Goal: Information Seeking & Learning: Compare options

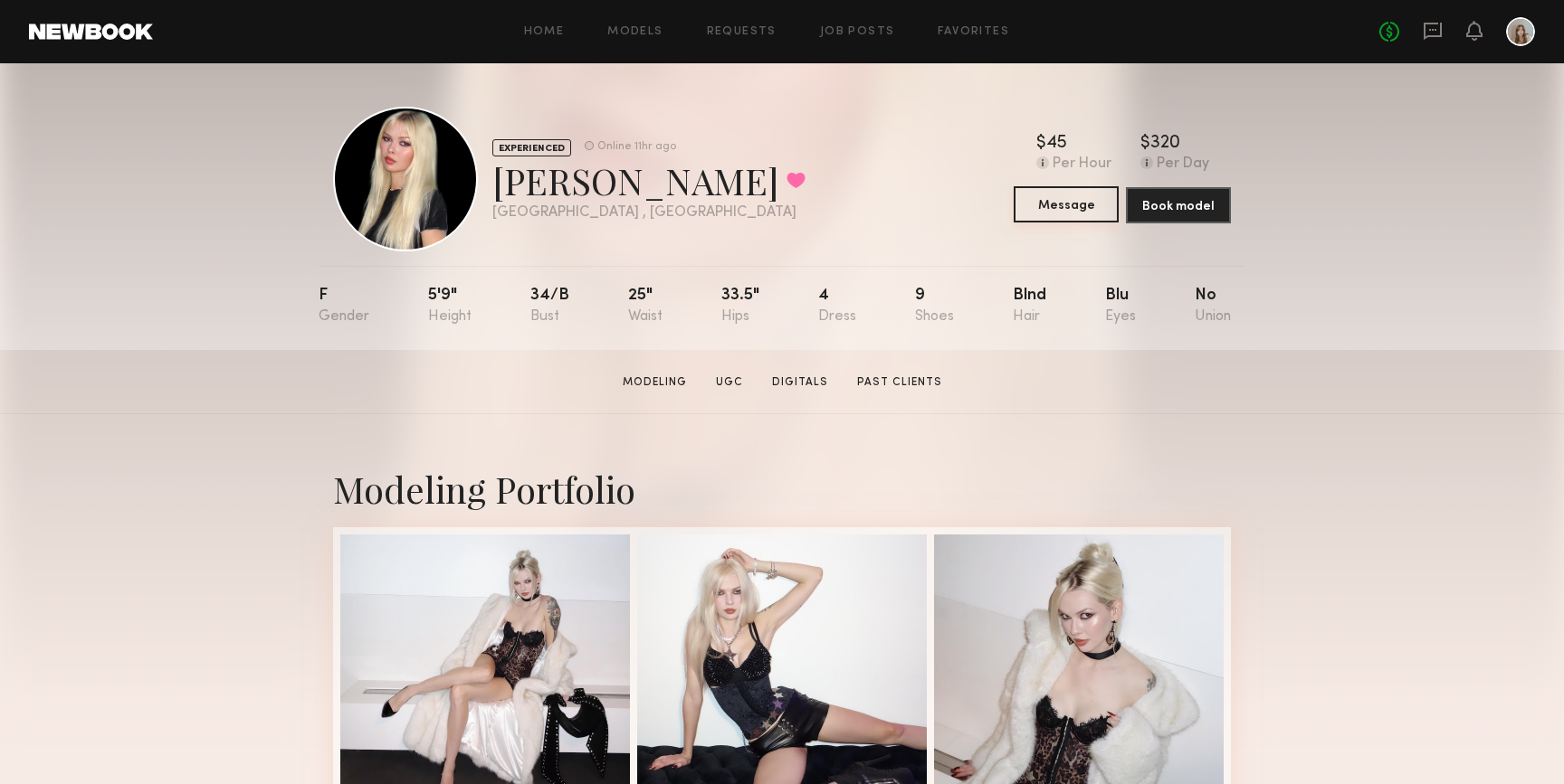
click at [1049, 211] on button "Message" at bounding box center [1066, 204] width 105 height 36
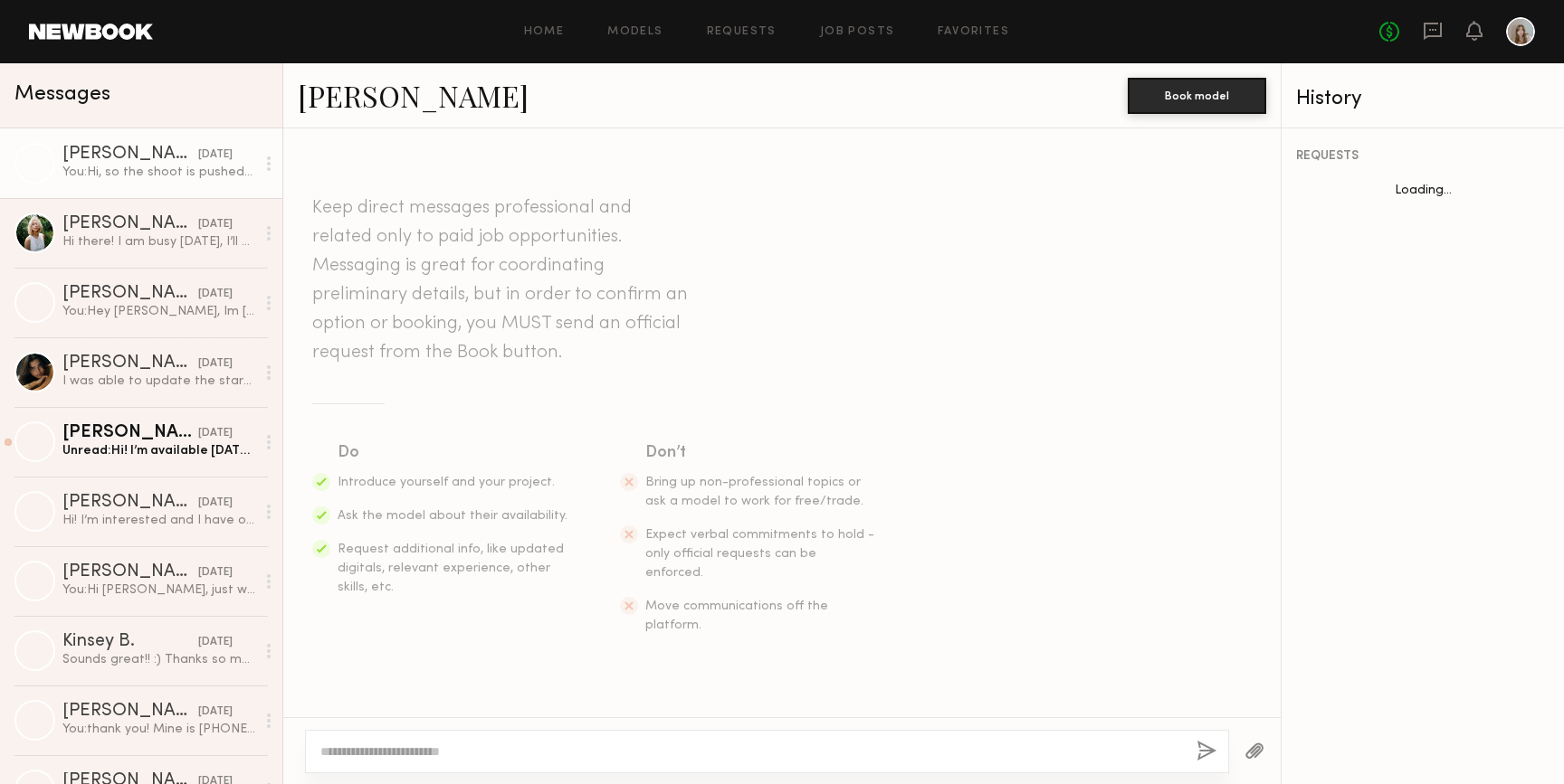
scroll to position [580, 0]
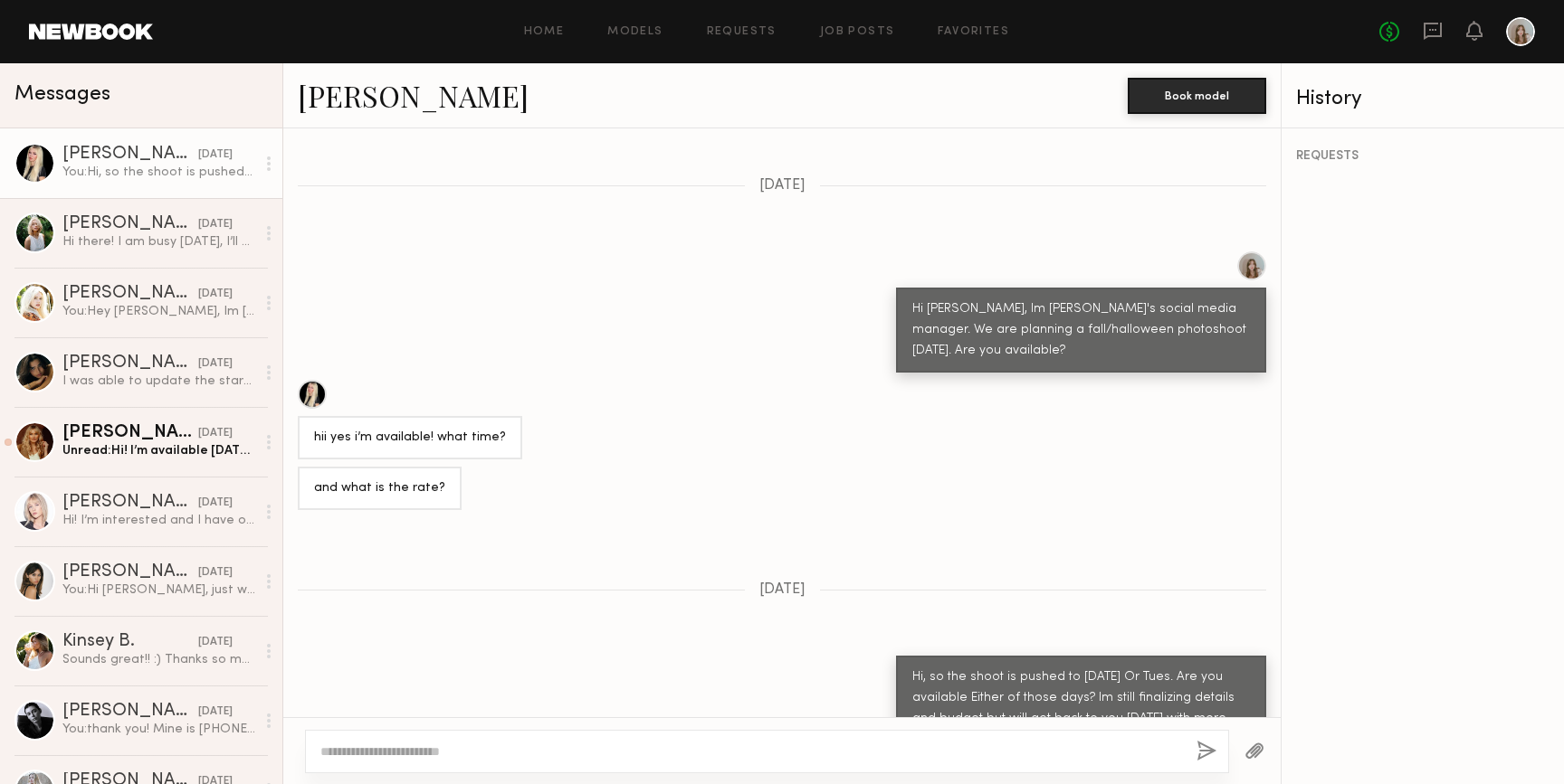
click at [39, 171] on div at bounding box center [35, 163] width 41 height 41
click at [345, 92] on link "[PERSON_NAME]" at bounding box center [413, 96] width 230 height 39
click at [29, 225] on div at bounding box center [35, 233] width 41 height 41
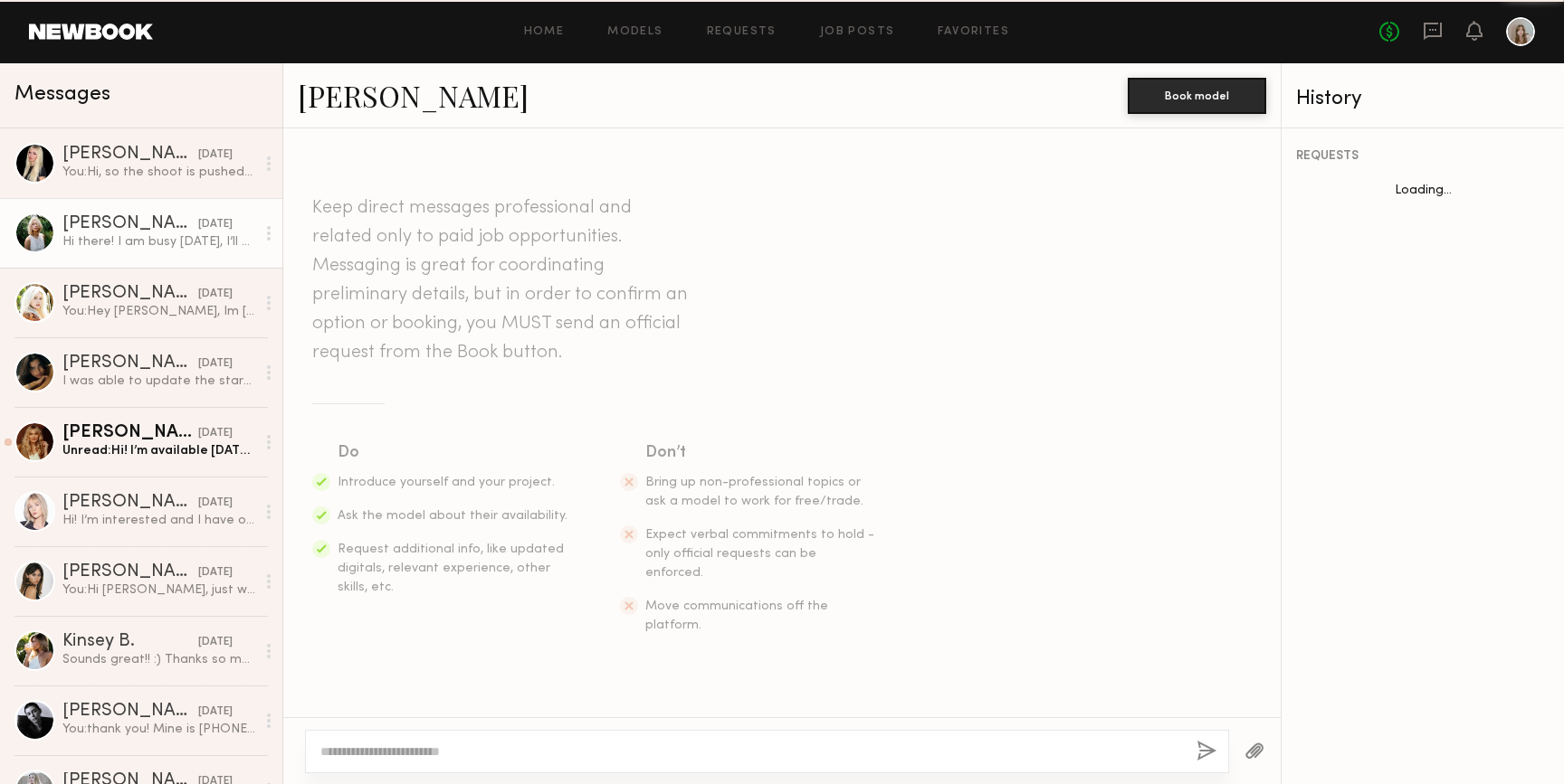
scroll to position [285, 0]
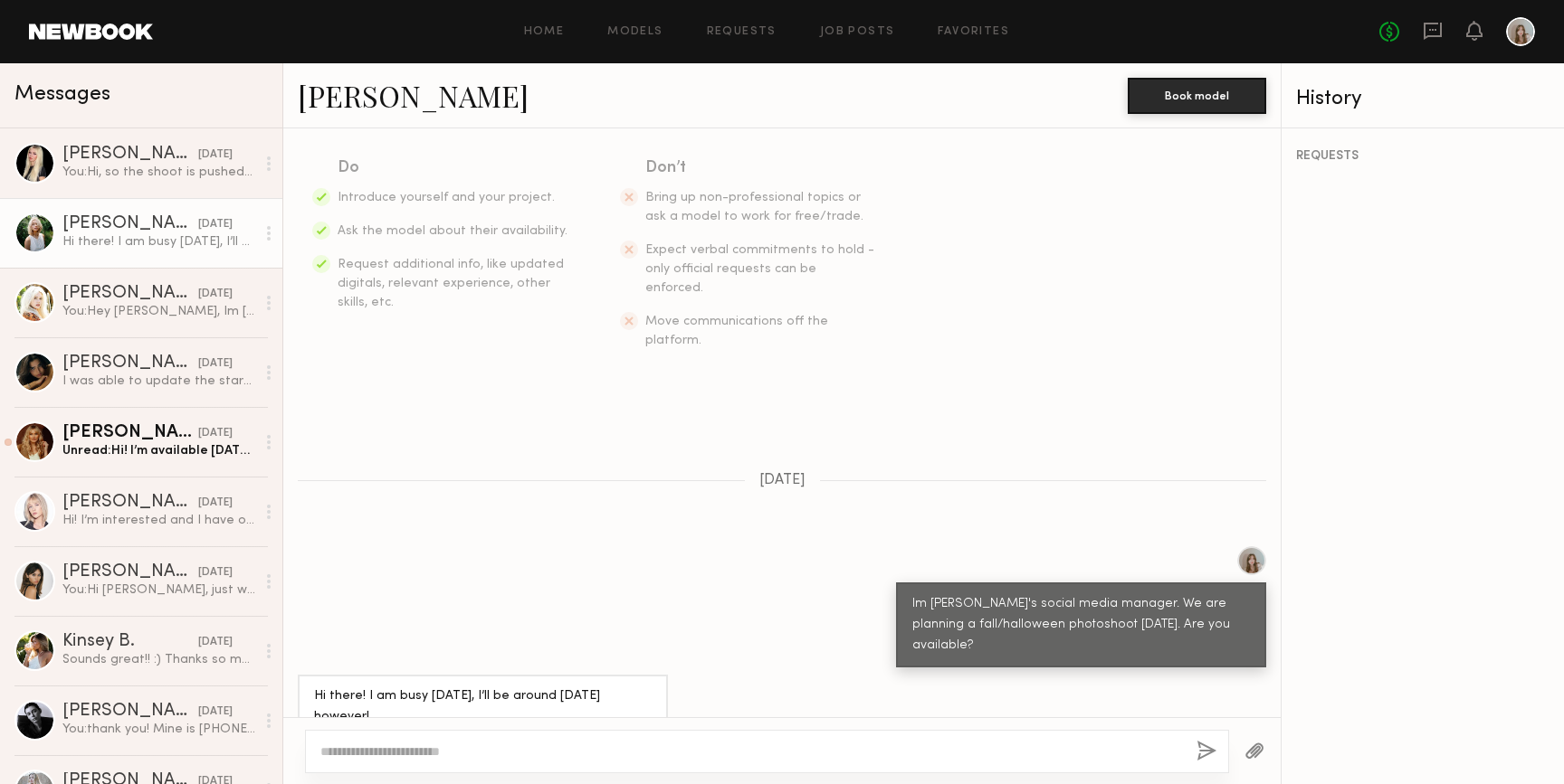
click at [378, 102] on link "[PERSON_NAME]" at bounding box center [413, 96] width 230 height 39
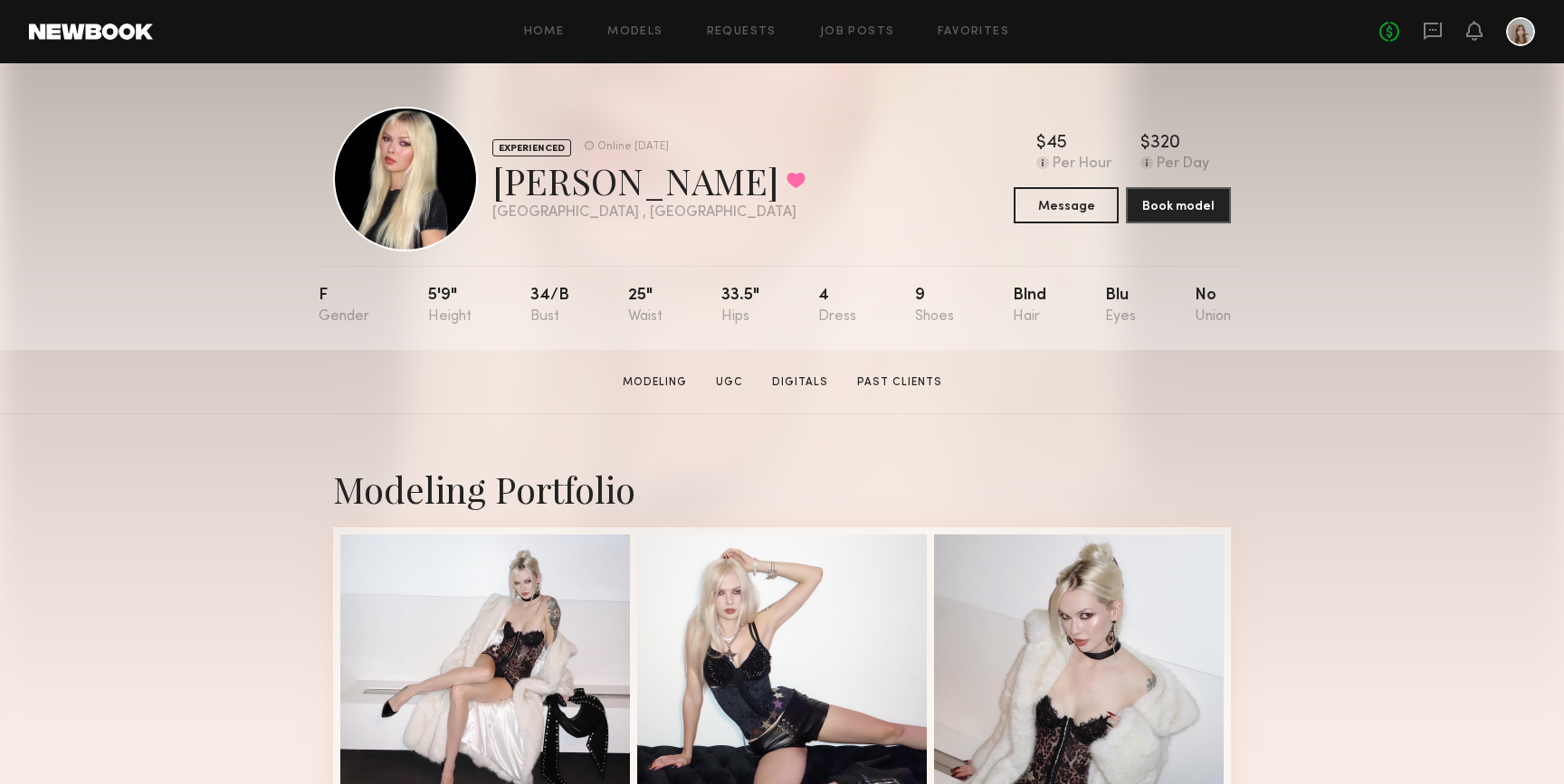
click at [1202, 111] on div "EXPERIENCED Online 2d ago Amelia T. Favorited Los Angeles , CA Online 2d ago $ …" at bounding box center [782, 179] width 898 height 145
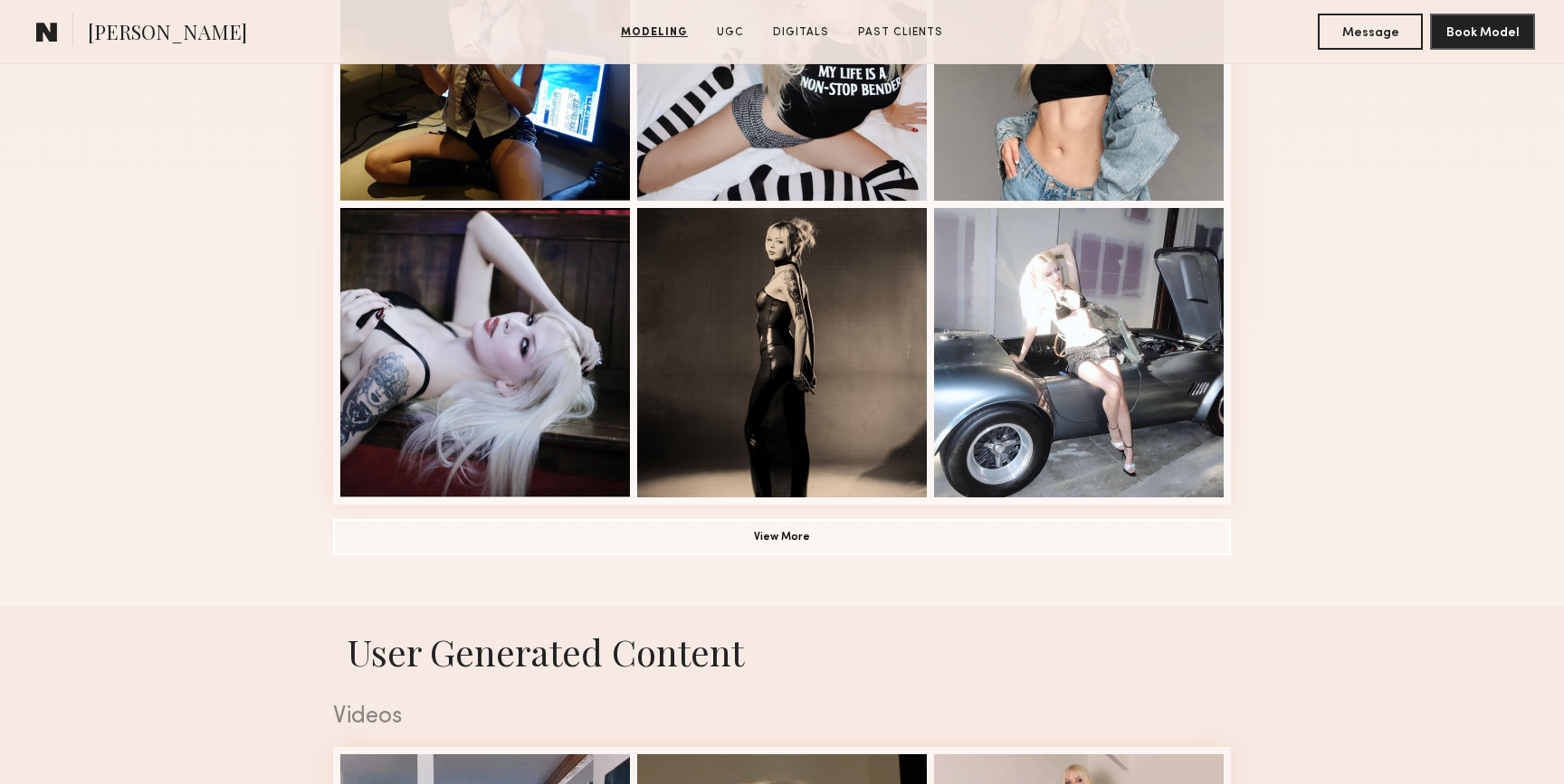
scroll to position [1222, 0]
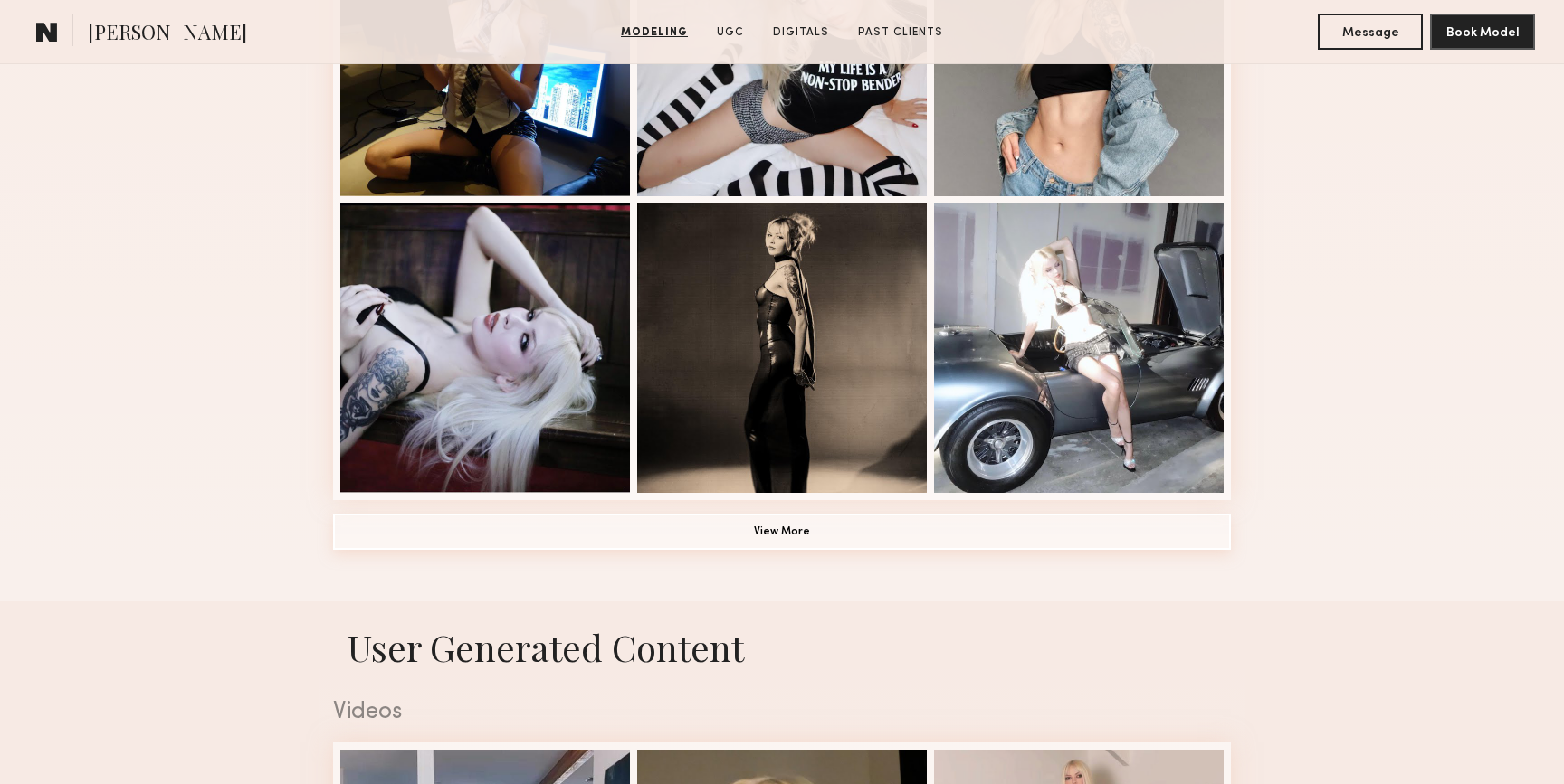
click at [664, 514] on button "View More" at bounding box center [782, 531] width 898 height 36
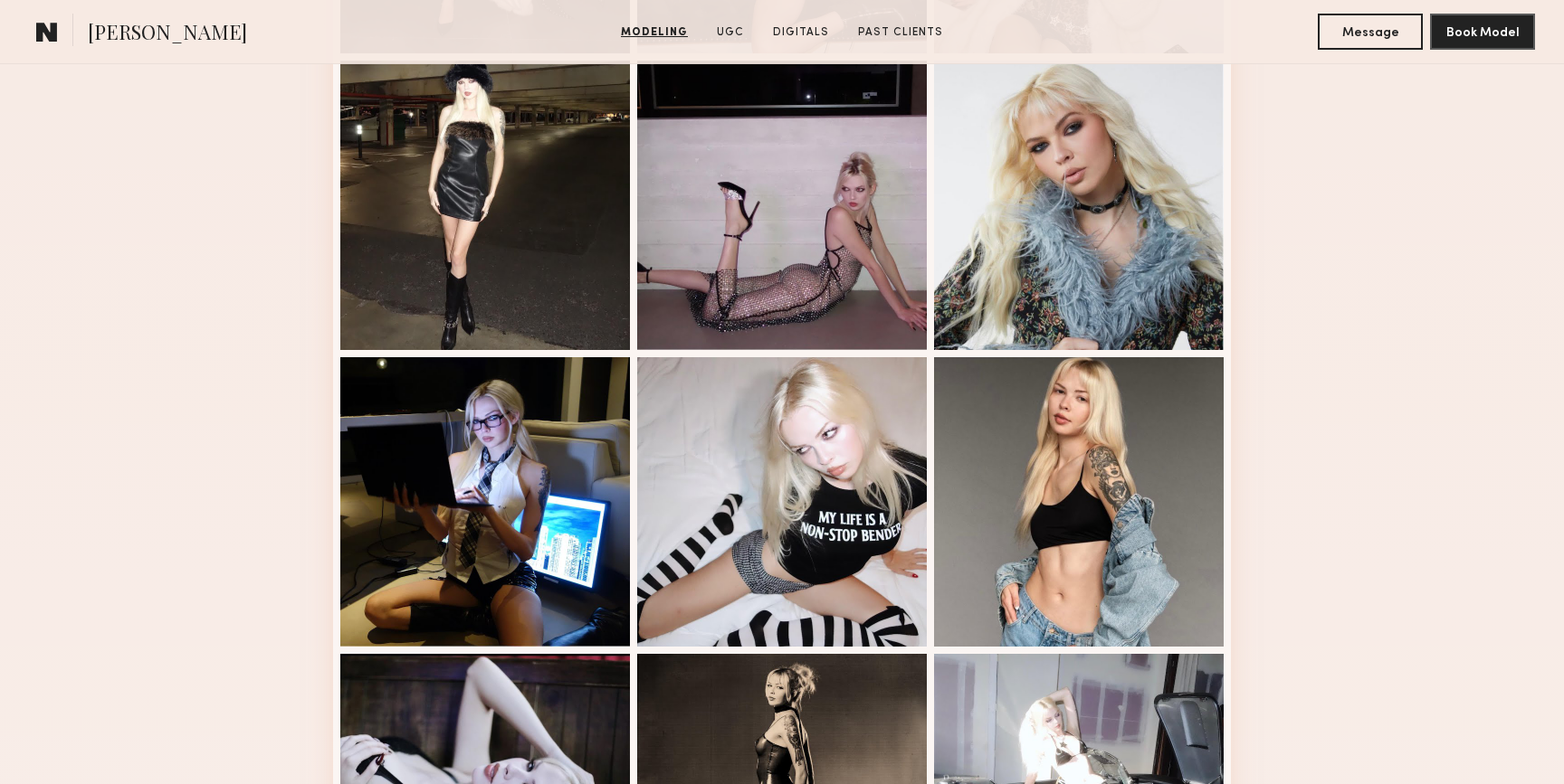
scroll to position [775, 0]
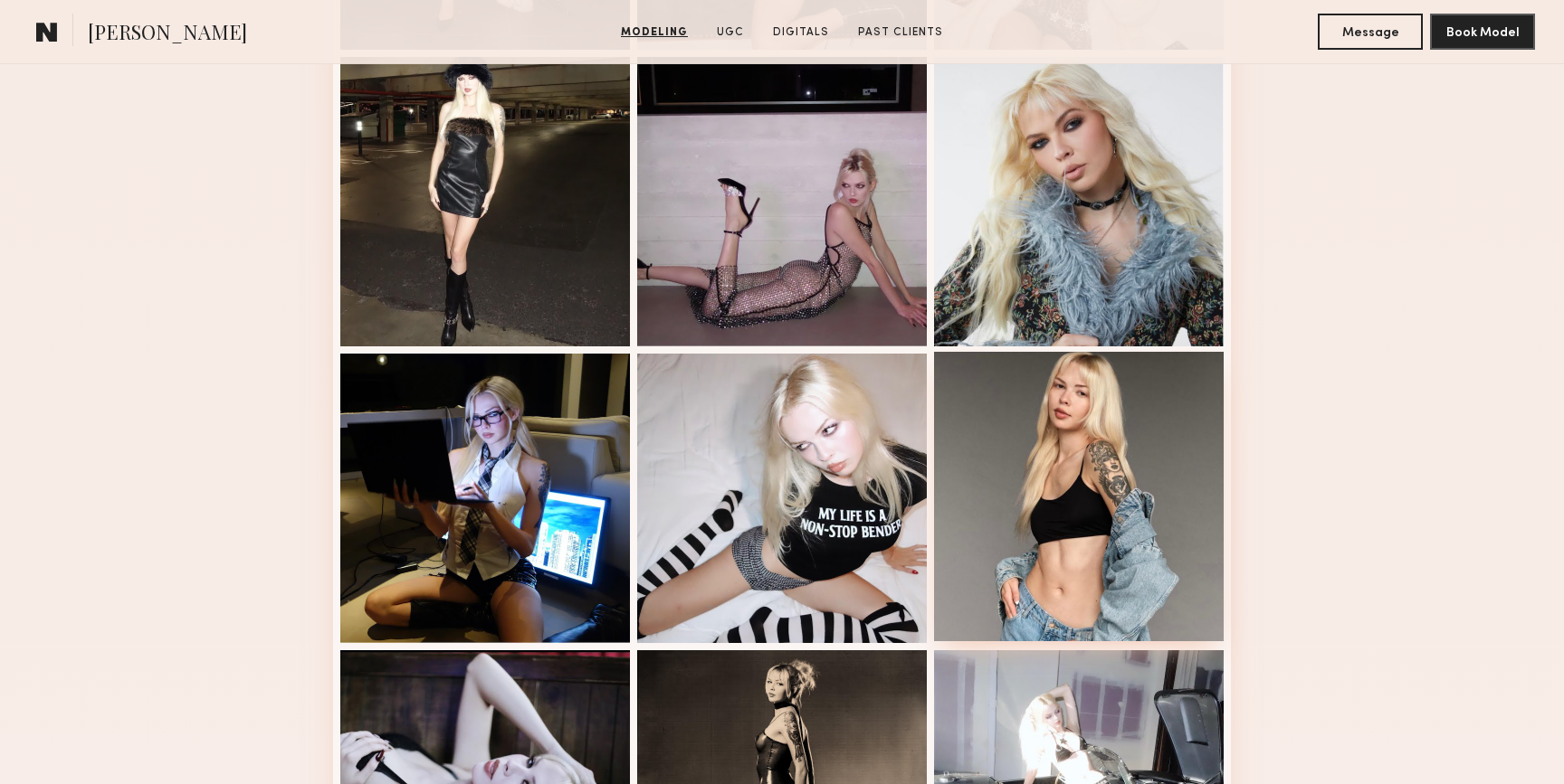
click at [1120, 480] on div at bounding box center [1079, 497] width 290 height 290
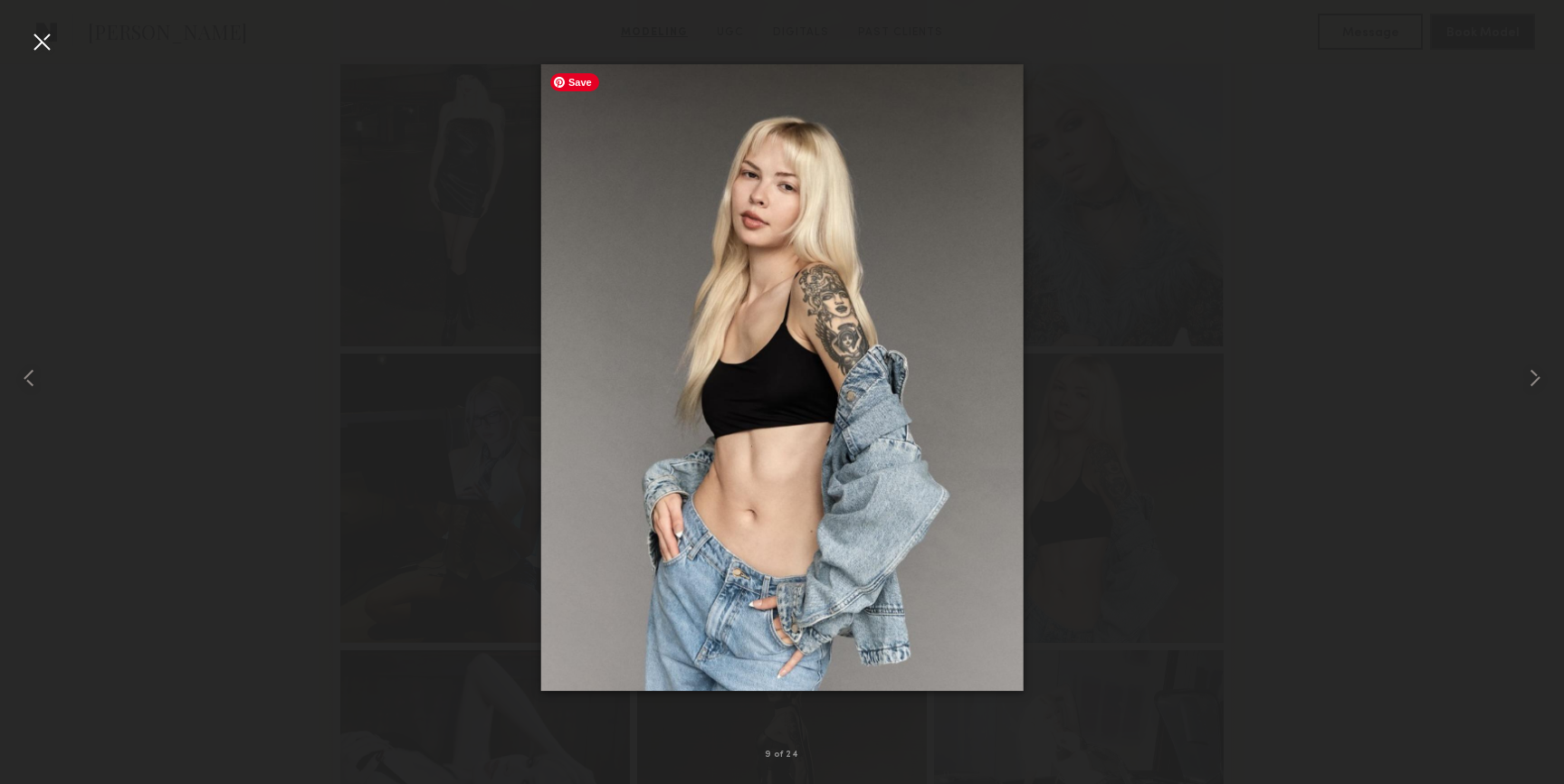
click at [1228, 268] on div at bounding box center [782, 377] width 1564 height 698
click at [1281, 293] on div at bounding box center [782, 377] width 1564 height 698
click at [1281, 294] on div at bounding box center [782, 377] width 1564 height 698
click at [43, 36] on div at bounding box center [41, 41] width 29 height 29
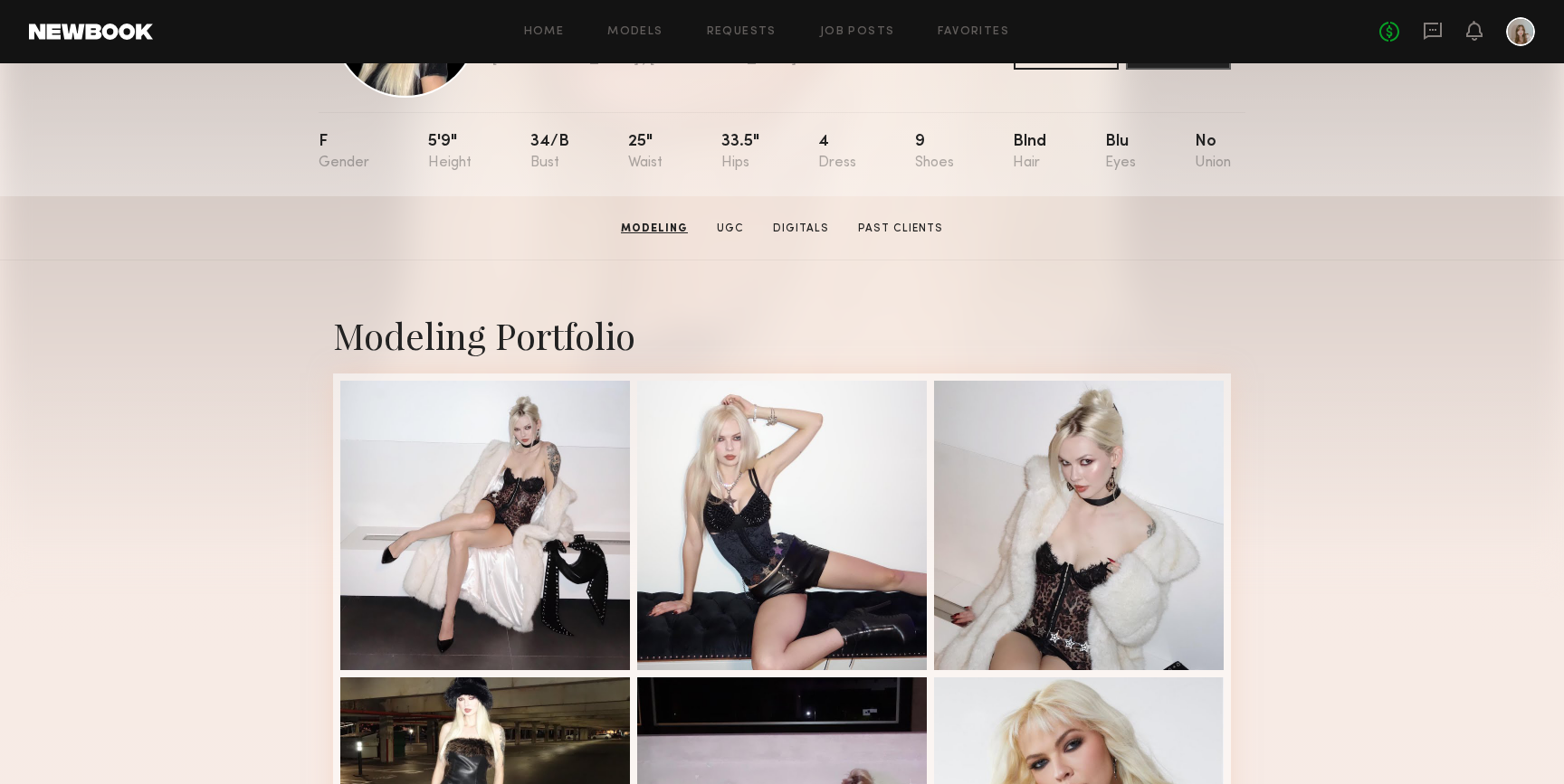
scroll to position [0, 0]
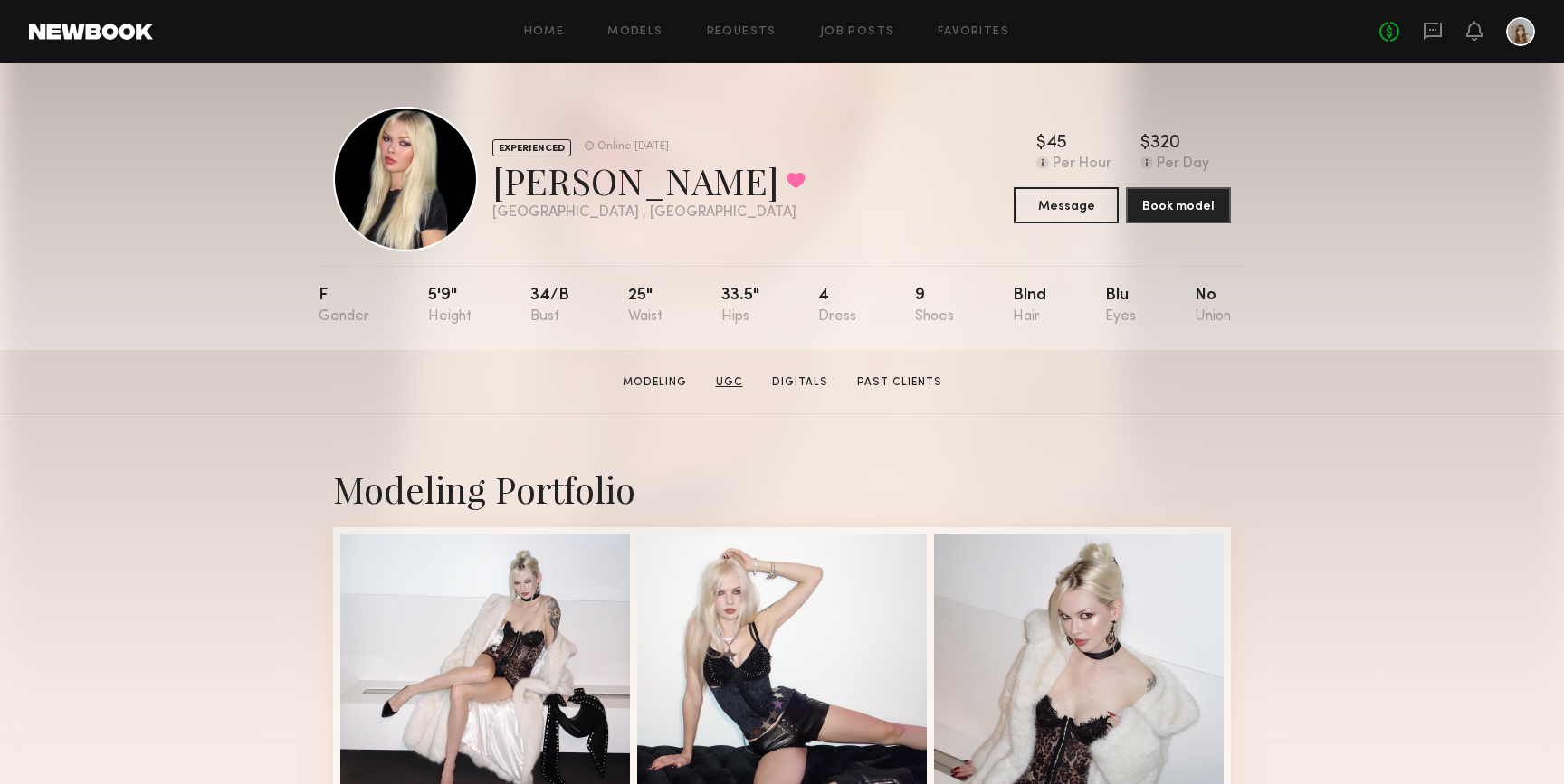
click at [745, 388] on link "UGC" at bounding box center [729, 383] width 42 height 17
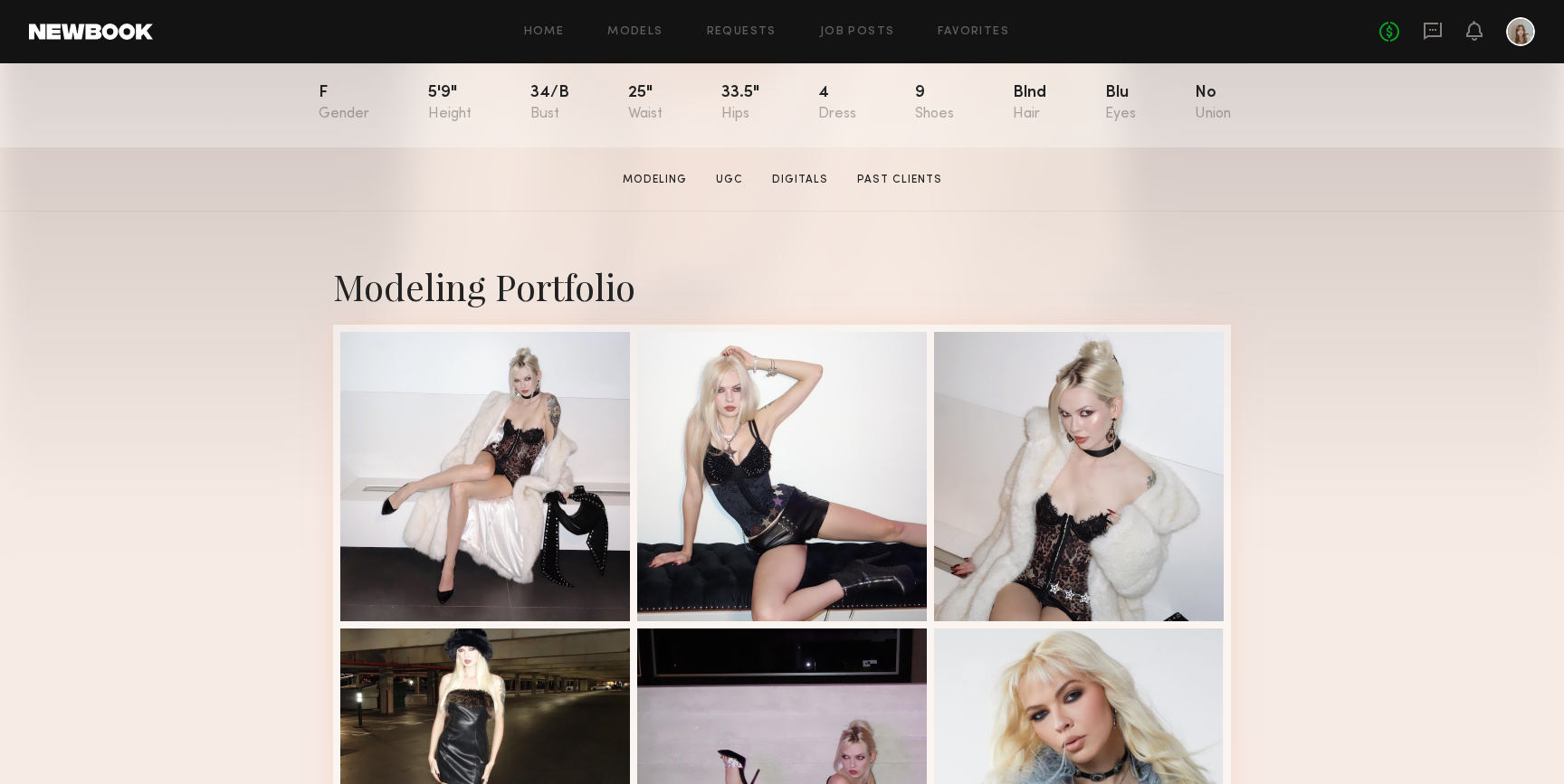
scroll to position [6, 0]
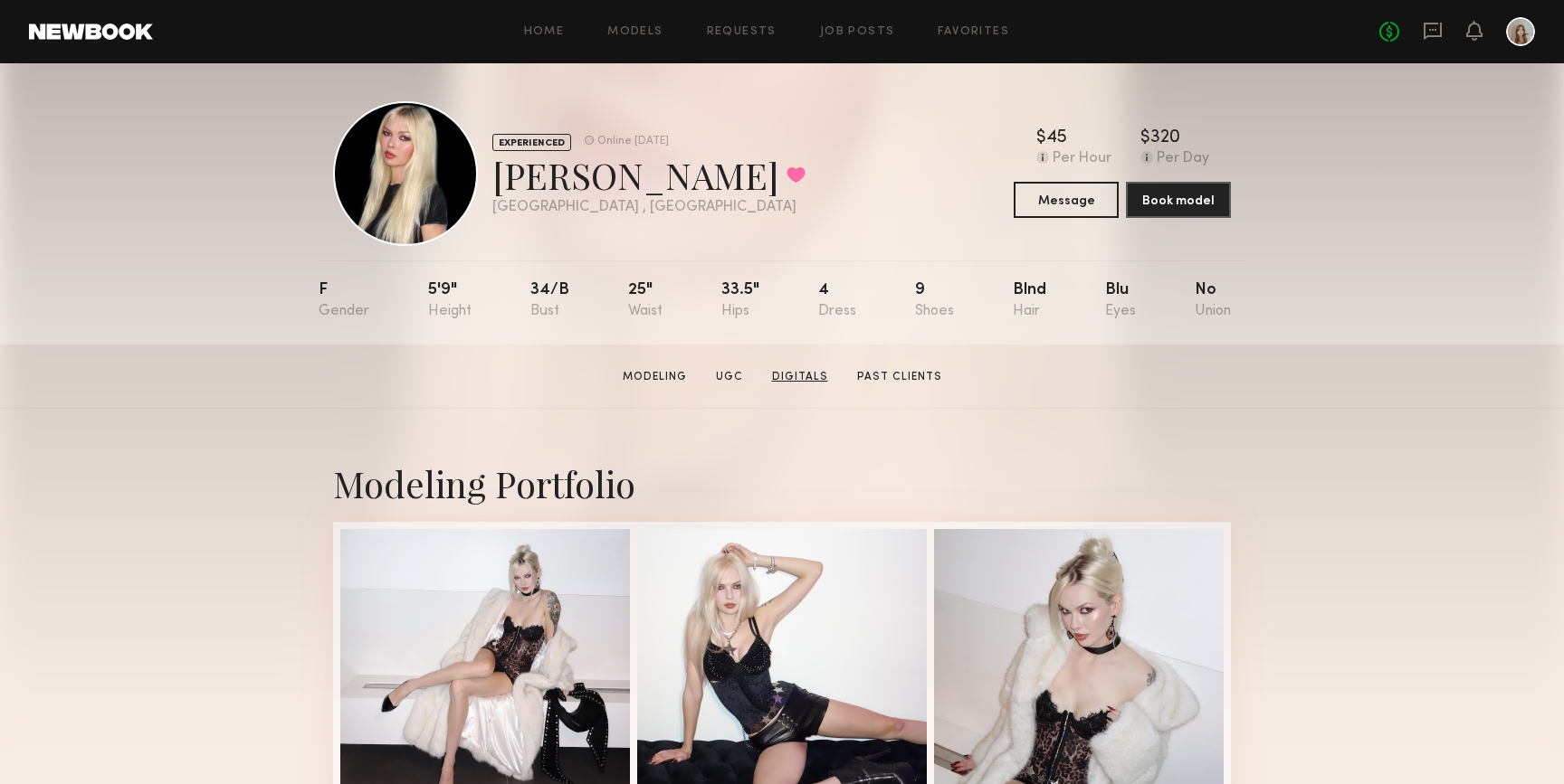
click at [805, 377] on link "Digitals" at bounding box center [800, 377] width 71 height 17
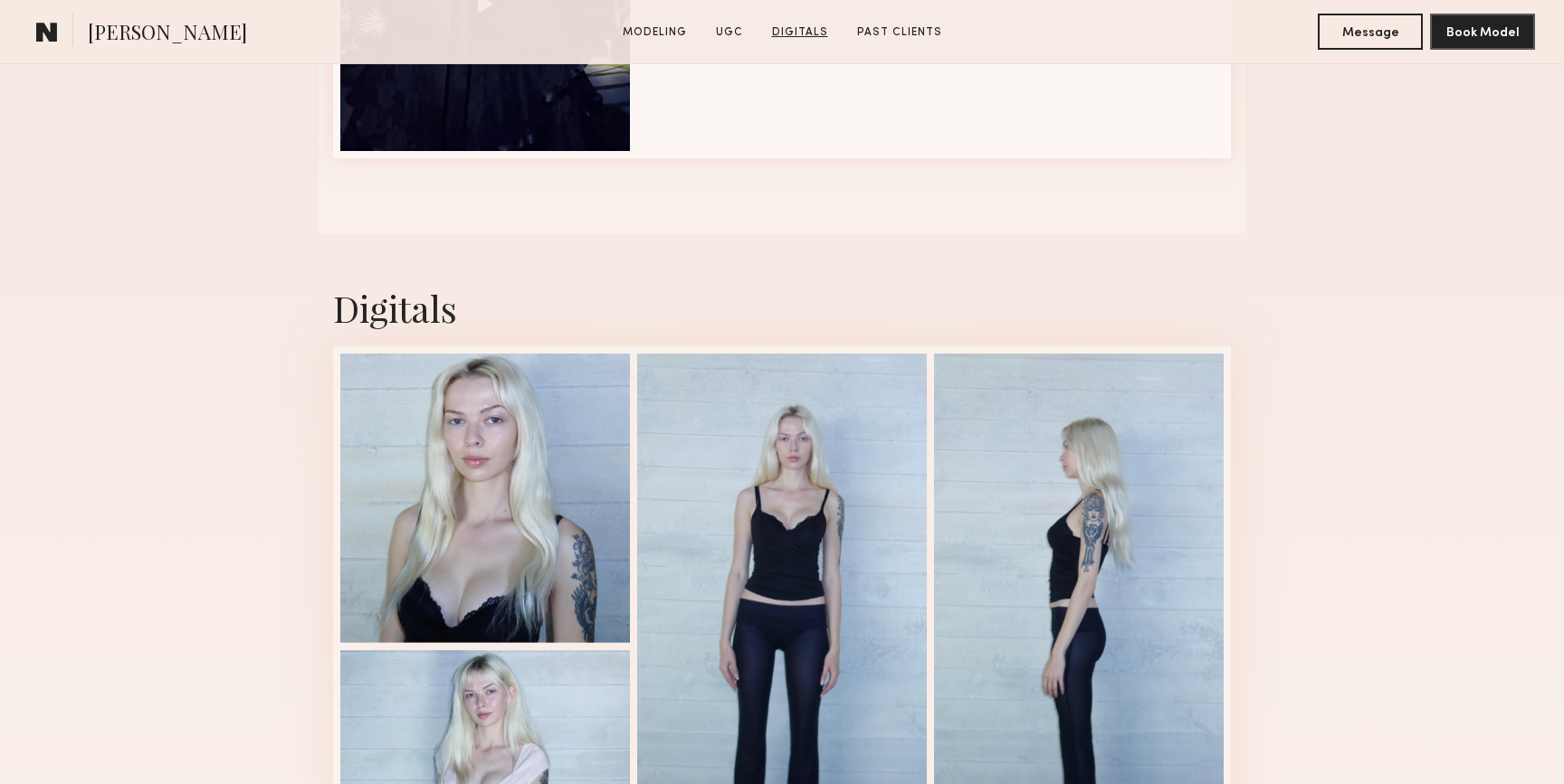
scroll to position [3964, 0]
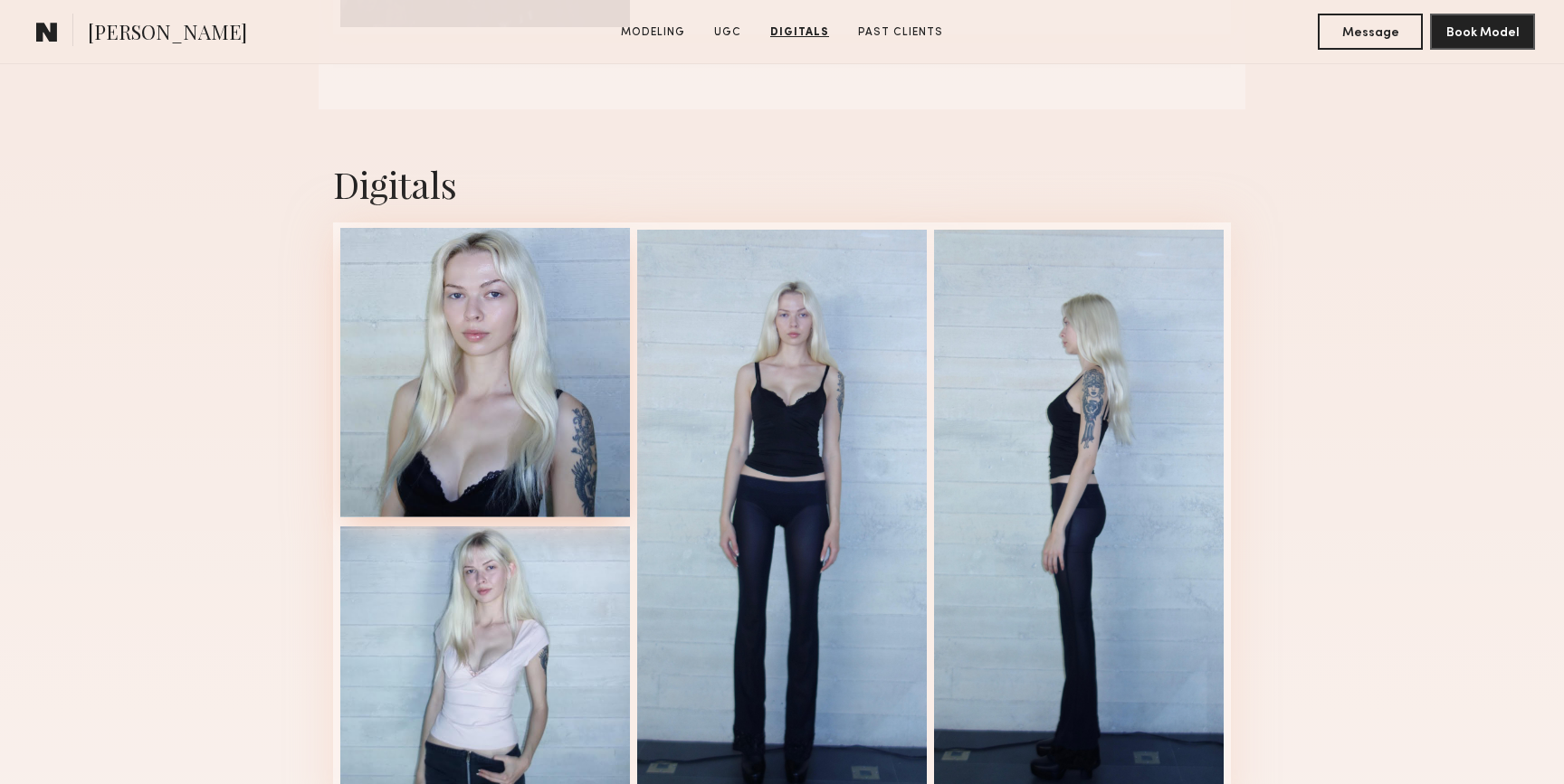
click at [559, 369] on div at bounding box center [485, 372] width 290 height 290
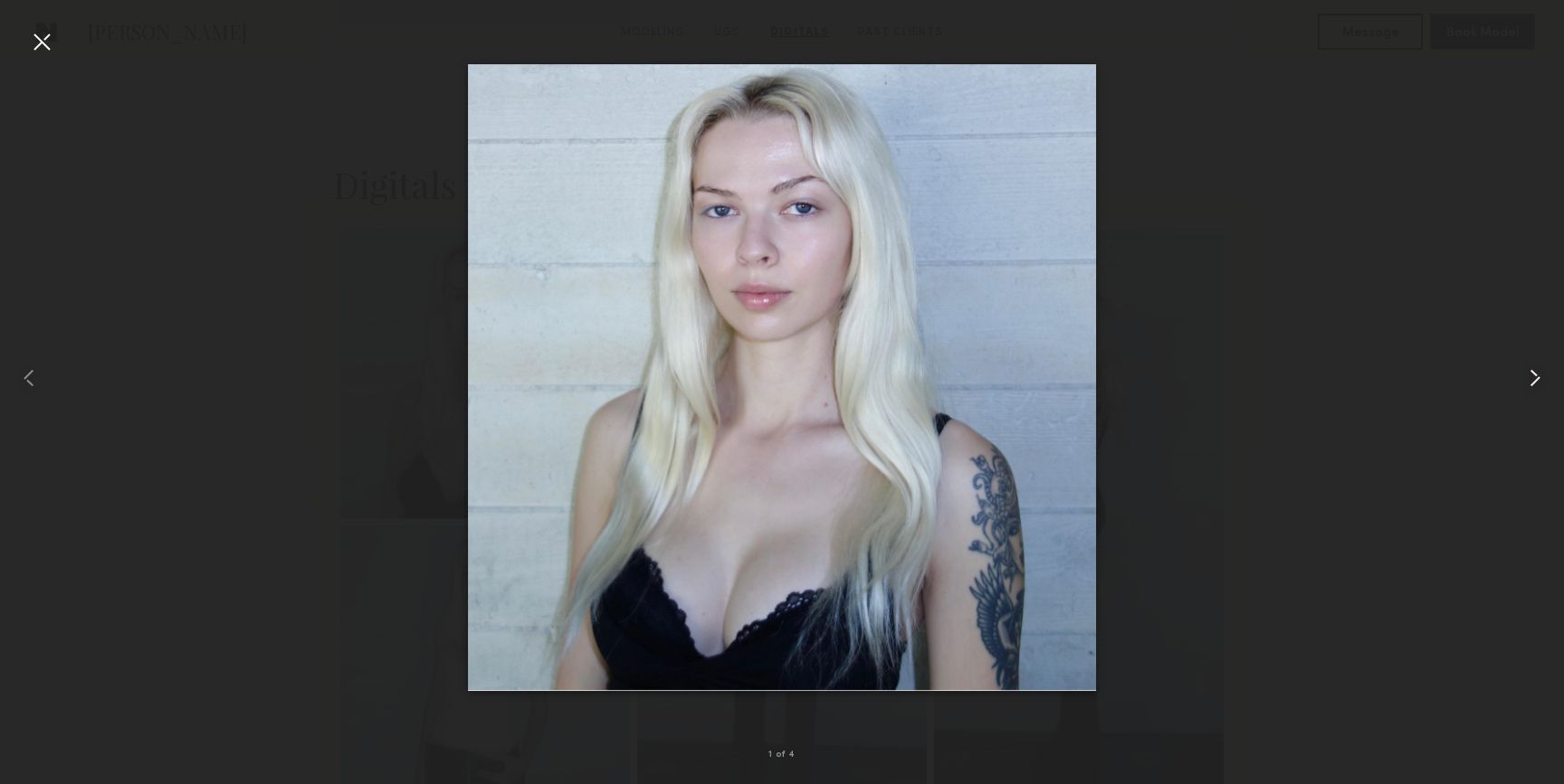
click at [1537, 375] on common-icon at bounding box center [1534, 378] width 29 height 29
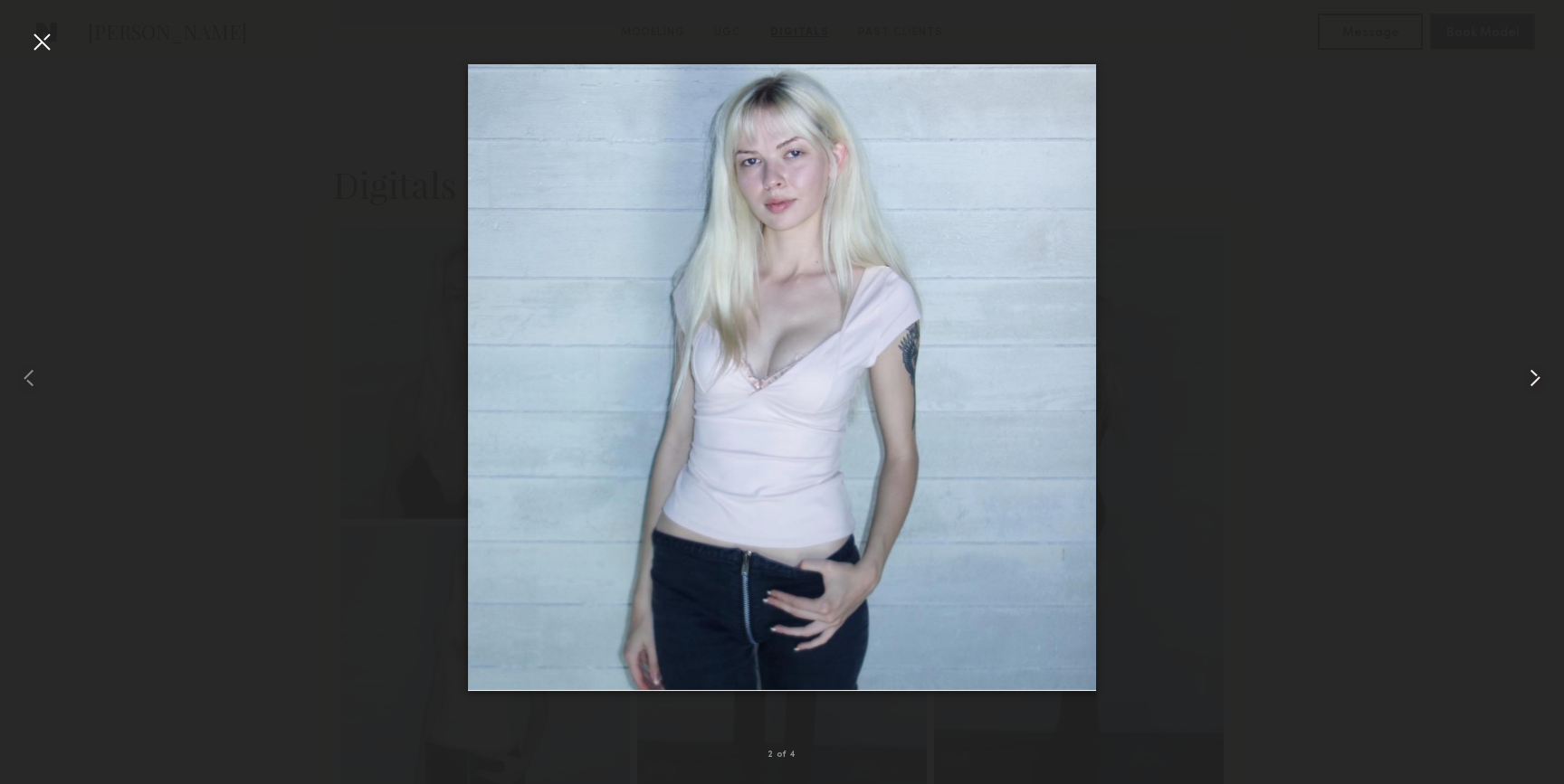
click at [1537, 376] on common-icon at bounding box center [1534, 378] width 29 height 29
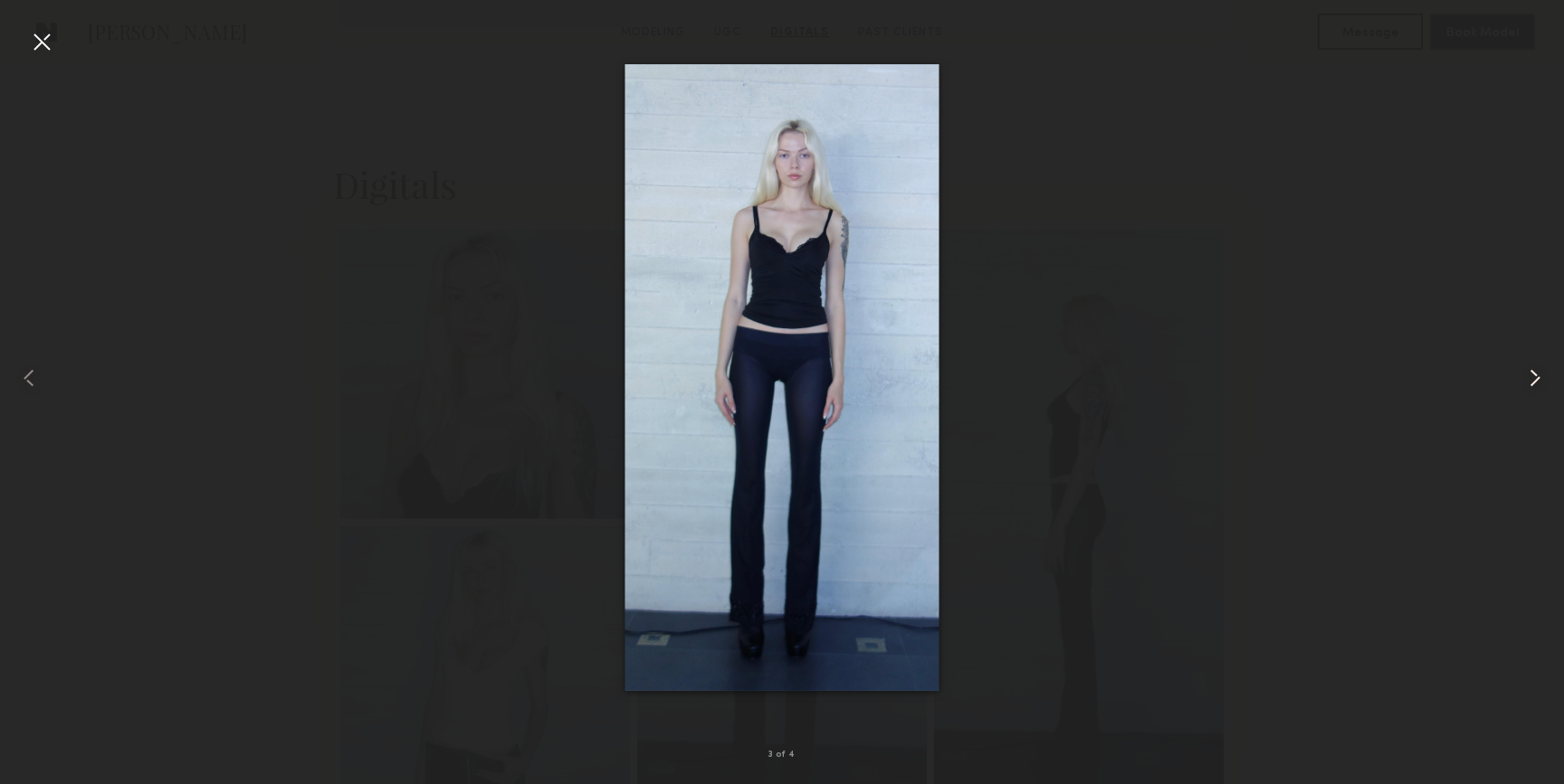
click at [1537, 376] on common-icon at bounding box center [1534, 378] width 29 height 29
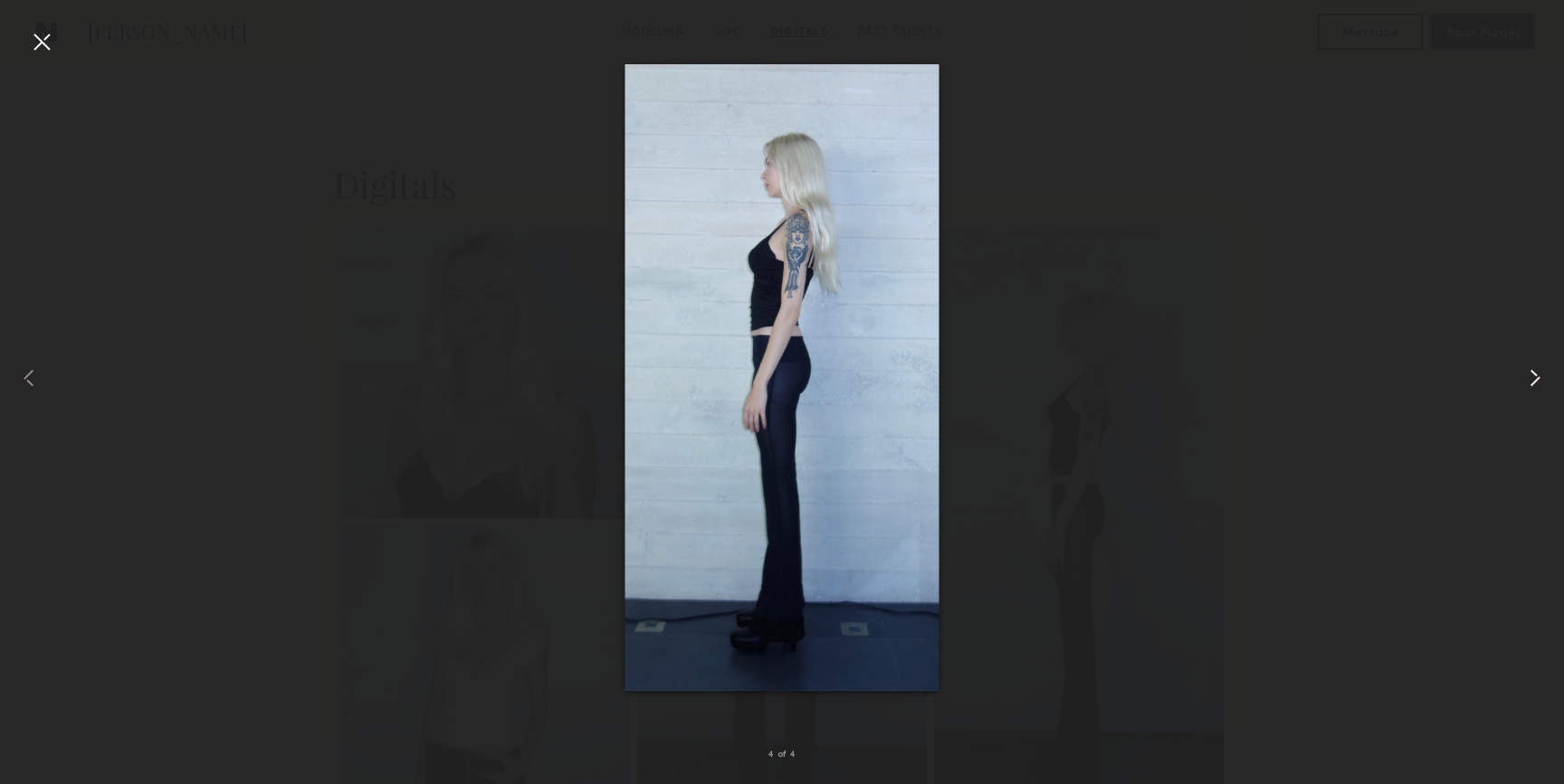
click at [1537, 376] on common-icon at bounding box center [1534, 378] width 29 height 29
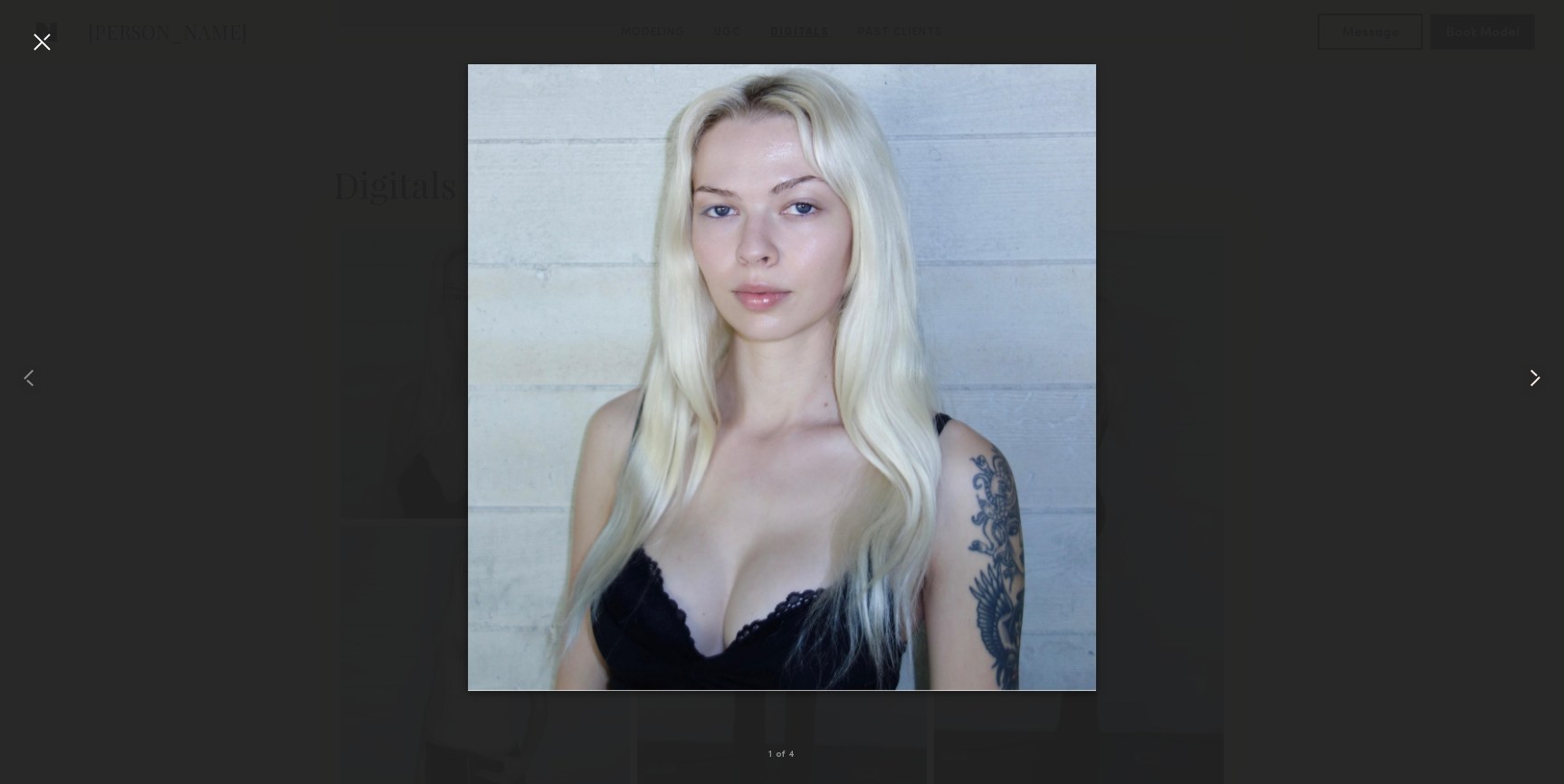
click at [1538, 377] on common-icon at bounding box center [1534, 378] width 29 height 29
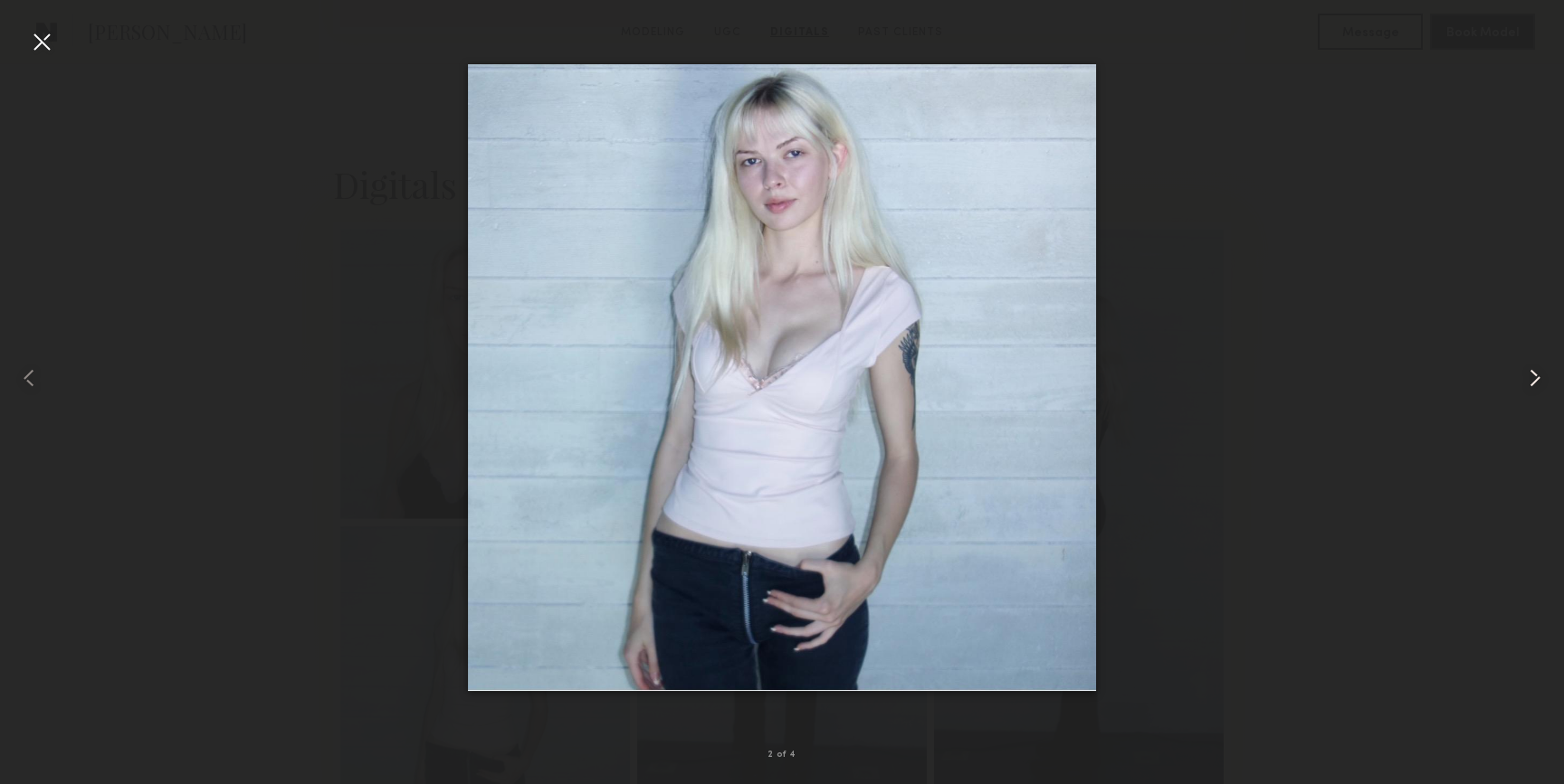
click at [1538, 377] on common-icon at bounding box center [1534, 378] width 29 height 29
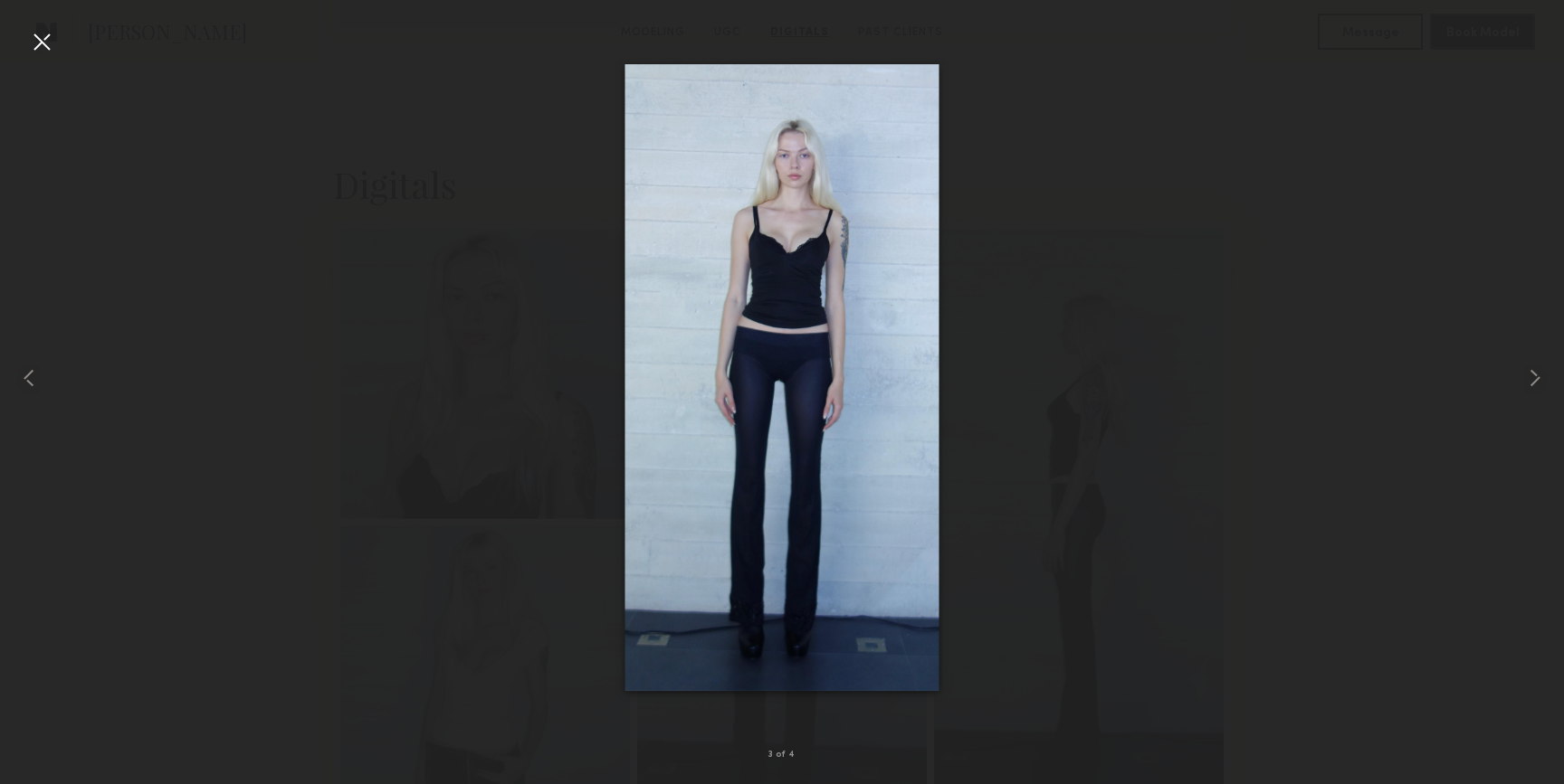
click at [33, 42] on div at bounding box center [41, 41] width 29 height 29
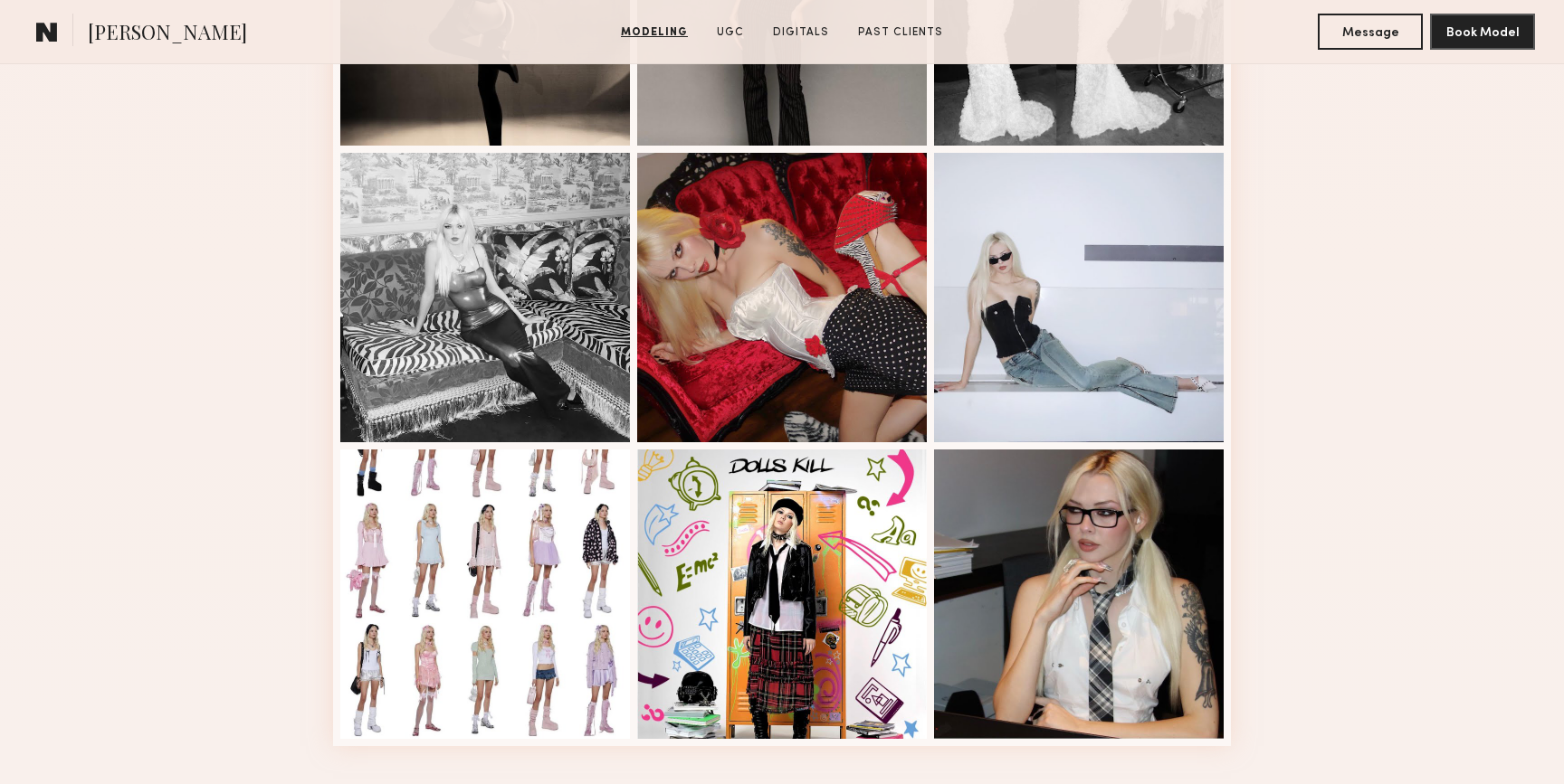
scroll to position [2059, 0]
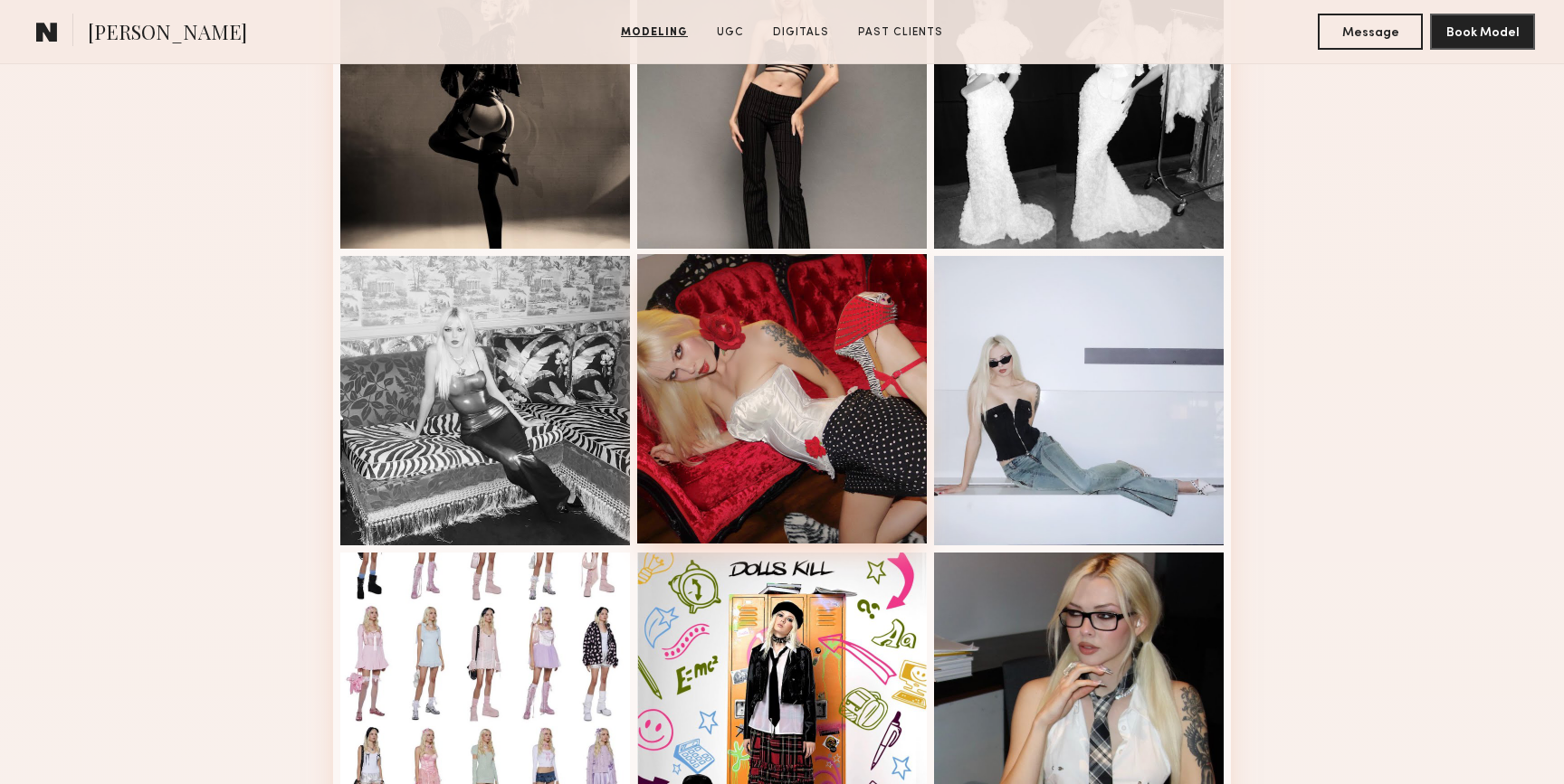
click at [837, 401] on div at bounding box center [782, 399] width 290 height 290
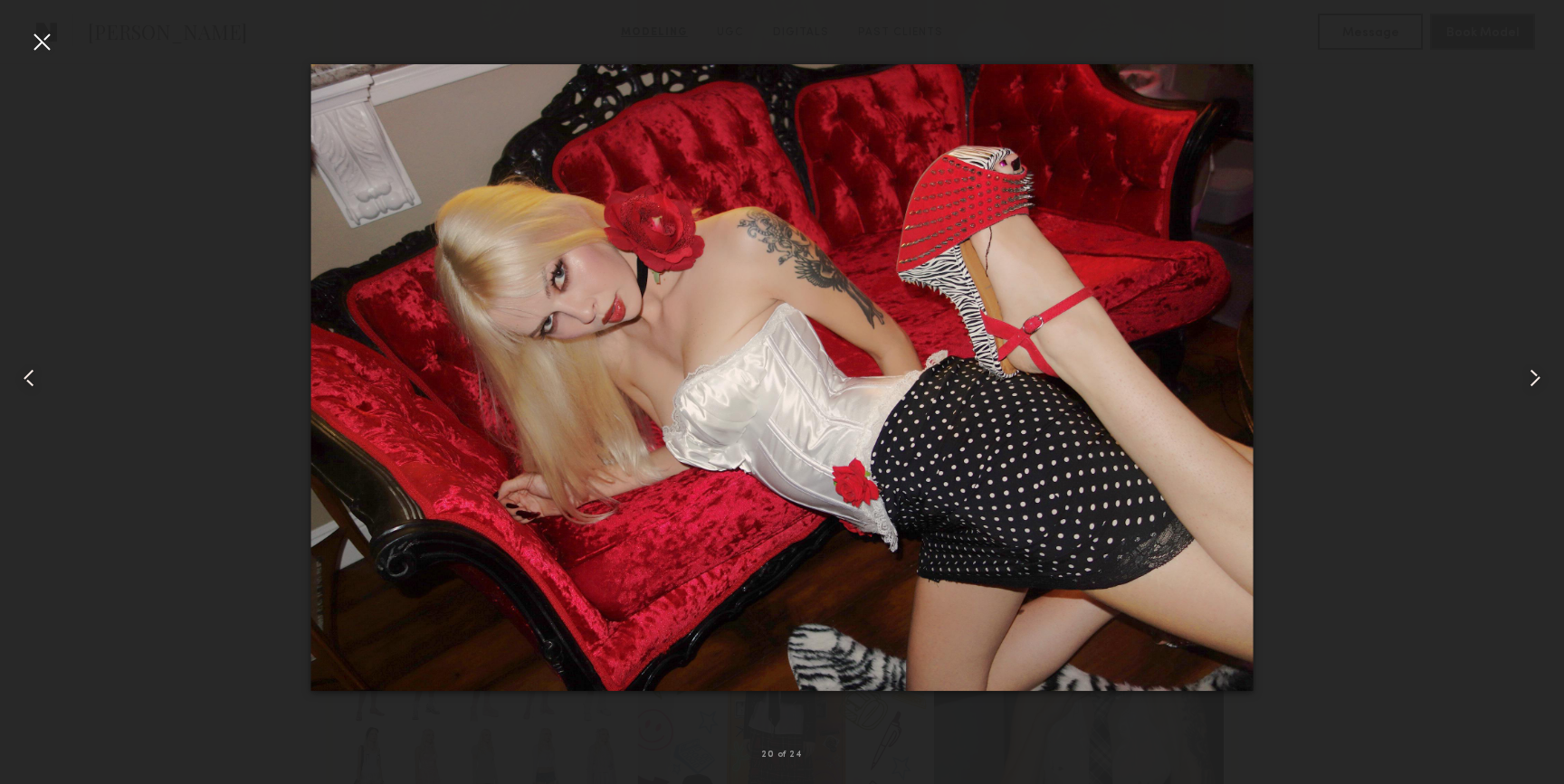
click at [1532, 382] on common-icon at bounding box center [1534, 378] width 29 height 29
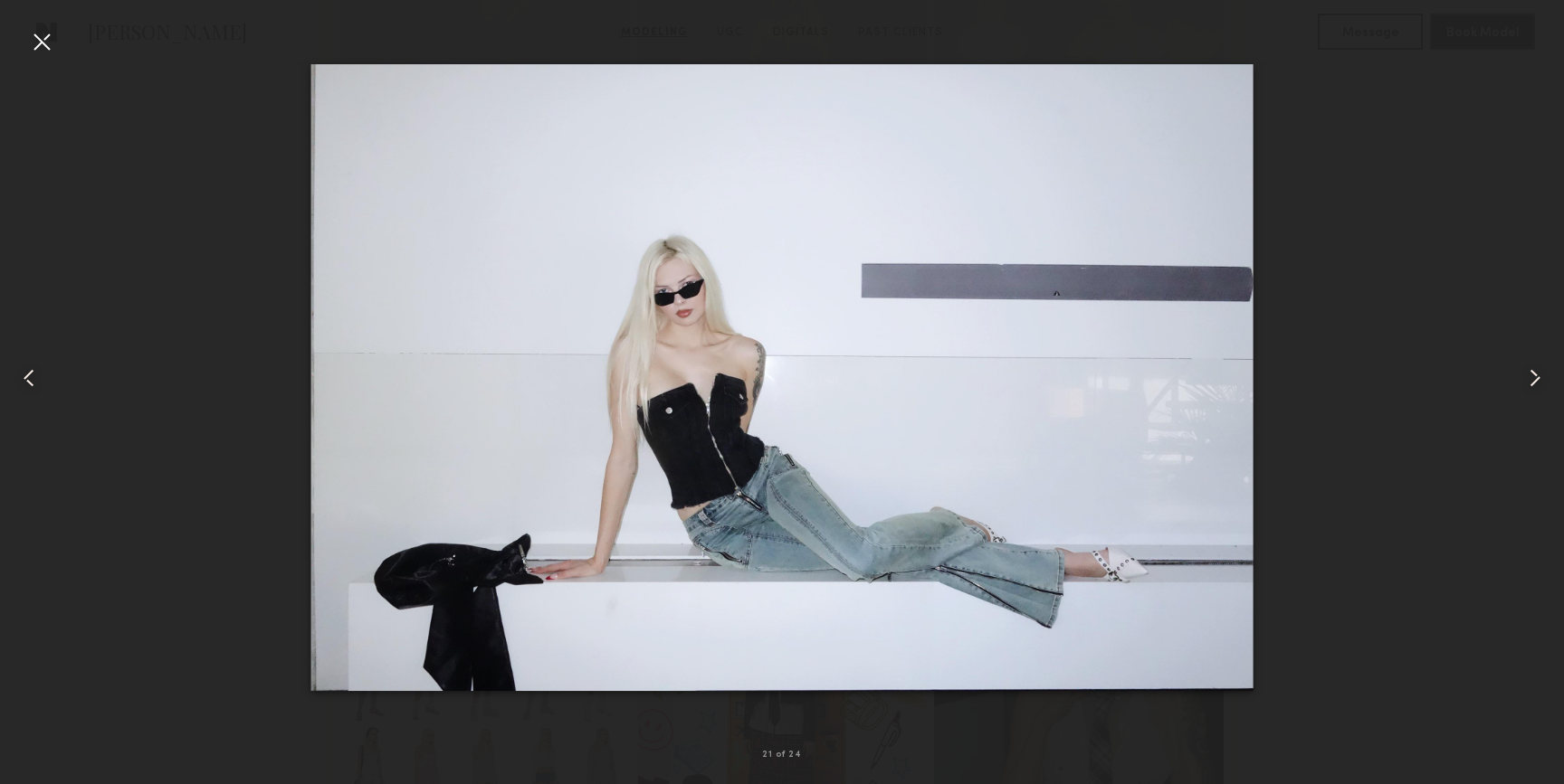
click at [1532, 382] on common-icon at bounding box center [1534, 378] width 29 height 29
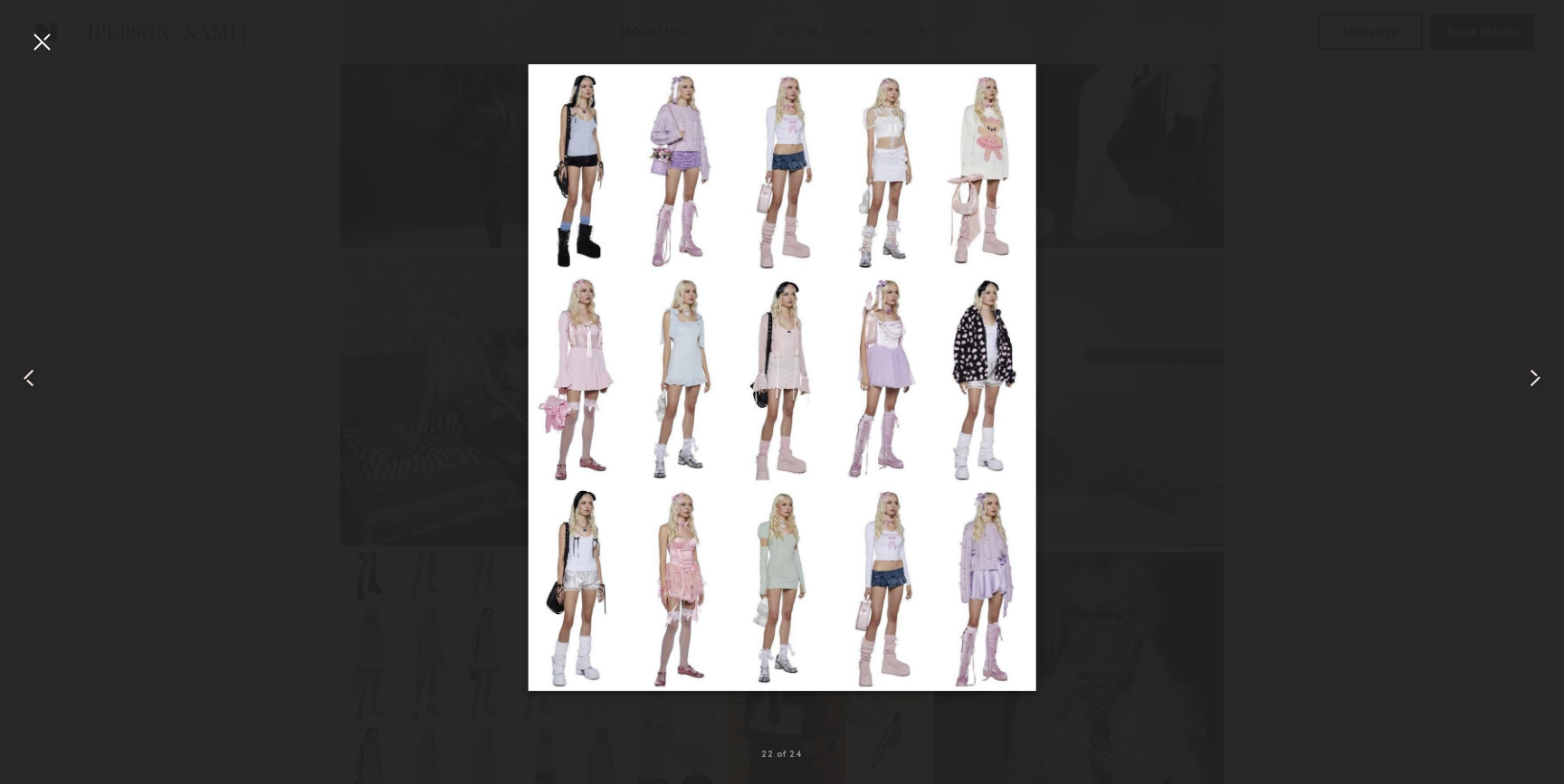
click at [1531, 382] on common-icon at bounding box center [1534, 378] width 29 height 29
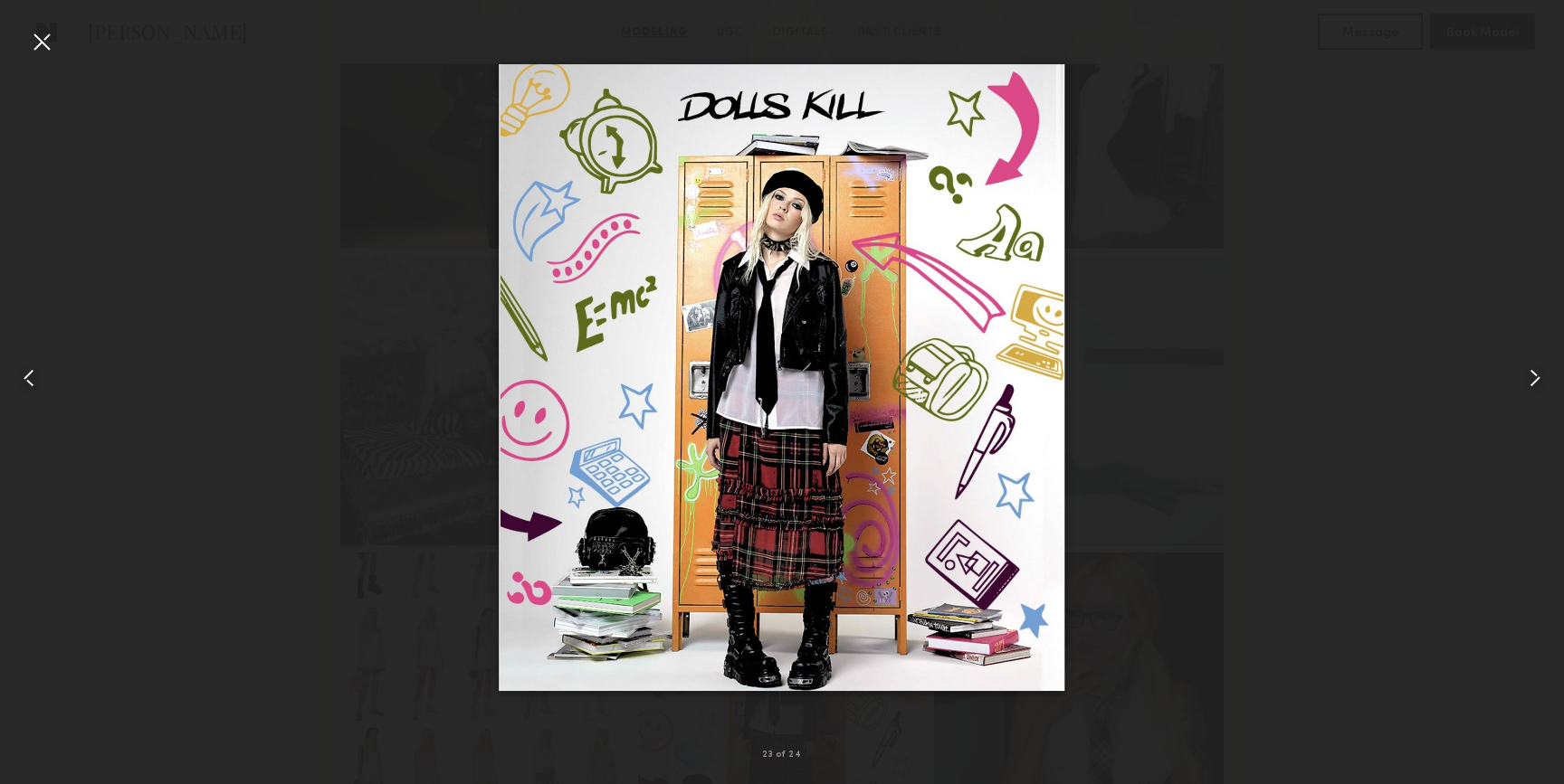
click at [1531, 383] on common-icon at bounding box center [1534, 378] width 29 height 29
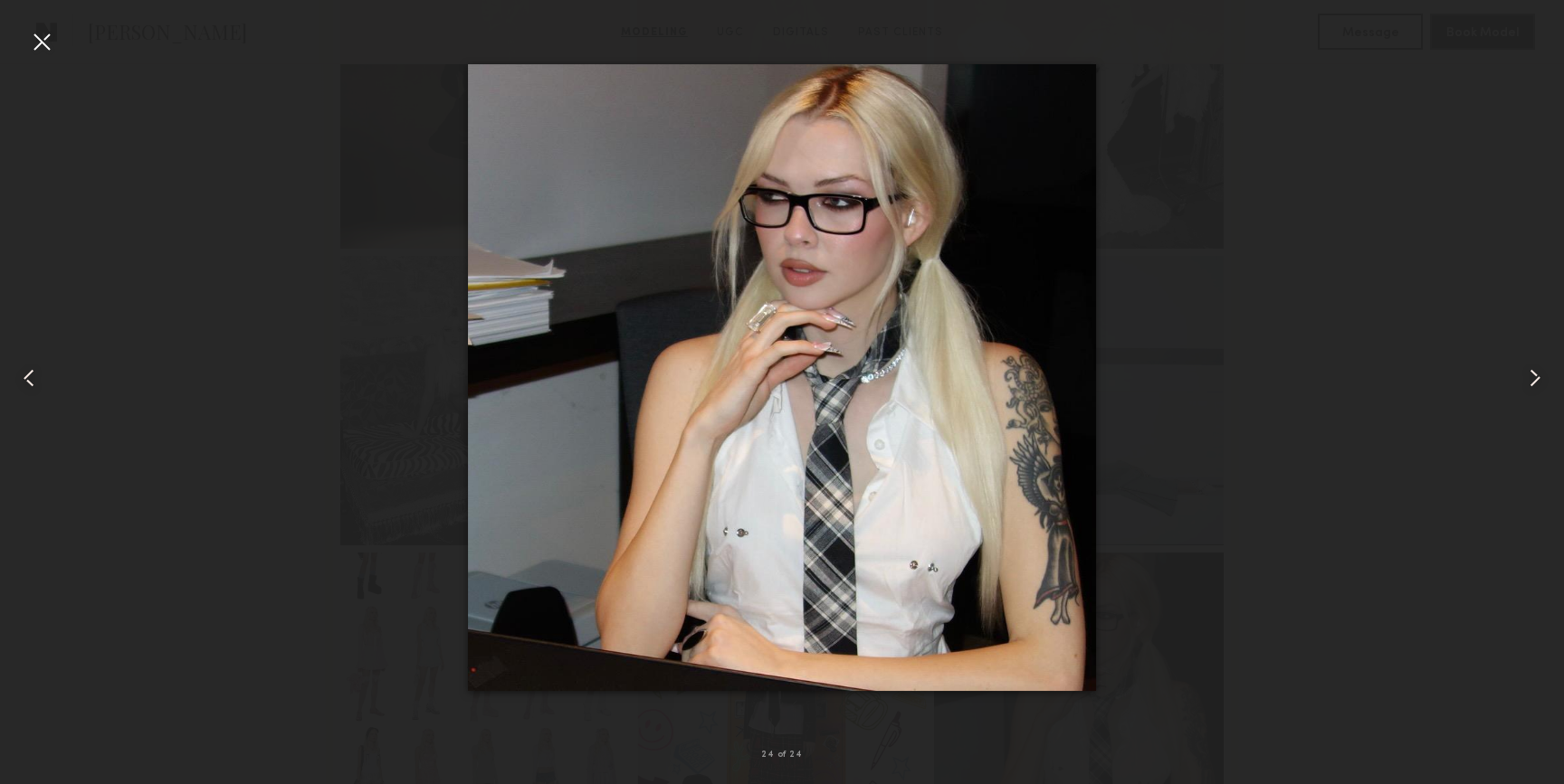
click at [1531, 383] on common-icon at bounding box center [1534, 378] width 29 height 29
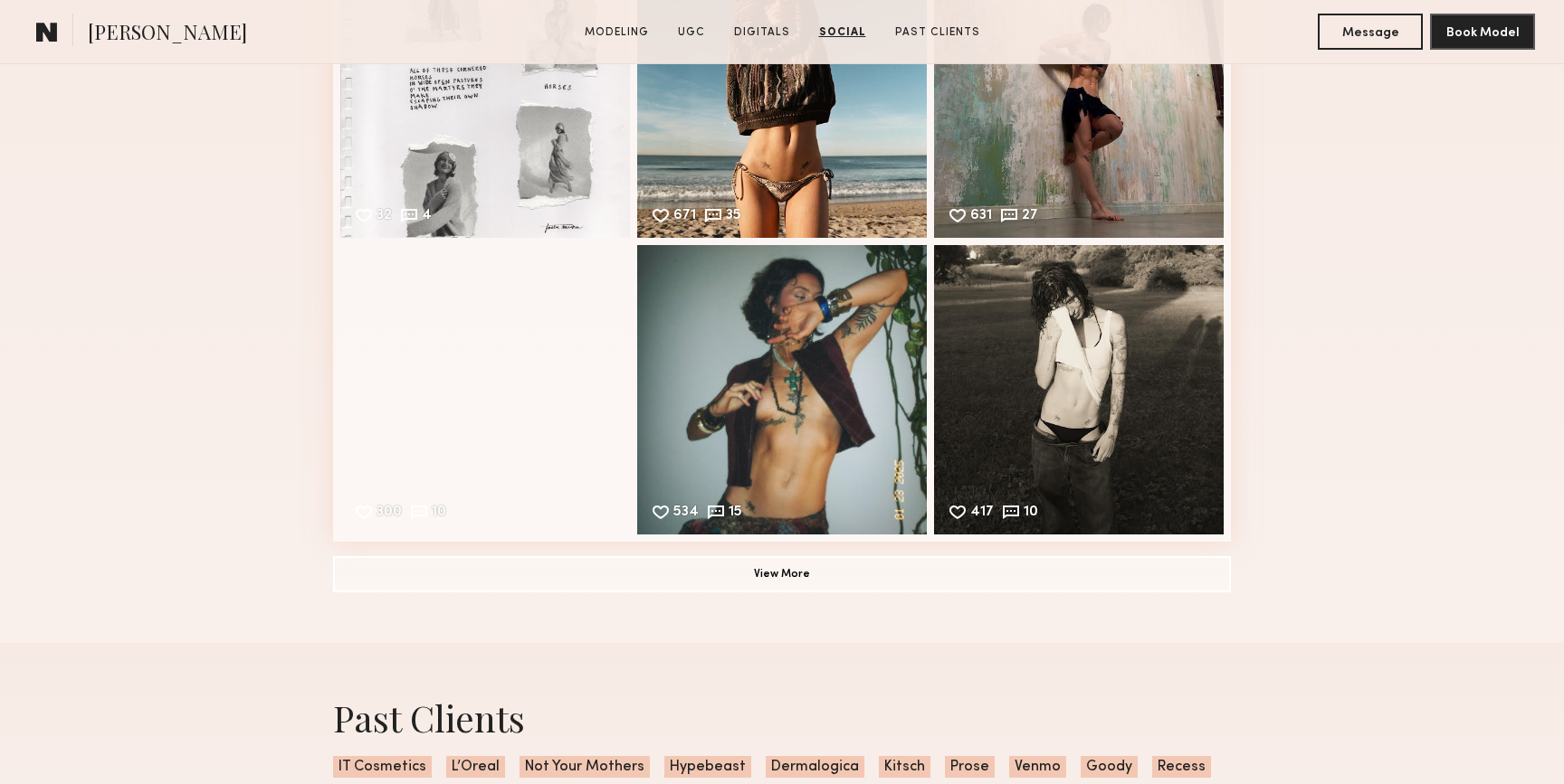
scroll to position [3293, 0]
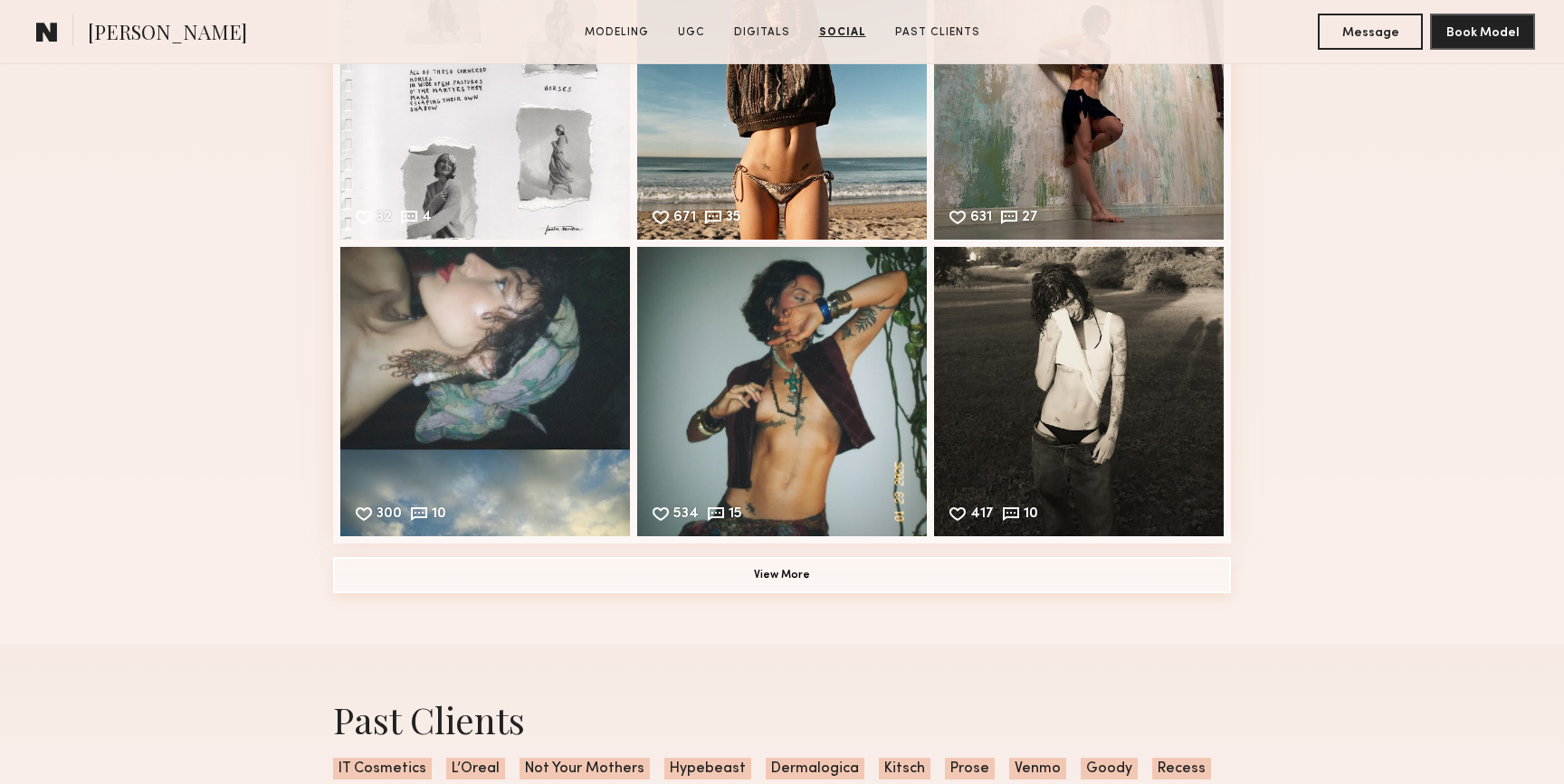
click at [741, 580] on button "View More" at bounding box center [782, 575] width 898 height 36
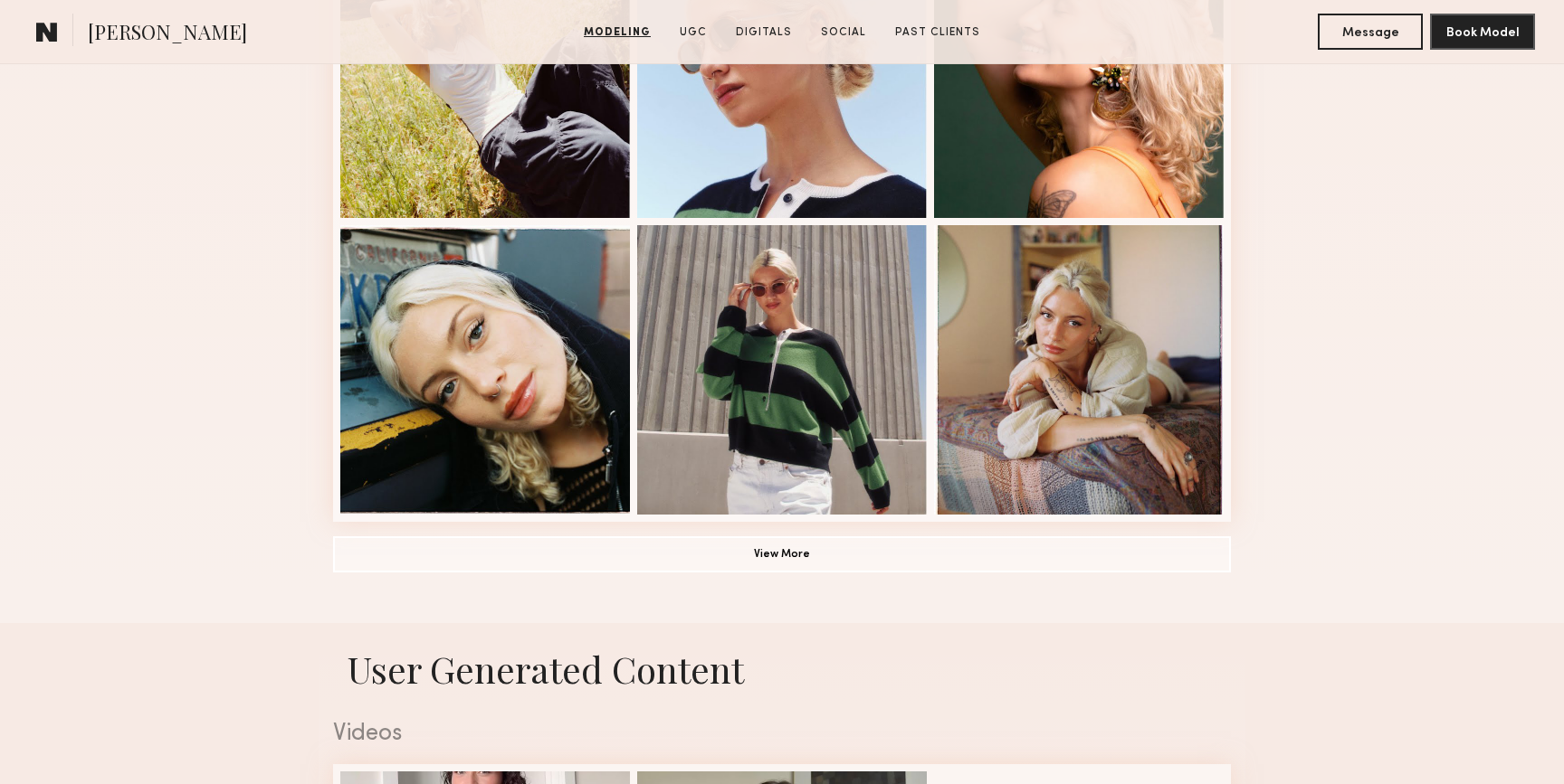
scroll to position [1391, 0]
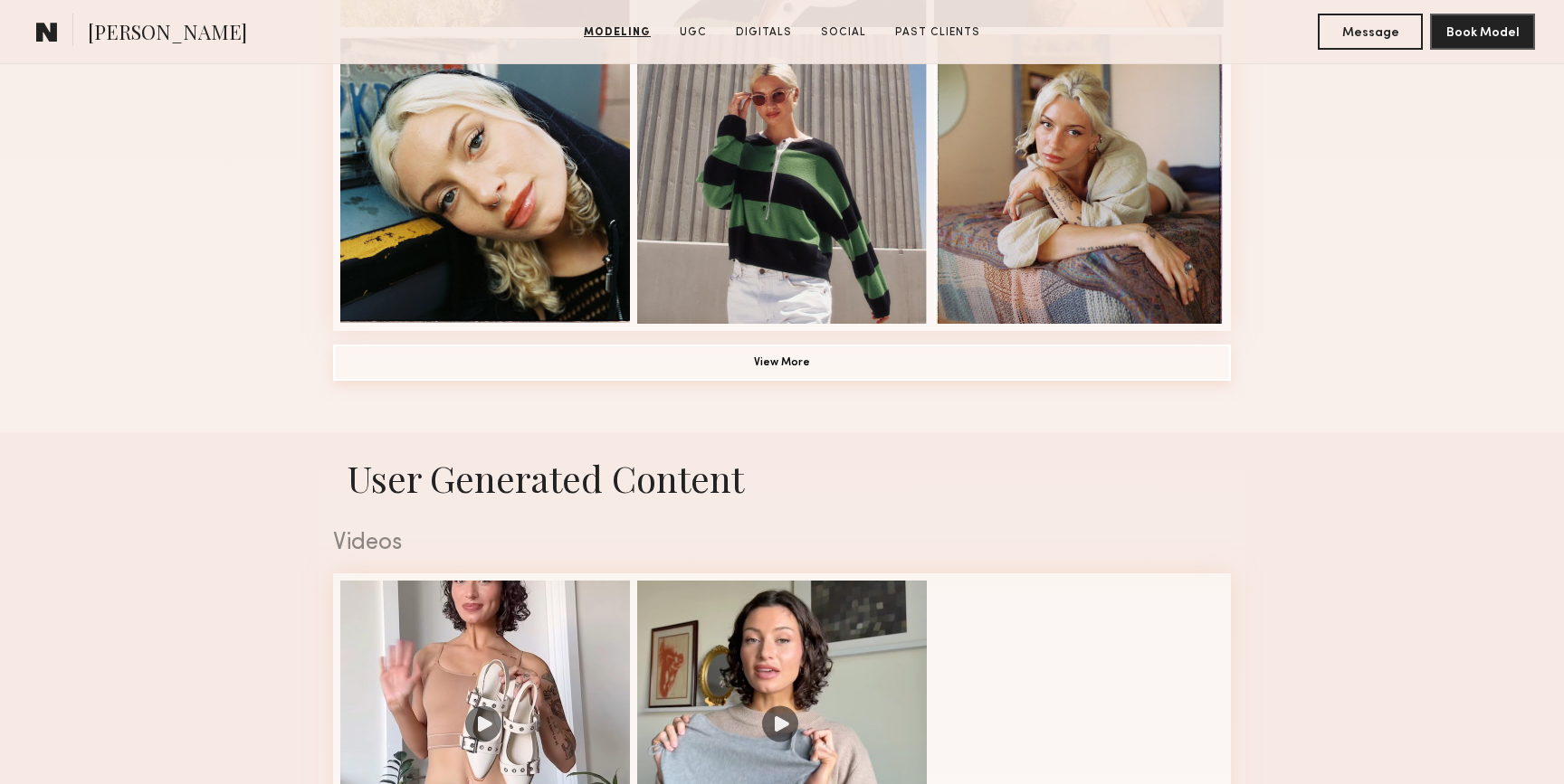
click at [379, 372] on button "View More" at bounding box center [782, 362] width 898 height 36
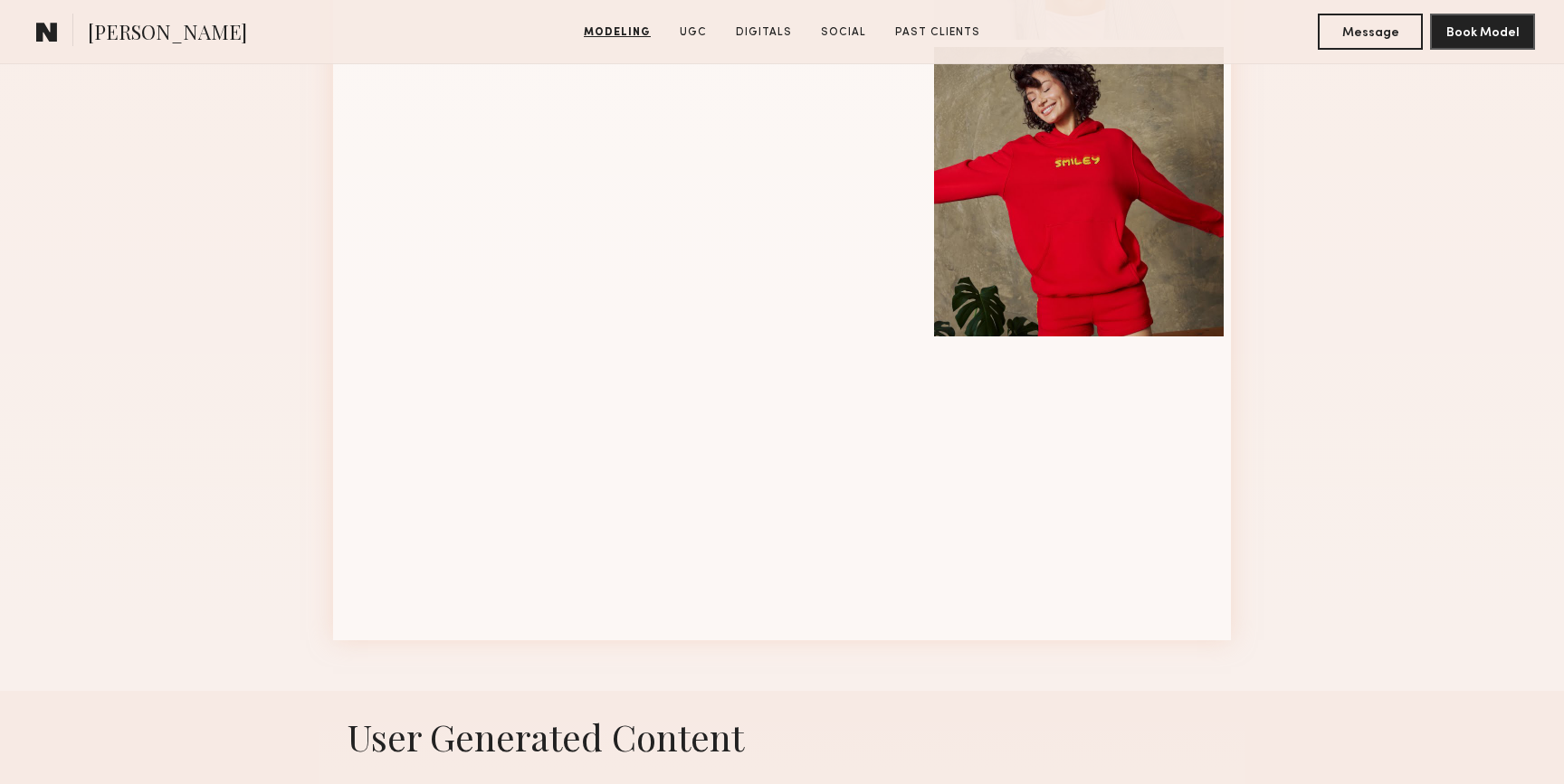
scroll to position [2674, 0]
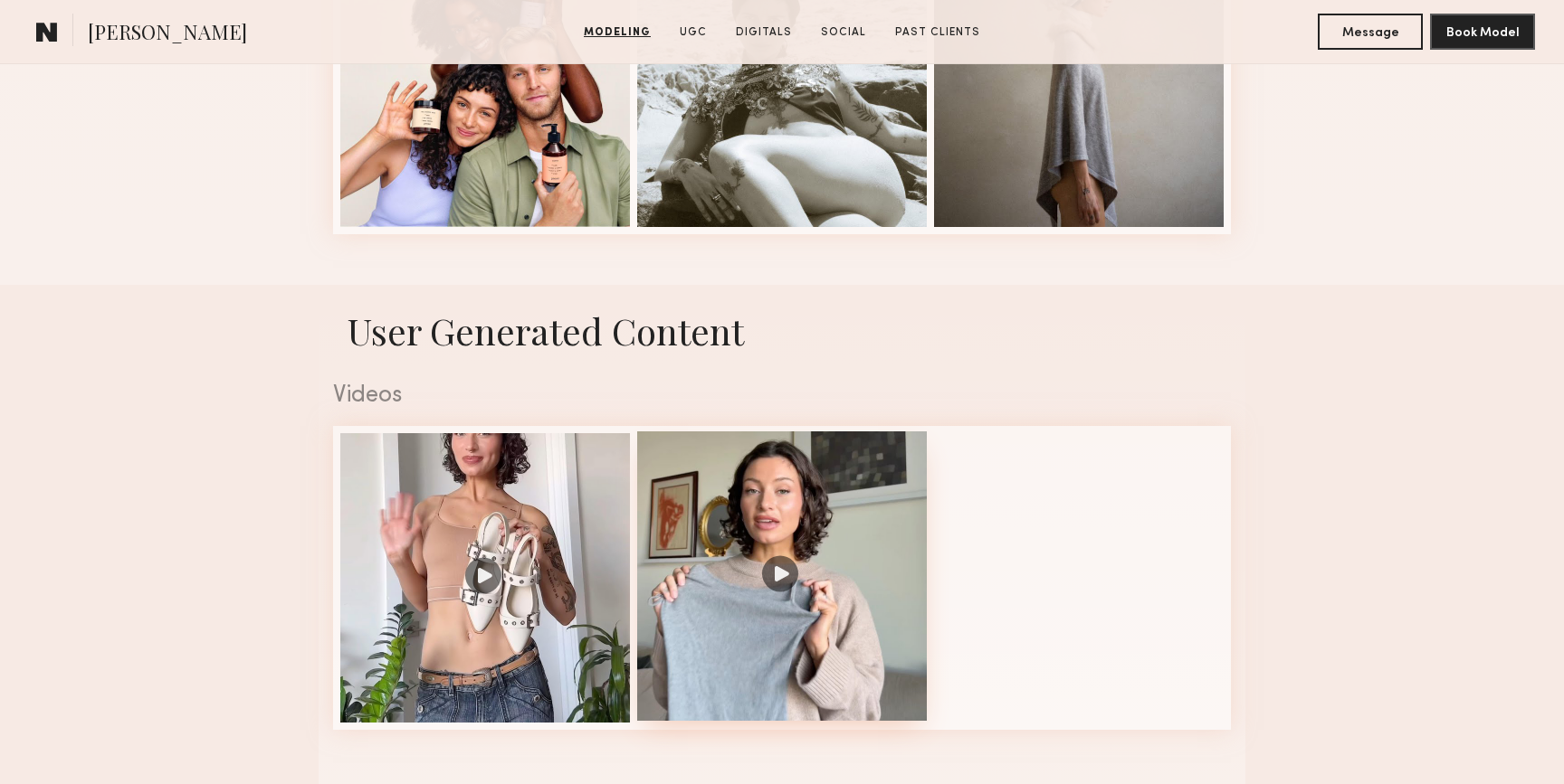
click at [783, 528] on div at bounding box center [782, 577] width 290 height 290
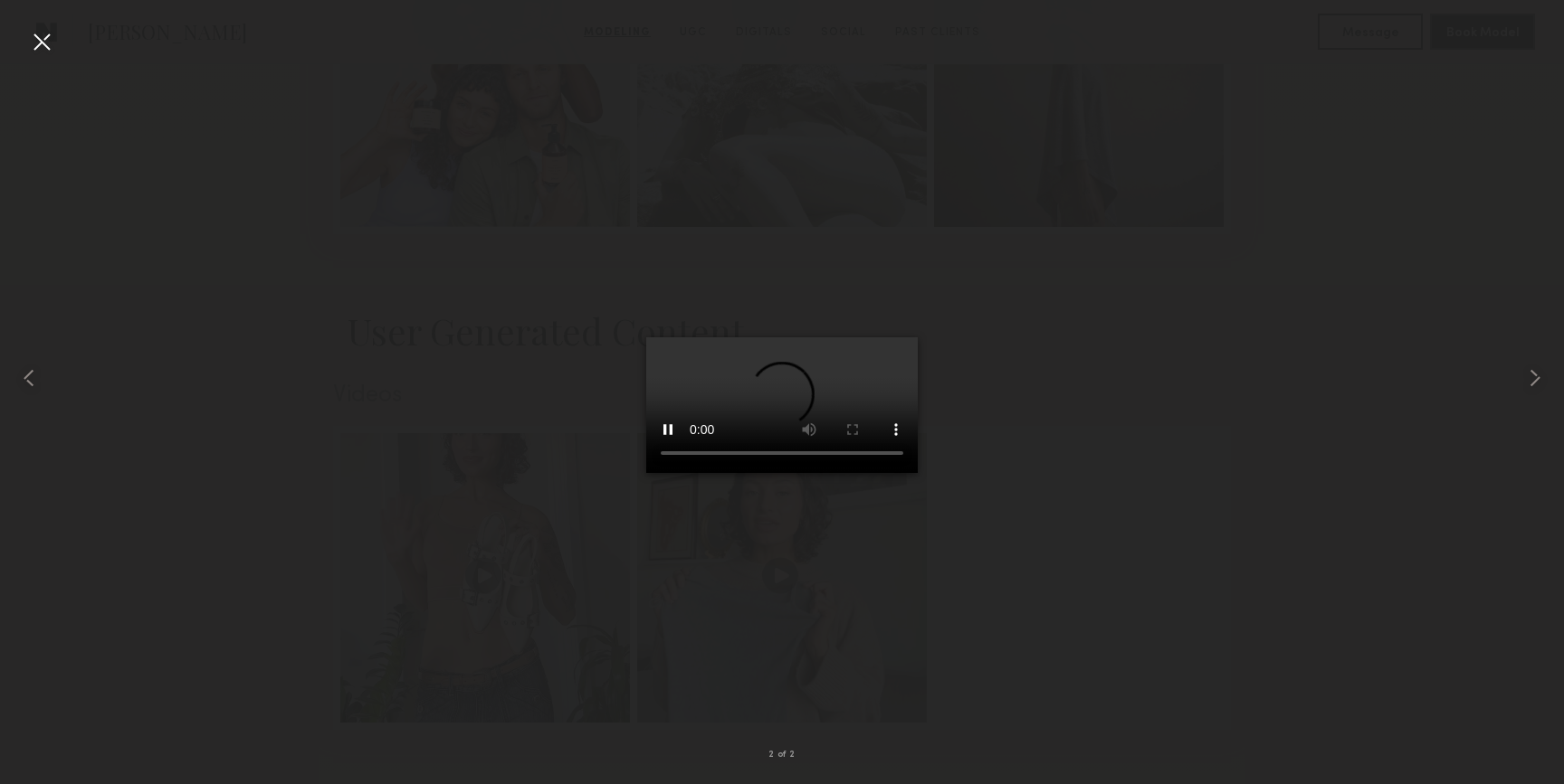
click at [1279, 262] on div at bounding box center [782, 377] width 1564 height 698
click at [42, 45] on div at bounding box center [41, 41] width 29 height 29
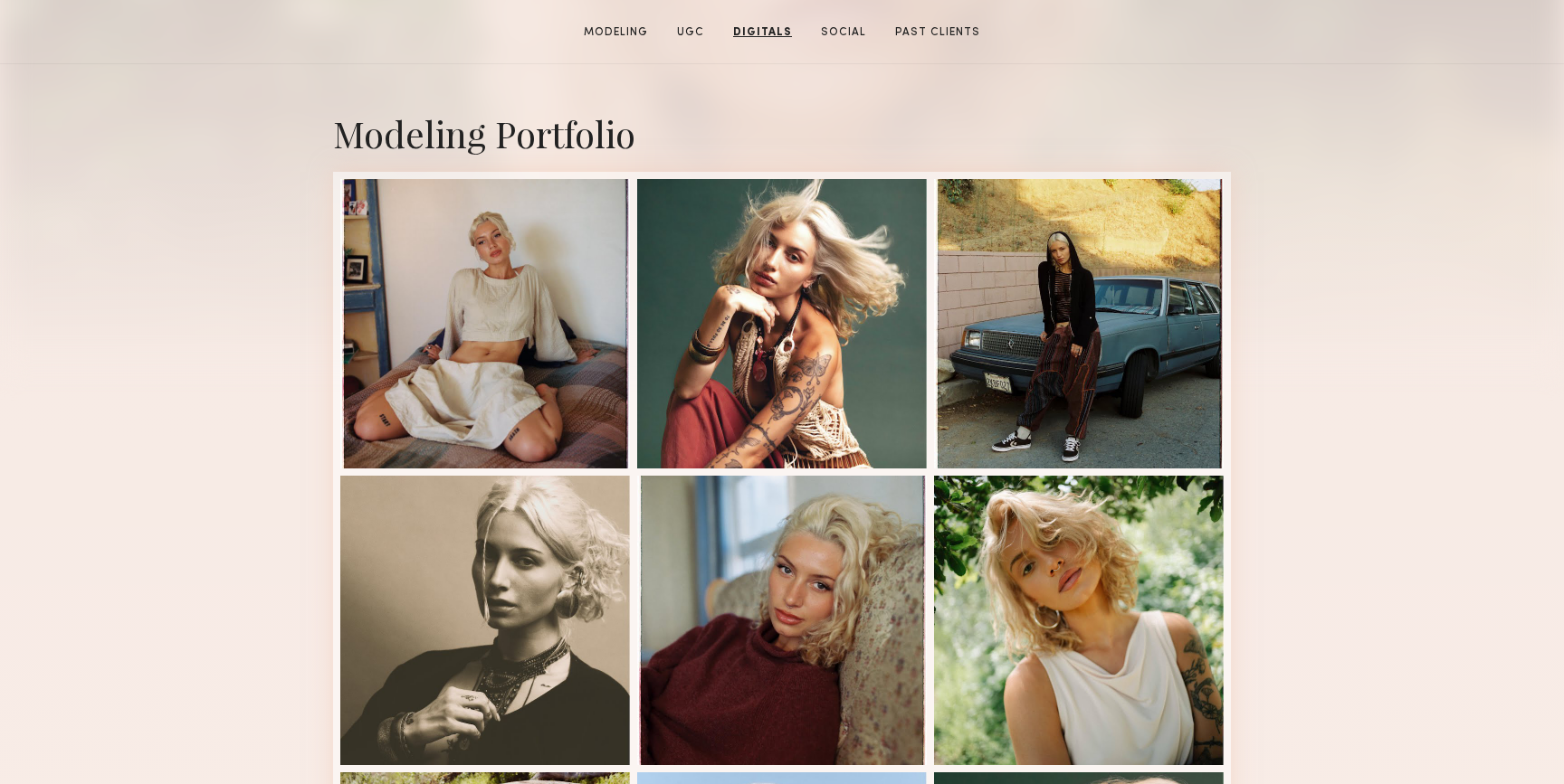
scroll to position [0, 0]
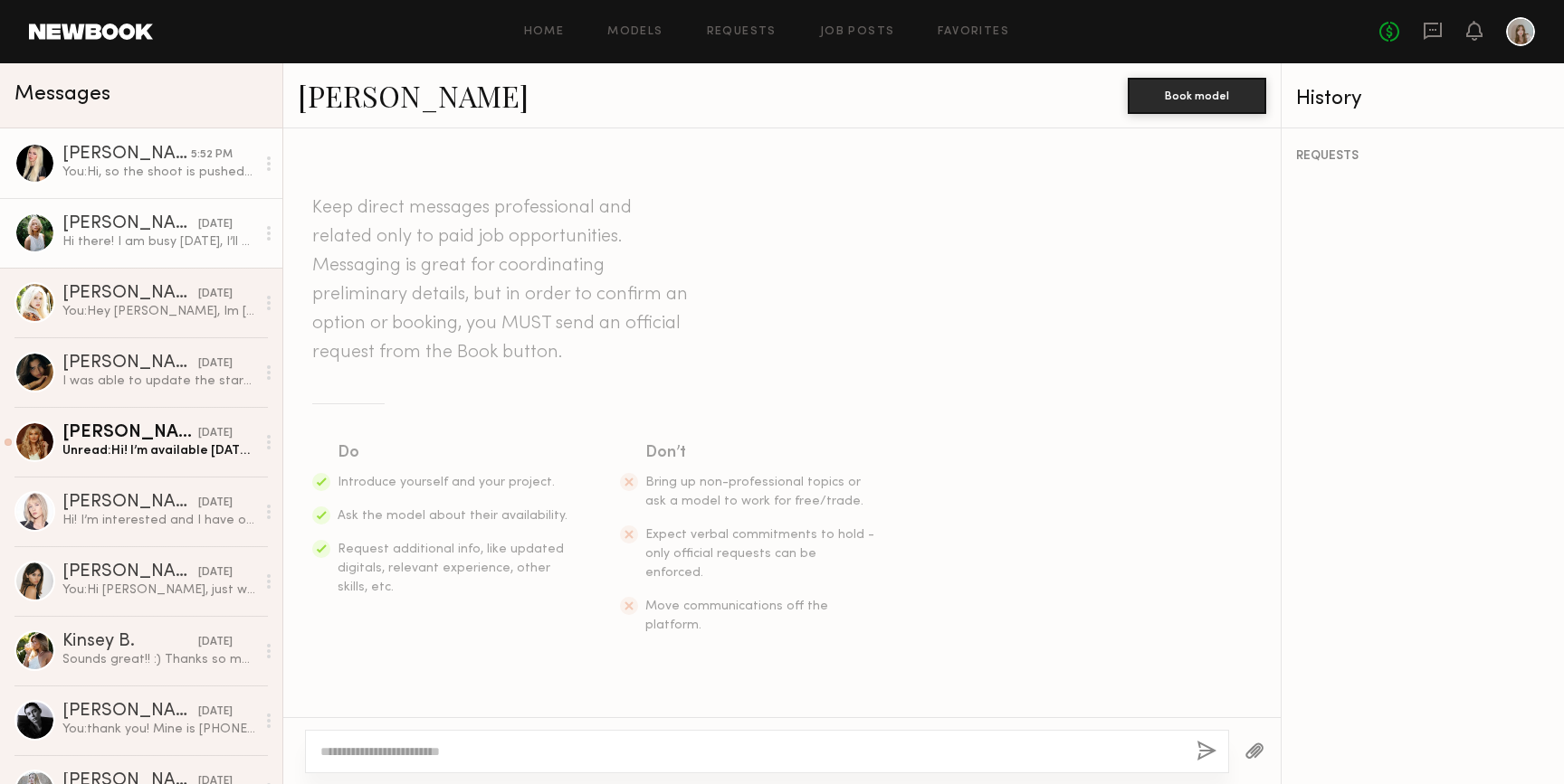
scroll to position [717, 0]
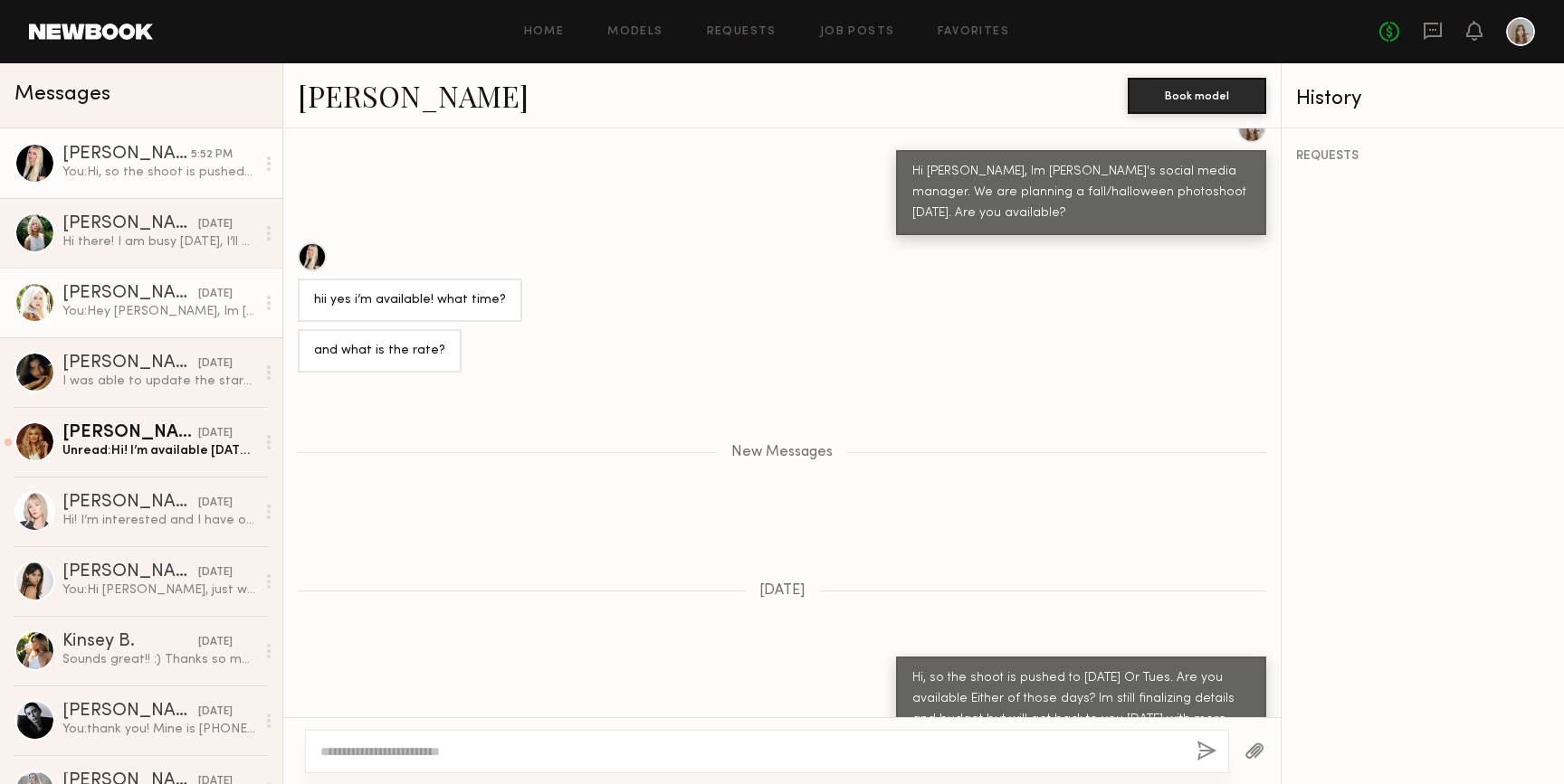
click at [135, 301] on div "Brielle S." at bounding box center [130, 294] width 136 height 18
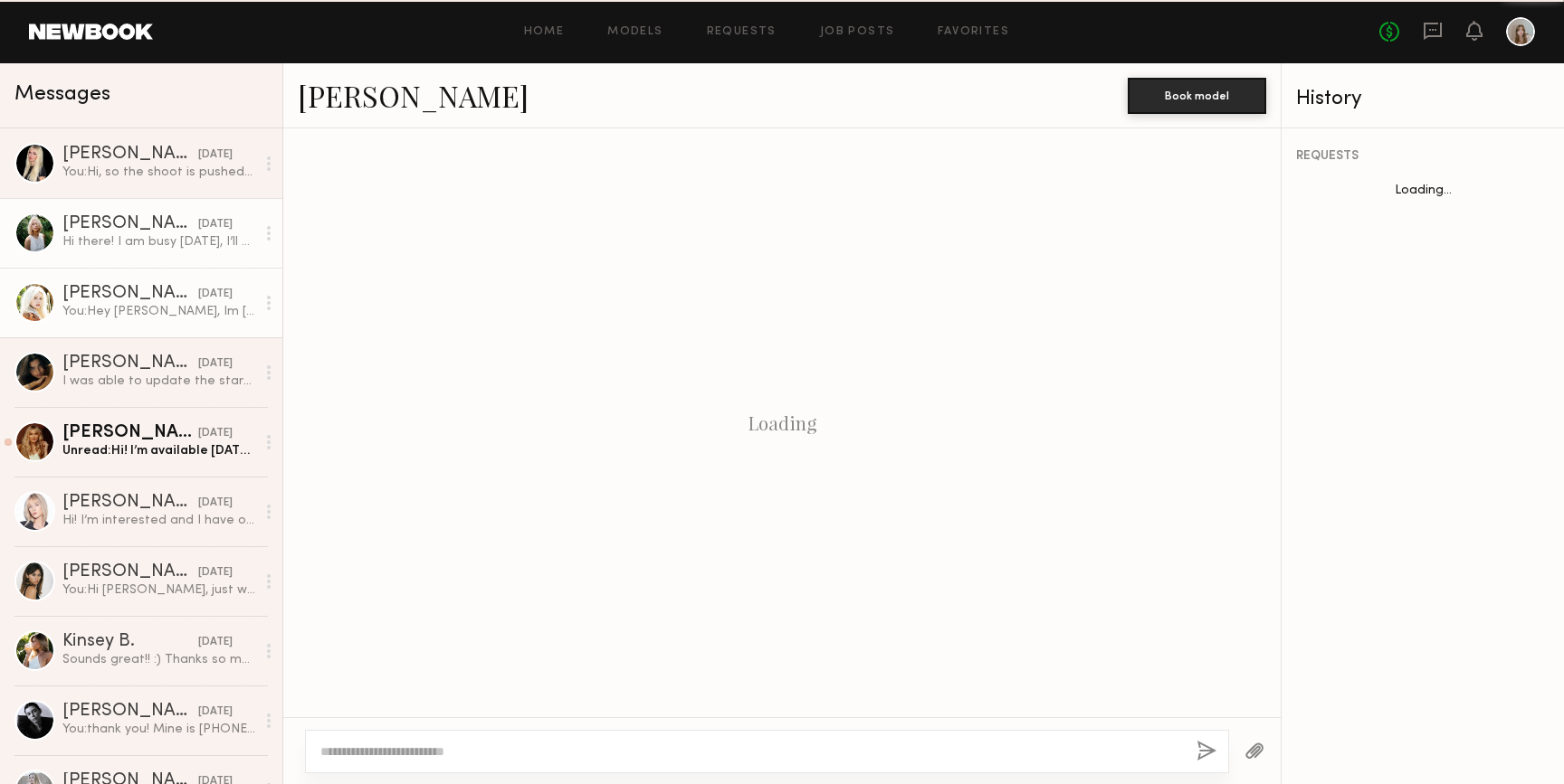
scroll to position [234, 0]
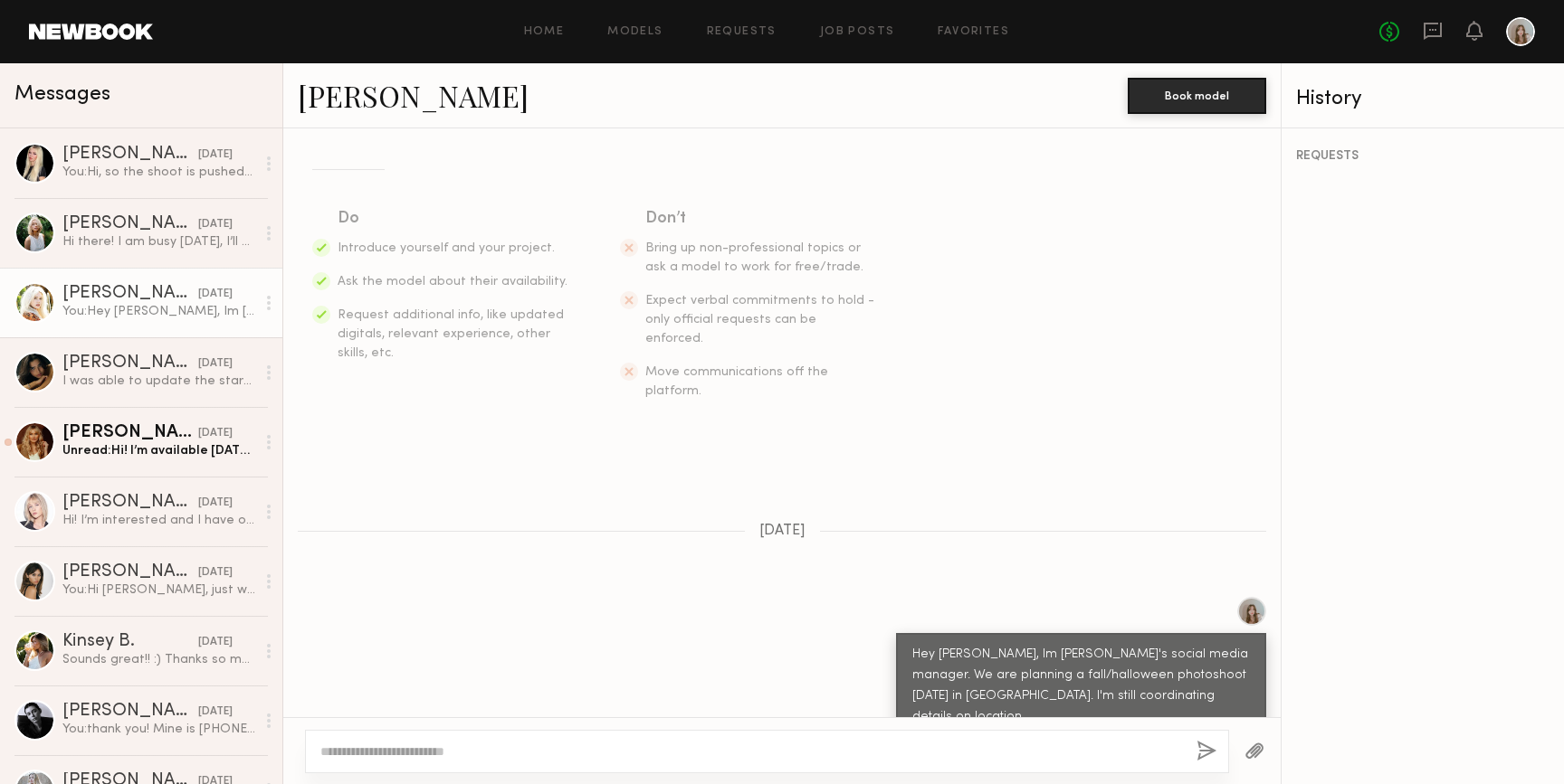
click at [363, 96] on link "Brielle S." at bounding box center [413, 96] width 230 height 39
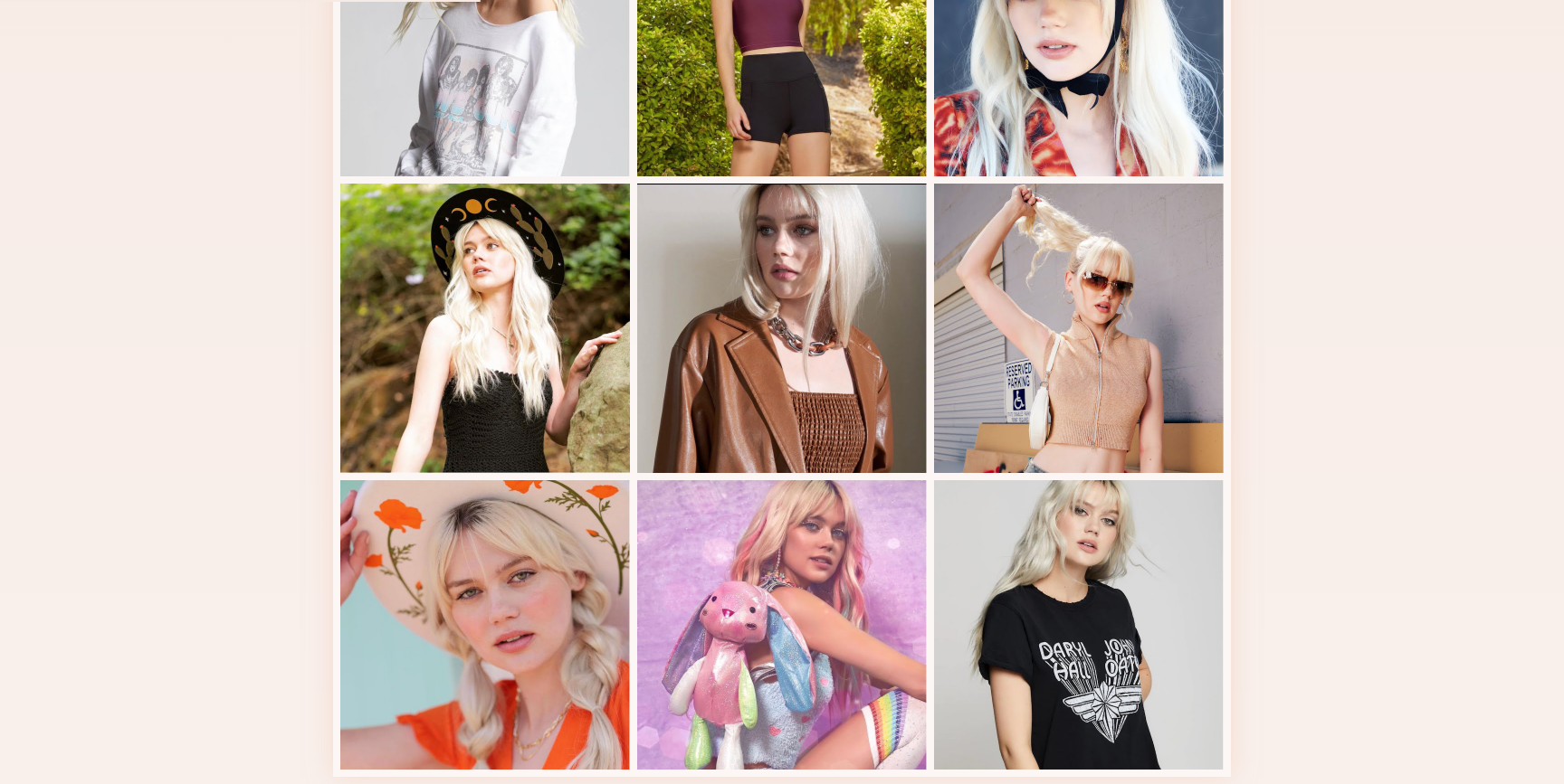
scroll to position [958, 0]
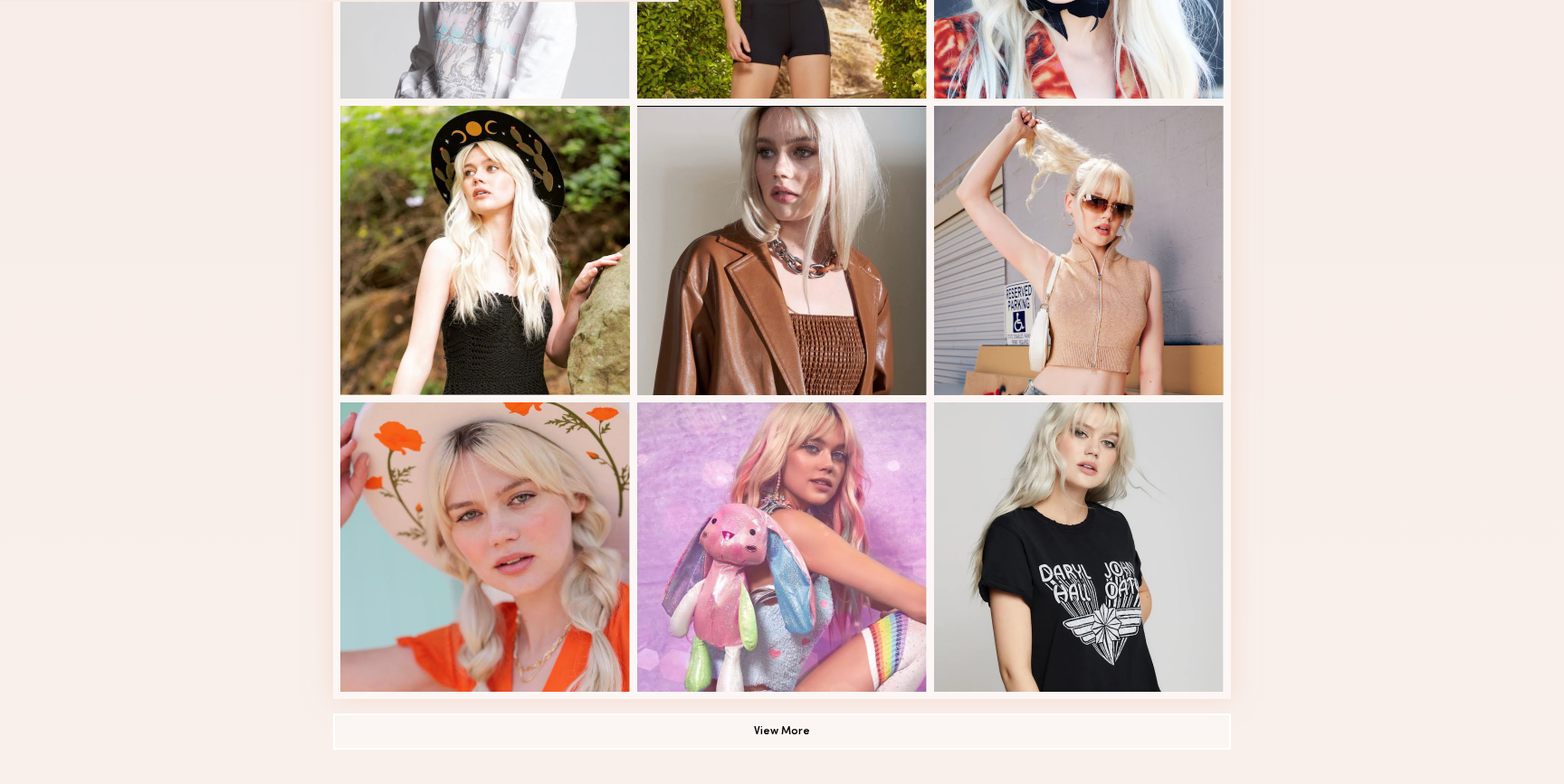
click at [666, 767] on div "Modeling Portfolio View More" at bounding box center [782, 96] width 898 height 1409
click at [715, 749] on button "View More" at bounding box center [782, 731] width 898 height 36
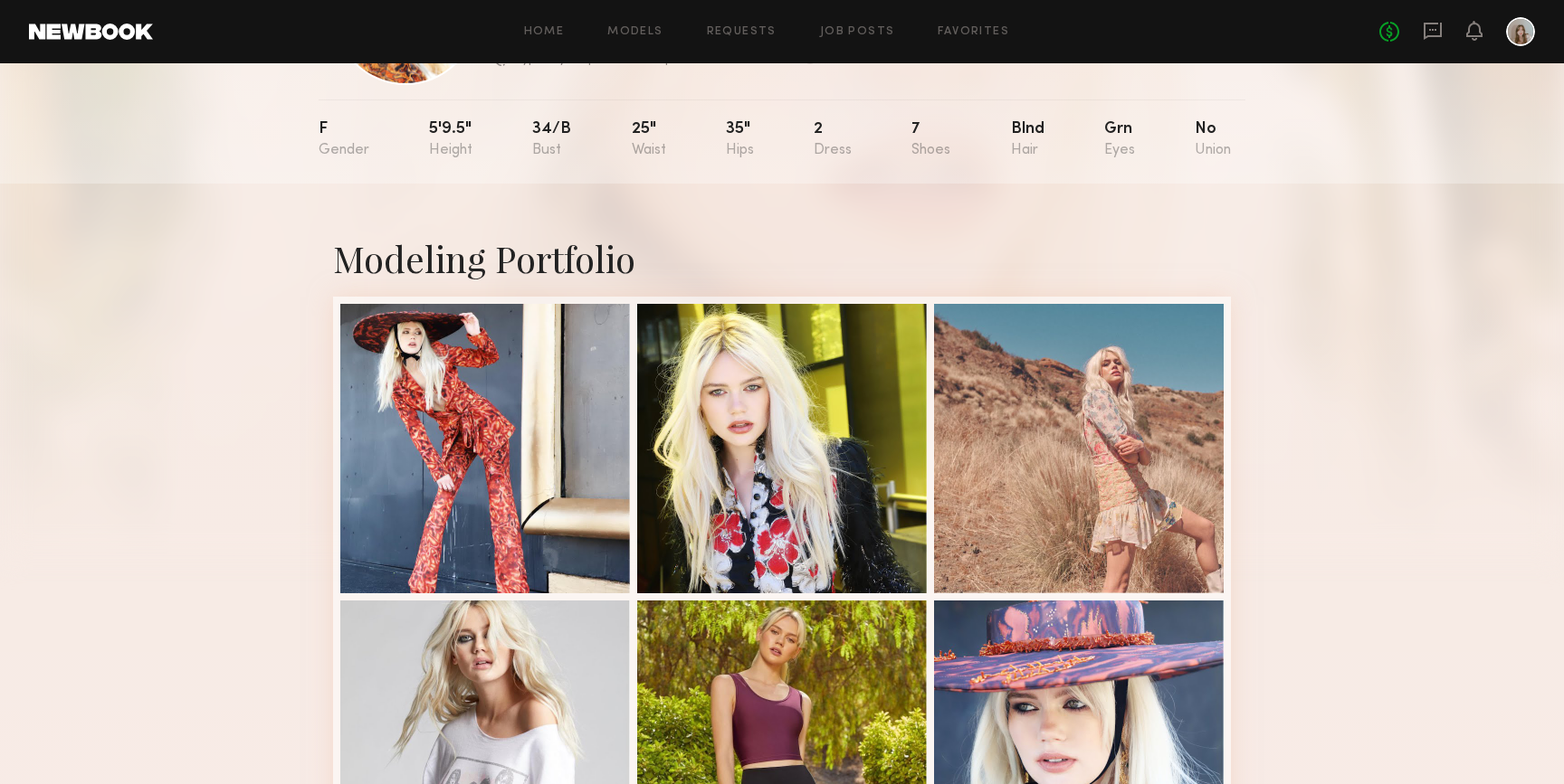
scroll to position [169, 0]
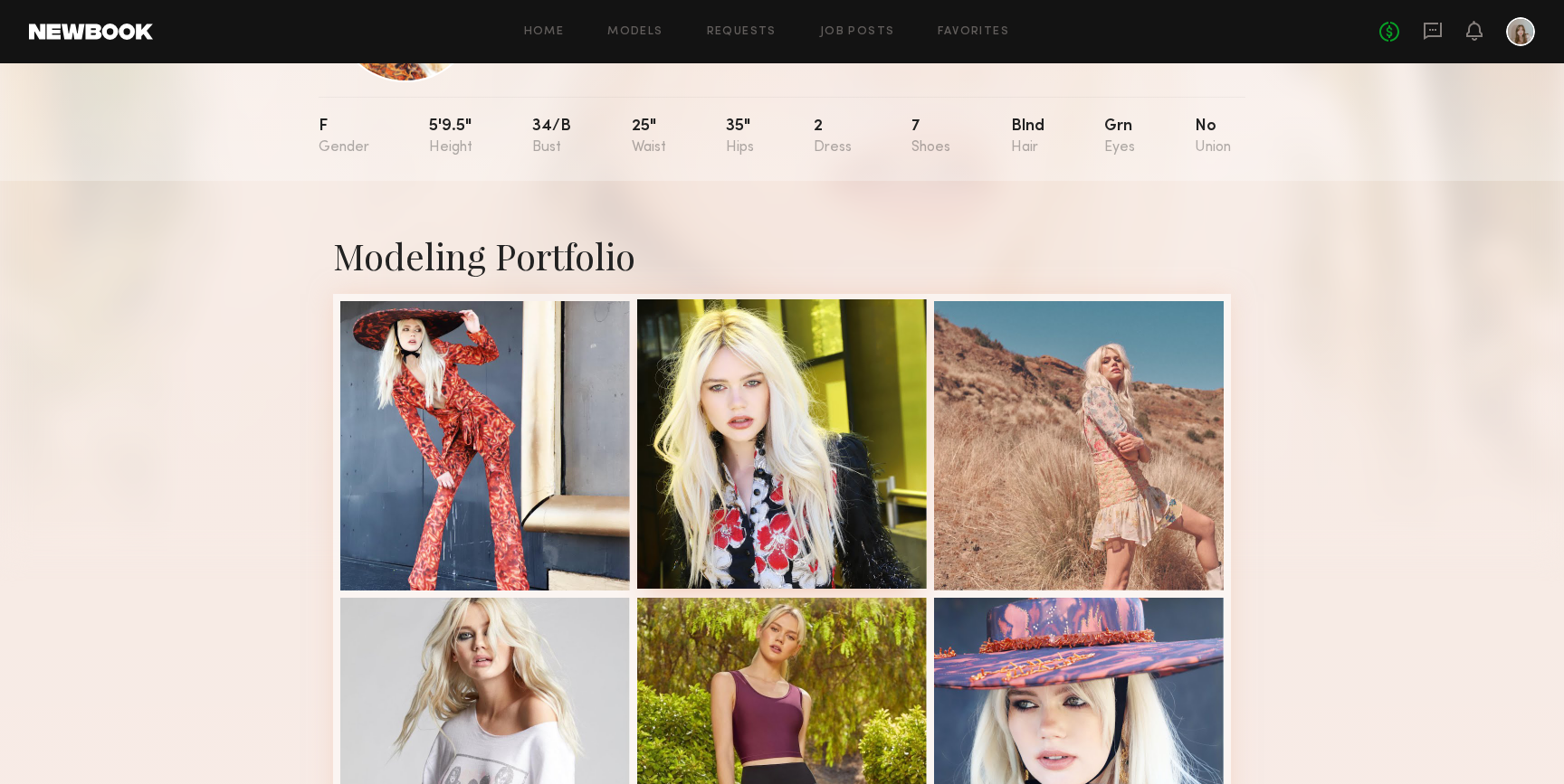
click at [910, 439] on div at bounding box center [782, 444] width 290 height 290
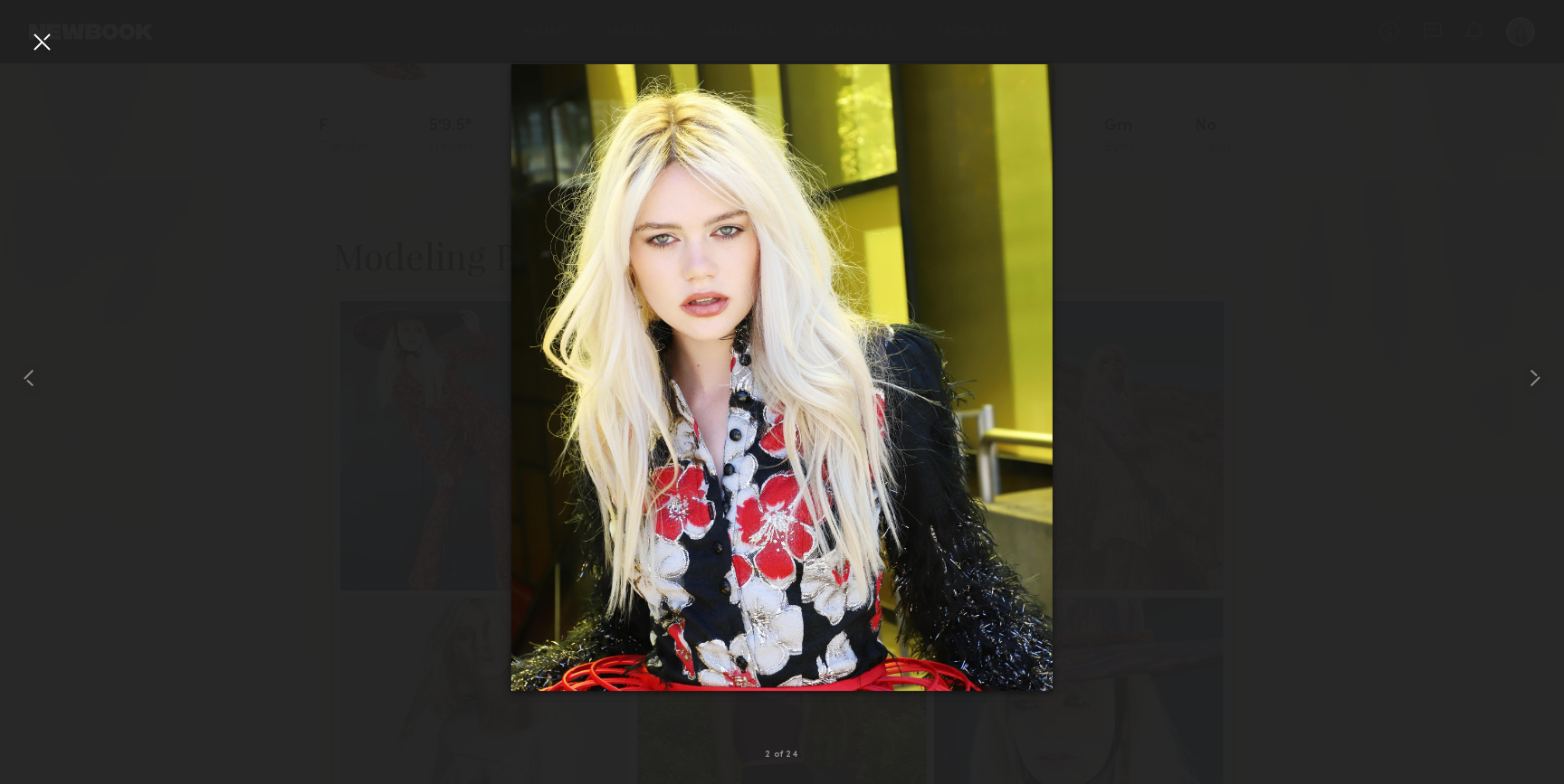
click at [1318, 124] on div at bounding box center [782, 377] width 1564 height 698
click at [38, 46] on div at bounding box center [41, 41] width 29 height 29
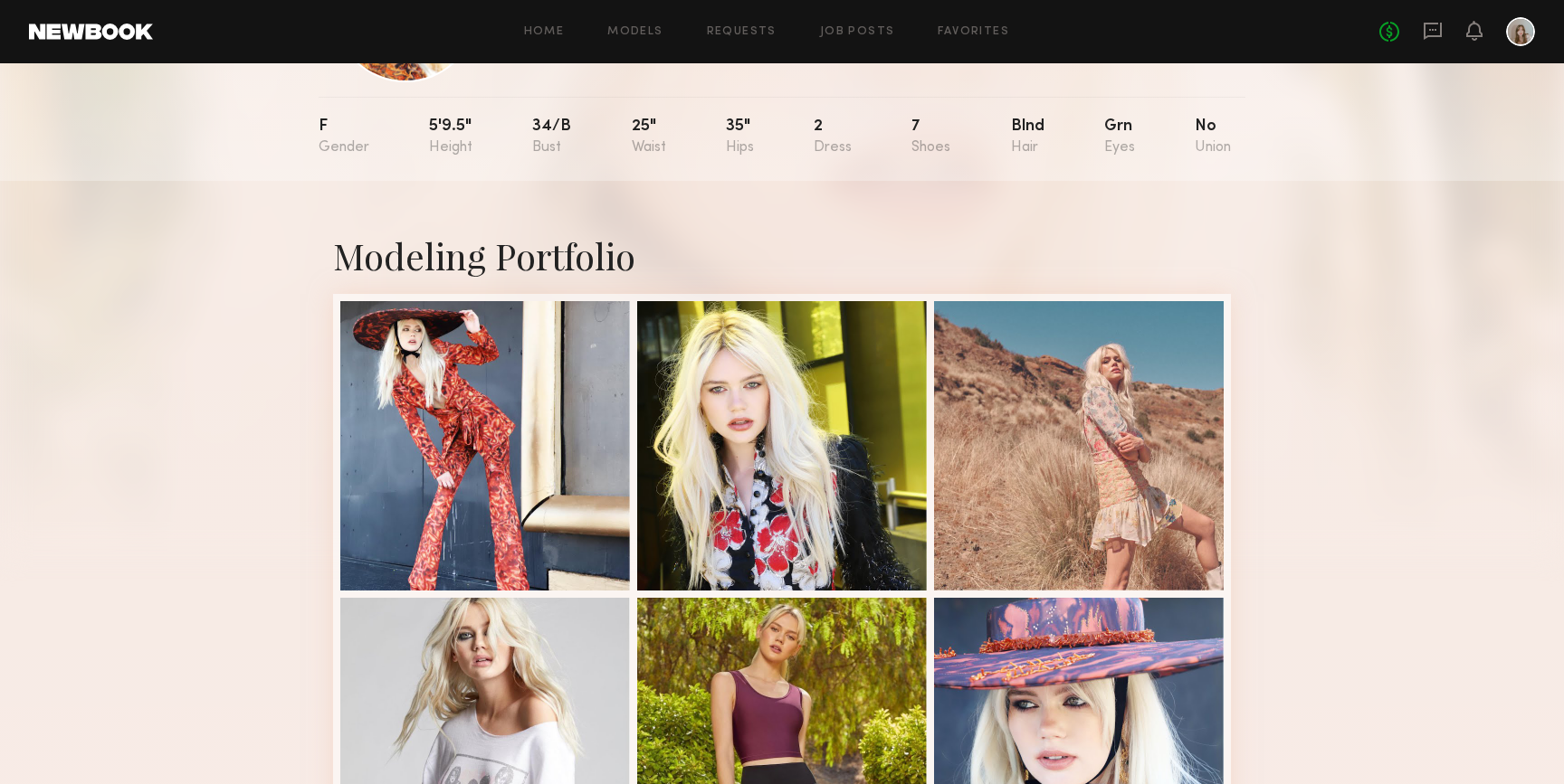
scroll to position [0, 0]
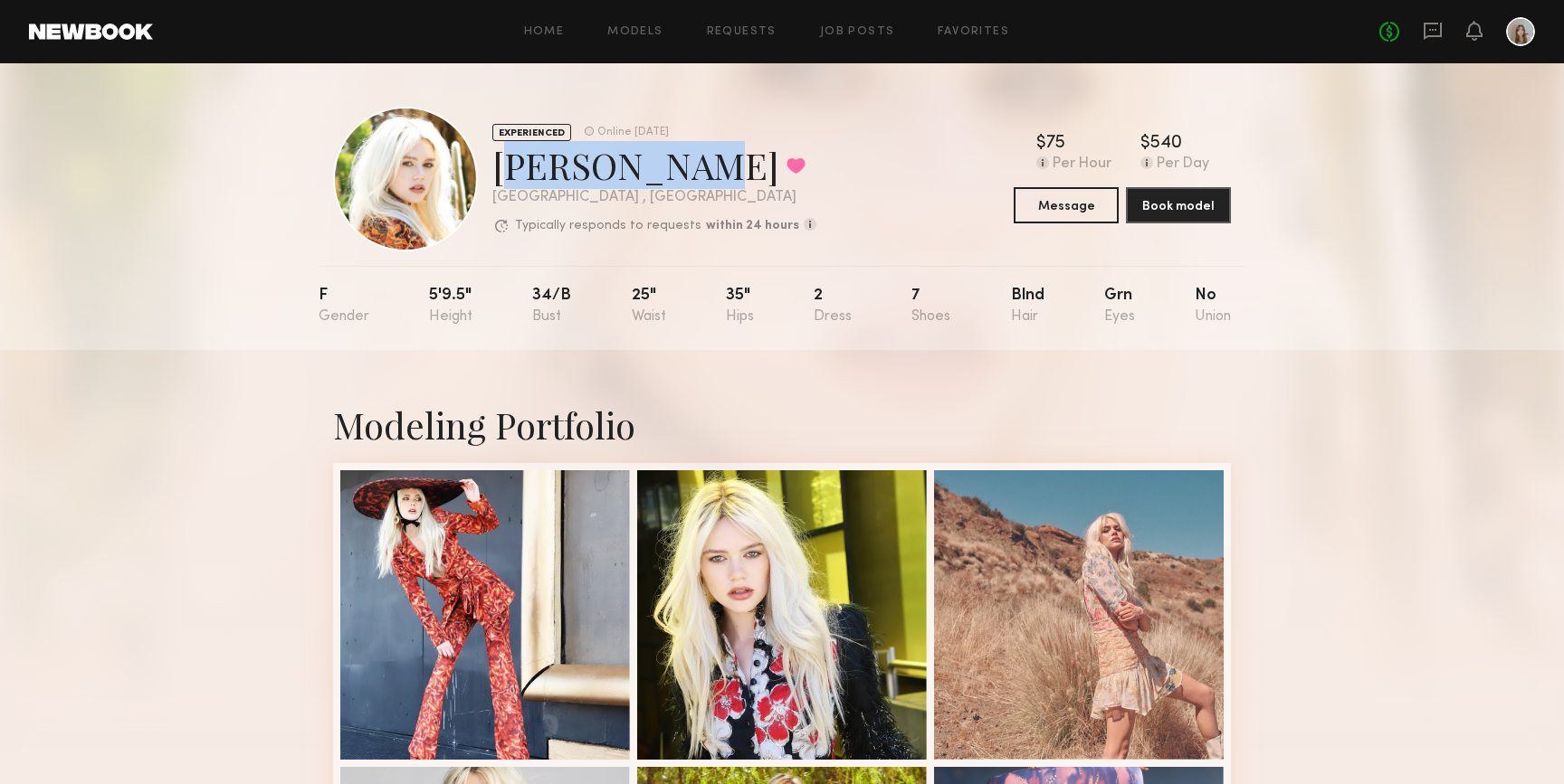
drag, startPoint x: 633, startPoint y: 172, endPoint x: 503, endPoint y: 175, distance: 130.0
click at [502, 176] on div "Brielle S. Favorited" at bounding box center [654, 165] width 324 height 48
copy div "[PERSON_NAME]"
click at [653, 33] on link "Models" at bounding box center [635, 32] width 55 height 12
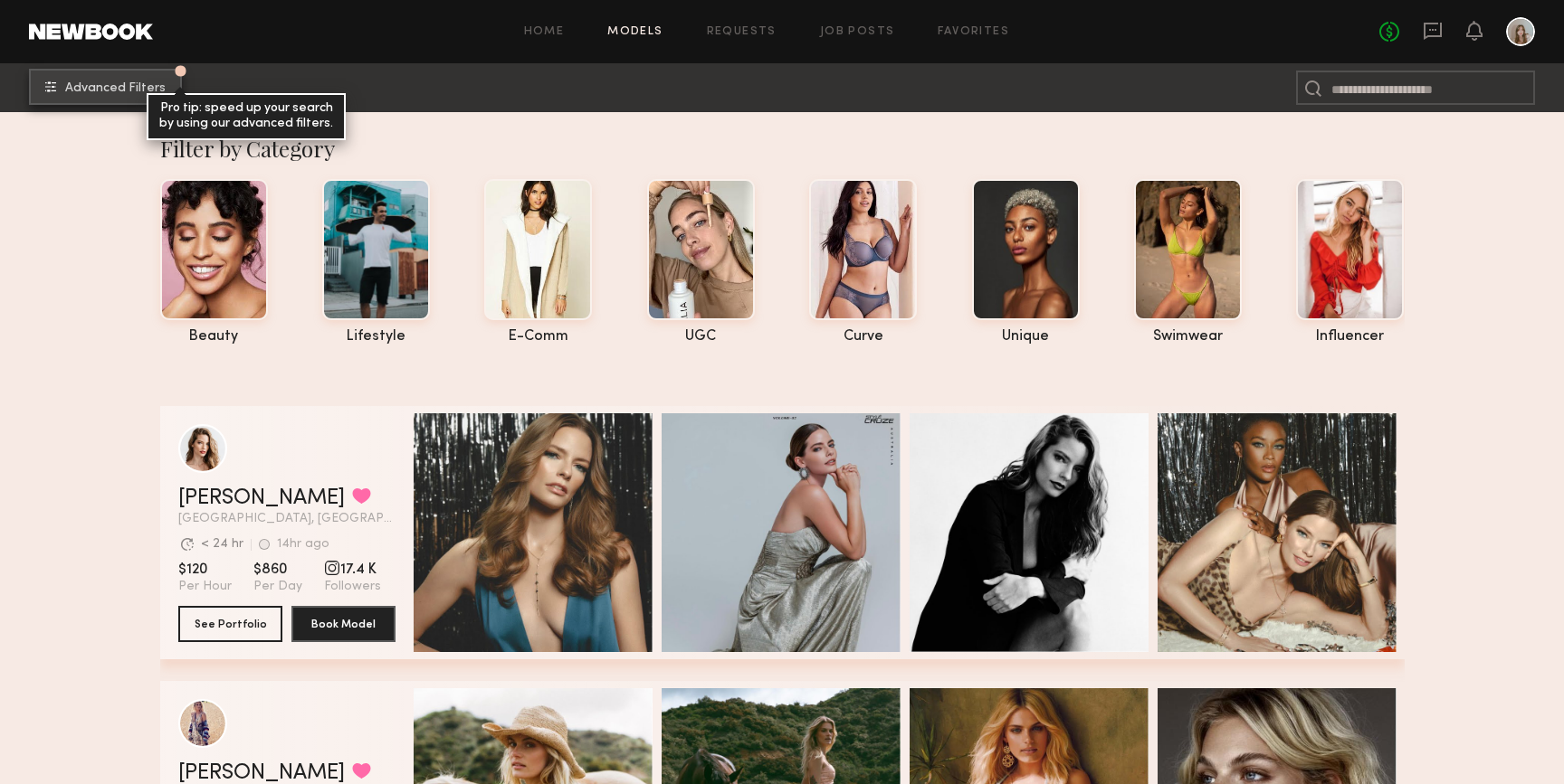
click at [146, 93] on span "Advanced Filters" at bounding box center [115, 89] width 100 height 13
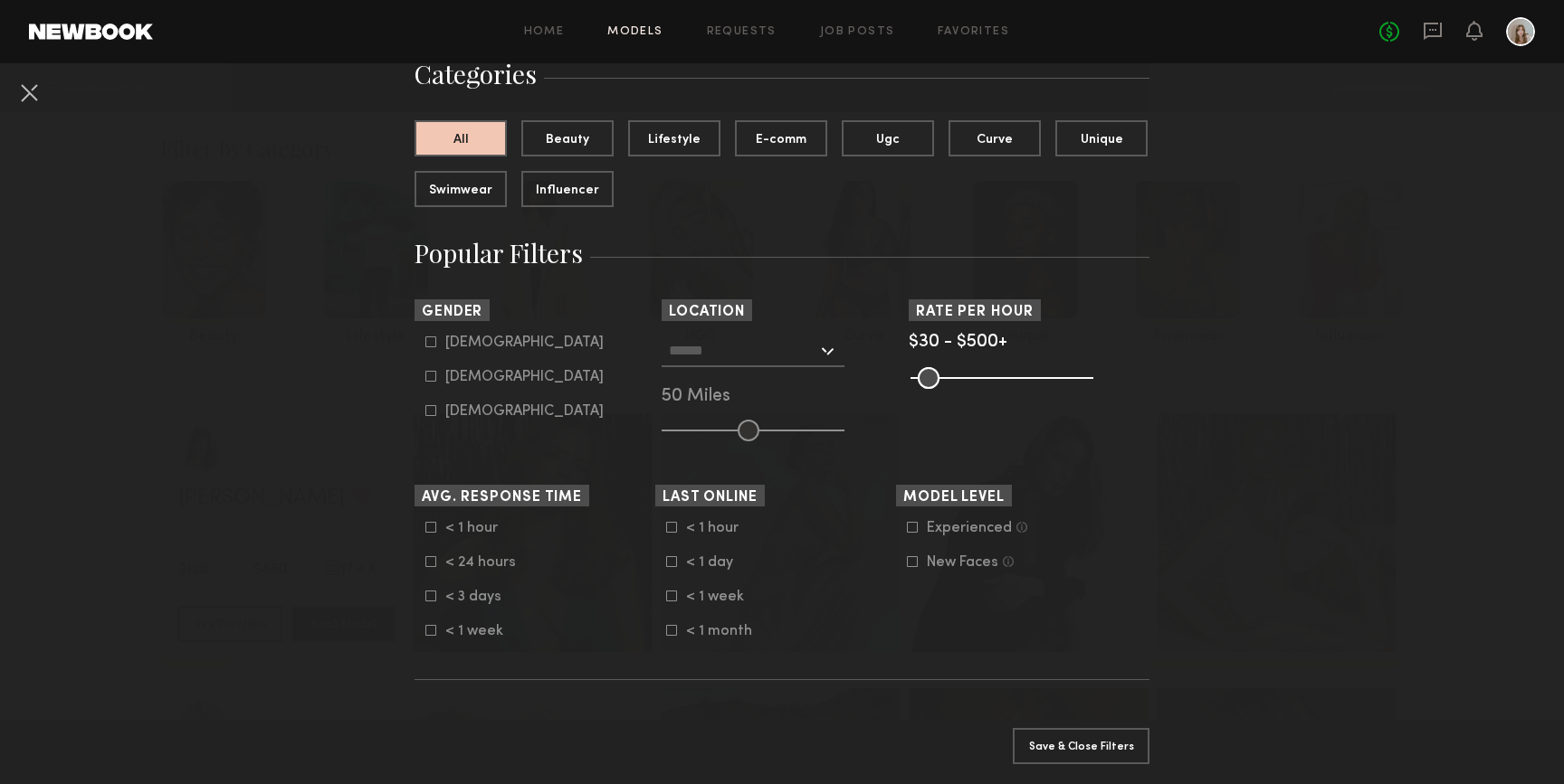
scroll to position [153, 0]
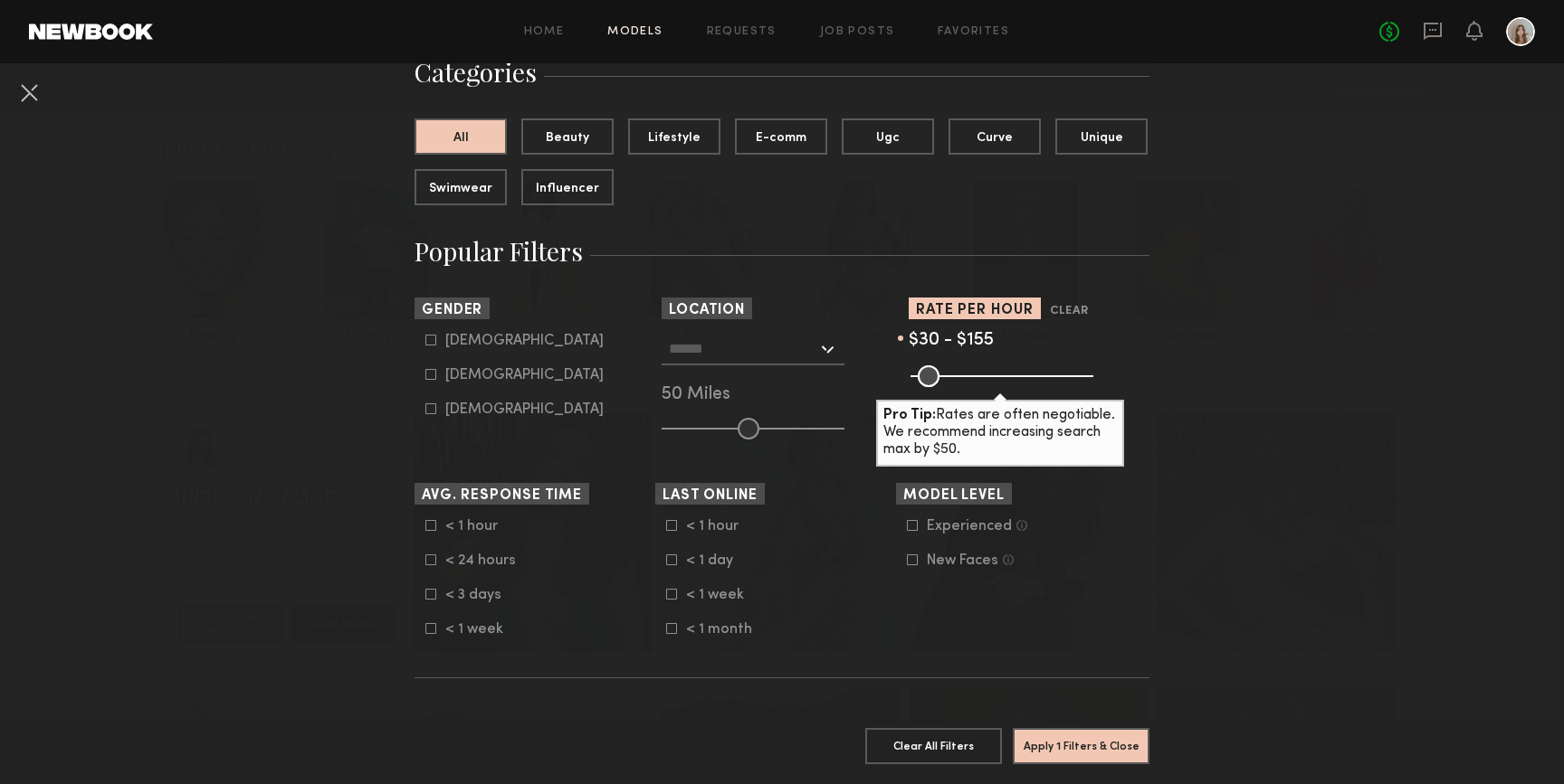
drag, startPoint x: 1084, startPoint y: 378, endPoint x: 964, endPoint y: 372, distance: 120.1
type input "***"
click at [964, 372] on input "range" at bounding box center [1002, 376] width 183 height 21
click at [771, 340] on input "text" at bounding box center [743, 347] width 149 height 31
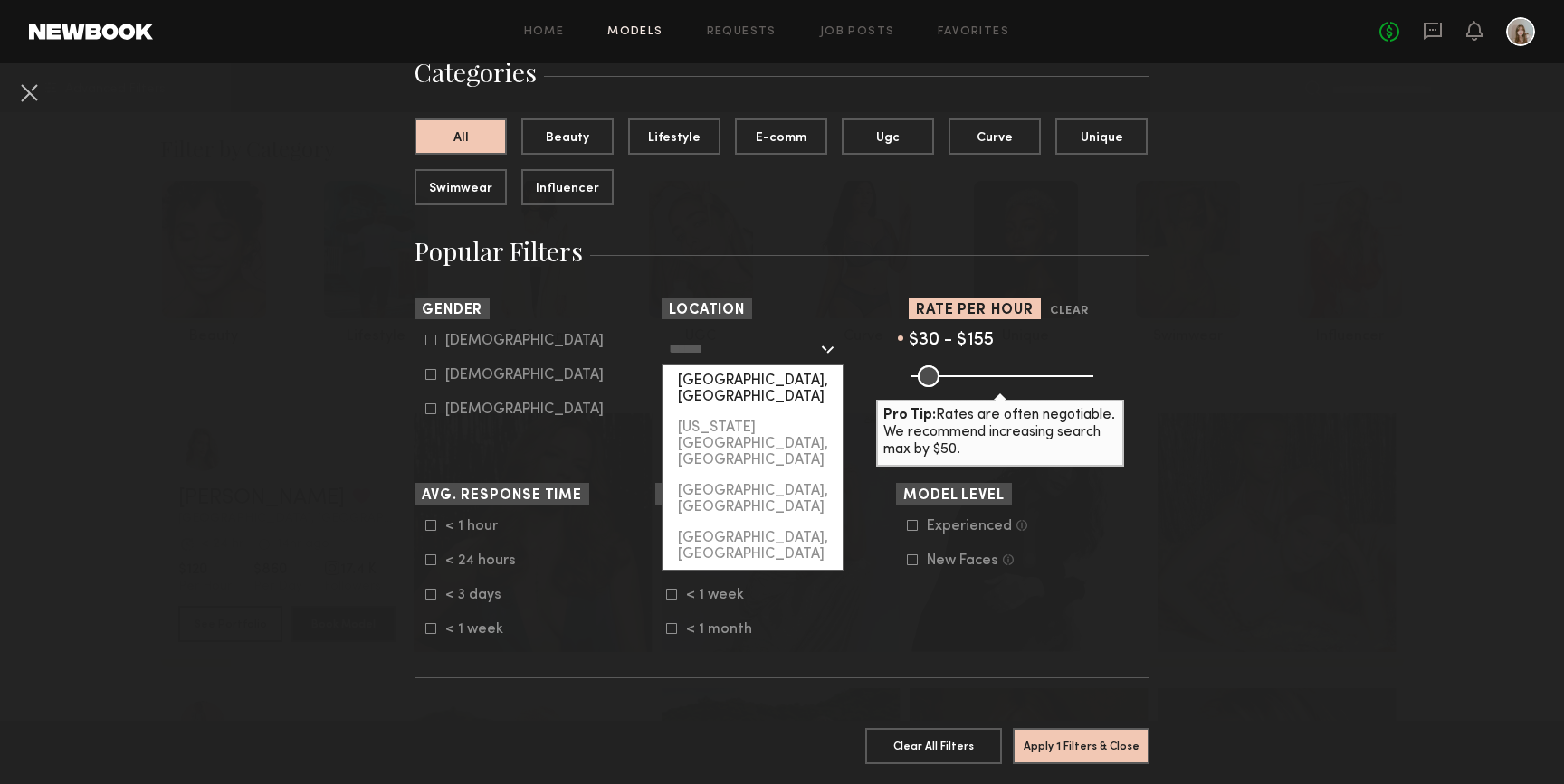
click at [749, 366] on div "[GEOGRAPHIC_DATA], [GEOGRAPHIC_DATA]" at bounding box center [753, 389] width 179 height 47
type input "**********"
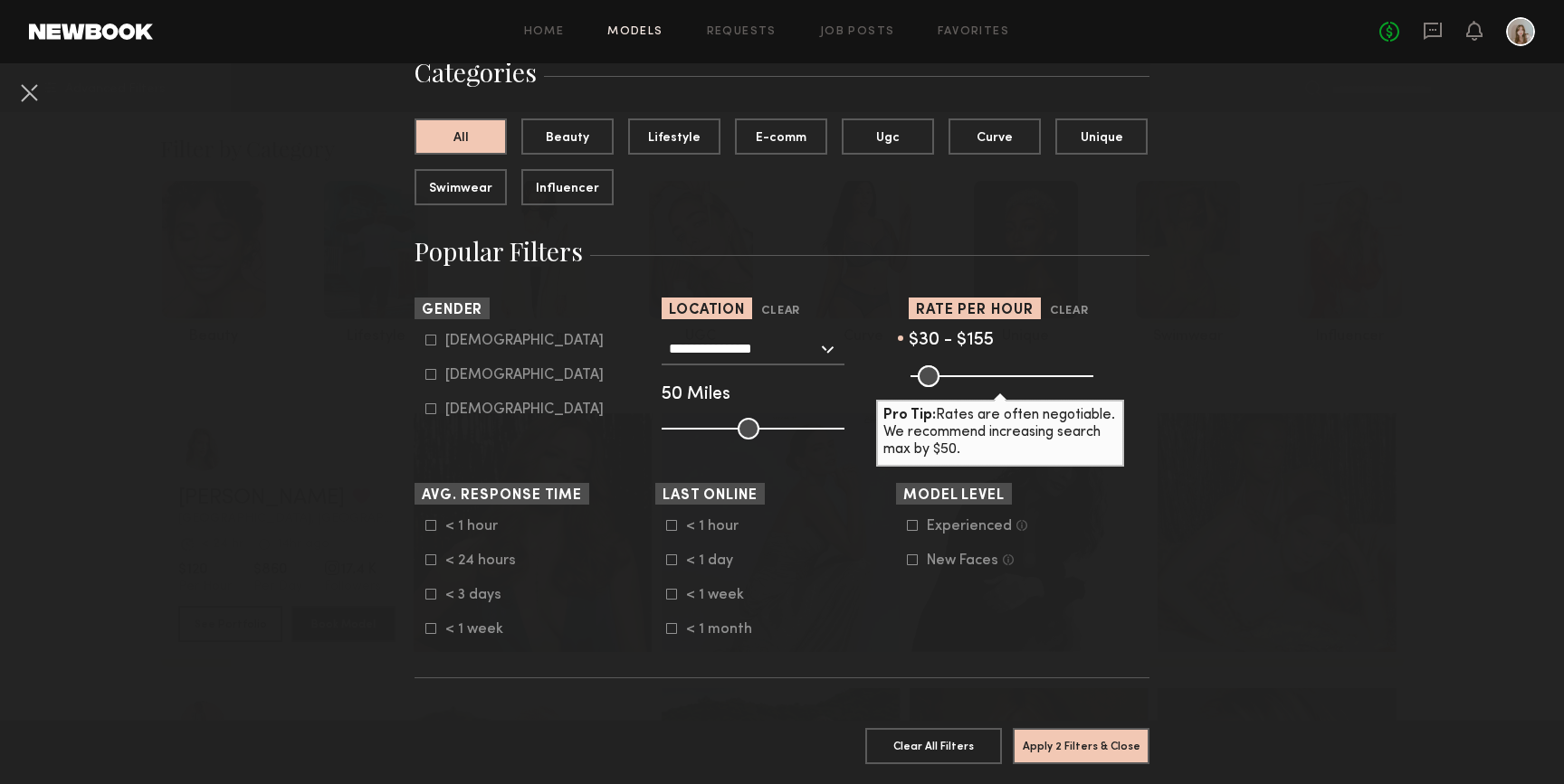
click at [435, 376] on icon at bounding box center [431, 374] width 11 height 11
type input "**"
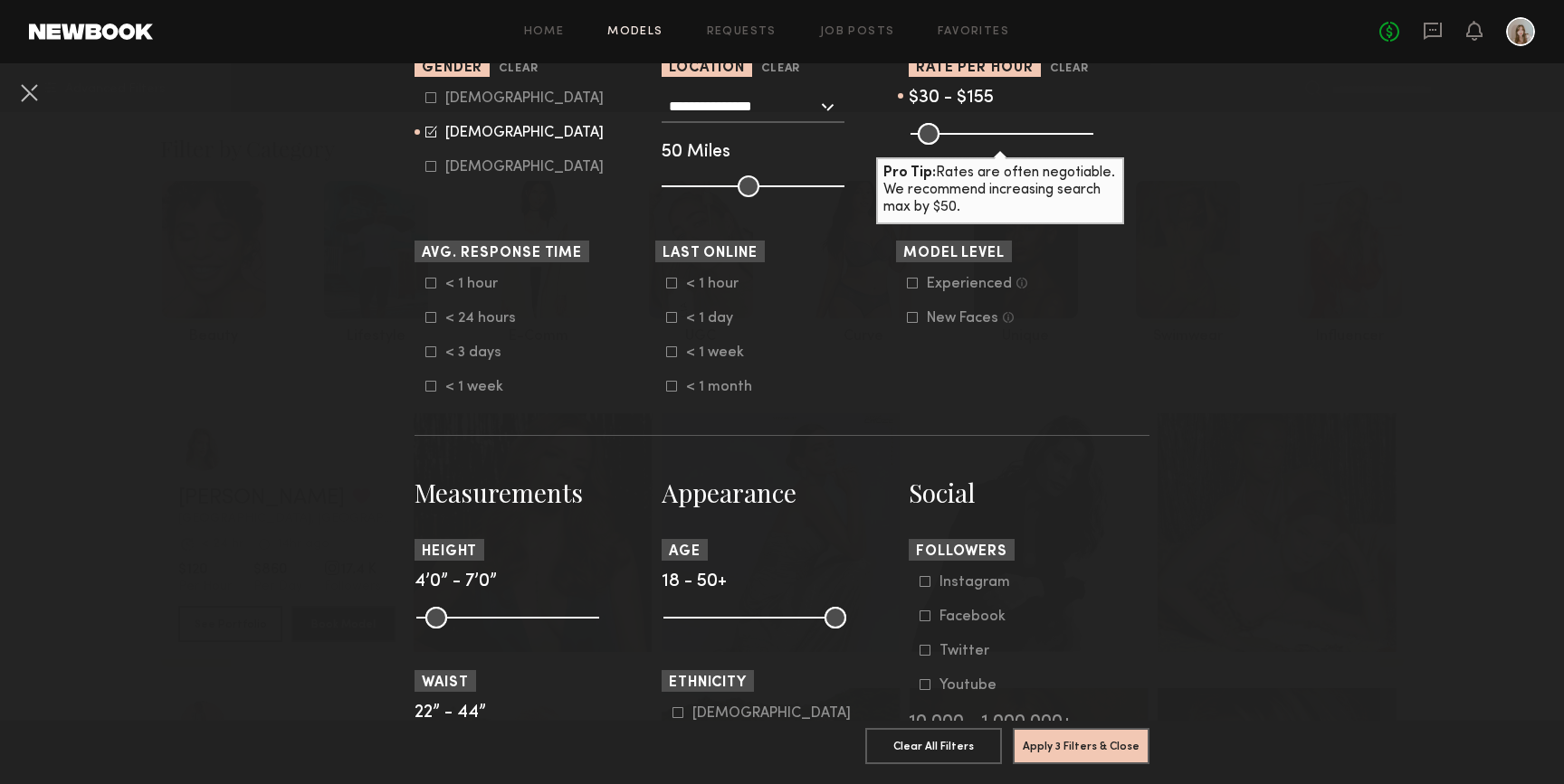
scroll to position [531, 0]
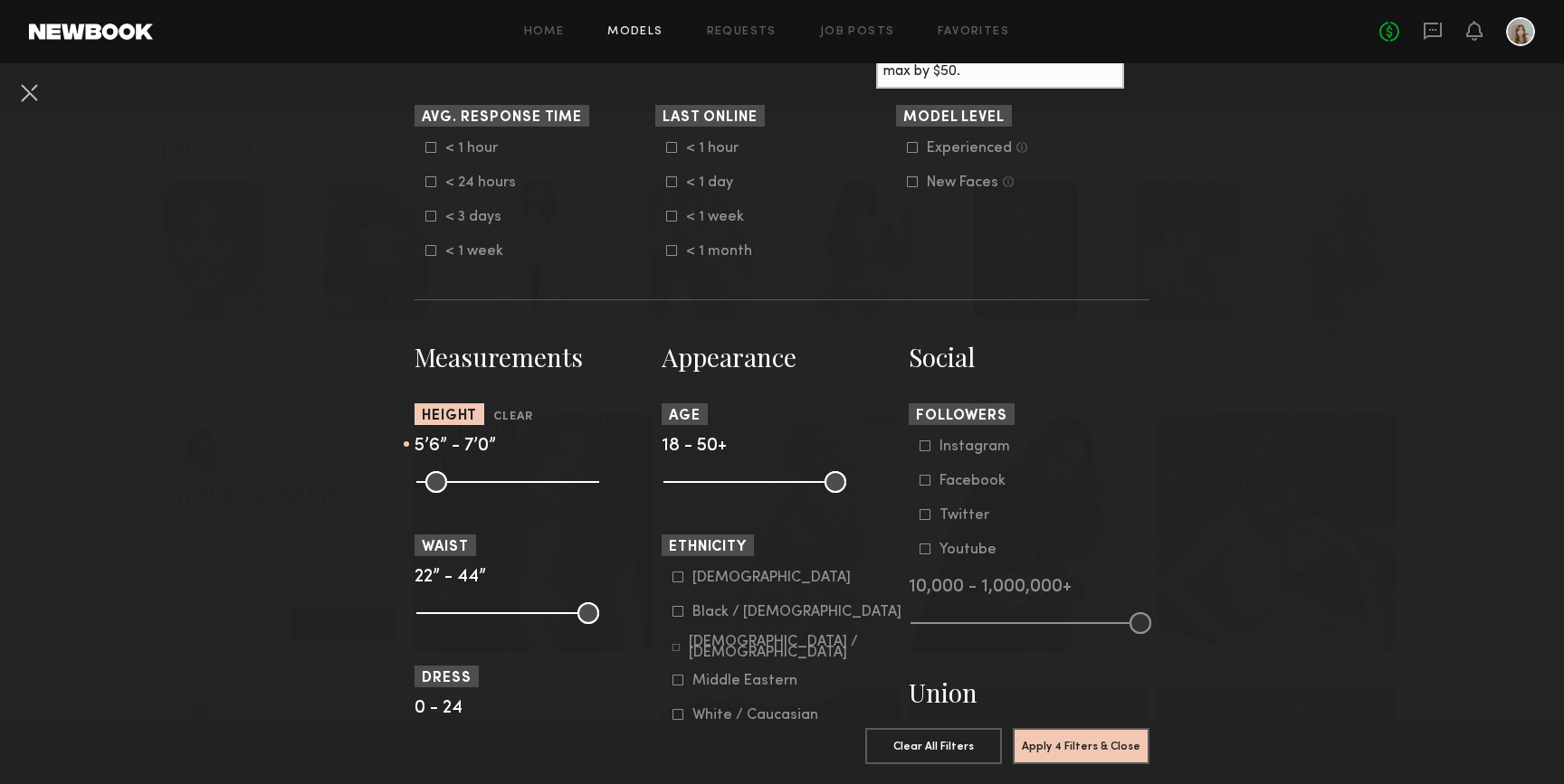
drag, startPoint x: 429, startPoint y: 480, endPoint x: 507, endPoint y: 489, distance: 78.5
type input "**"
click at [507, 489] on input "range" at bounding box center [507, 481] width 183 height 21
drag, startPoint x: 679, startPoint y: 488, endPoint x: 695, endPoint y: 489, distance: 16.0
type input "**"
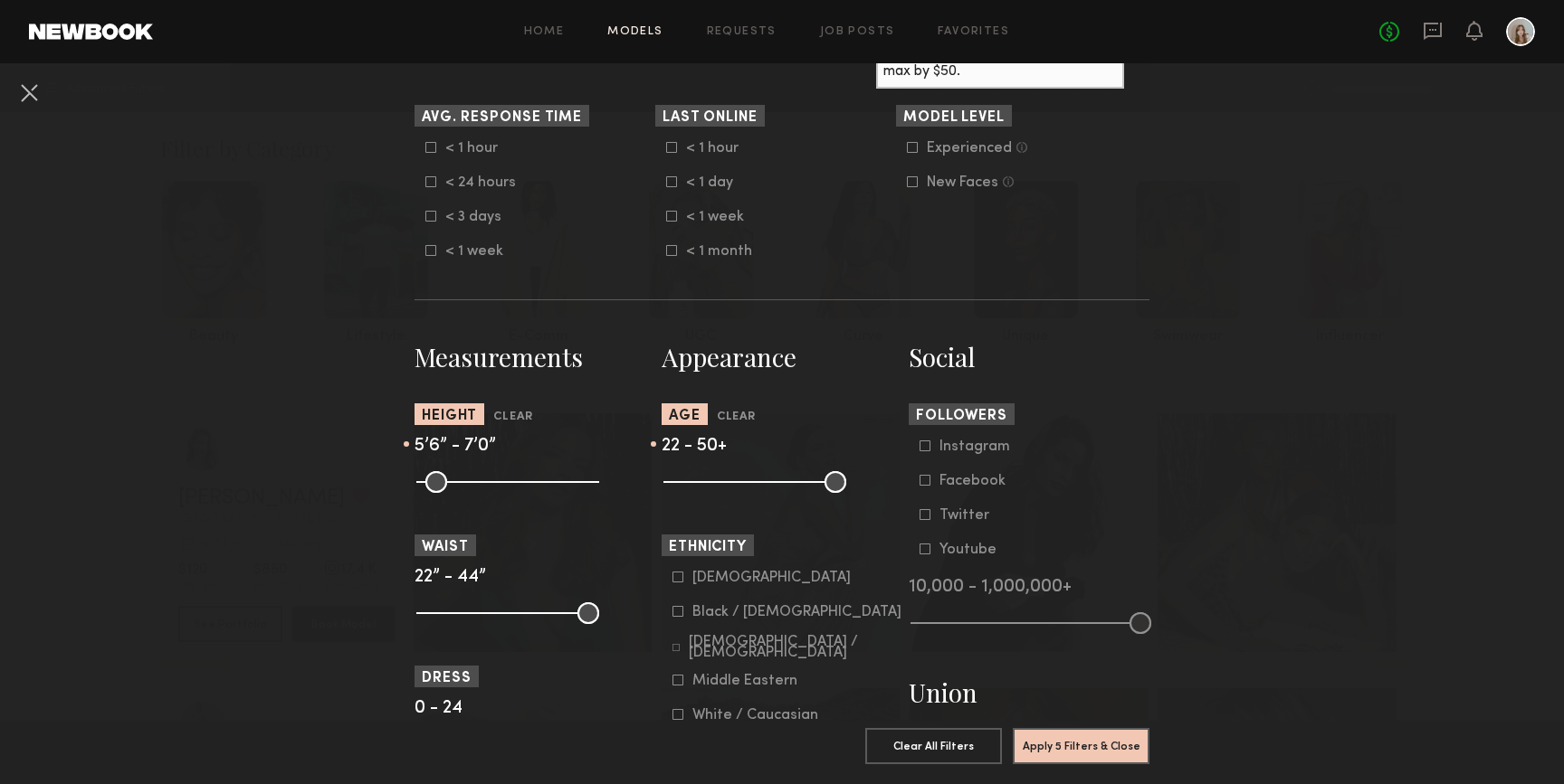
click at [695, 489] on input "range" at bounding box center [755, 481] width 183 height 21
drag, startPoint x: 836, startPoint y: 485, endPoint x: 742, endPoint y: 481, distance: 94.1
type input "**"
click at [742, 482] on input "range" at bounding box center [755, 481] width 183 height 21
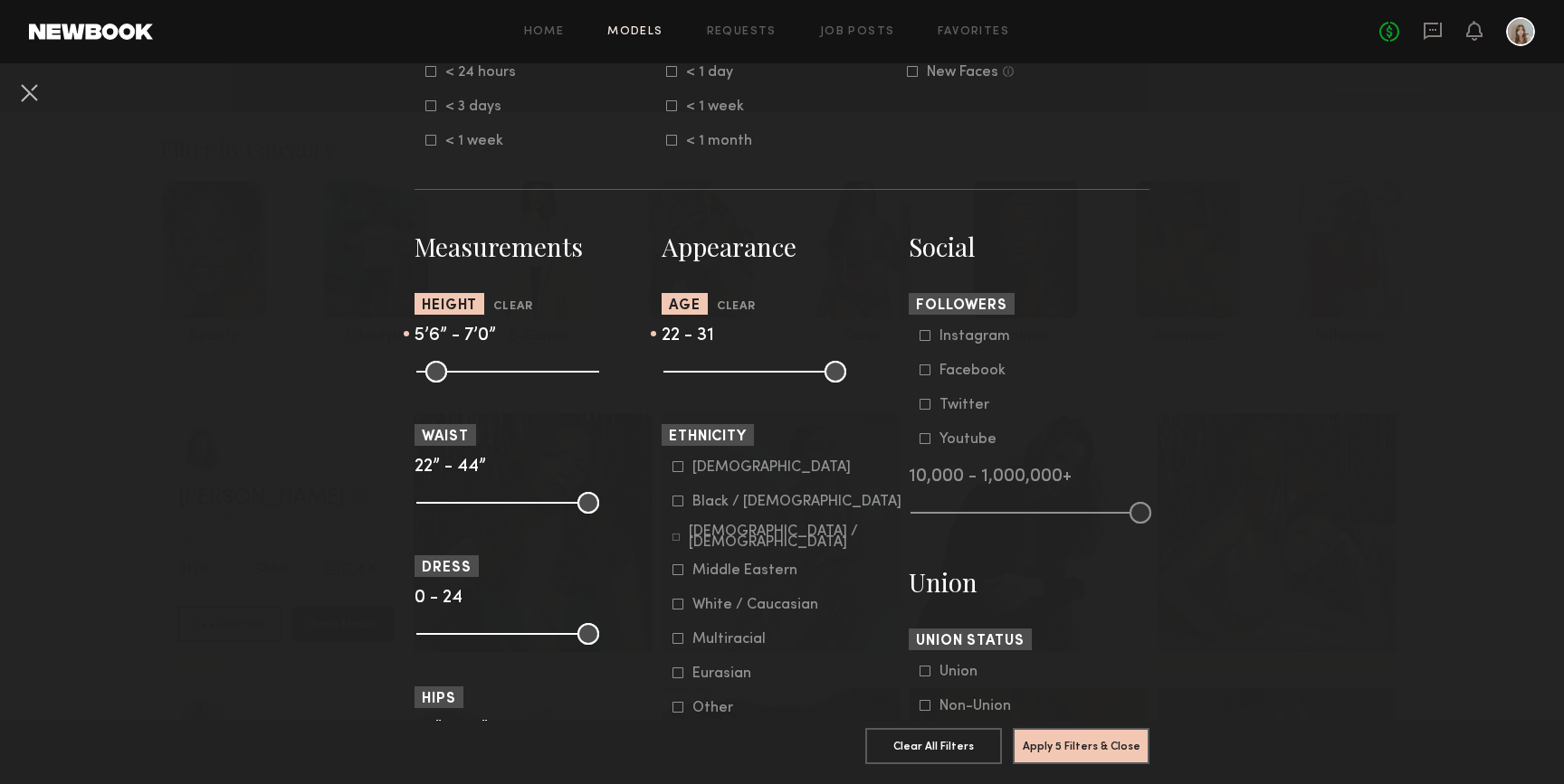
scroll to position [676, 0]
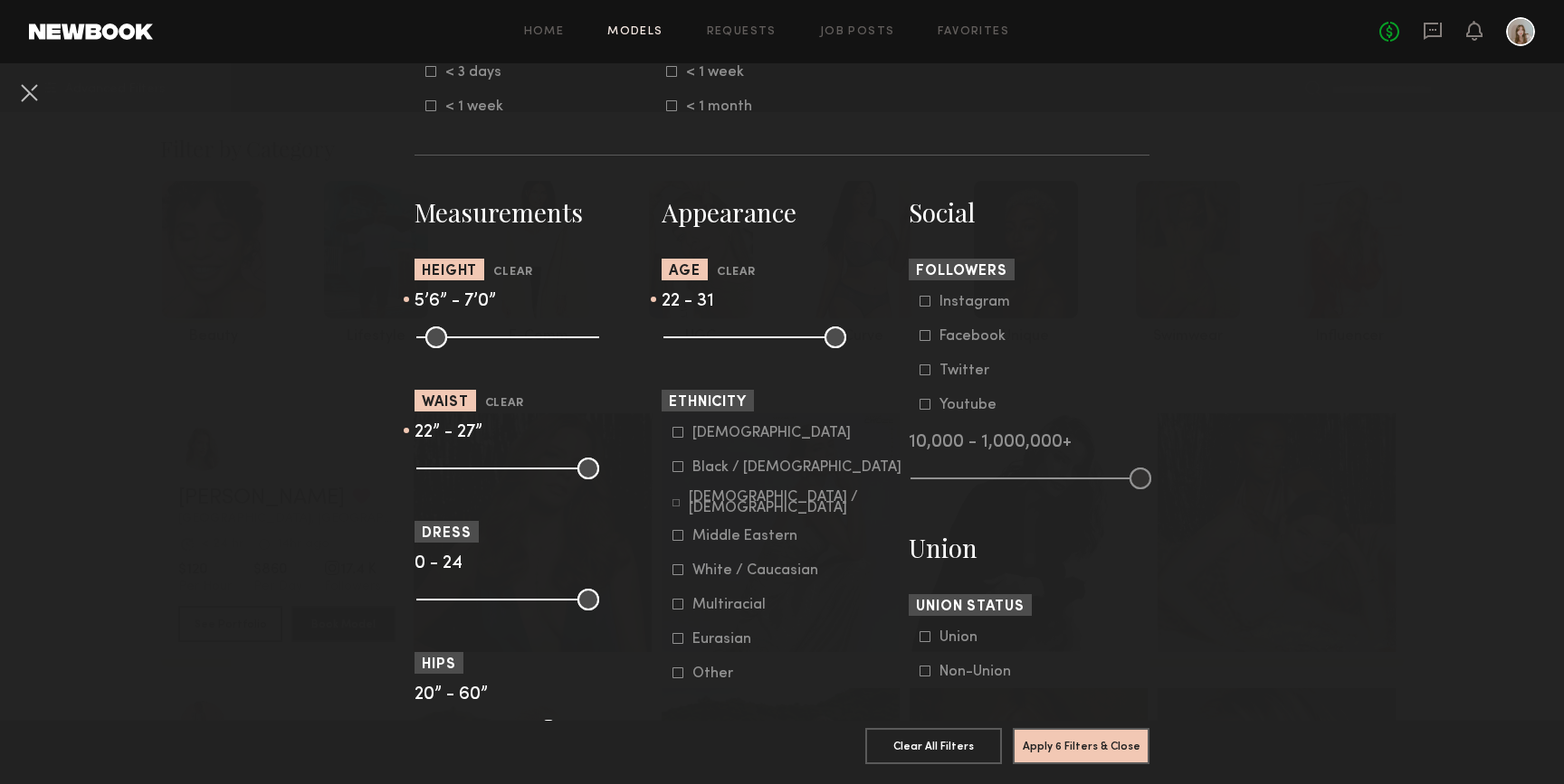
drag, startPoint x: 584, startPoint y: 472, endPoint x: 464, endPoint y: 471, distance: 120.0
type input "**"
click at [464, 471] on input "range" at bounding box center [507, 468] width 183 height 21
drag, startPoint x: 586, startPoint y: 604, endPoint x: 464, endPoint y: 601, distance: 122.0
type input "*"
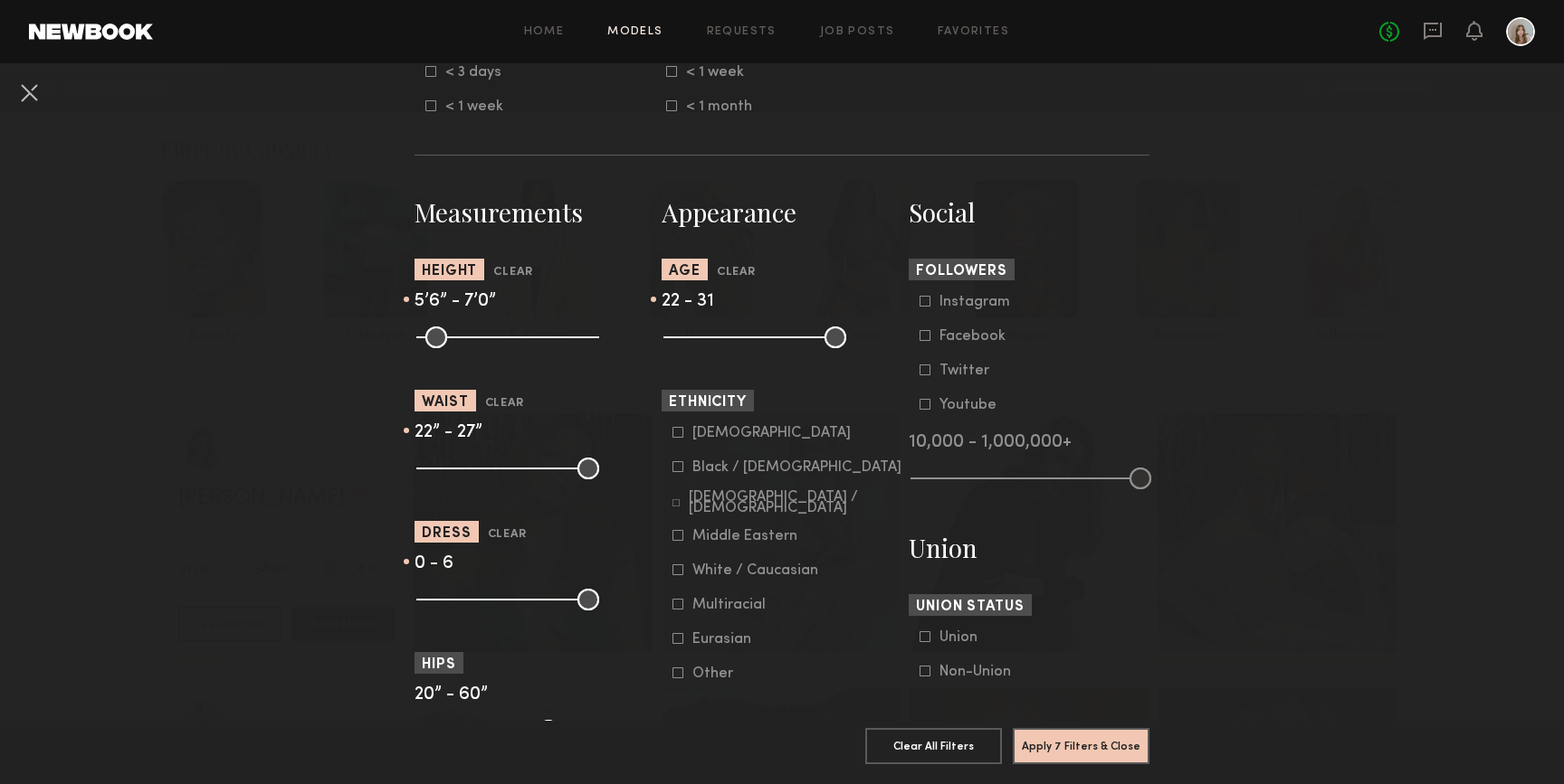
click at [463, 601] on input "range" at bounding box center [507, 599] width 183 height 21
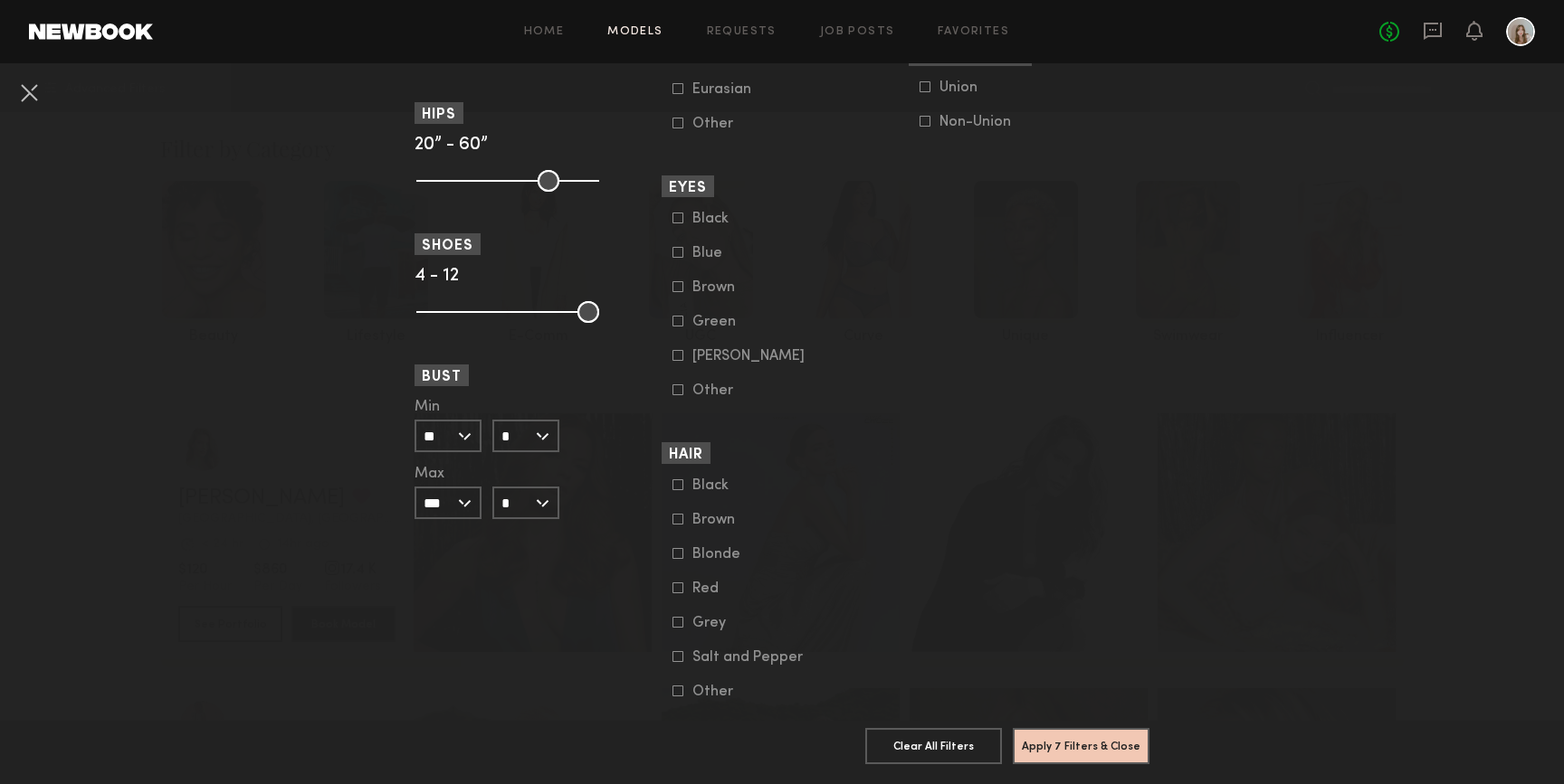
scroll to position [1226, 0]
click at [675, 559] on icon at bounding box center [678, 554] width 11 height 11
click at [1087, 755] on button "Apply 8 Filters & Close" at bounding box center [1081, 745] width 137 height 36
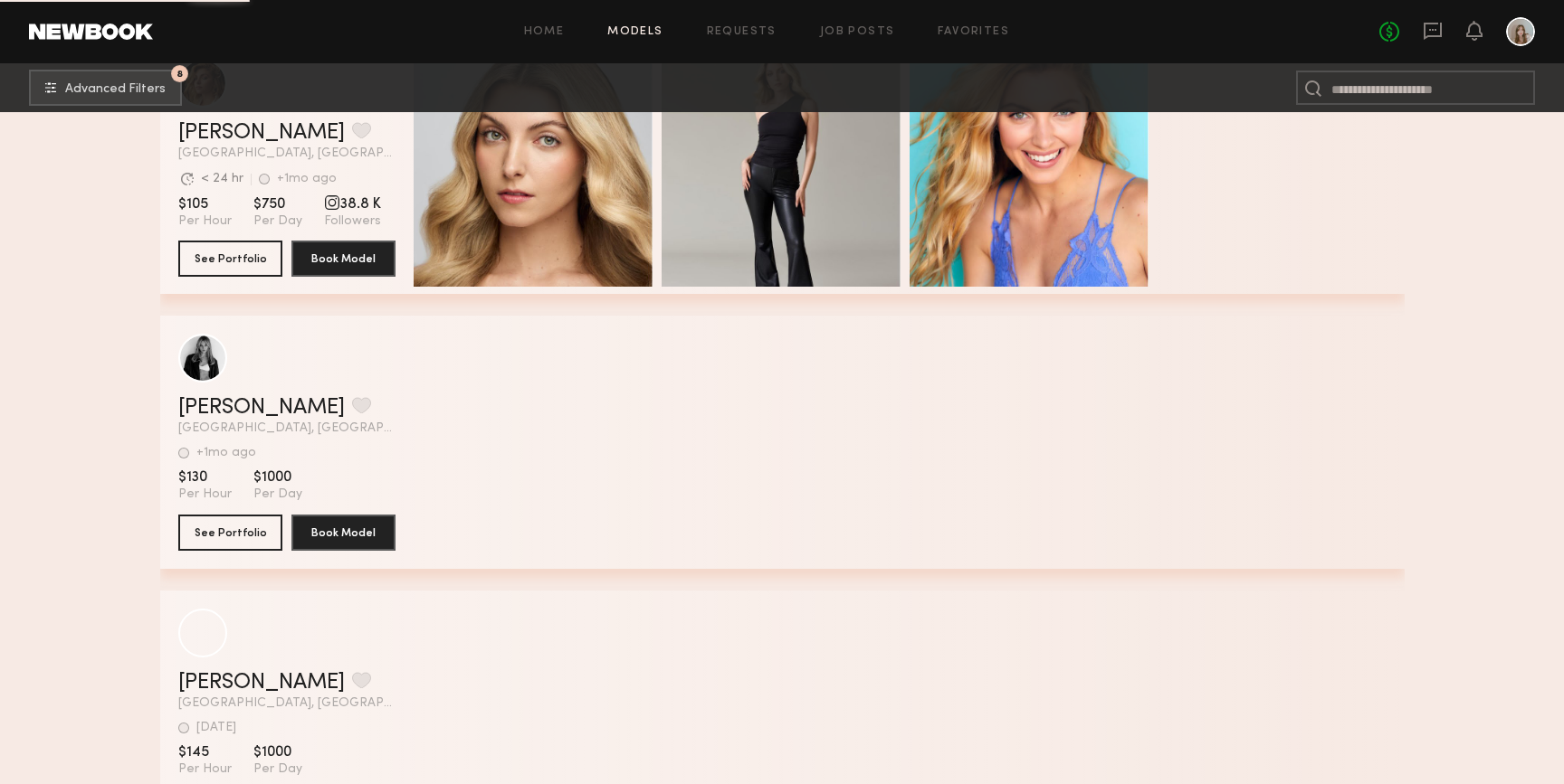
scroll to position [15236, 0]
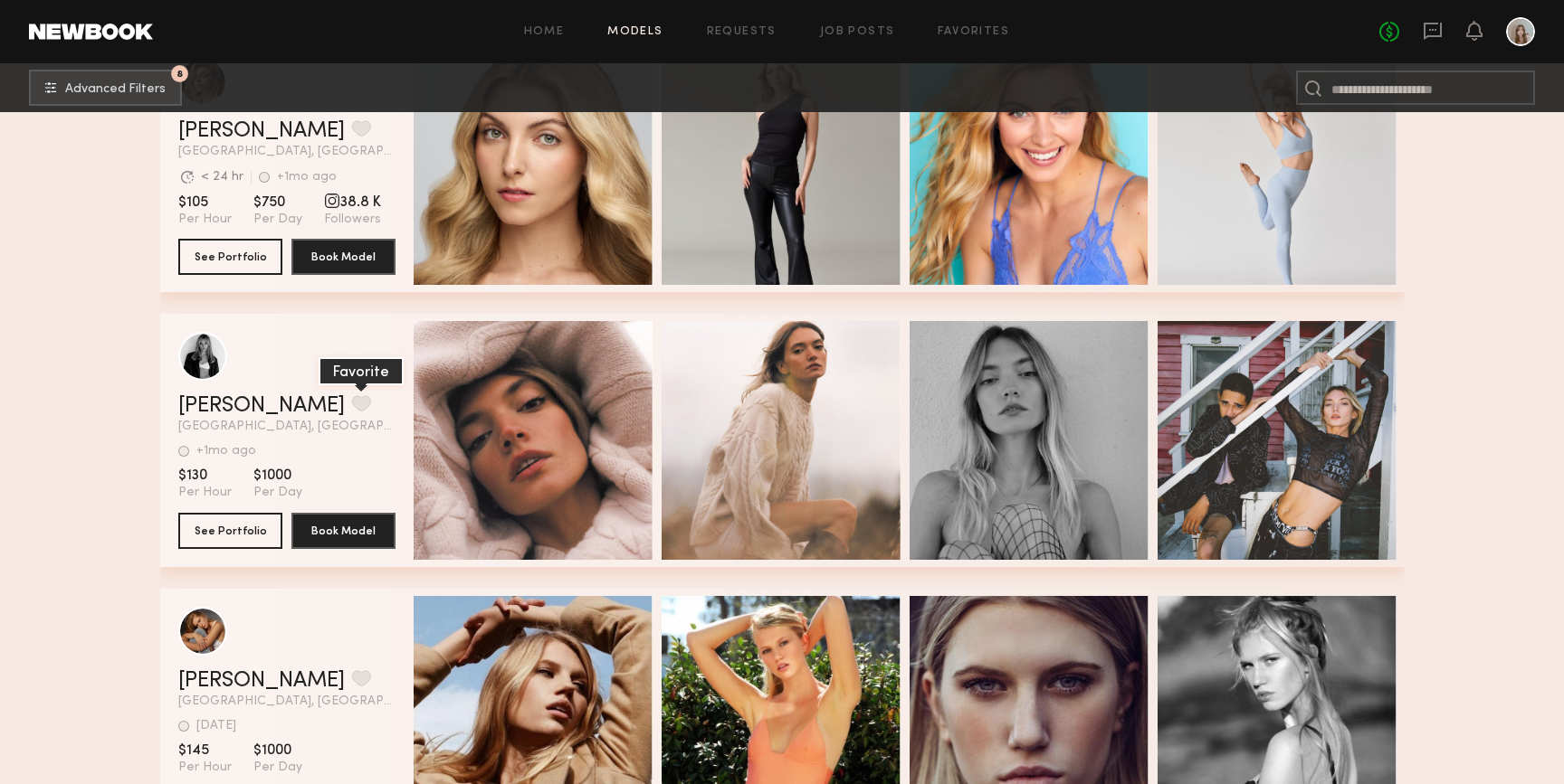
click at [352, 407] on button "grid" at bounding box center [361, 404] width 19 height 17
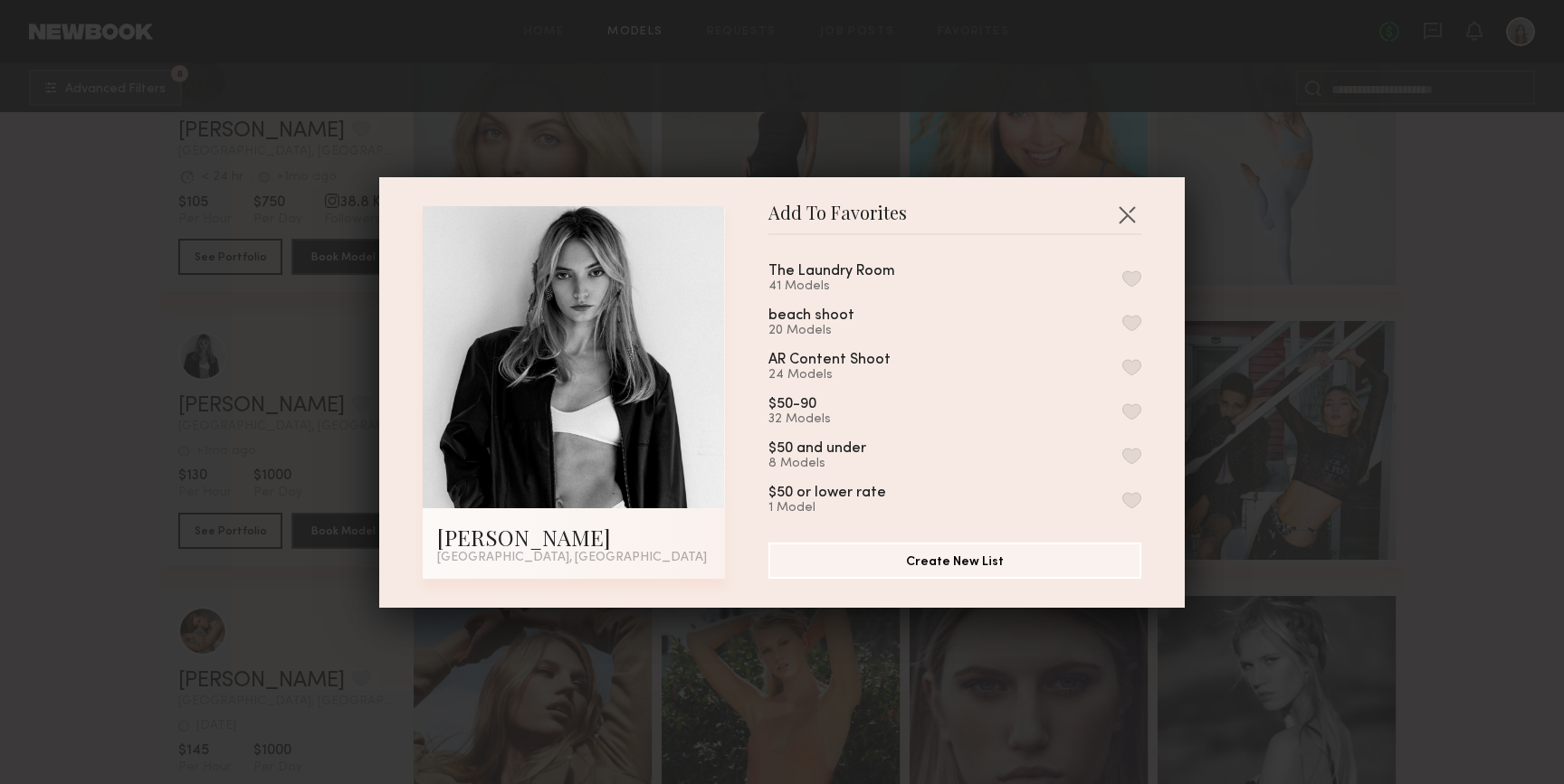
click at [1132, 279] on button "button" at bounding box center [1132, 279] width 19 height 17
click at [1132, 222] on button "button" at bounding box center [1126, 214] width 29 height 29
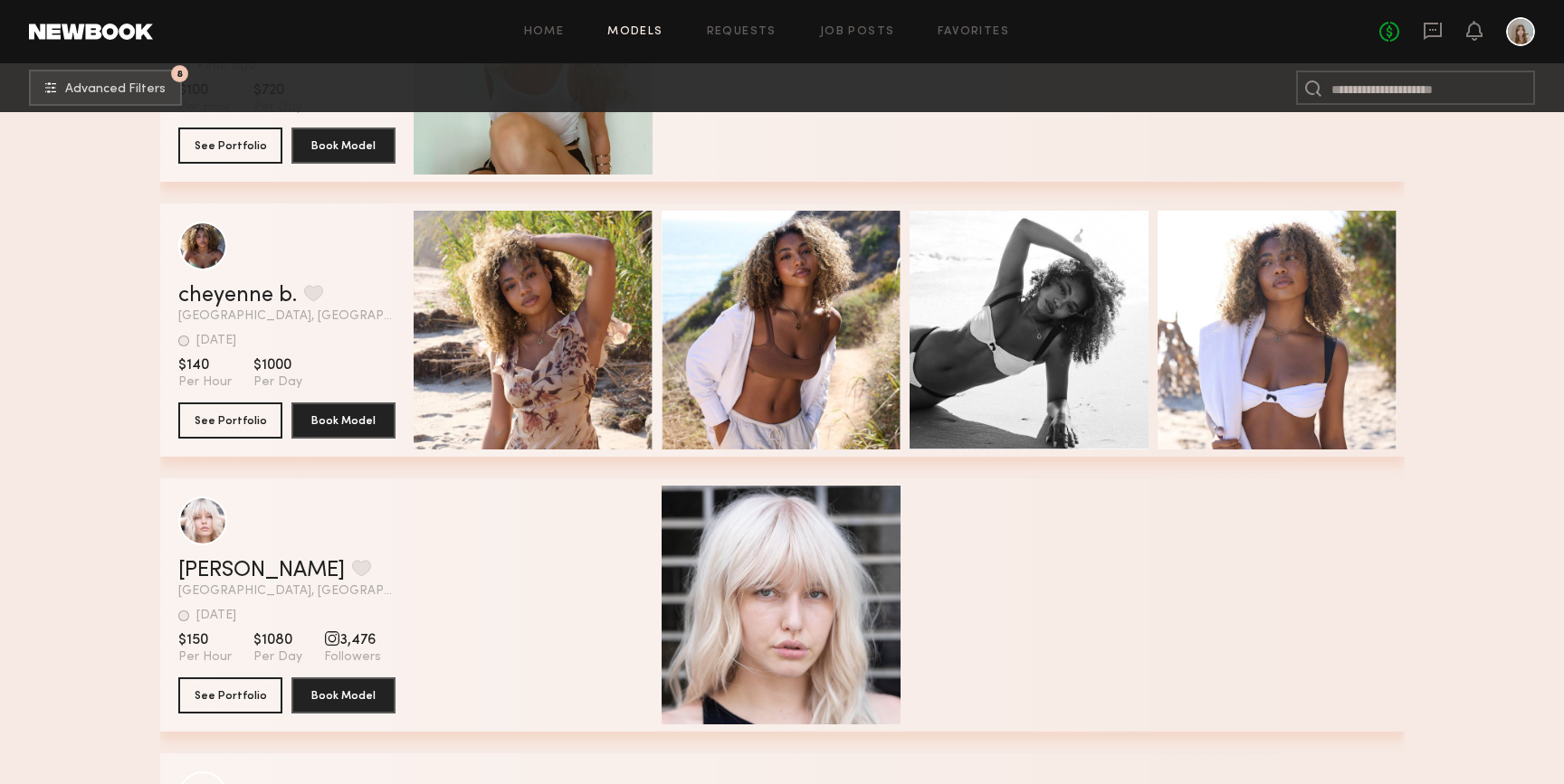
scroll to position [26893, 0]
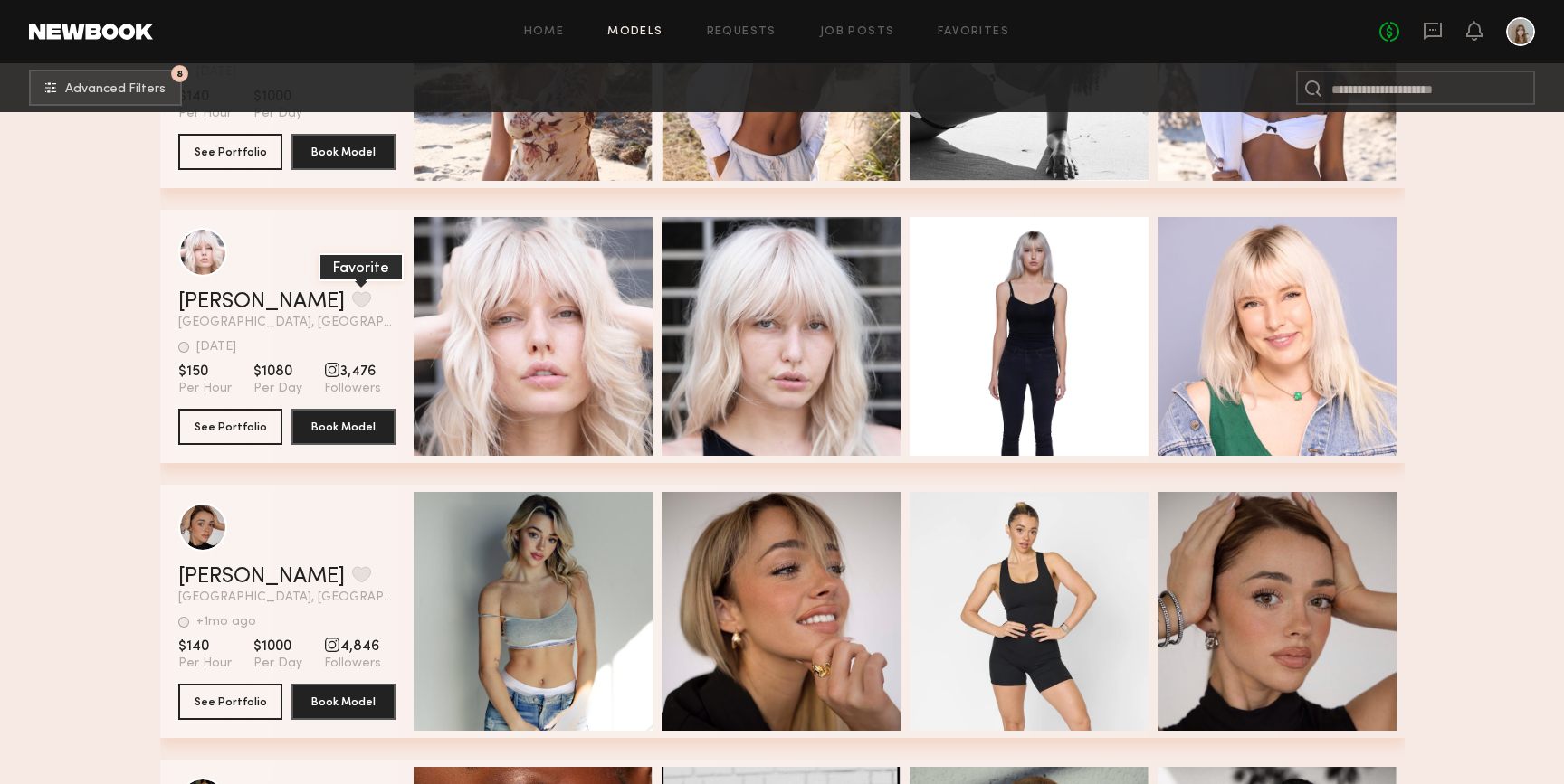
click at [352, 298] on button "grid" at bounding box center [361, 300] width 19 height 17
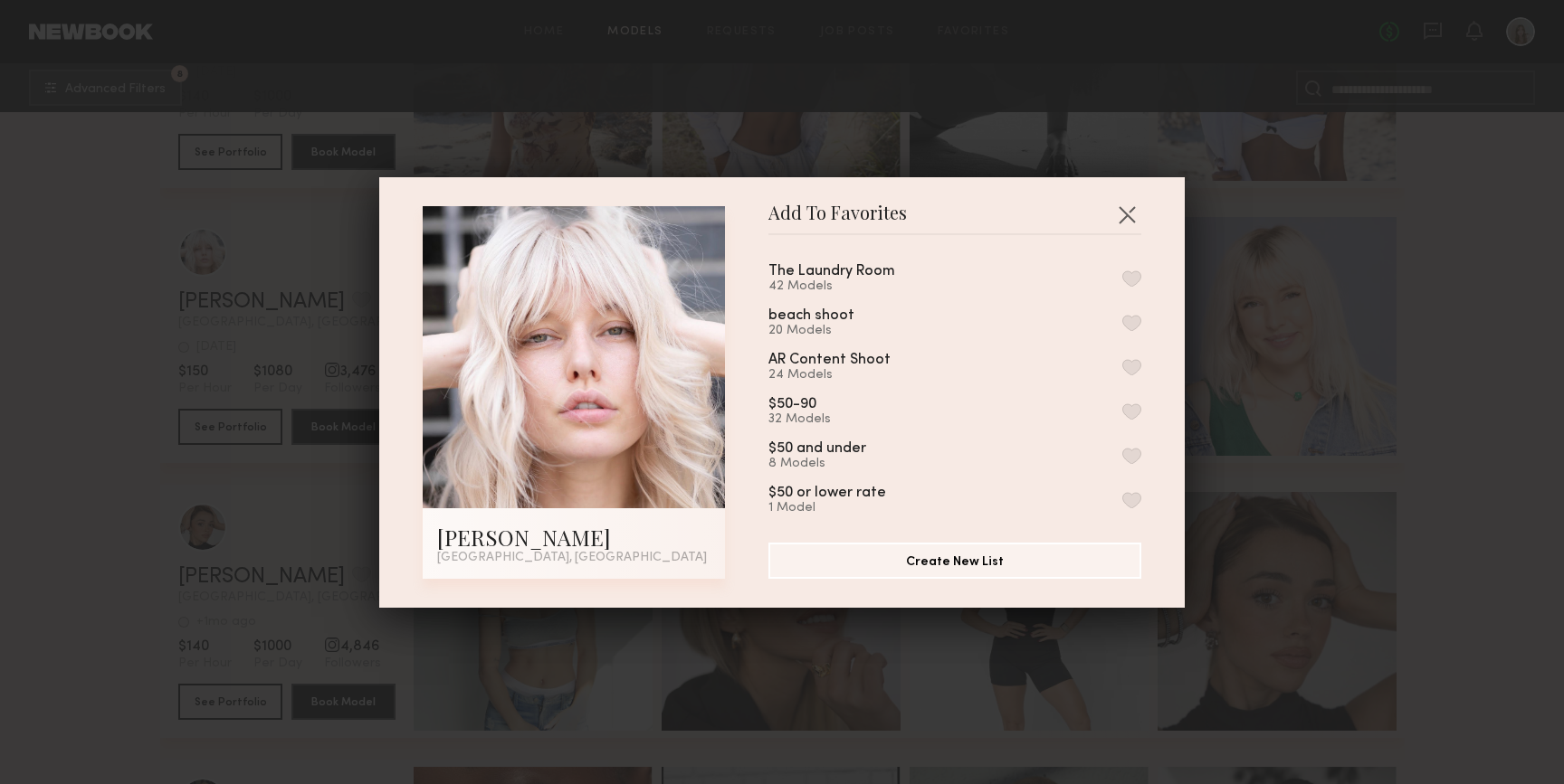
click at [1132, 273] on button "button" at bounding box center [1132, 279] width 19 height 17
click at [1121, 209] on button "button" at bounding box center [1126, 214] width 29 height 29
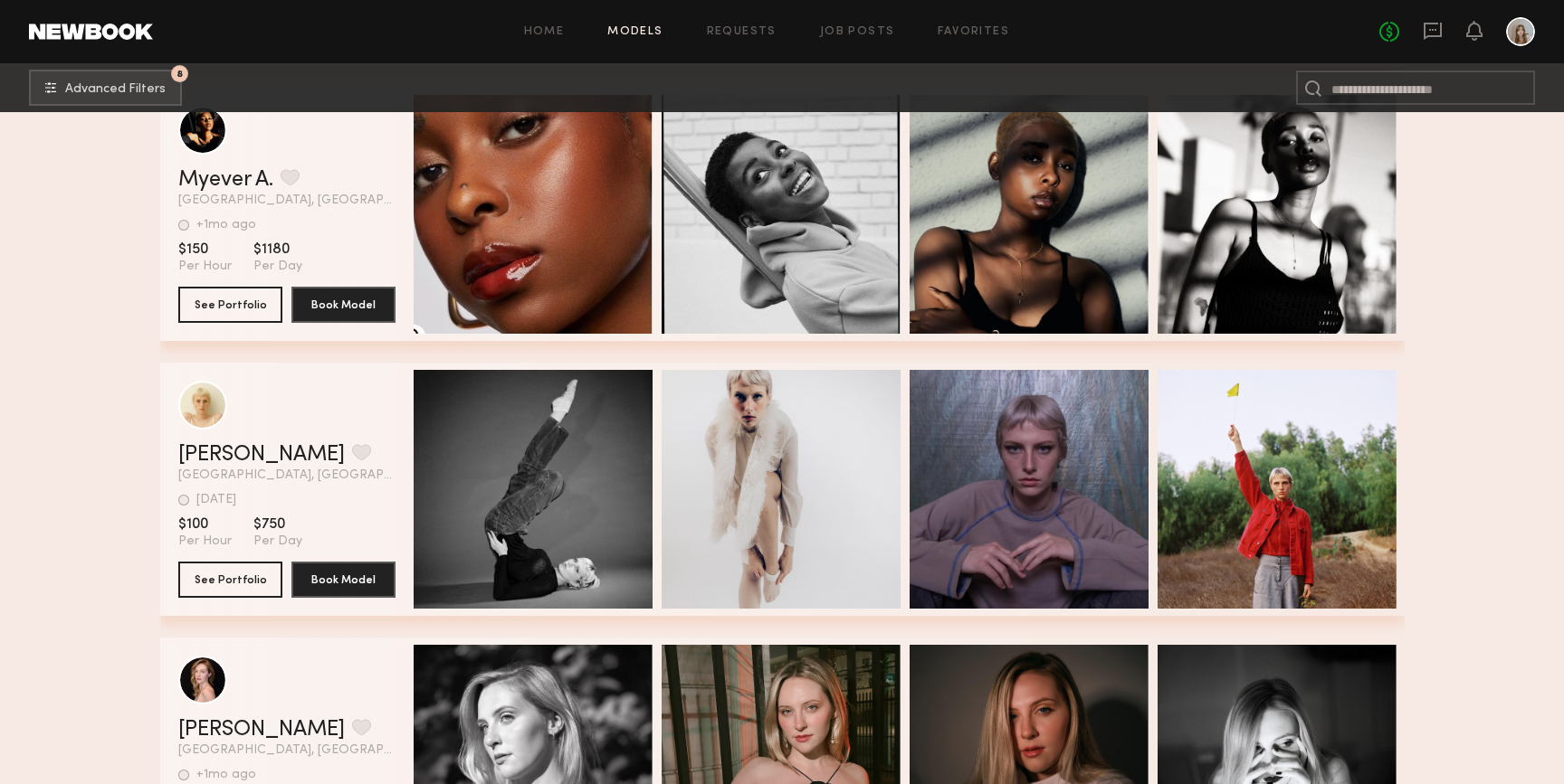
scroll to position [27727, 0]
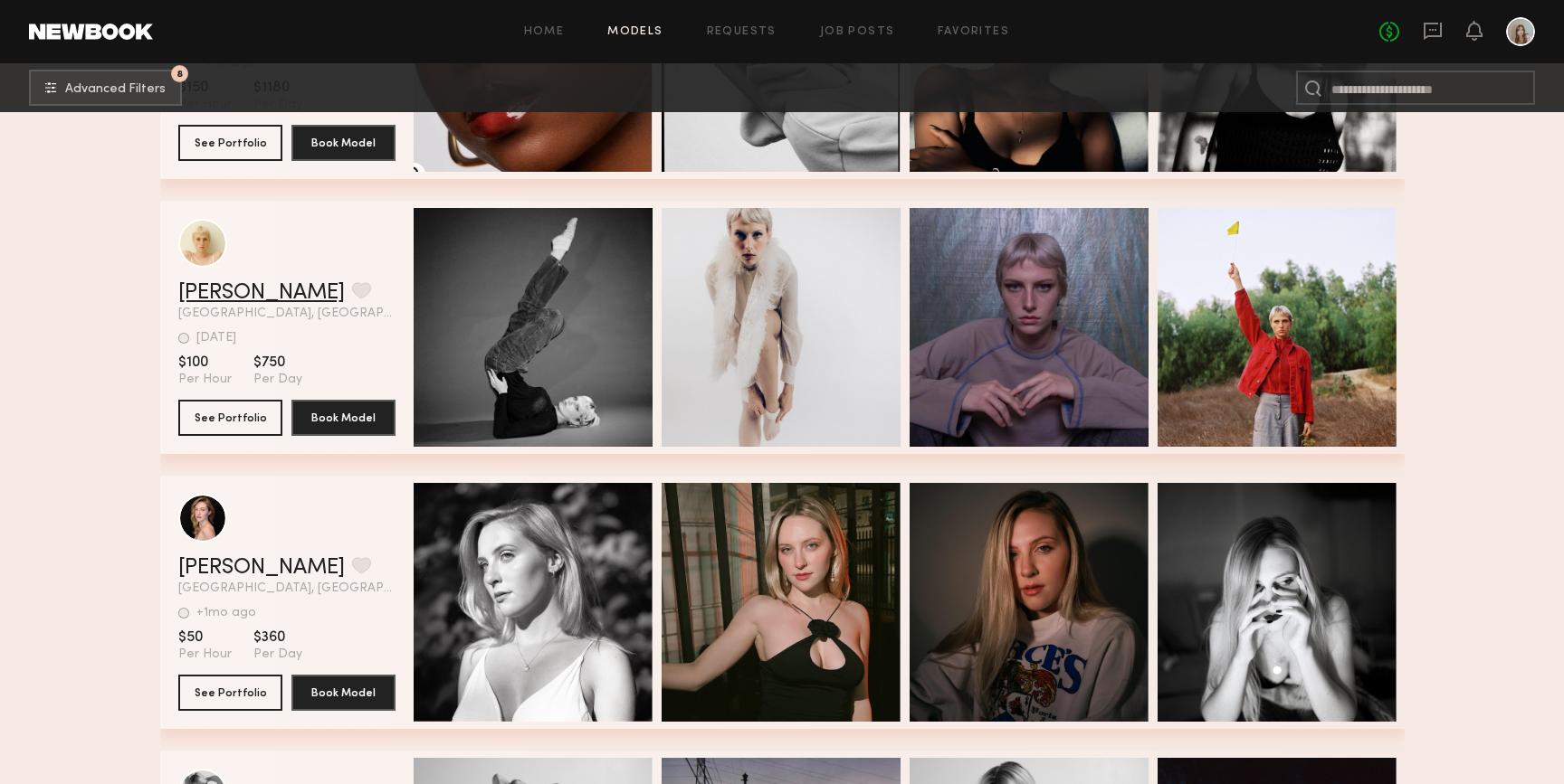
click at [229, 294] on link "Hollis H." at bounding box center [261, 293] width 166 height 21
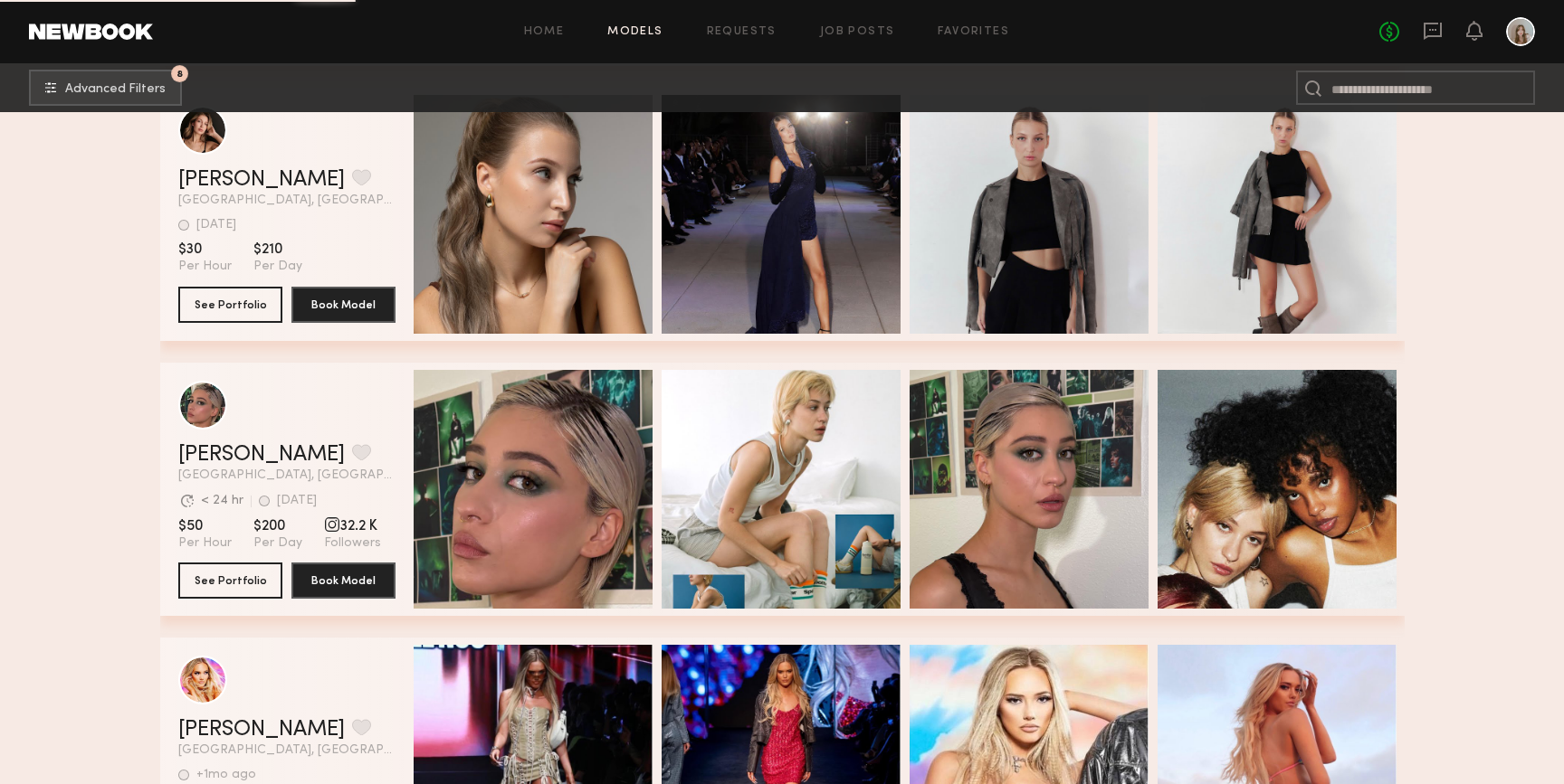
scroll to position [29335, 0]
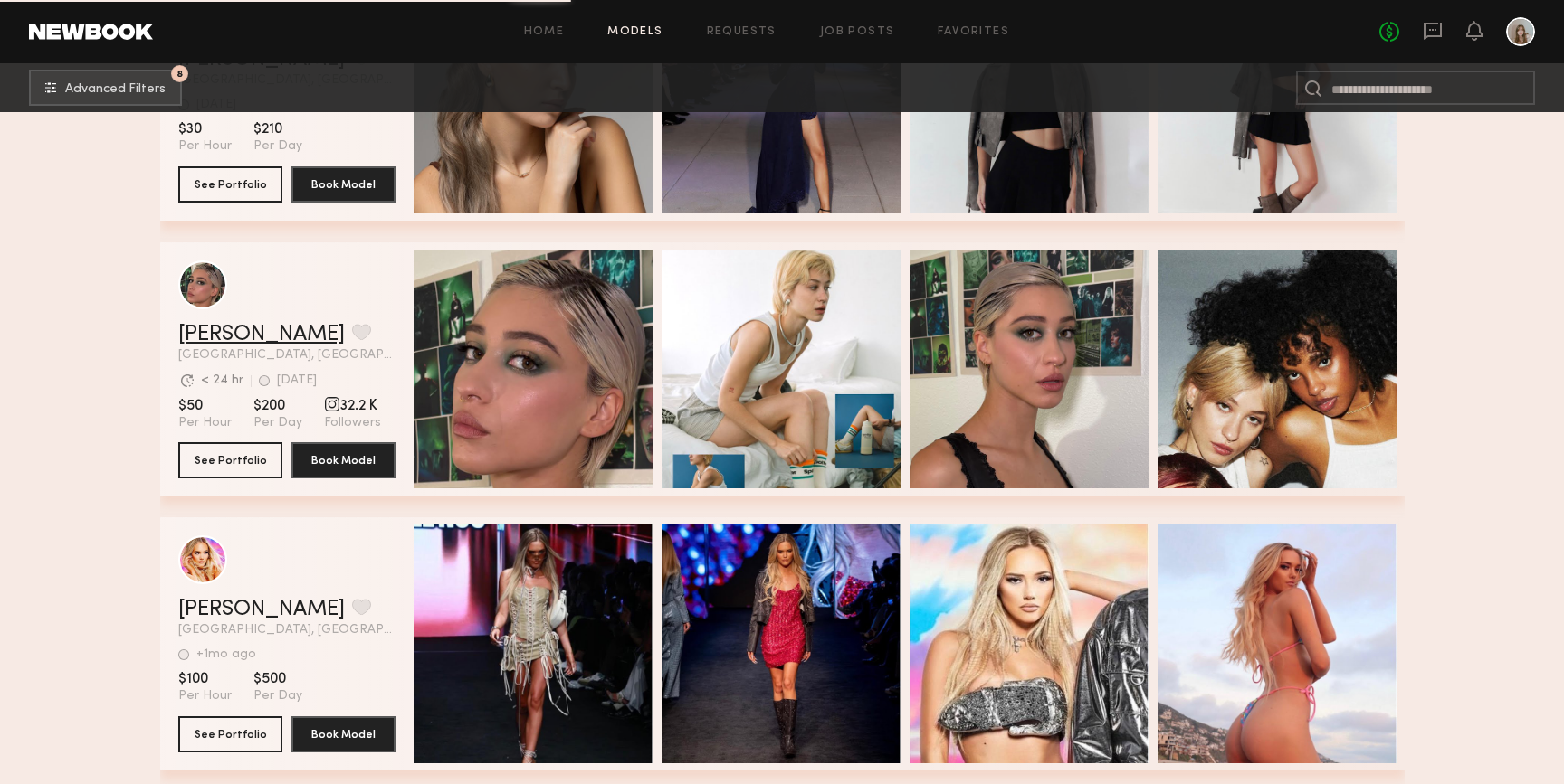
click at [216, 334] on link "Cole J." at bounding box center [261, 334] width 166 height 21
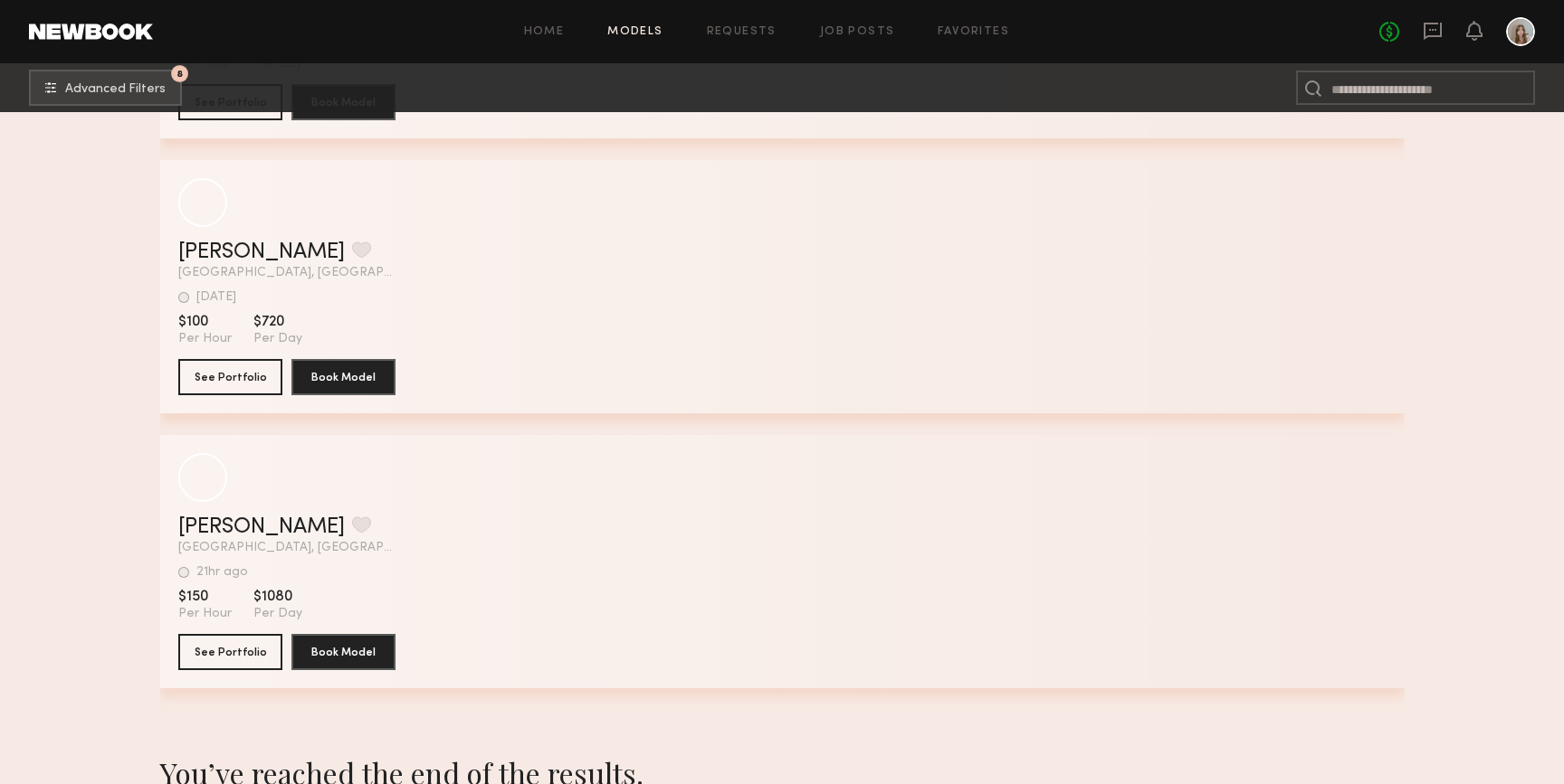
scroll to position [39531, 0]
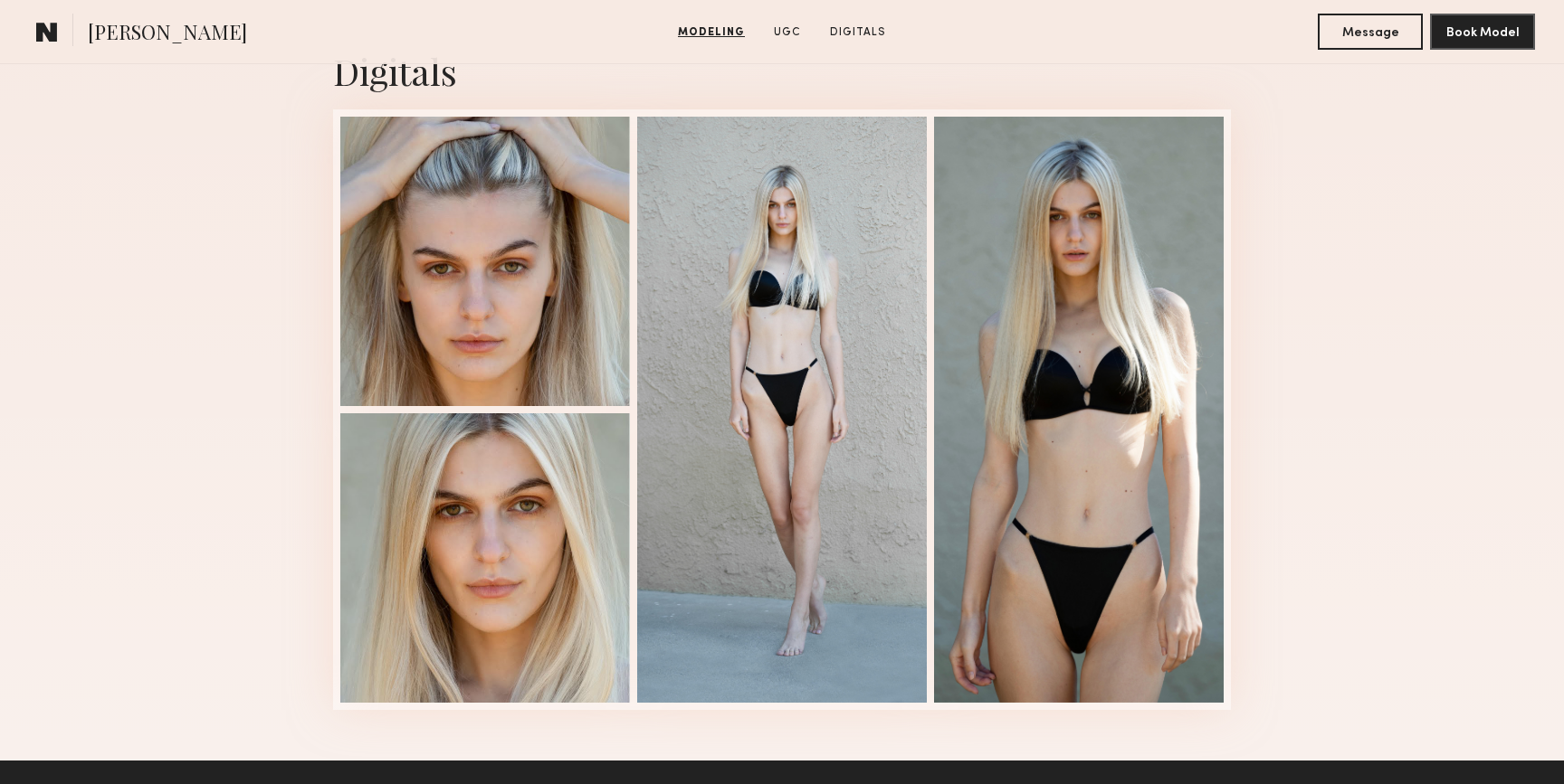
scroll to position [2394, 0]
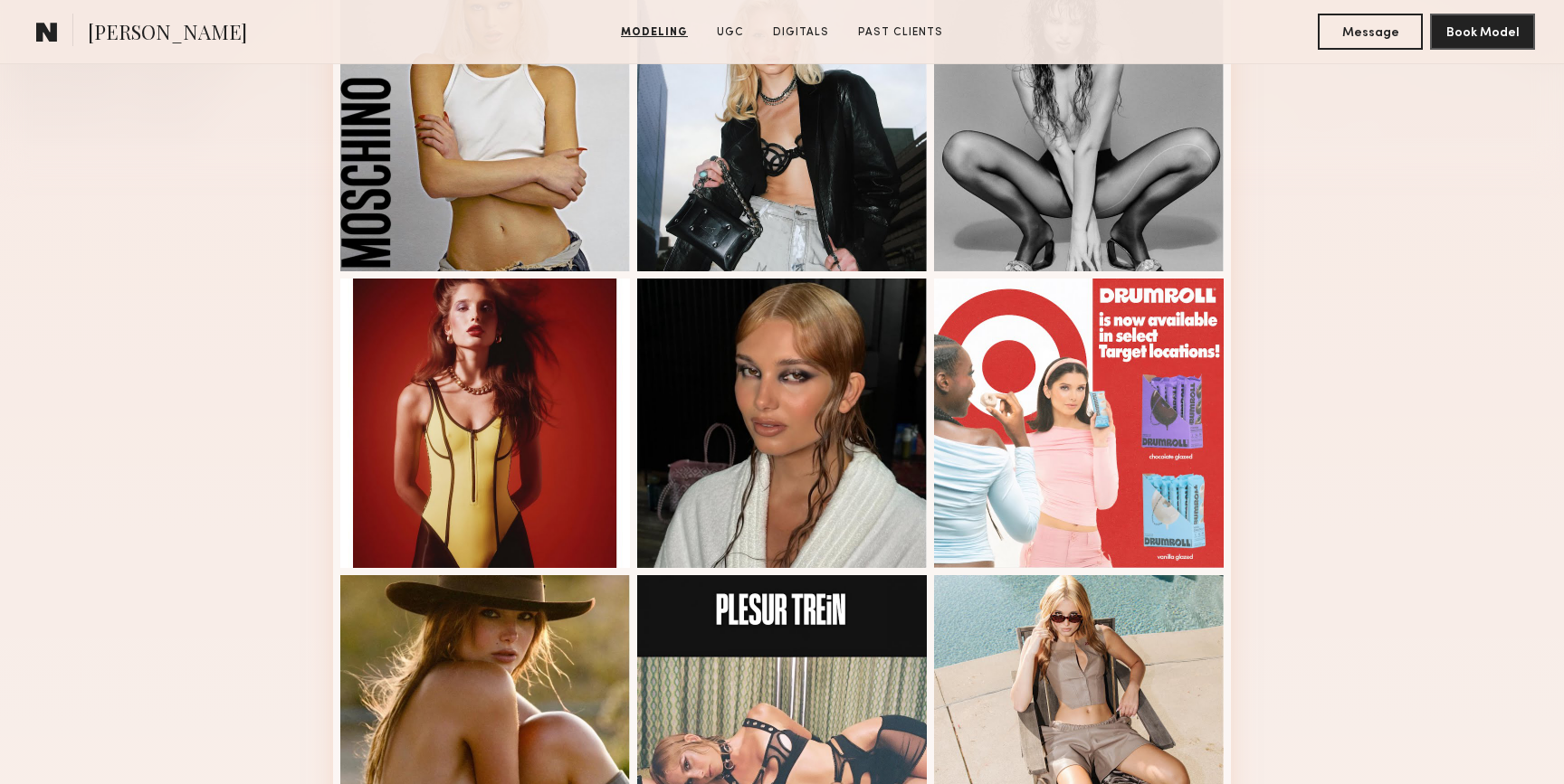
scroll to position [452, 0]
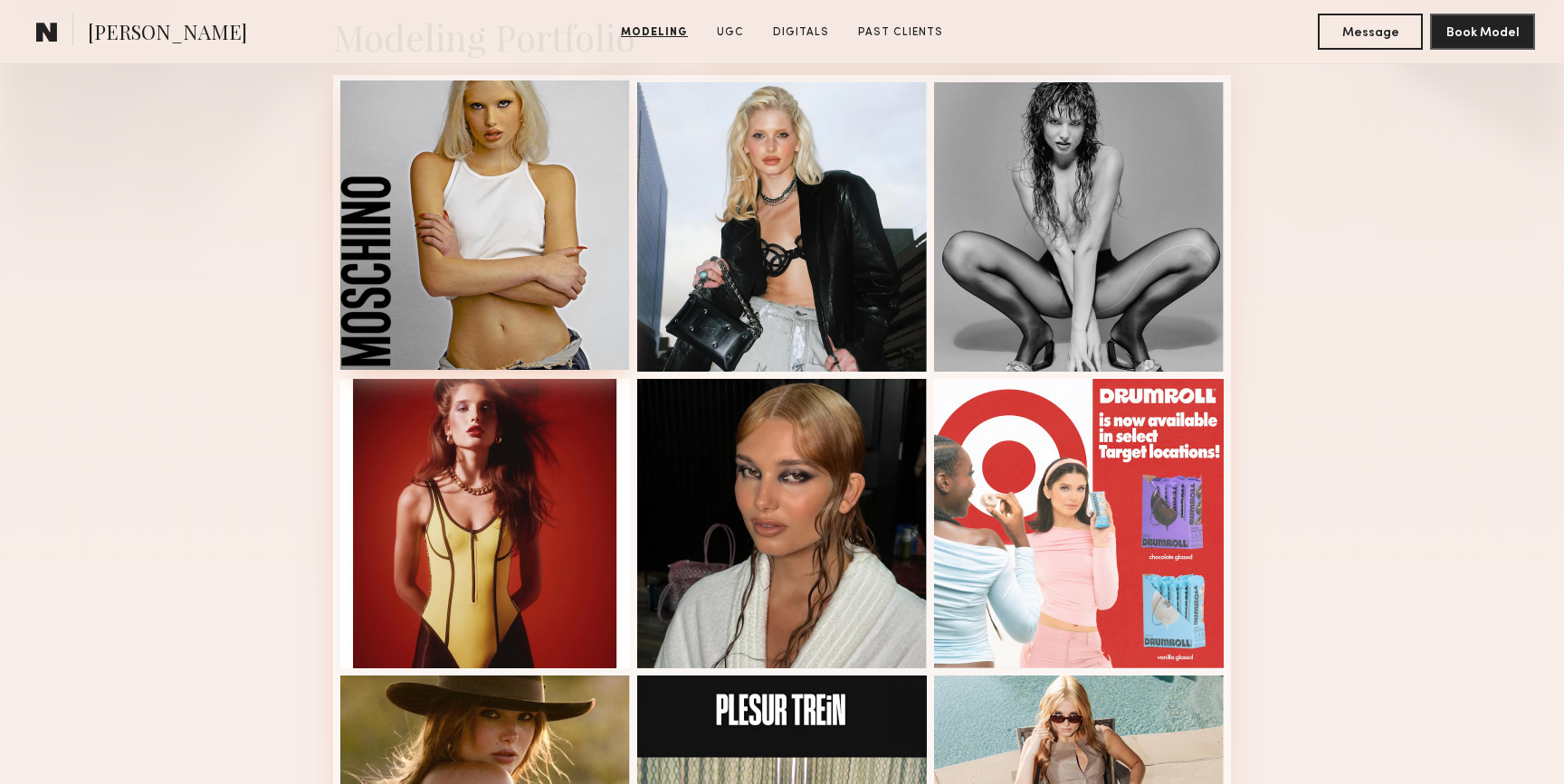
click at [475, 158] on div at bounding box center [485, 226] width 290 height 290
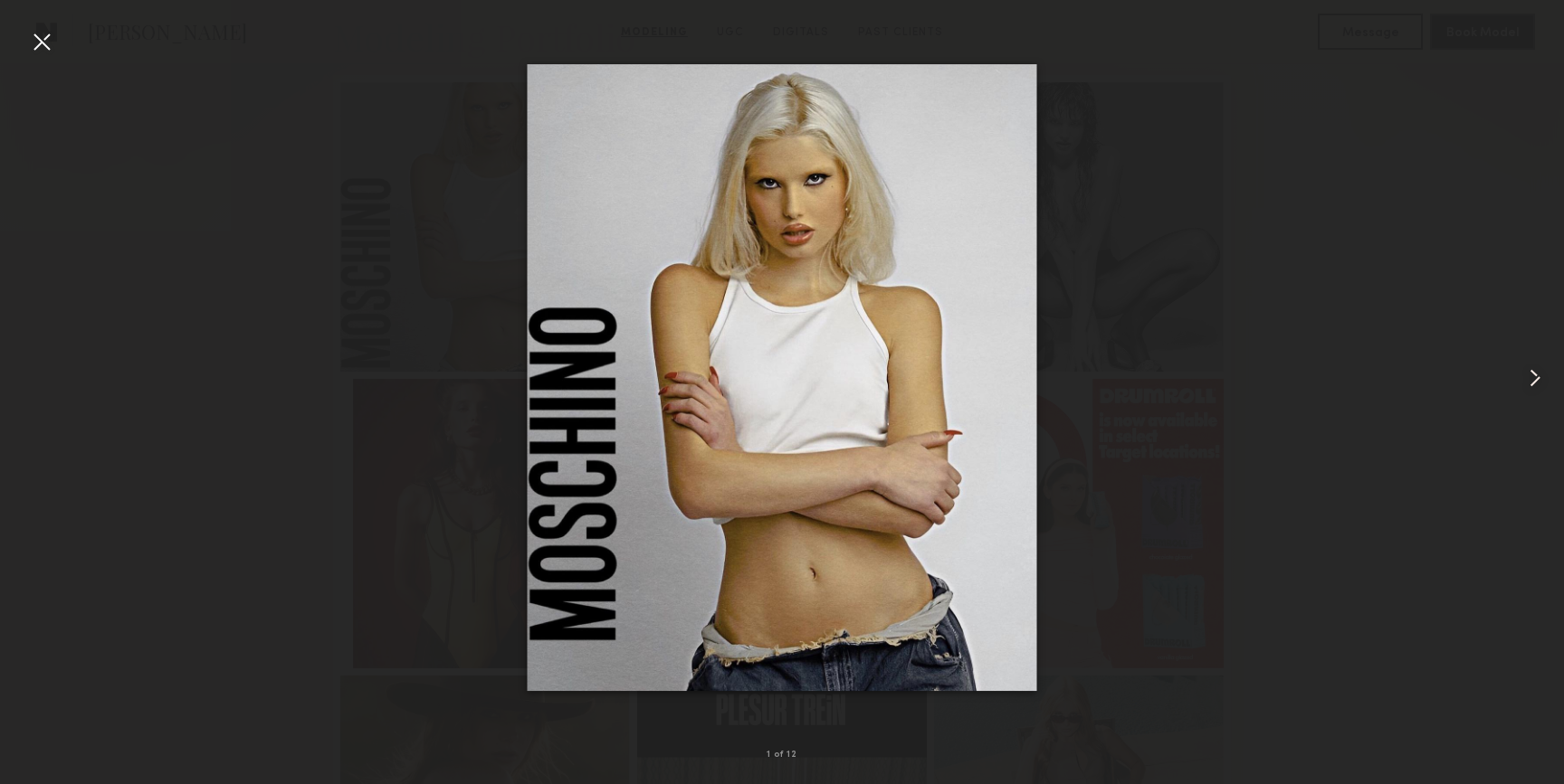
click at [1532, 375] on common-icon at bounding box center [1534, 378] width 29 height 29
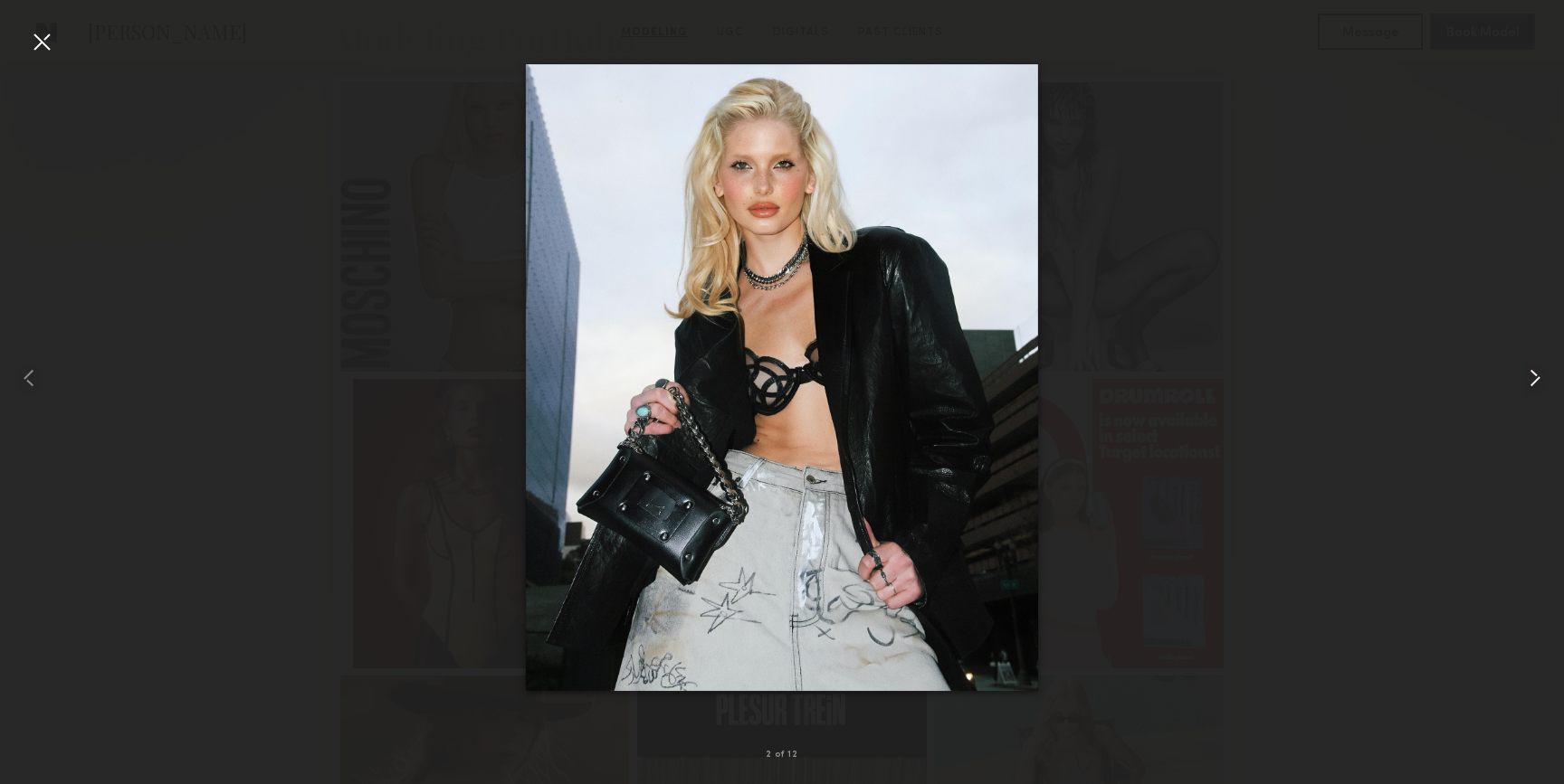
click at [1532, 375] on common-icon at bounding box center [1534, 378] width 29 height 29
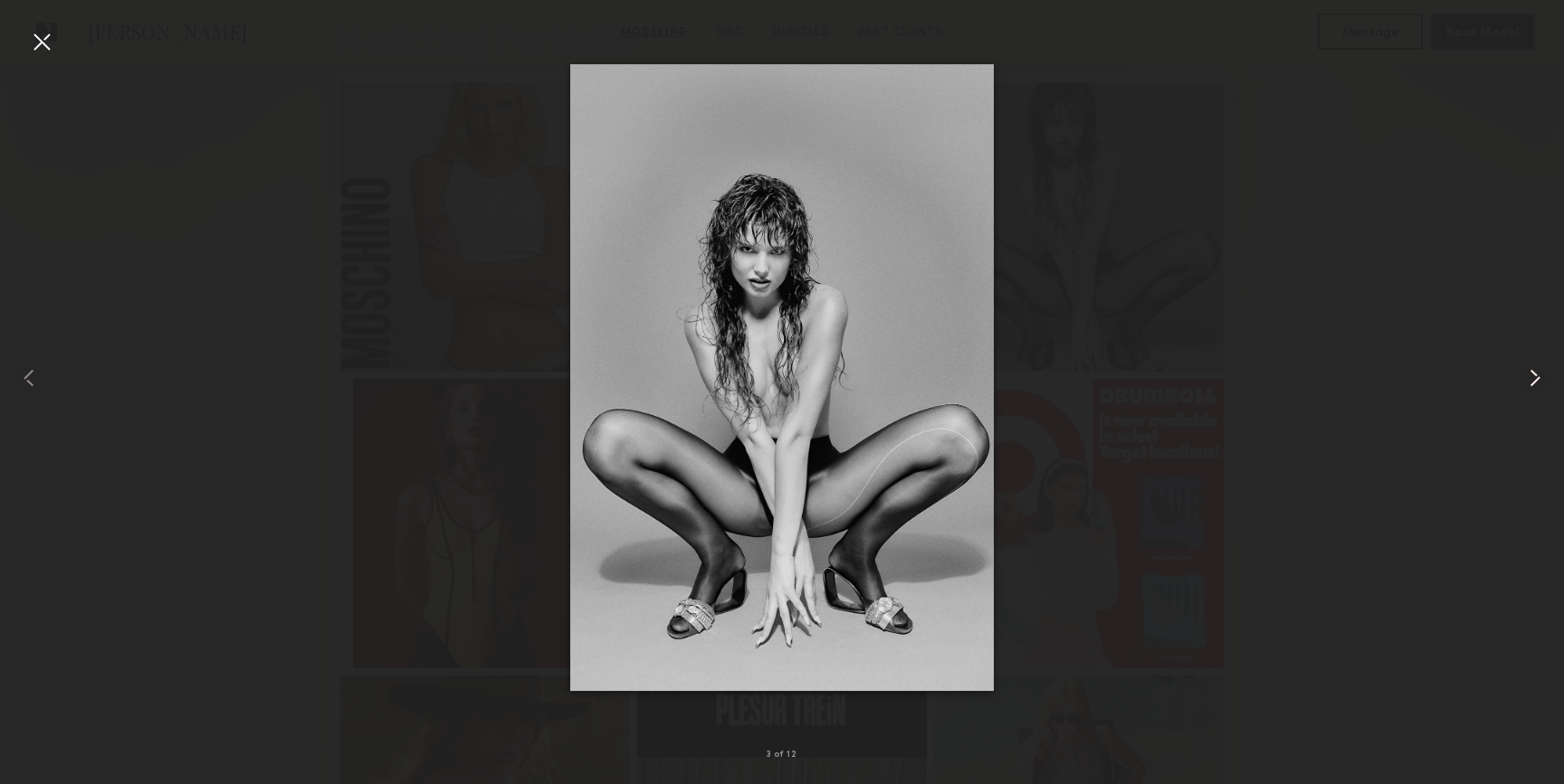
click at [1532, 376] on common-icon at bounding box center [1534, 378] width 29 height 29
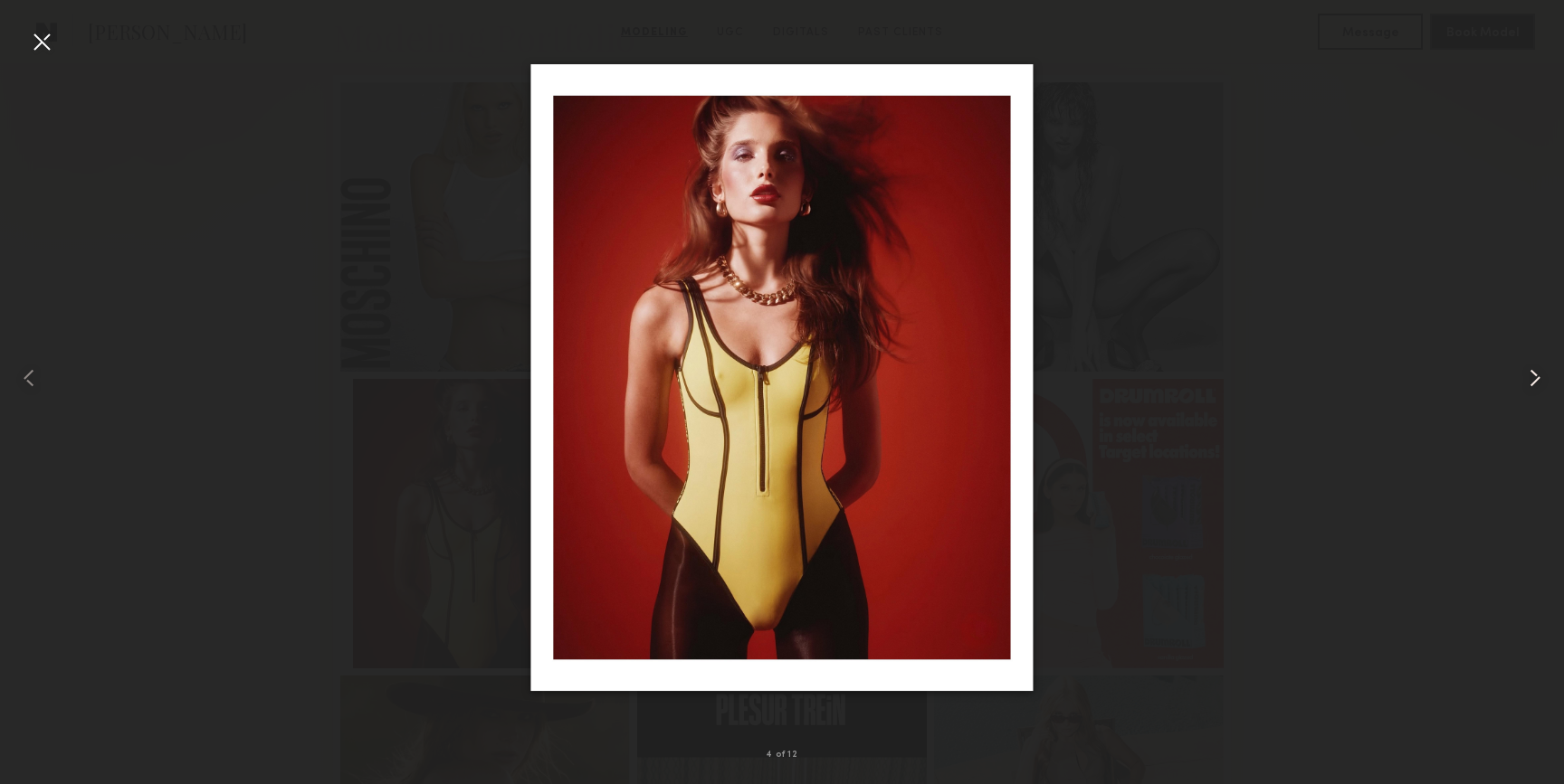
click at [1532, 377] on common-icon at bounding box center [1534, 378] width 29 height 29
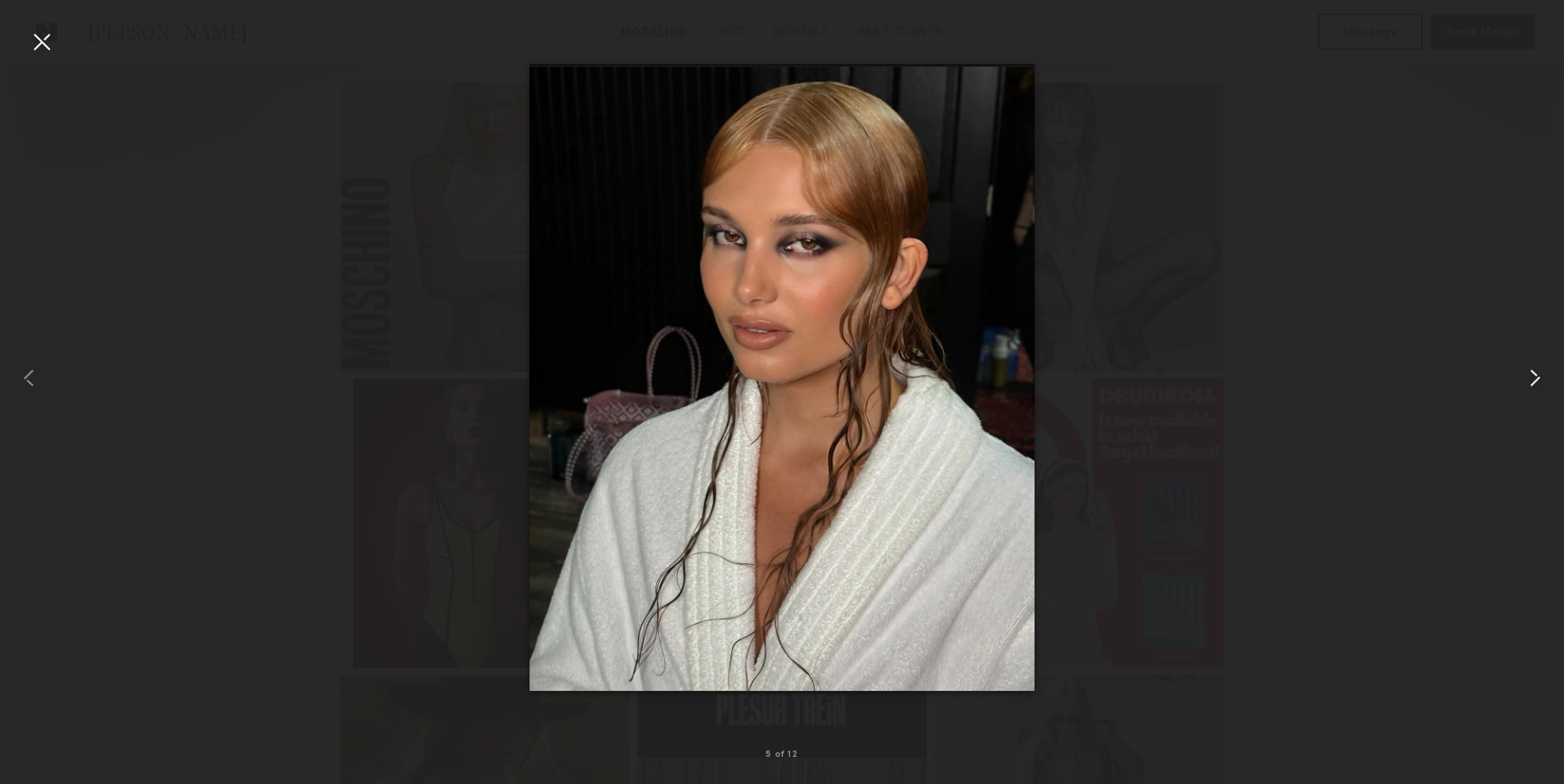
click at [1532, 377] on common-icon at bounding box center [1534, 378] width 29 height 29
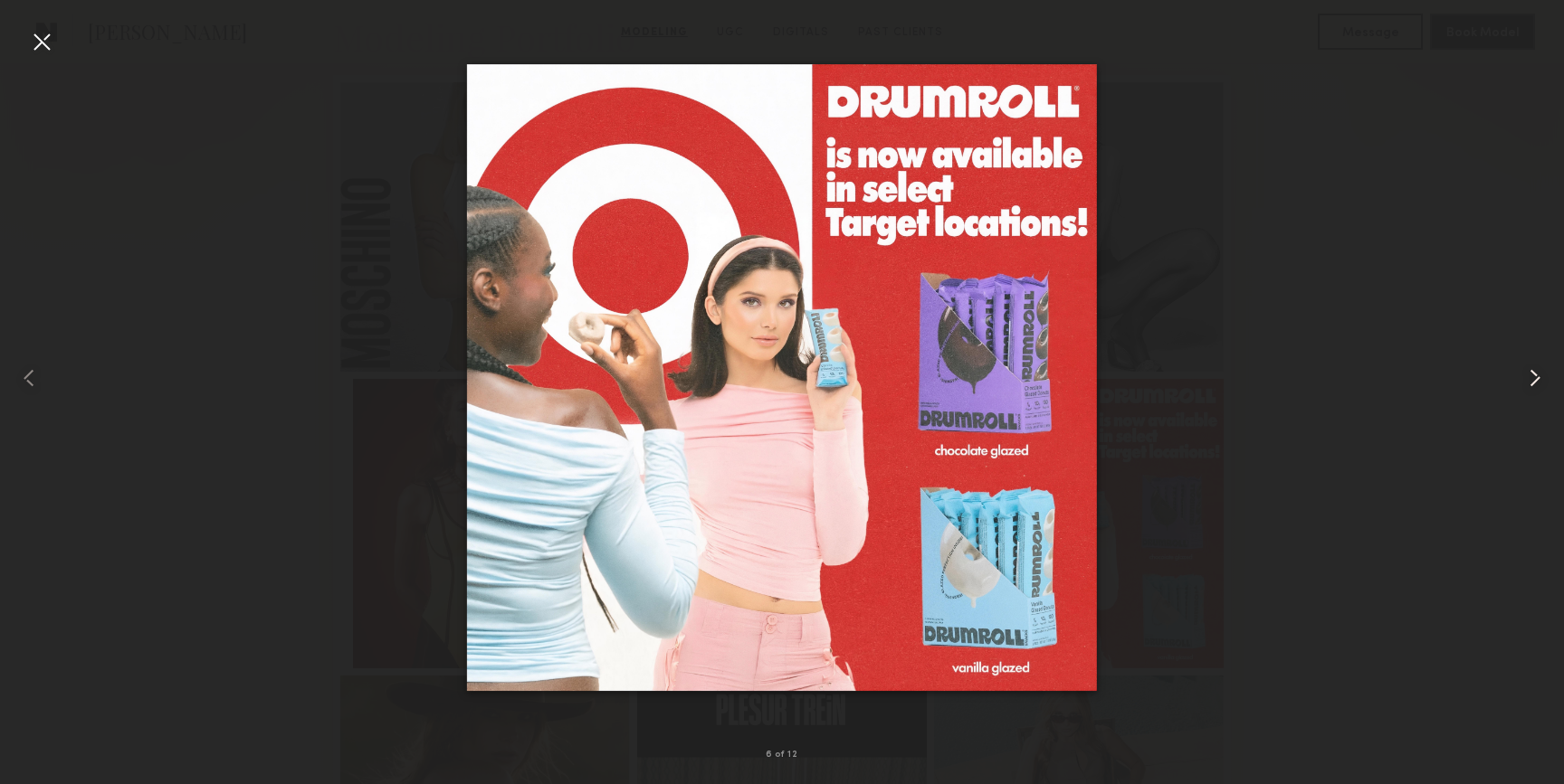
click at [1532, 379] on common-icon at bounding box center [1534, 378] width 29 height 29
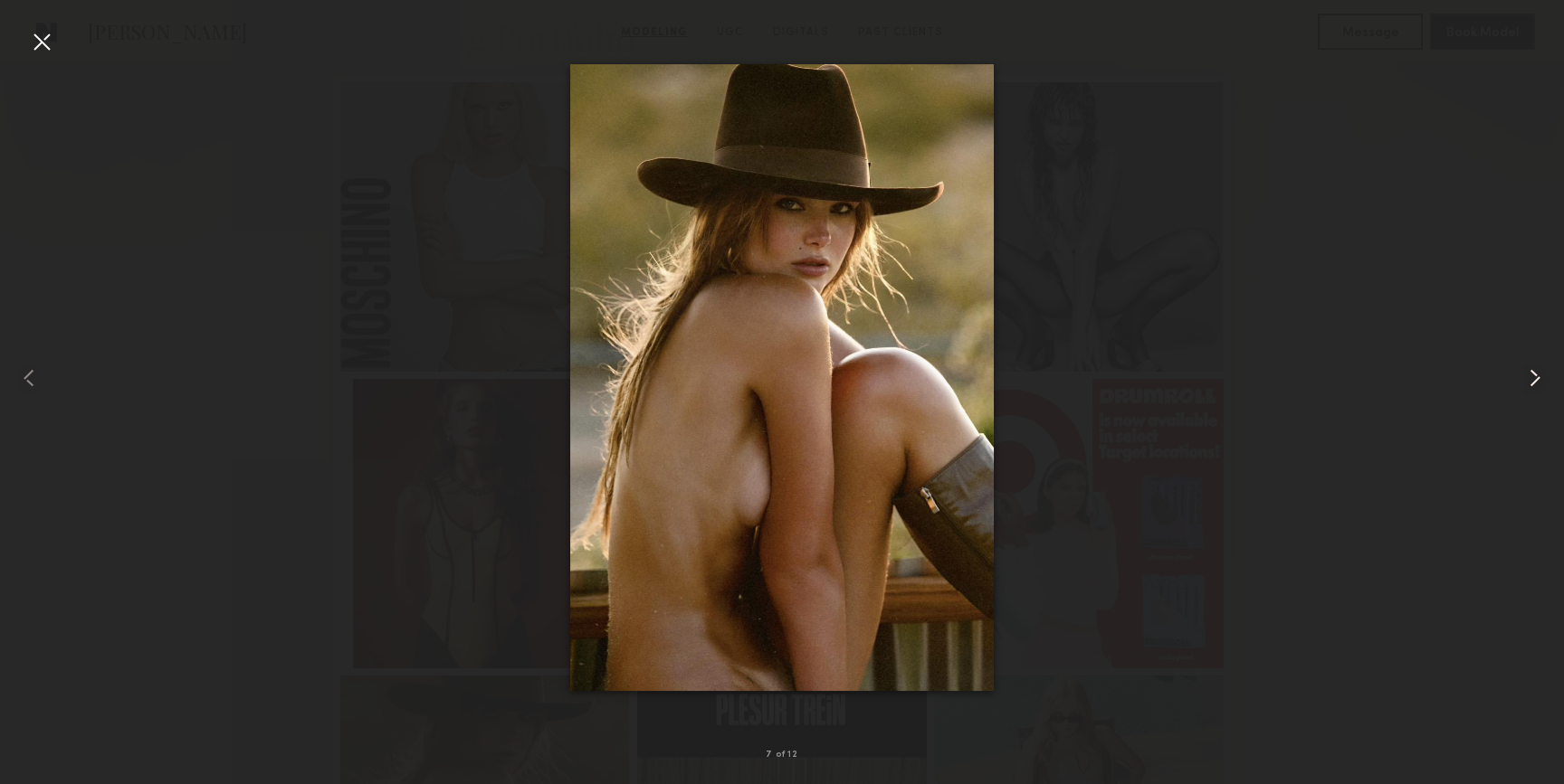
click at [1532, 379] on common-icon at bounding box center [1534, 378] width 29 height 29
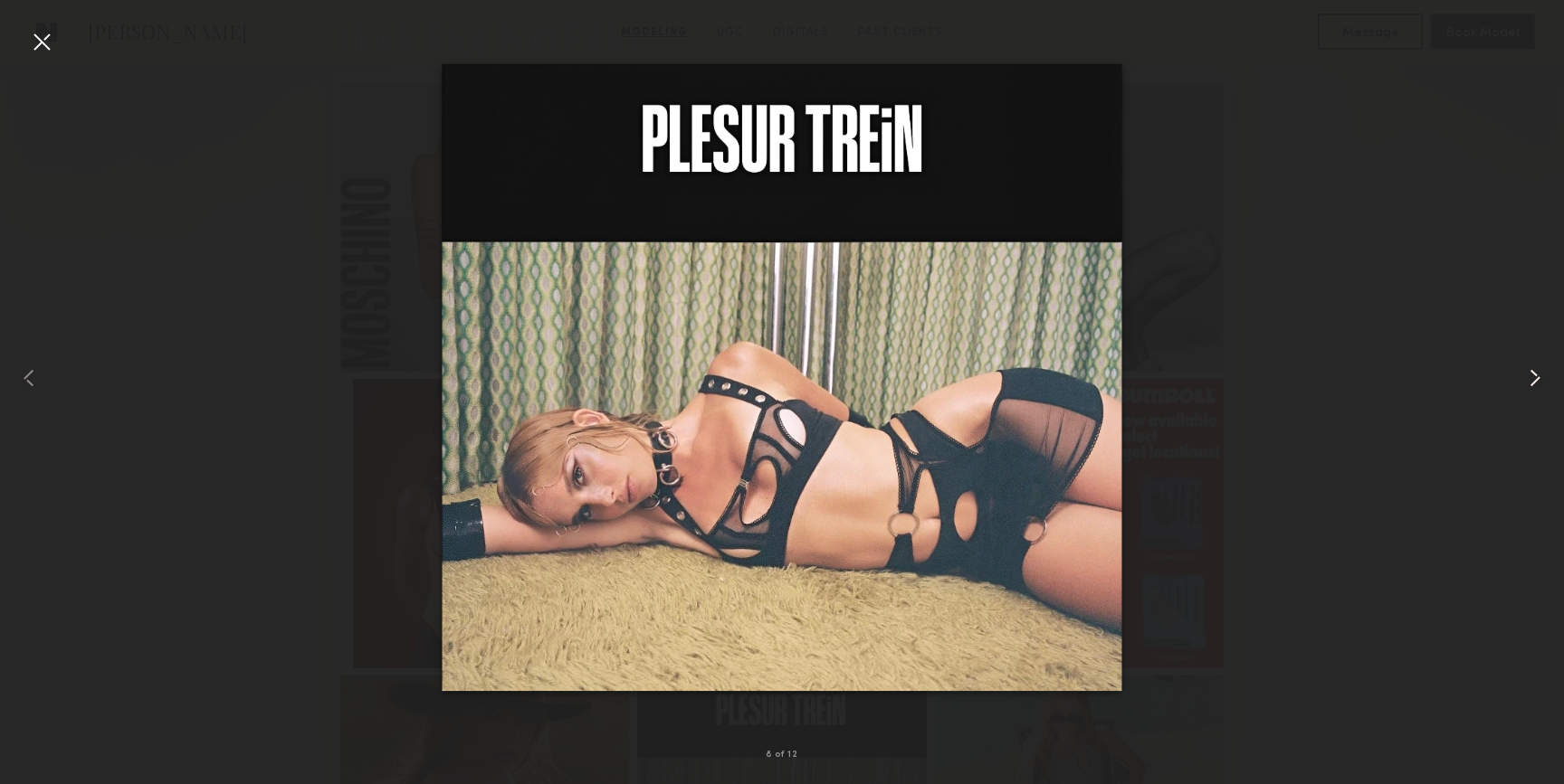
click at [1532, 381] on common-icon at bounding box center [1534, 378] width 29 height 29
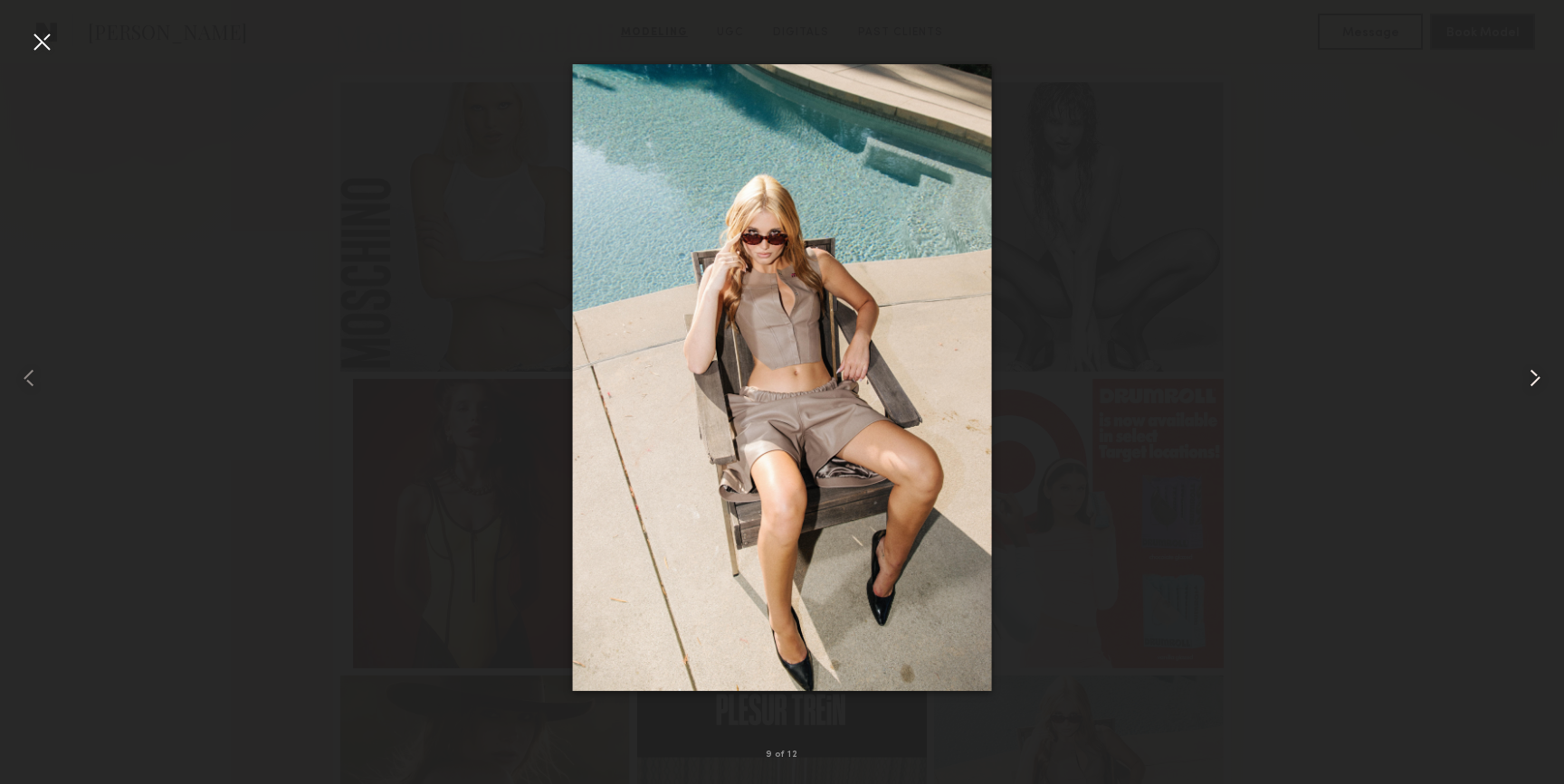
click at [1532, 381] on common-icon at bounding box center [1534, 378] width 29 height 29
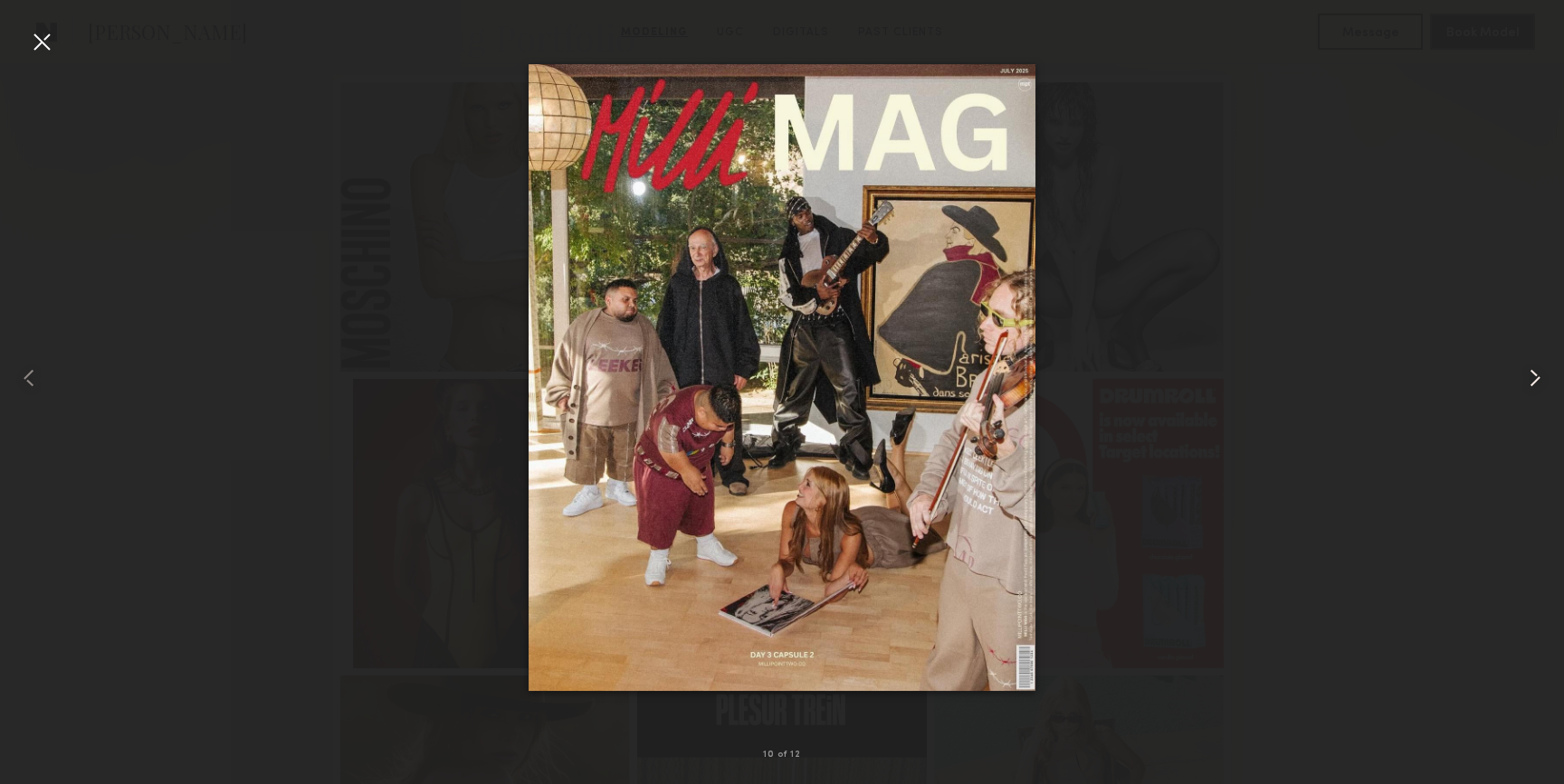
click at [1532, 382] on common-icon at bounding box center [1534, 378] width 29 height 29
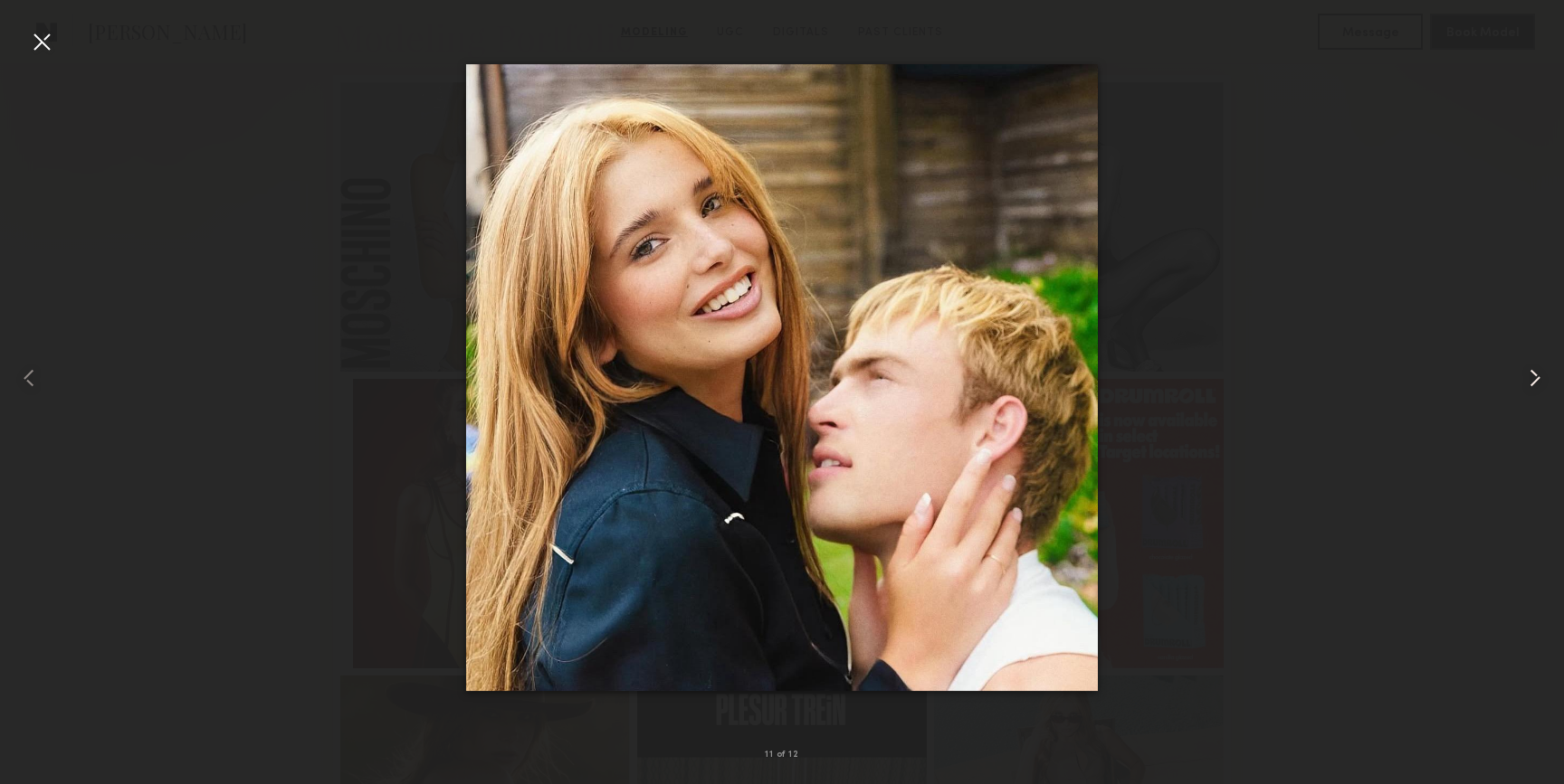
click at [1532, 383] on common-icon at bounding box center [1534, 378] width 29 height 29
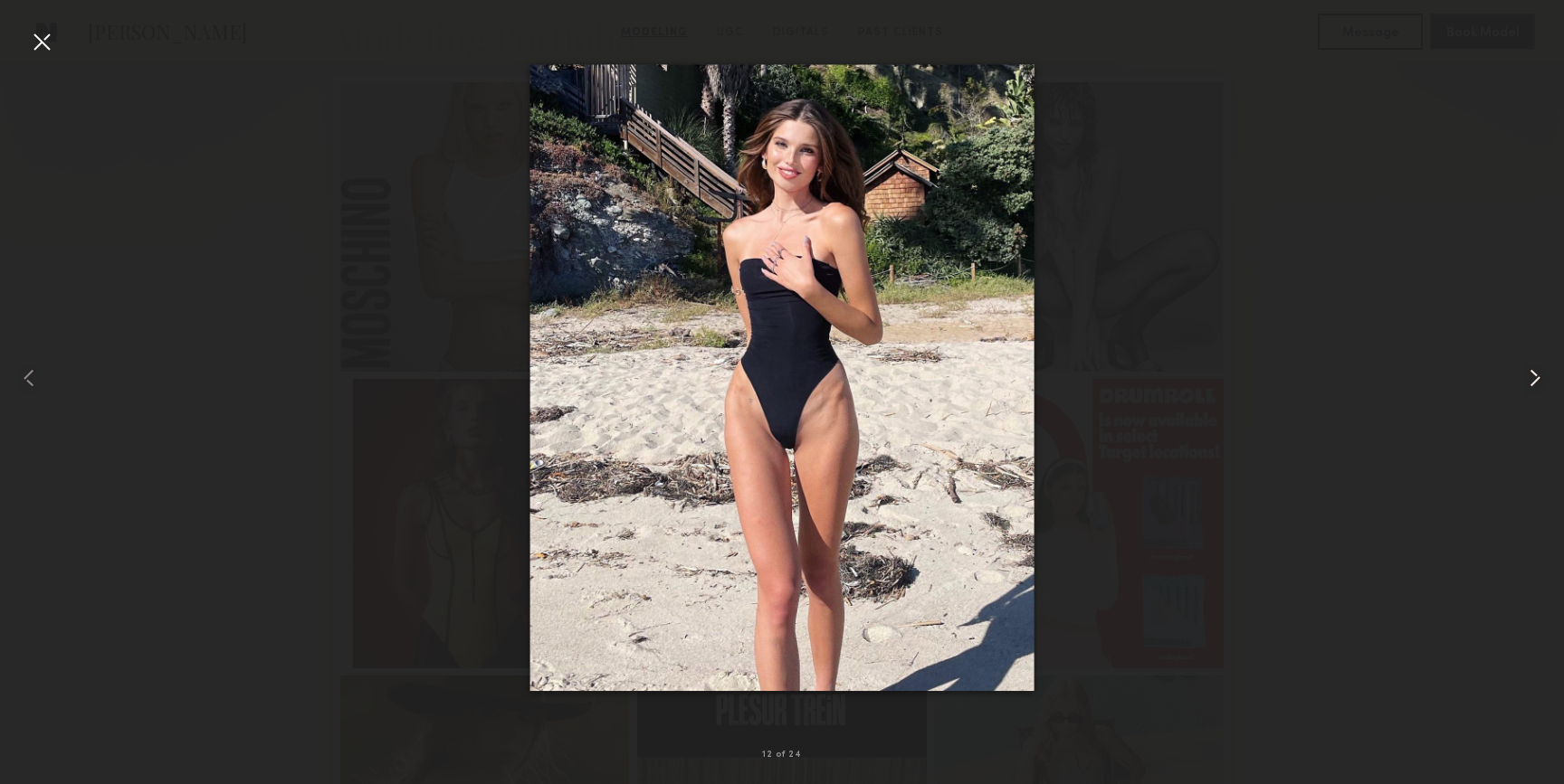
click at [1532, 384] on common-icon at bounding box center [1534, 378] width 29 height 29
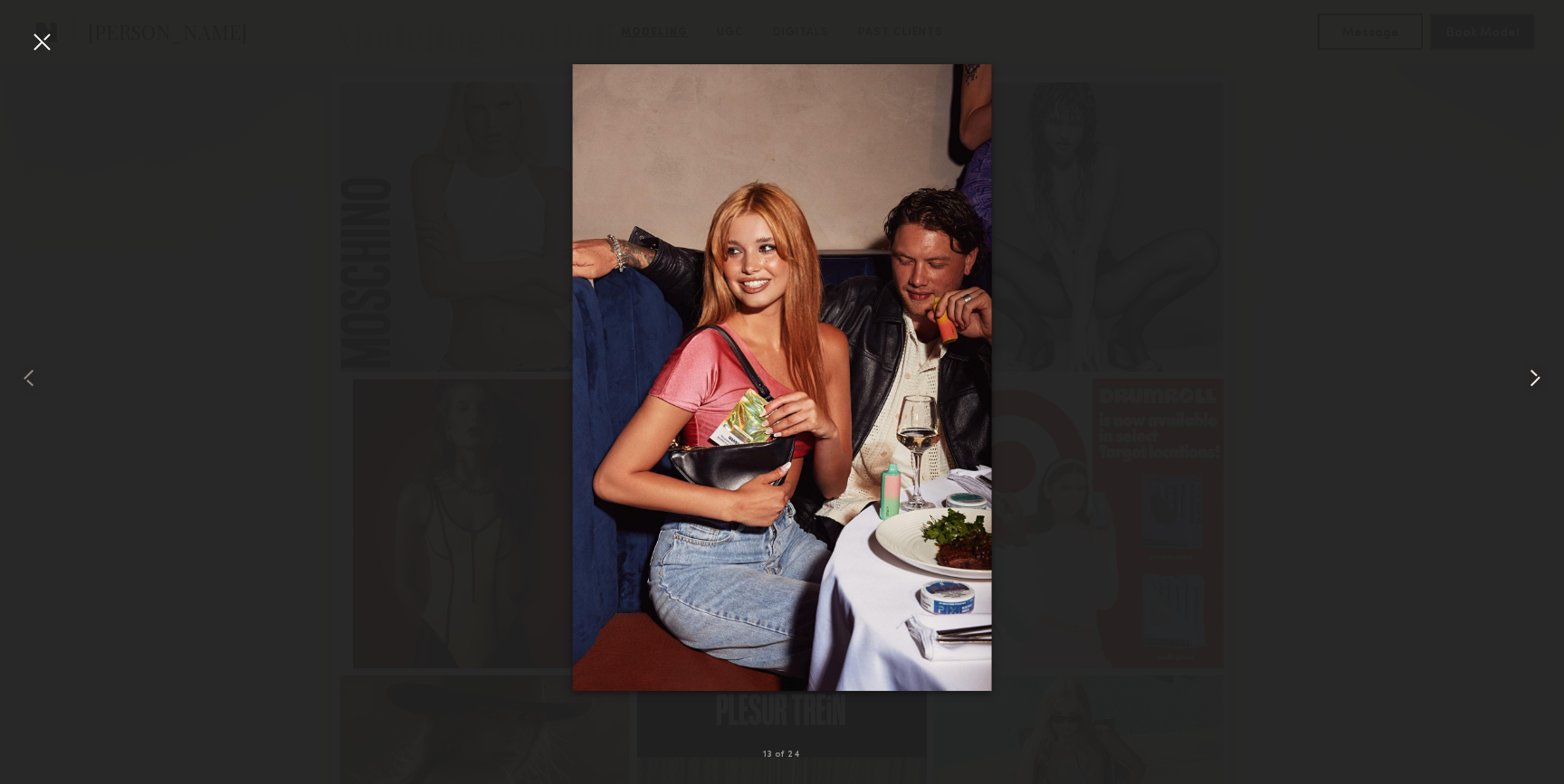
click at [1532, 385] on common-icon at bounding box center [1534, 378] width 29 height 29
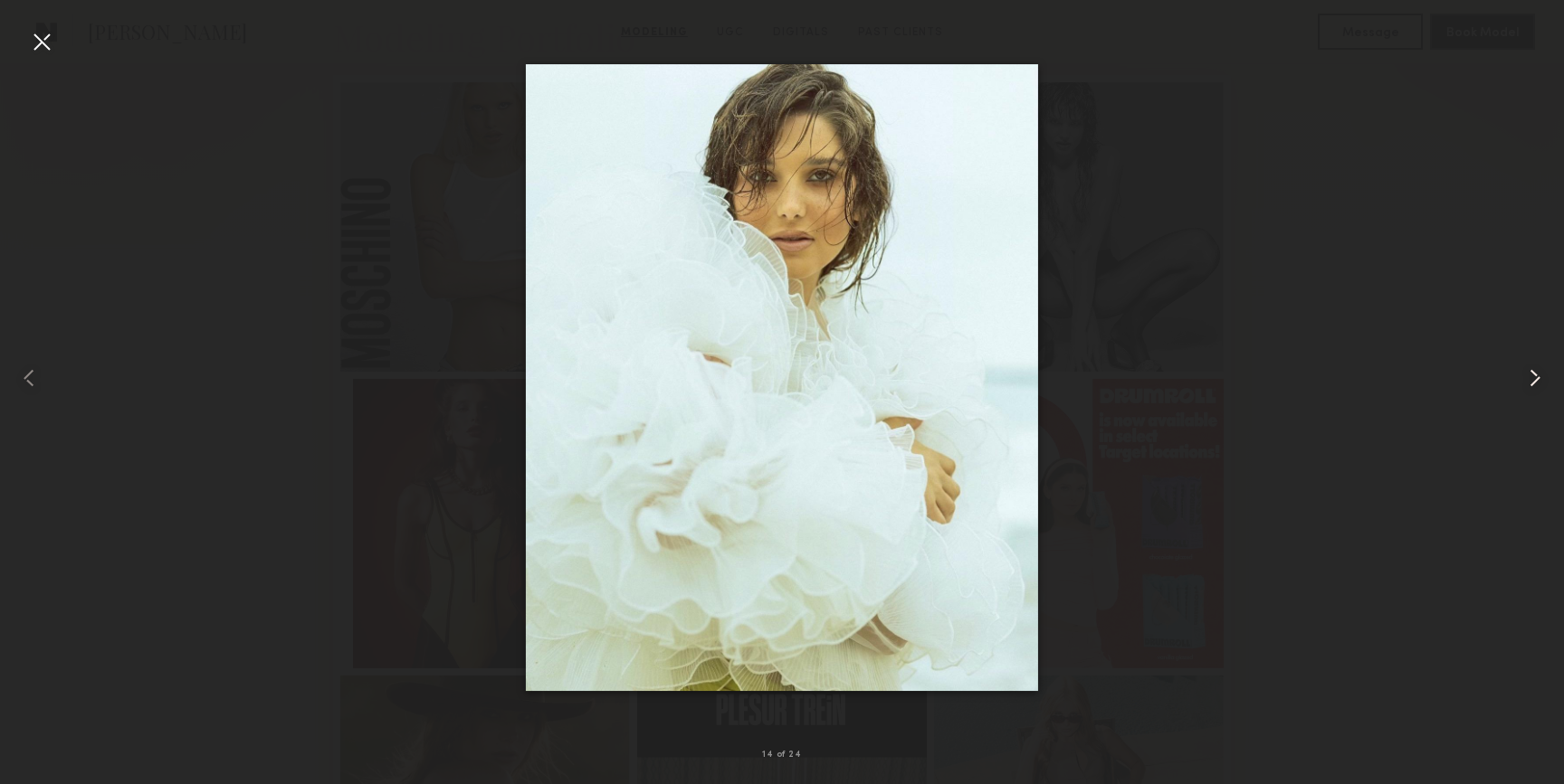
click at [1532, 385] on common-icon at bounding box center [1534, 378] width 29 height 29
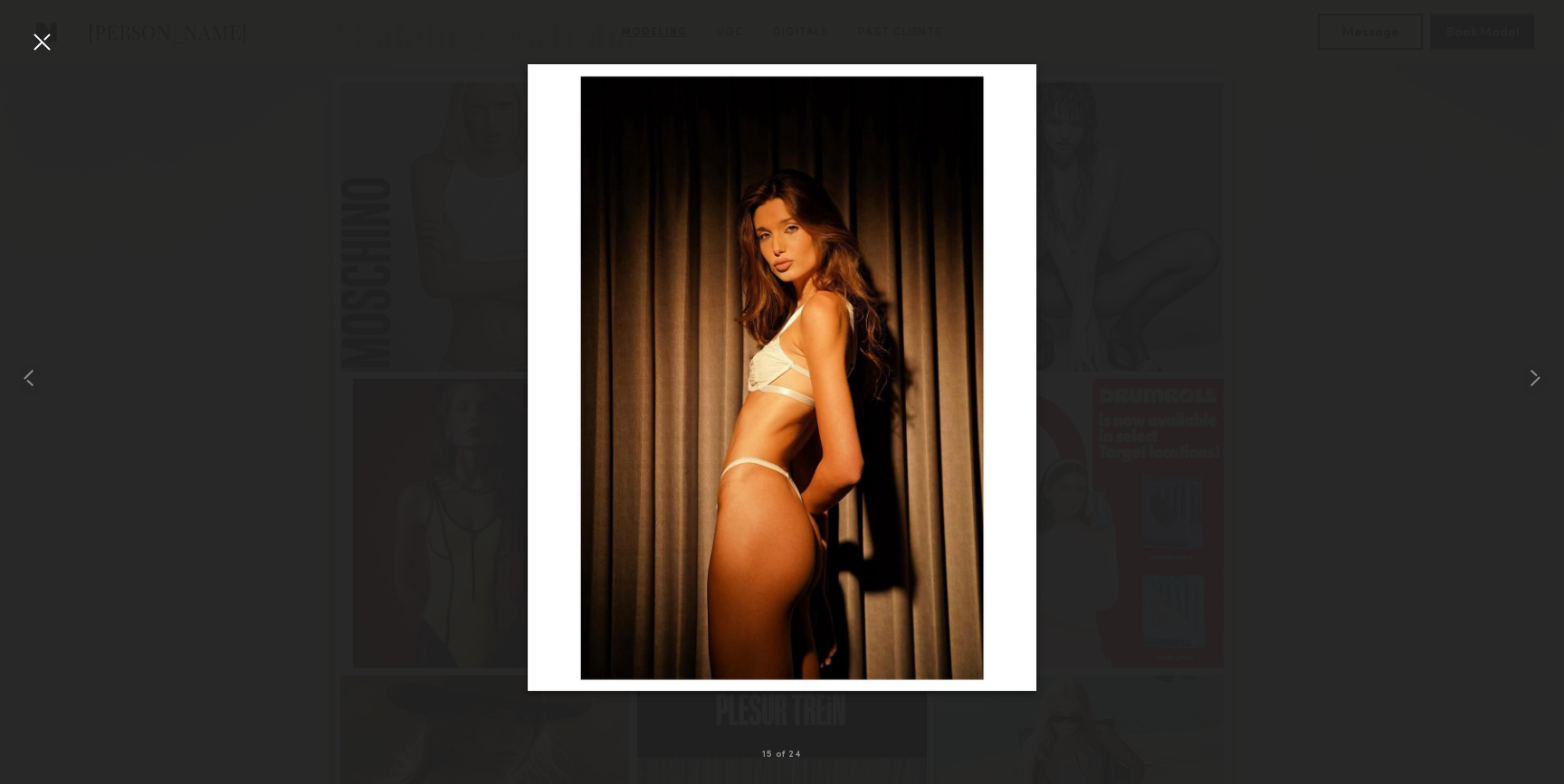
click at [50, 47] on div at bounding box center [41, 41] width 29 height 29
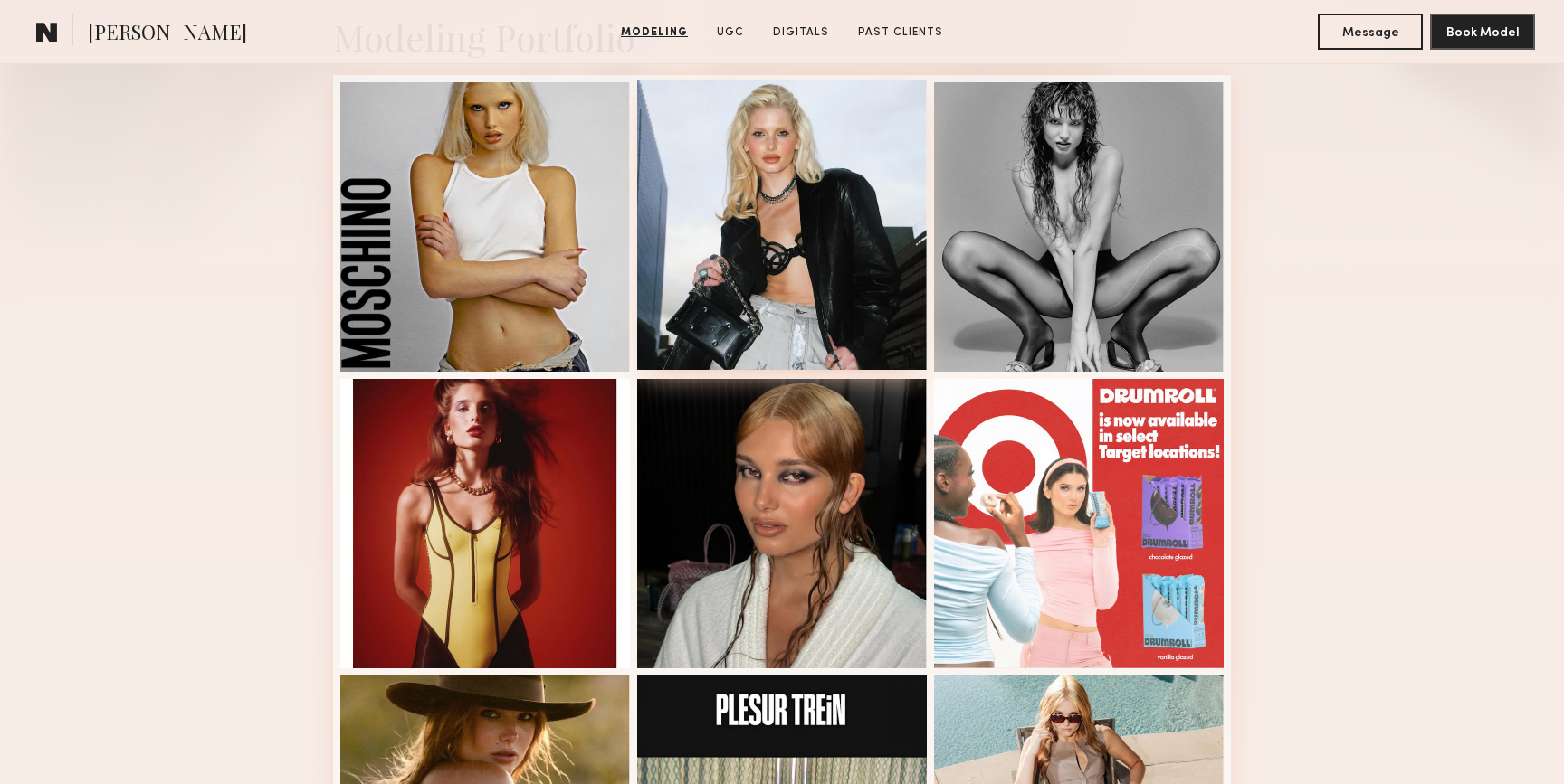
scroll to position [0, 0]
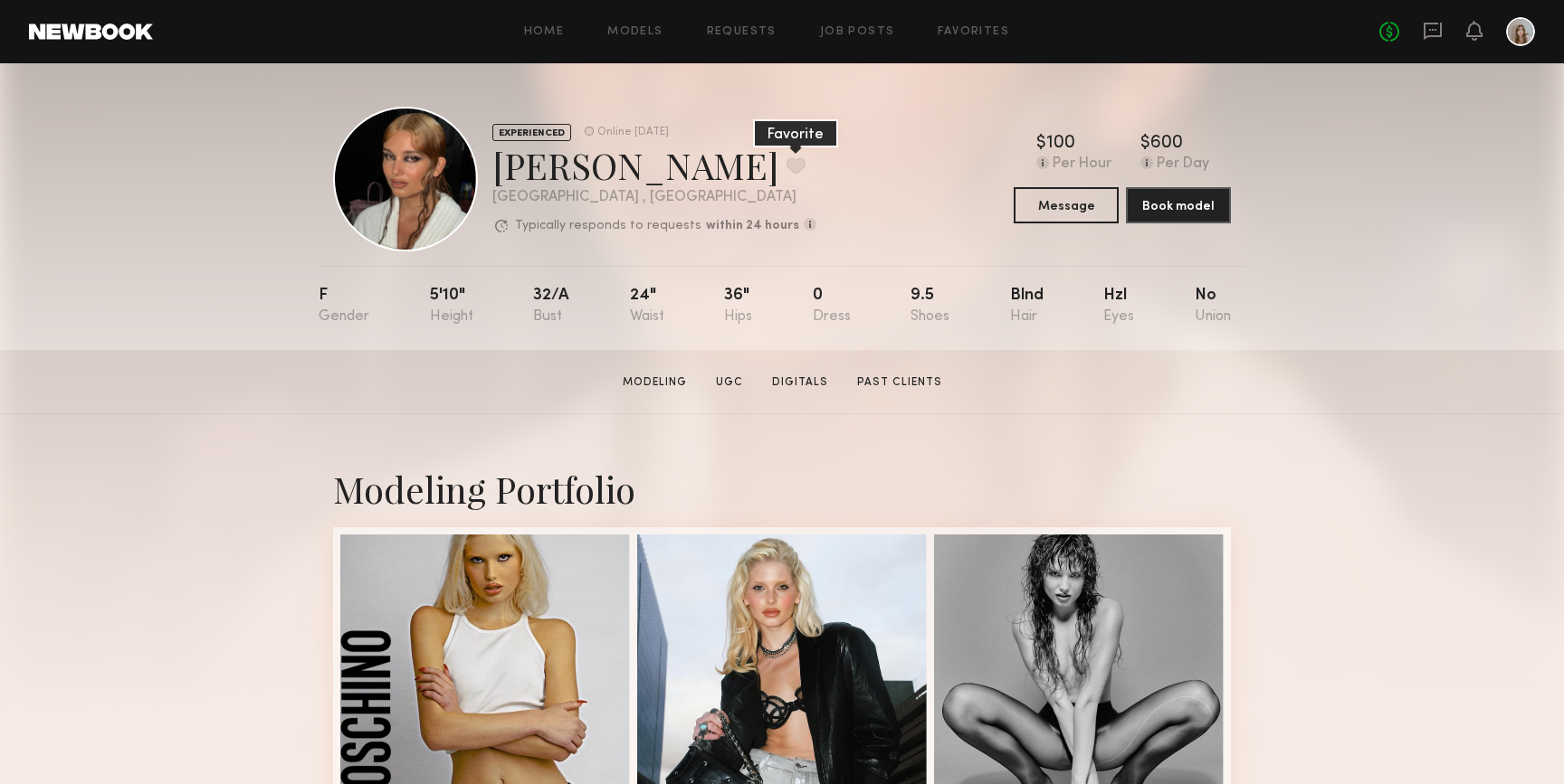
click at [786, 166] on button at bounding box center [795, 165] width 19 height 17
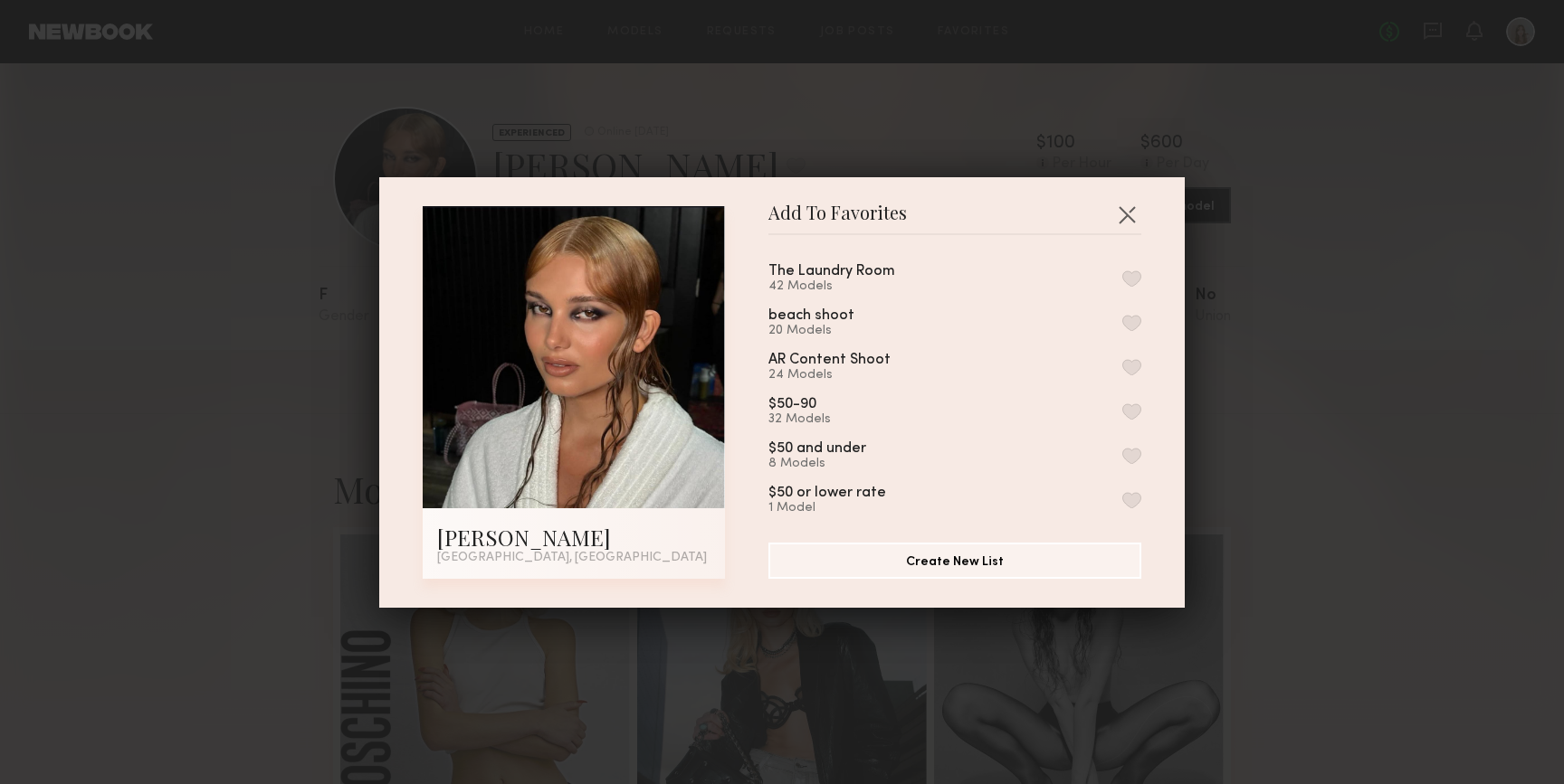
click at [1133, 277] on button "button" at bounding box center [1132, 279] width 19 height 17
click at [1126, 212] on button "button" at bounding box center [1126, 214] width 29 height 29
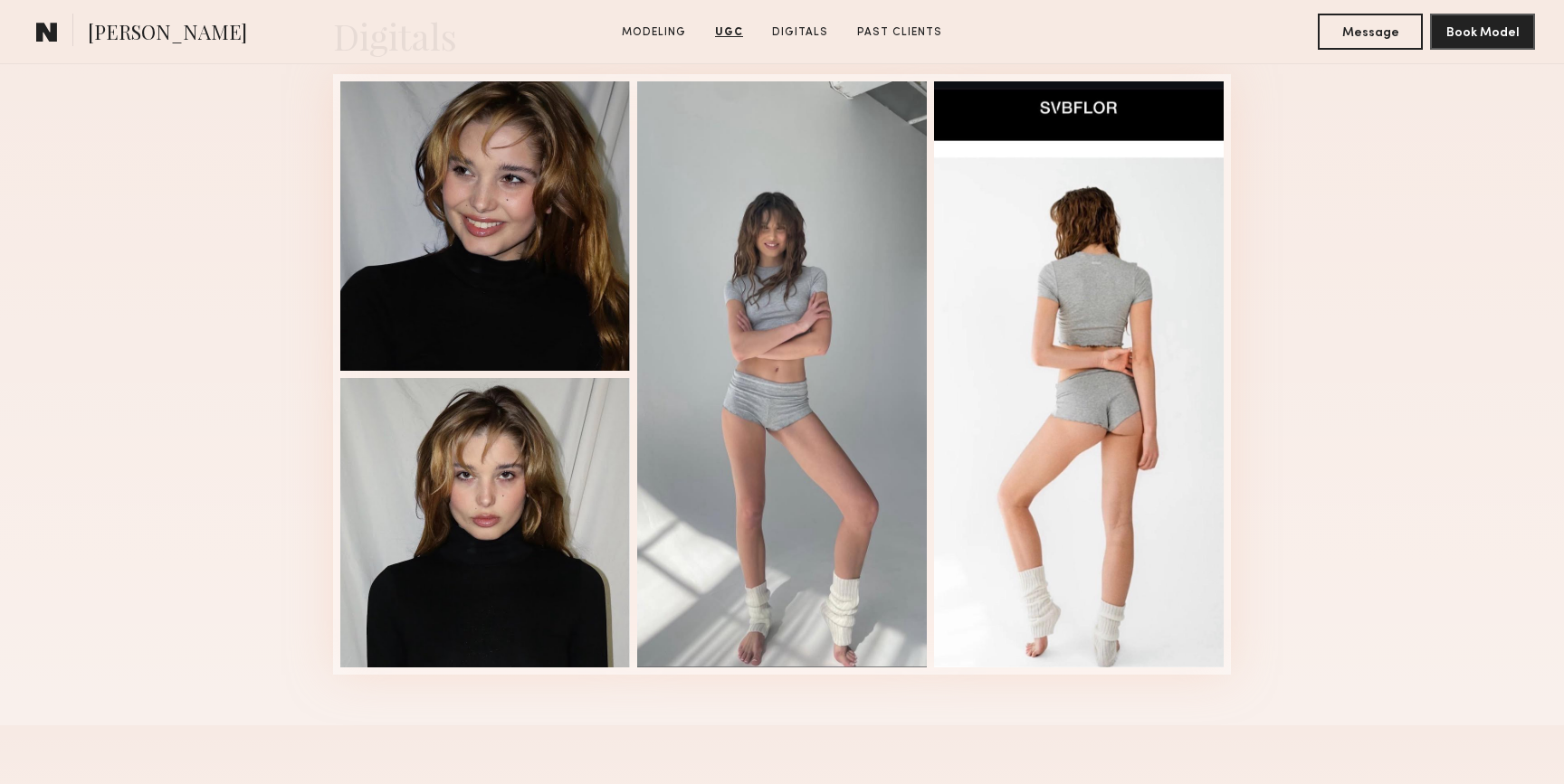
scroll to position [4436, 0]
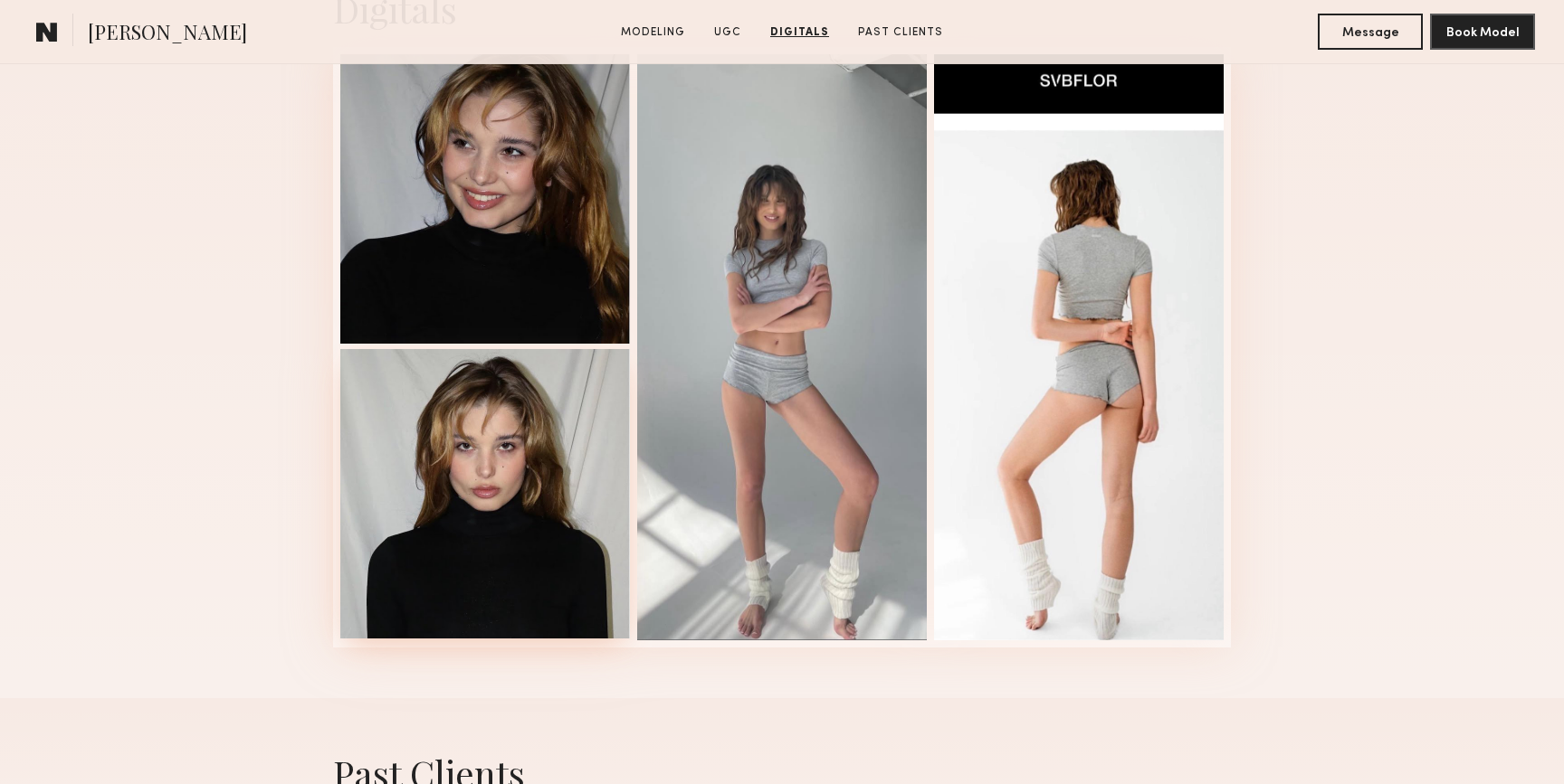
click at [469, 416] on div at bounding box center [485, 494] width 290 height 290
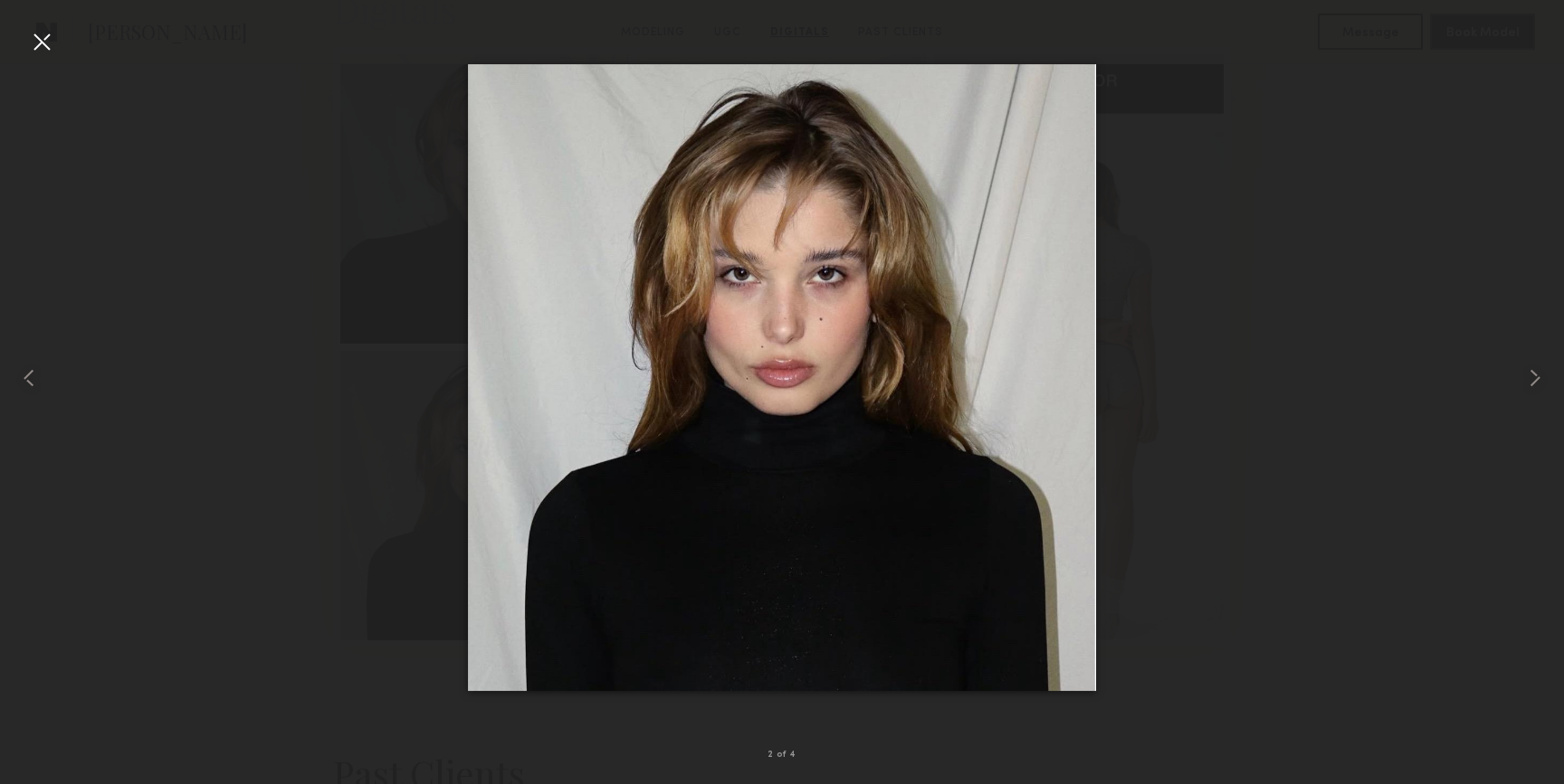
click at [49, 37] on div at bounding box center [41, 41] width 29 height 29
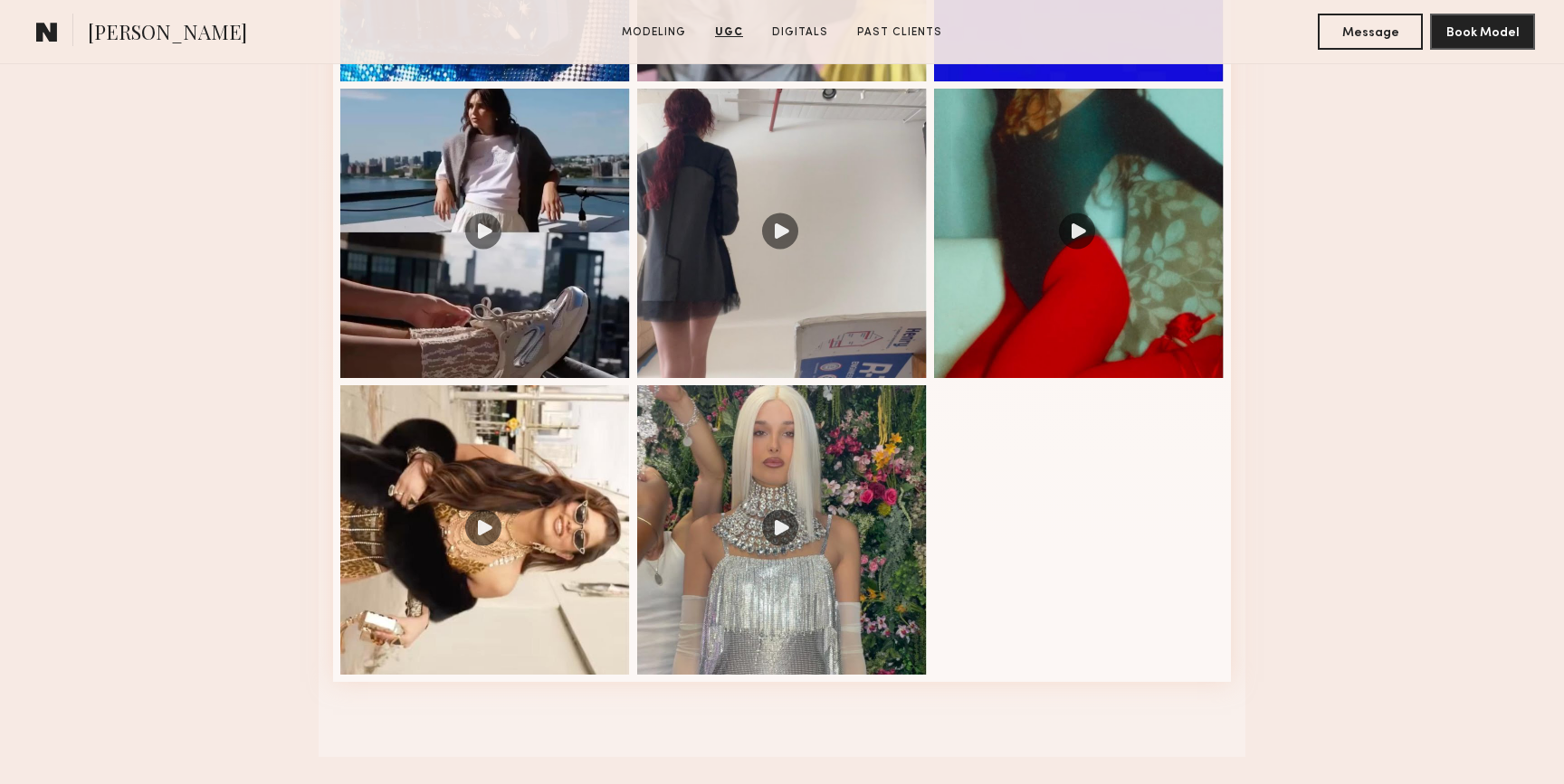
scroll to position [3263, 0]
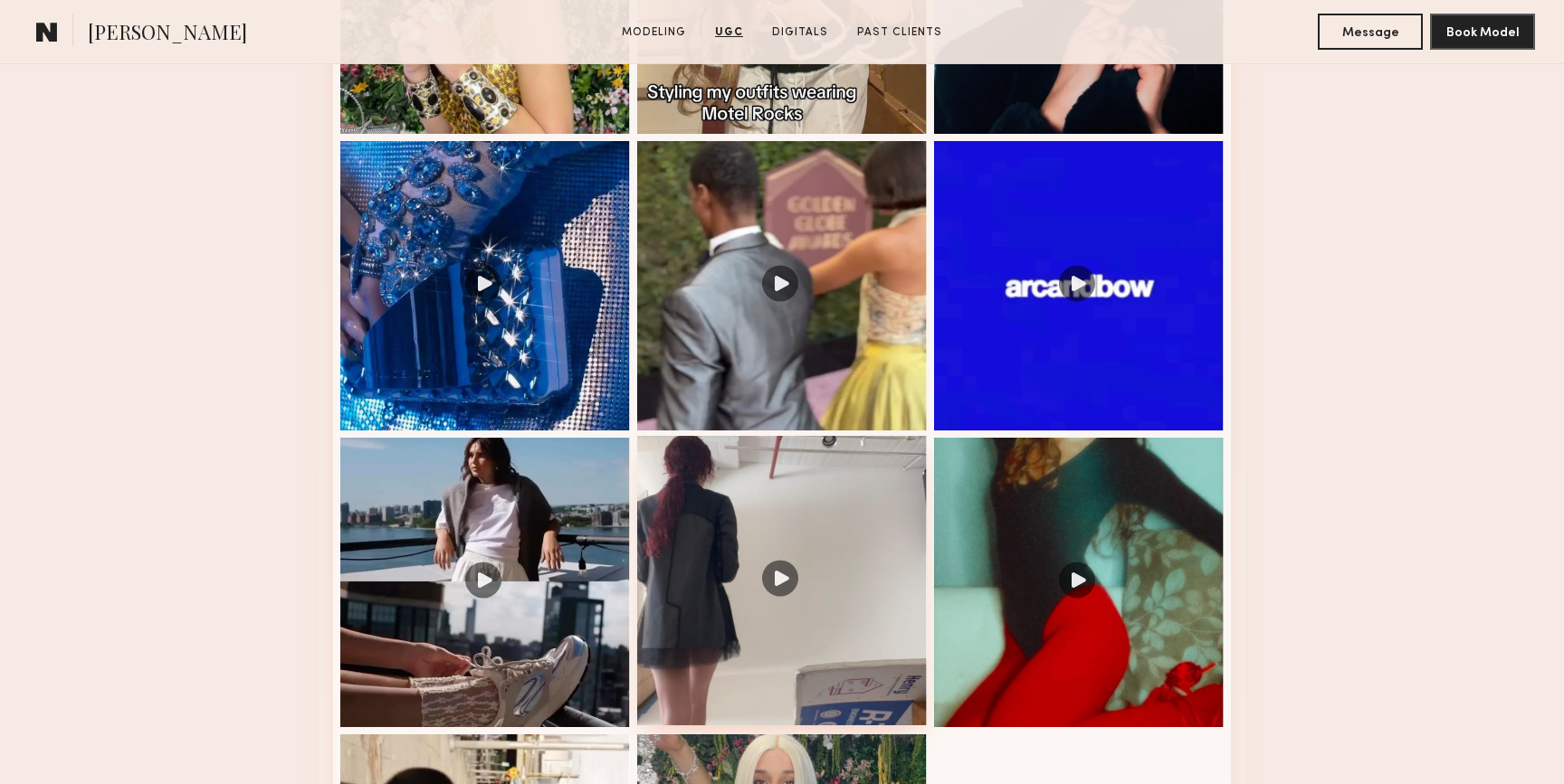
click at [857, 510] on div at bounding box center [782, 581] width 290 height 290
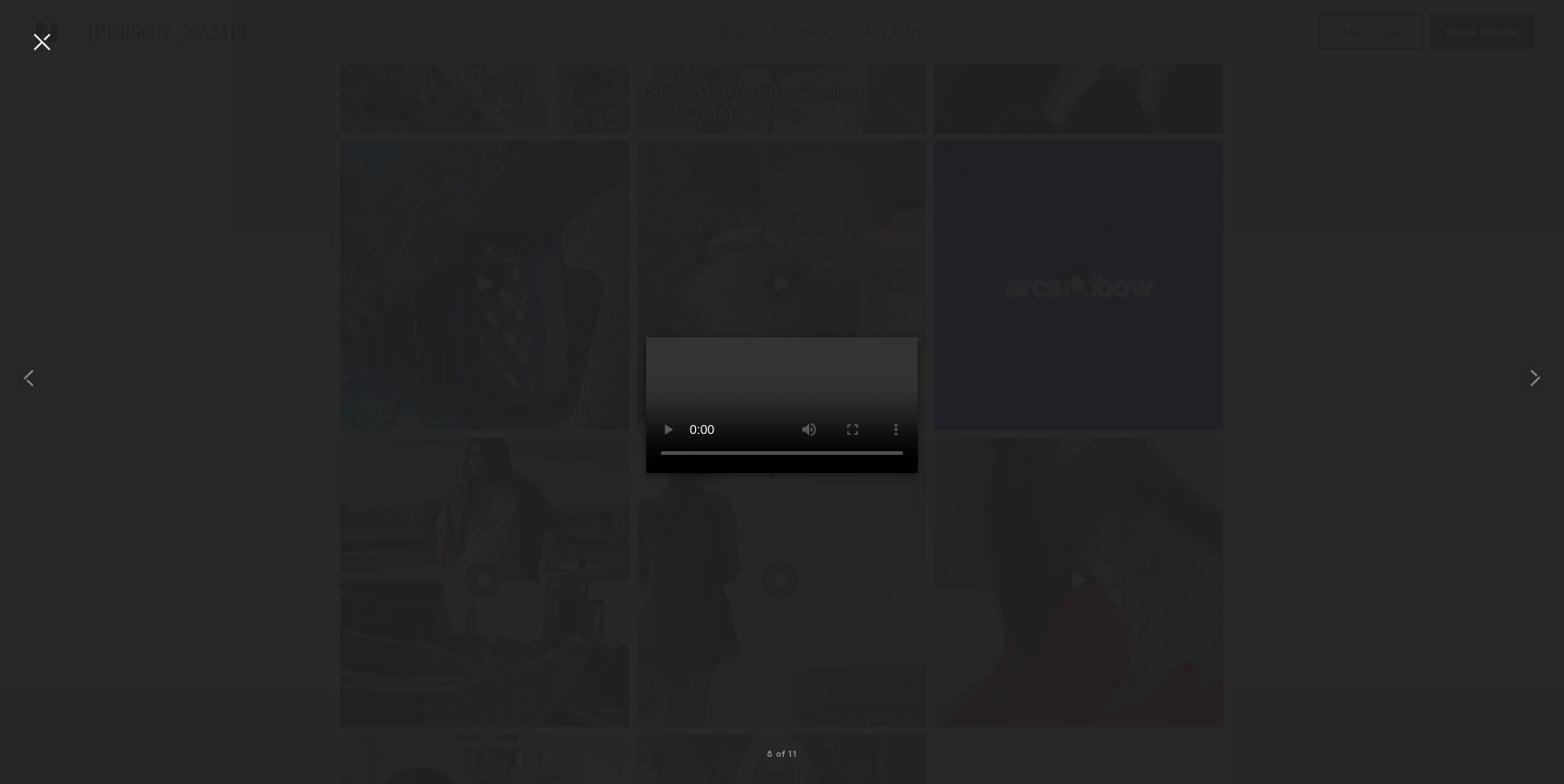
click at [1277, 397] on div at bounding box center [782, 377] width 1564 height 698
click at [1352, 100] on div at bounding box center [782, 377] width 1564 height 698
click at [35, 45] on div at bounding box center [41, 41] width 29 height 29
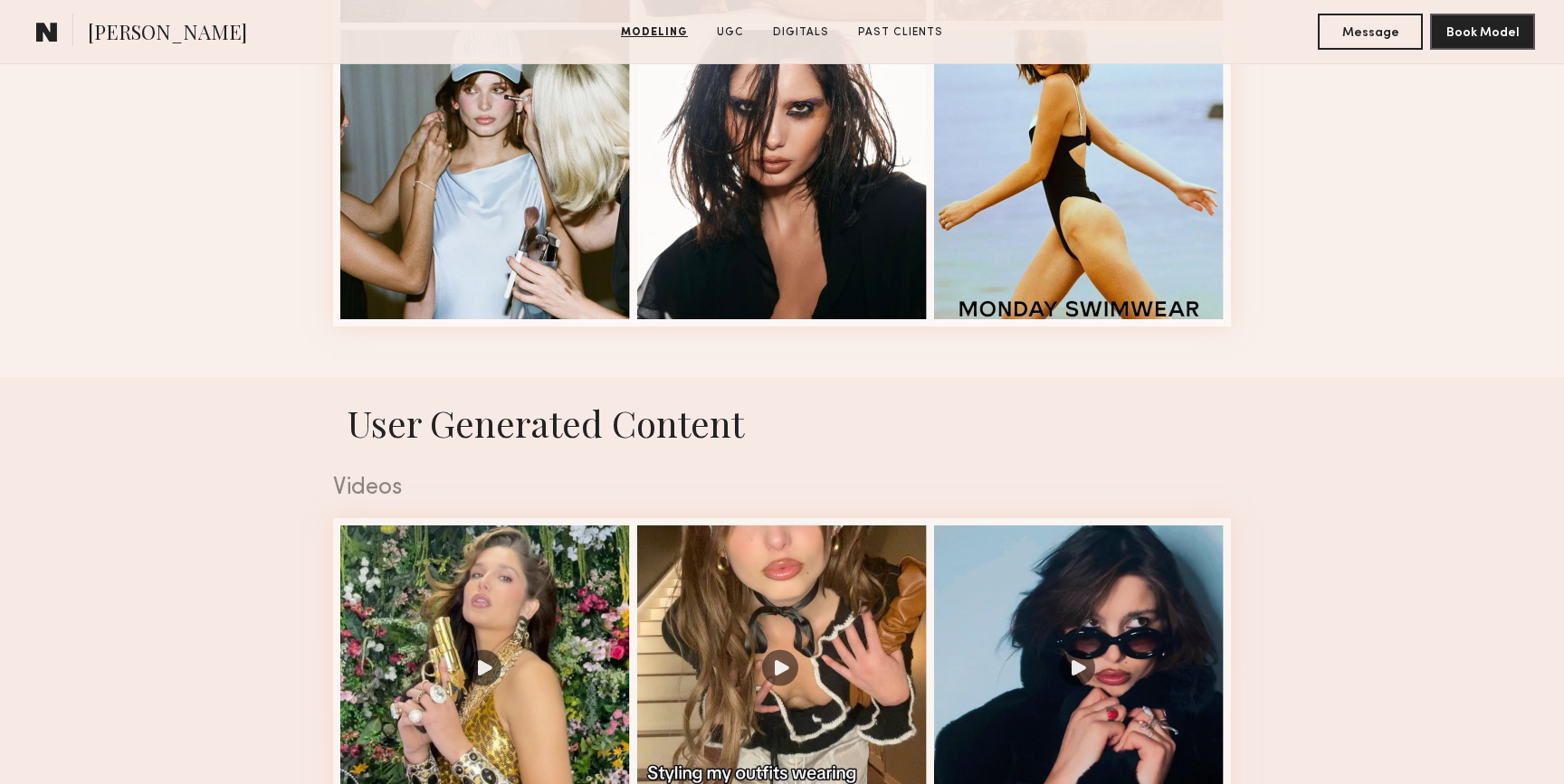
scroll to position [2900, 0]
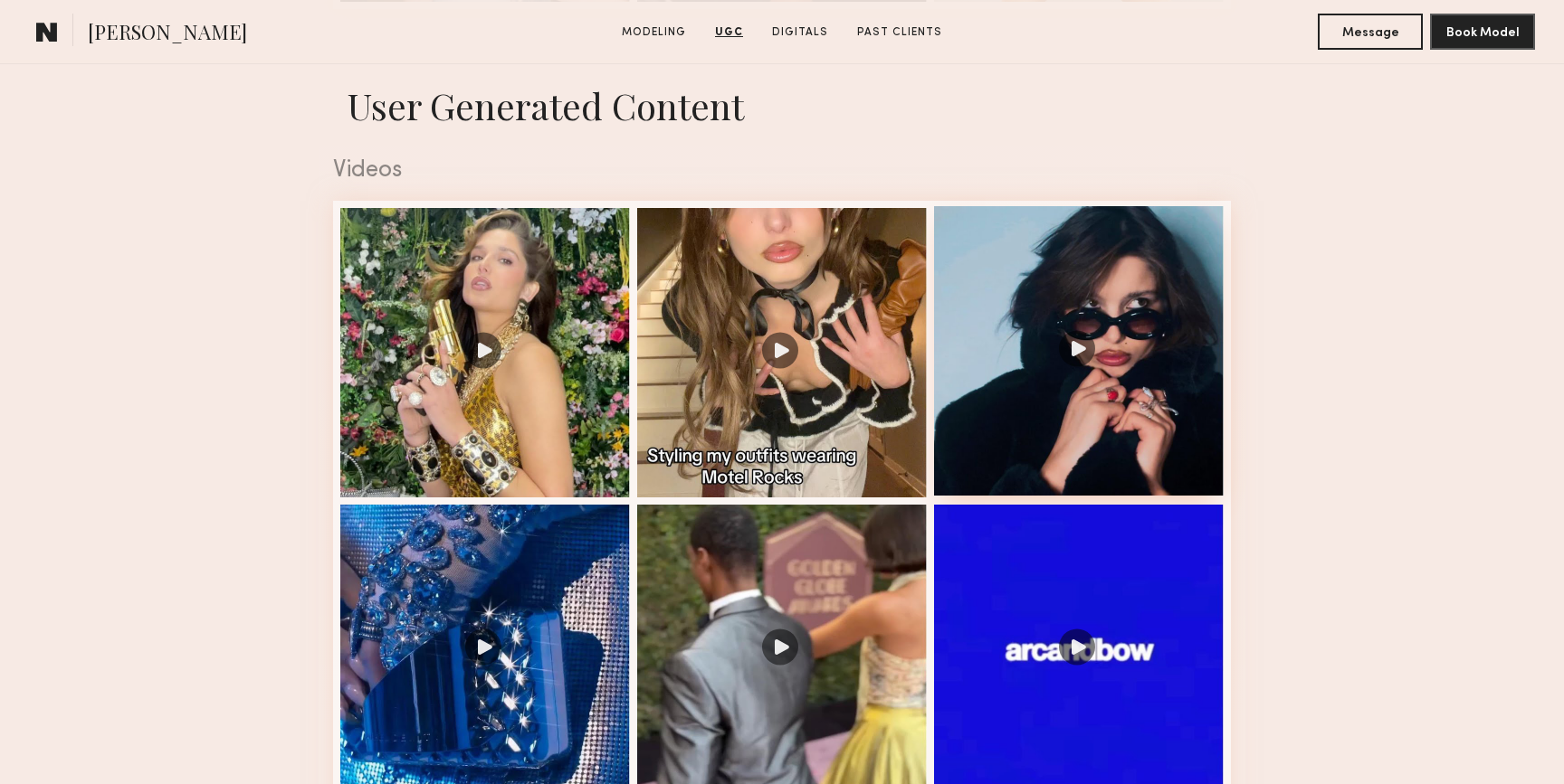
click at [1001, 266] on div at bounding box center [1079, 351] width 290 height 290
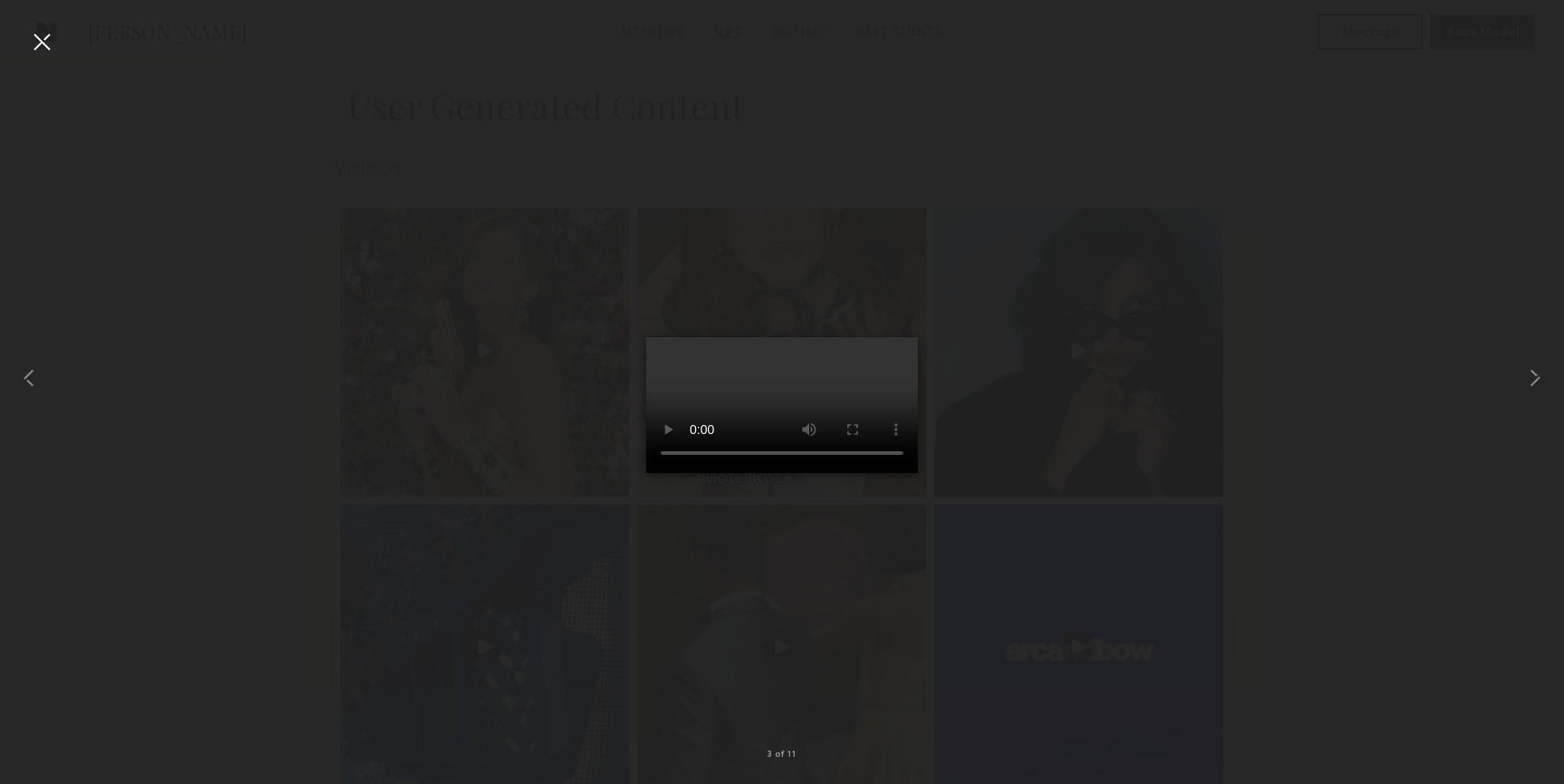
click at [51, 39] on div at bounding box center [41, 41] width 29 height 29
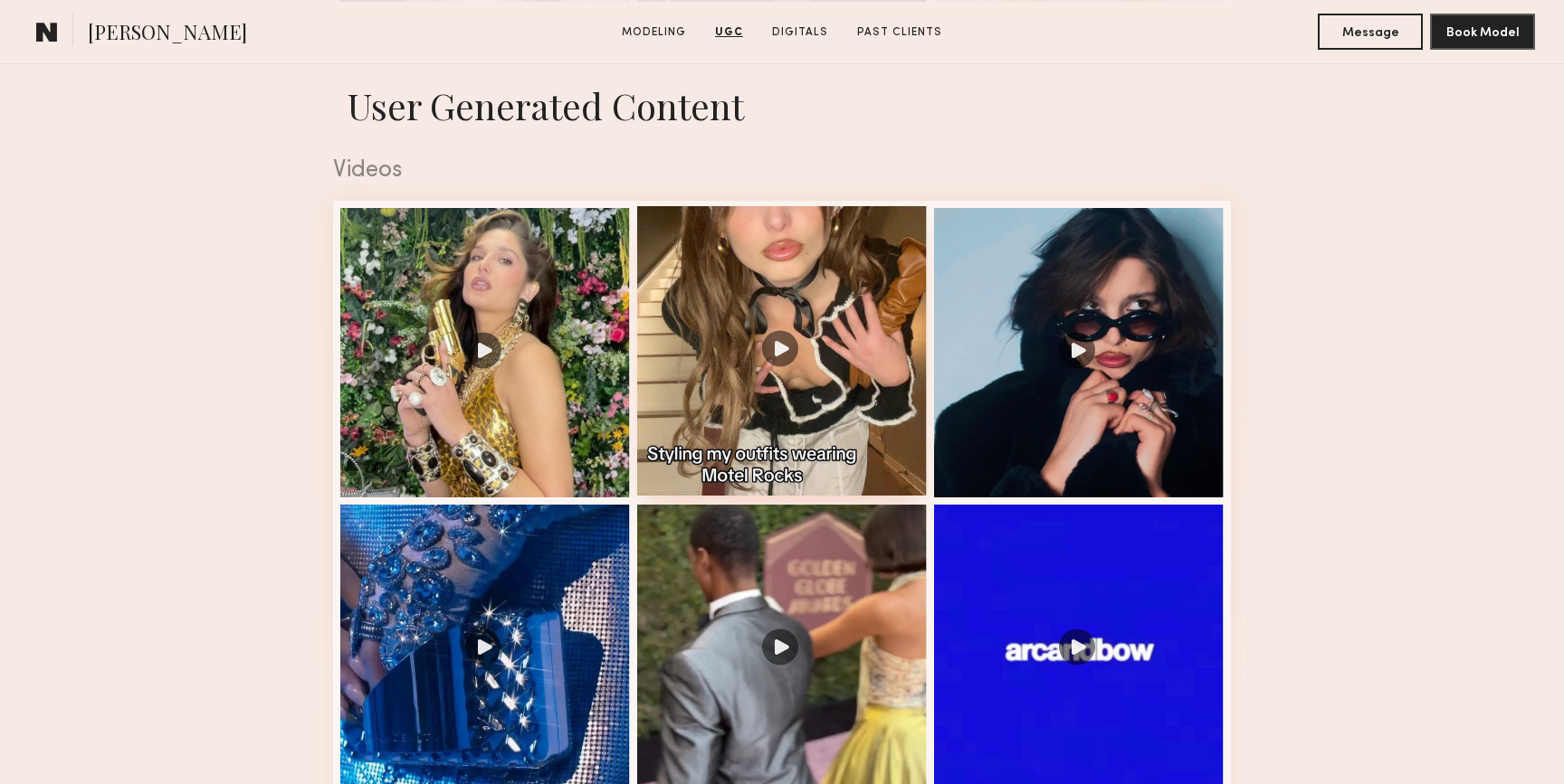
click at [710, 284] on div at bounding box center [782, 351] width 290 height 290
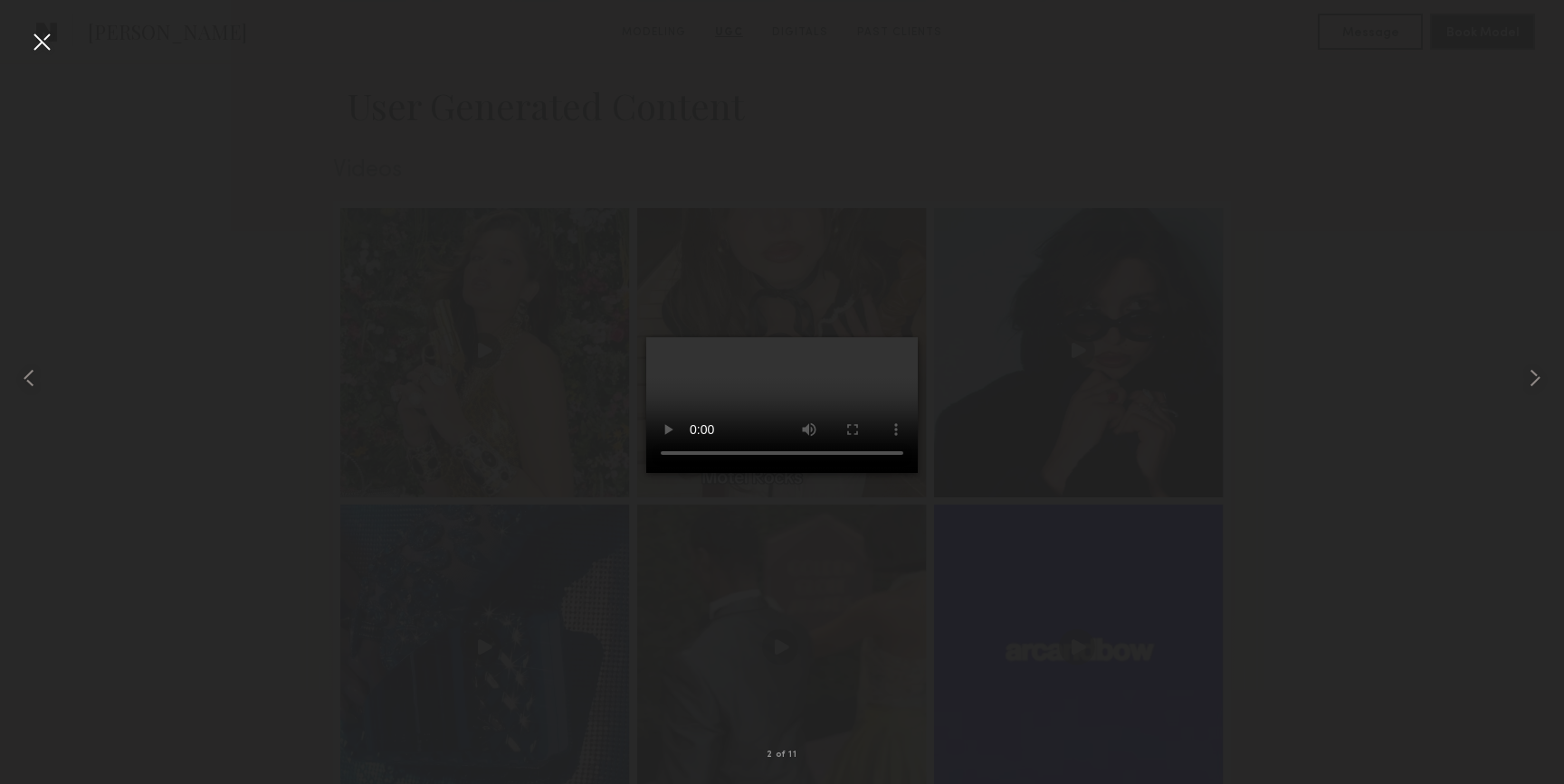
click at [1292, 197] on div at bounding box center [782, 377] width 1564 height 698
click at [46, 50] on div at bounding box center [41, 41] width 29 height 29
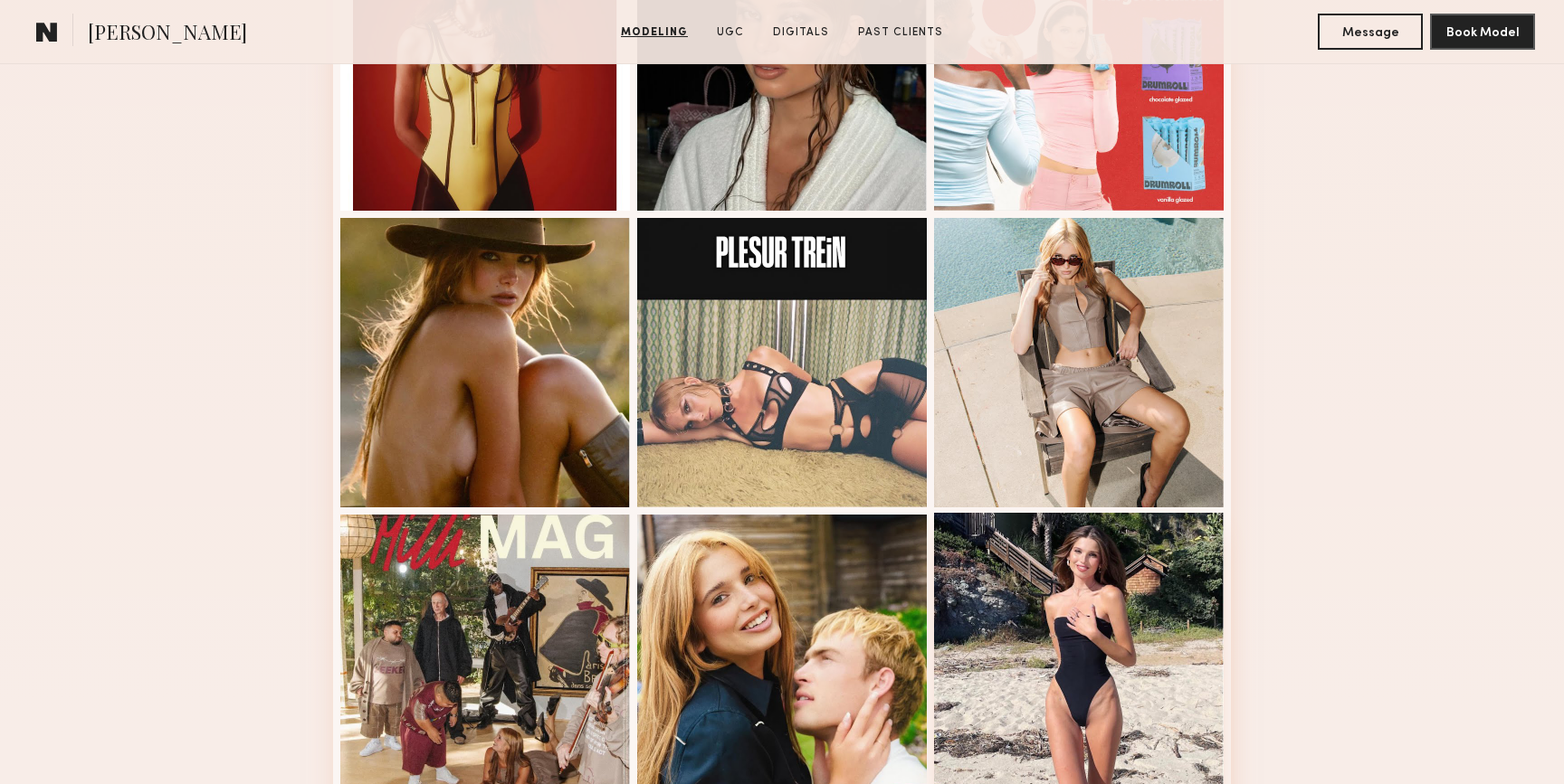
scroll to position [0, 0]
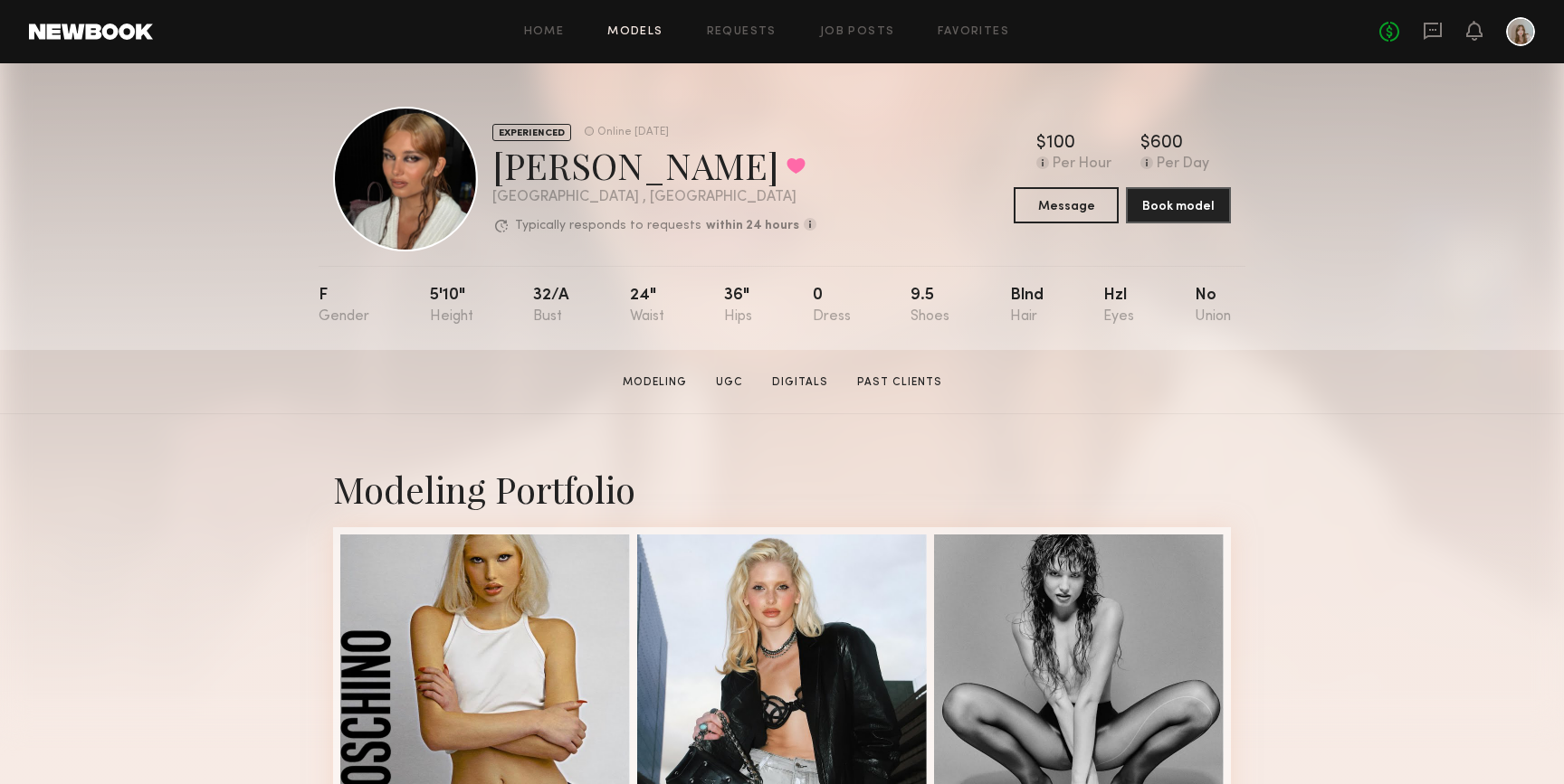
click at [638, 33] on link "Models" at bounding box center [635, 32] width 55 height 12
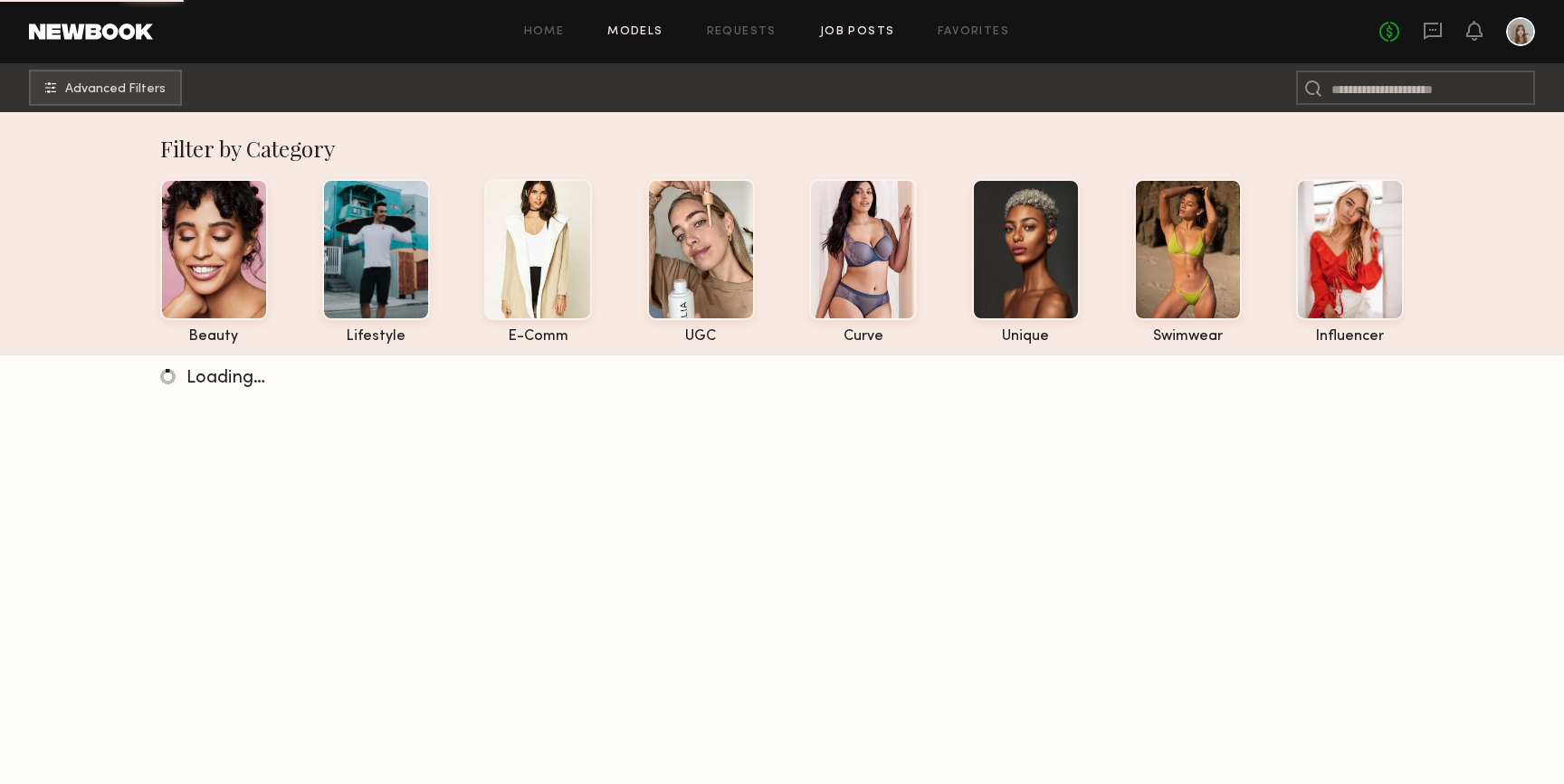
click at [856, 35] on link "Job Posts" at bounding box center [857, 32] width 75 height 12
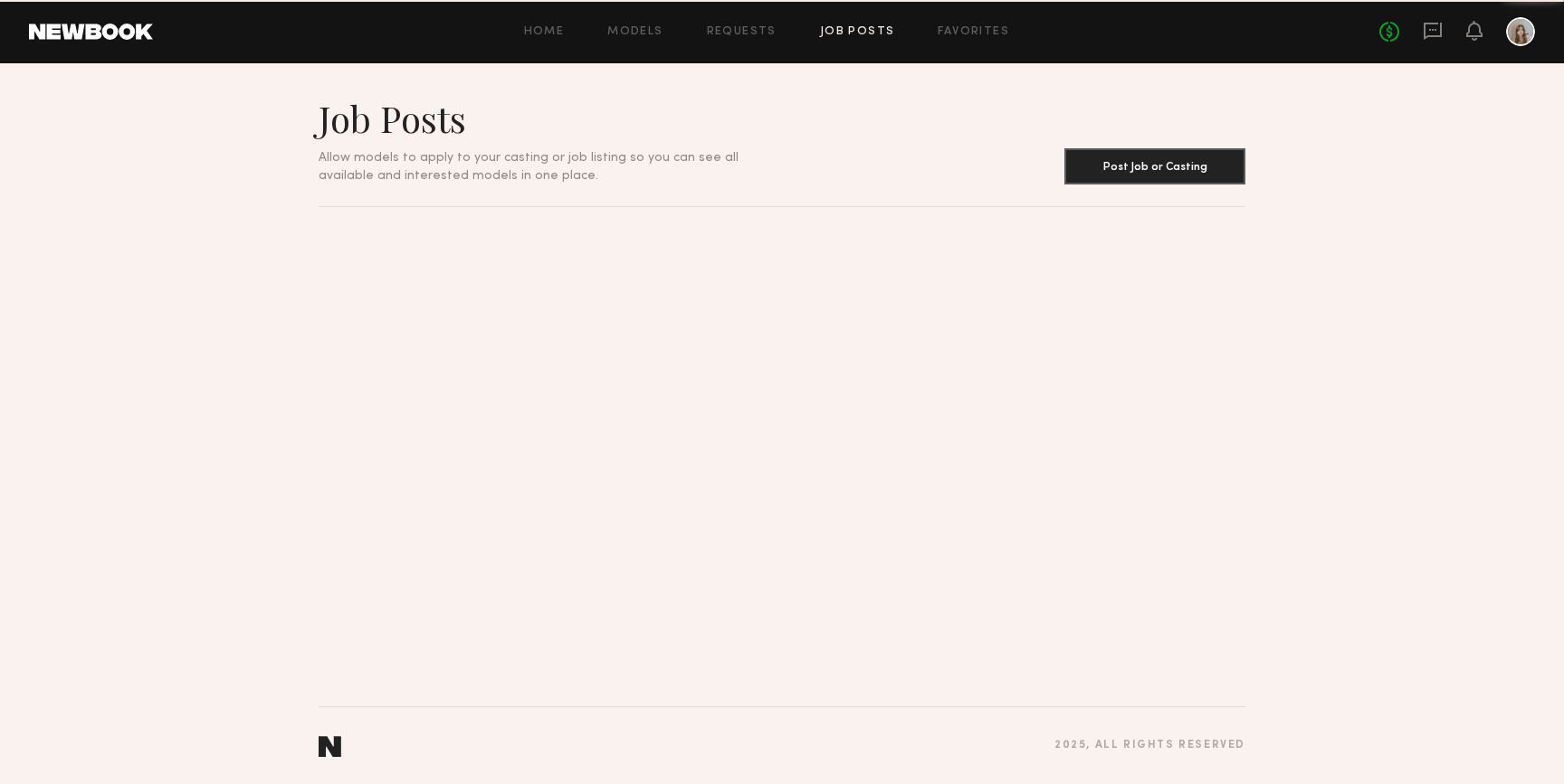
click at [957, 42] on div "Home Models Requests Job Posts Favorites Sign Out No fees up to $5,000" at bounding box center [844, 32] width 1382 height 29
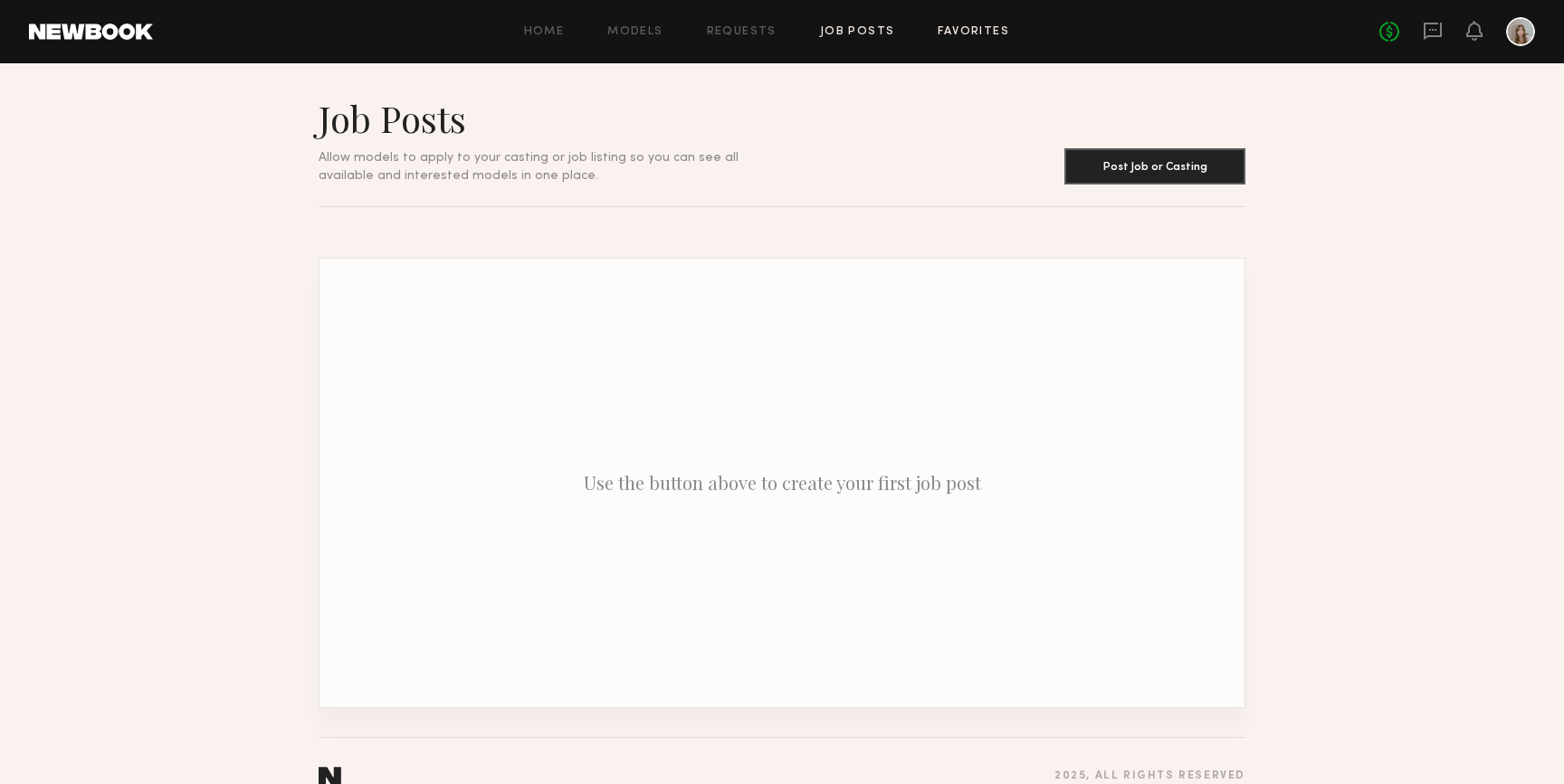
click at [958, 29] on link "Favorites" at bounding box center [973, 32] width 72 height 12
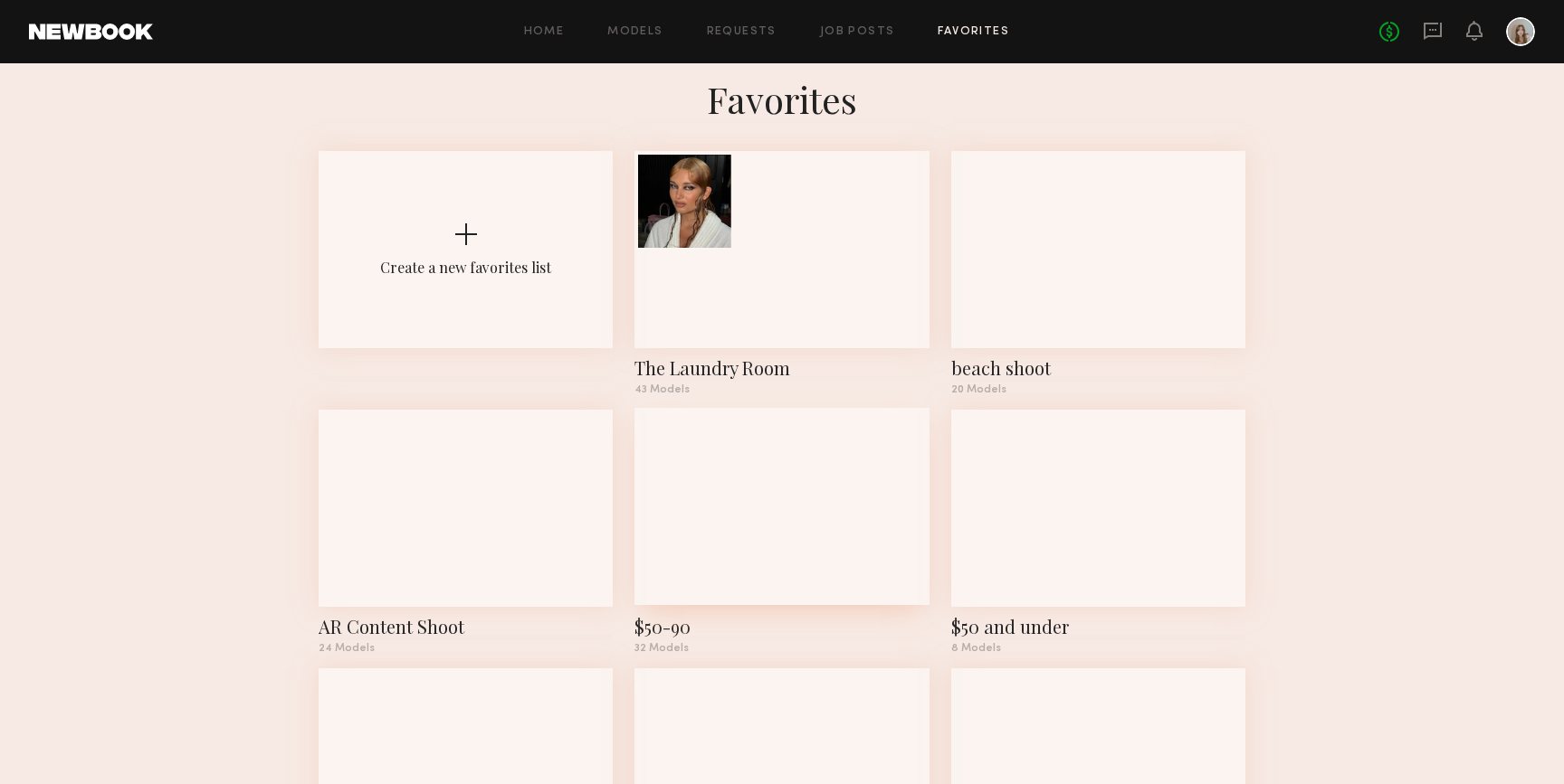
scroll to position [15, 0]
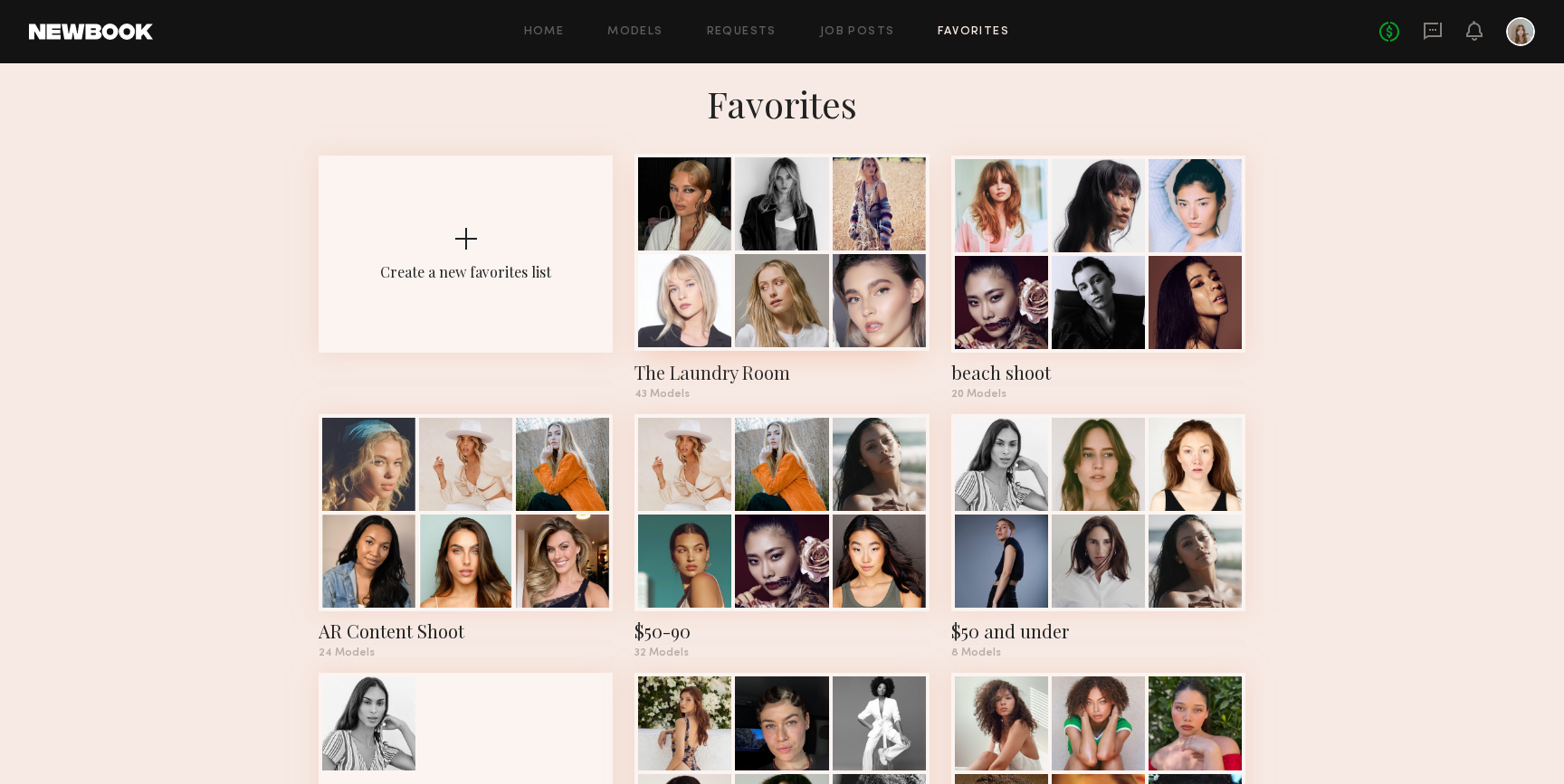
click at [785, 293] on div at bounding box center [782, 301] width 93 height 93
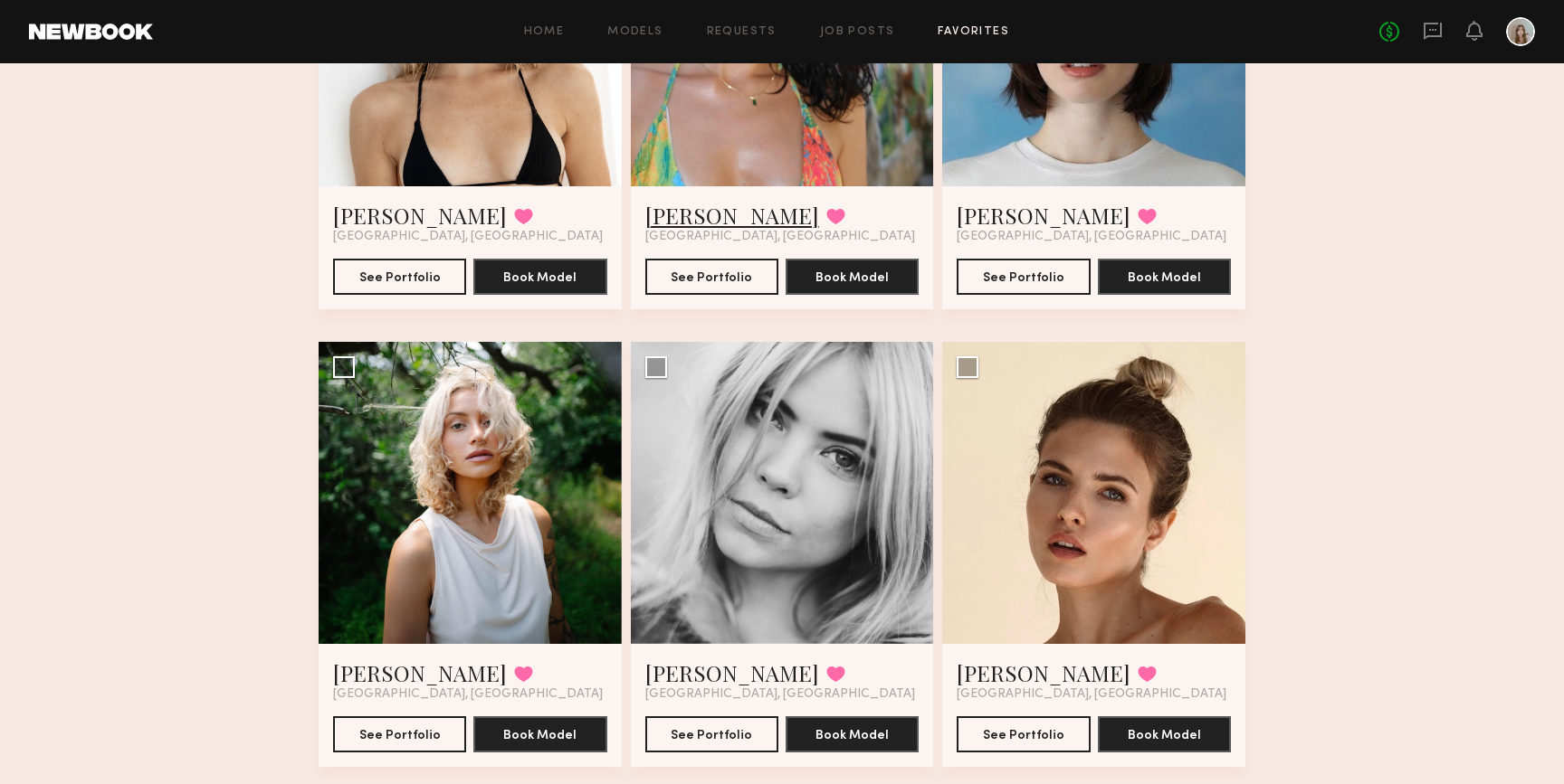
scroll to position [1723, 0]
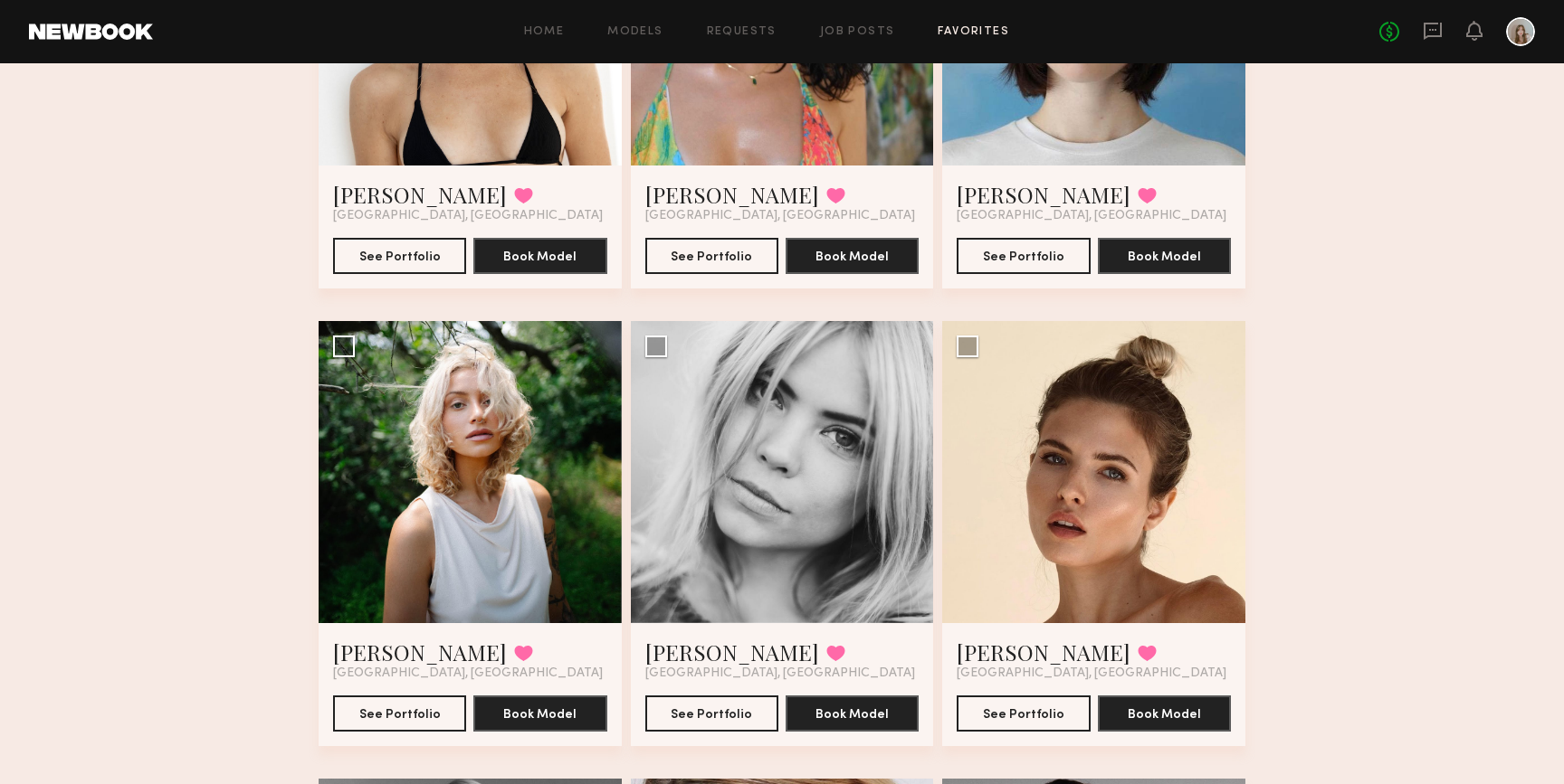
click at [721, 213] on span "[GEOGRAPHIC_DATA], [GEOGRAPHIC_DATA]" at bounding box center [780, 216] width 269 height 15
click at [716, 201] on link "Cristina L." at bounding box center [731, 194] width 174 height 29
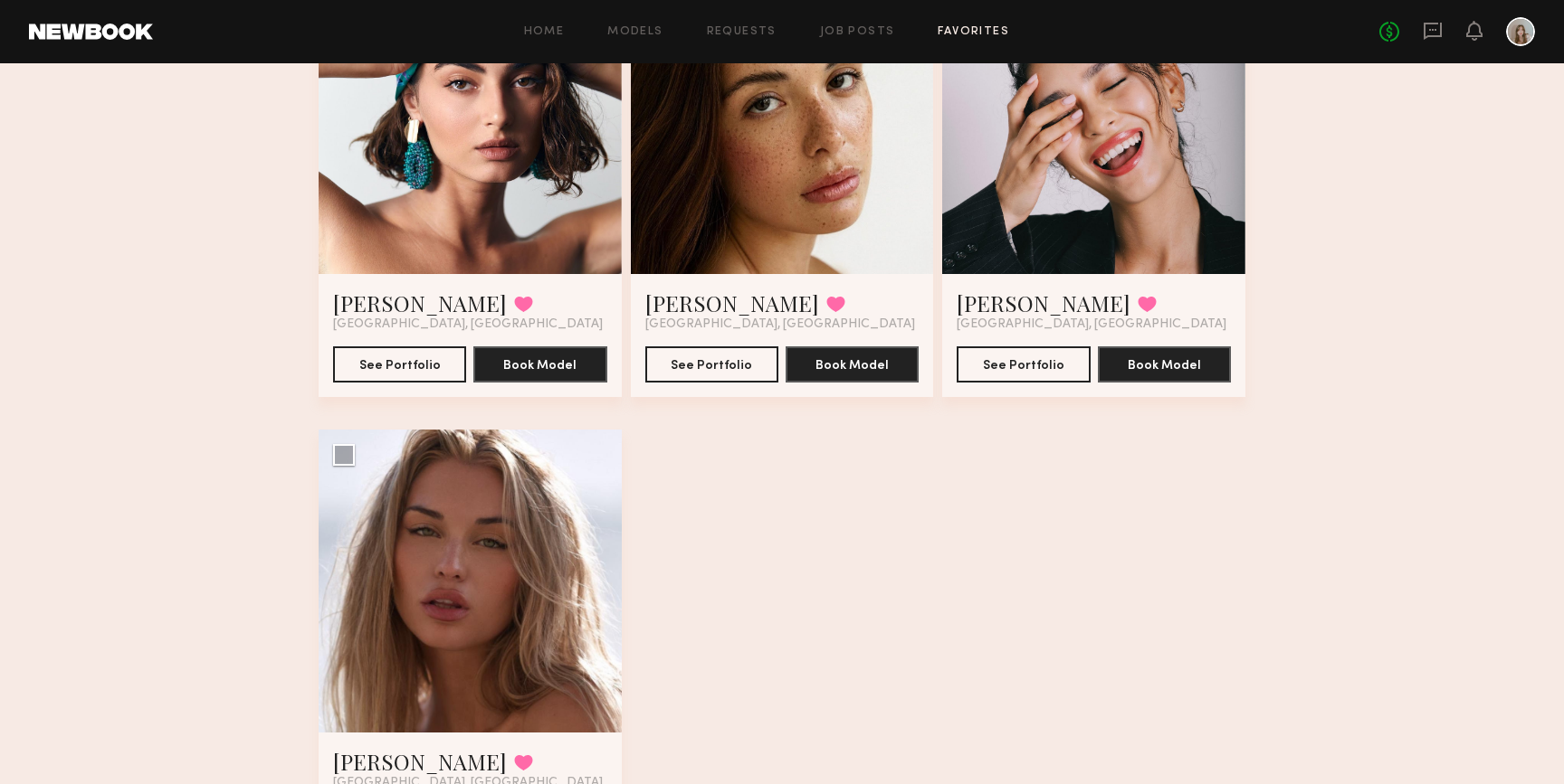
scroll to position [6320, 0]
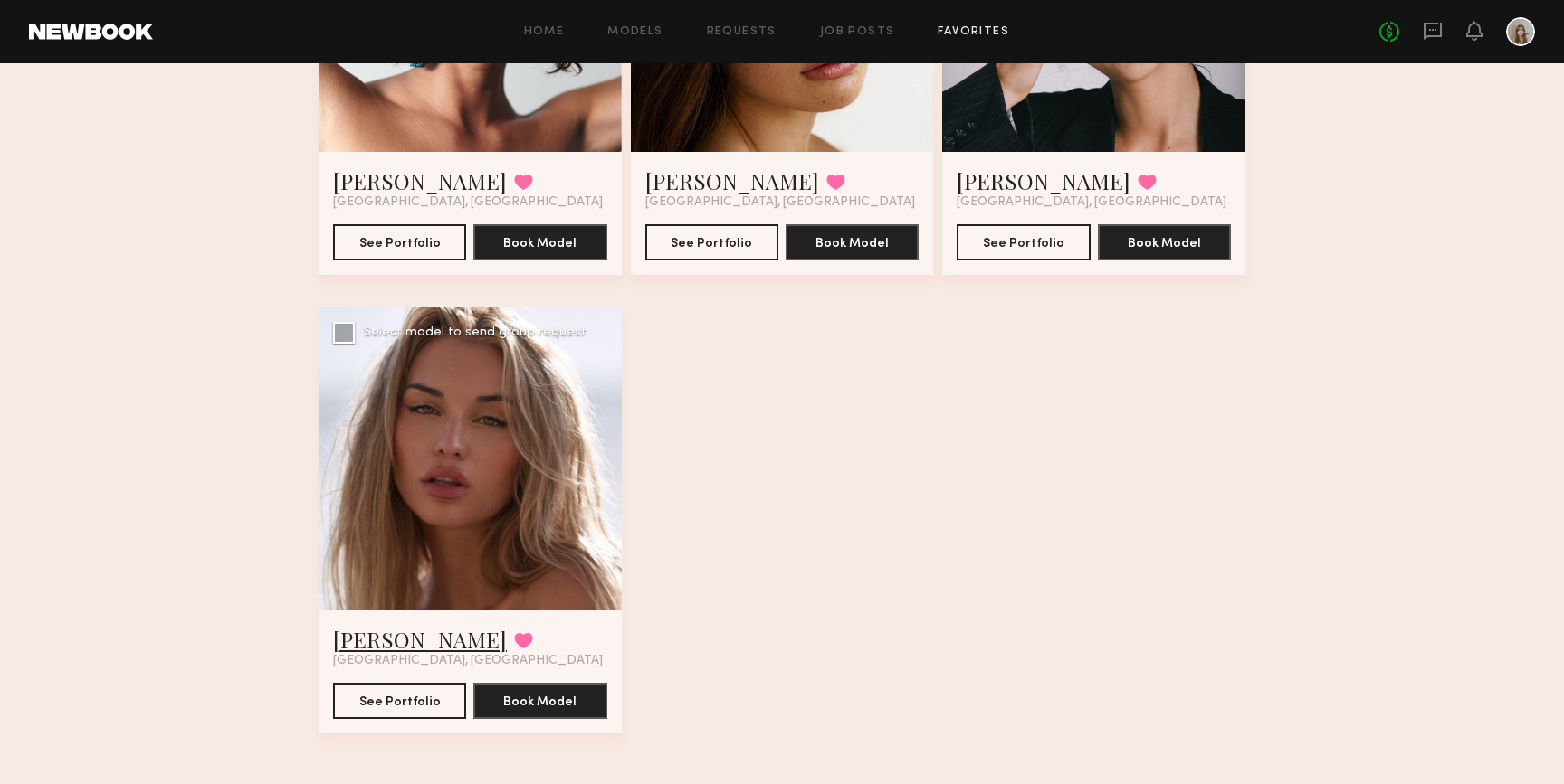
click at [358, 647] on link "Emma V." at bounding box center [419, 639] width 174 height 29
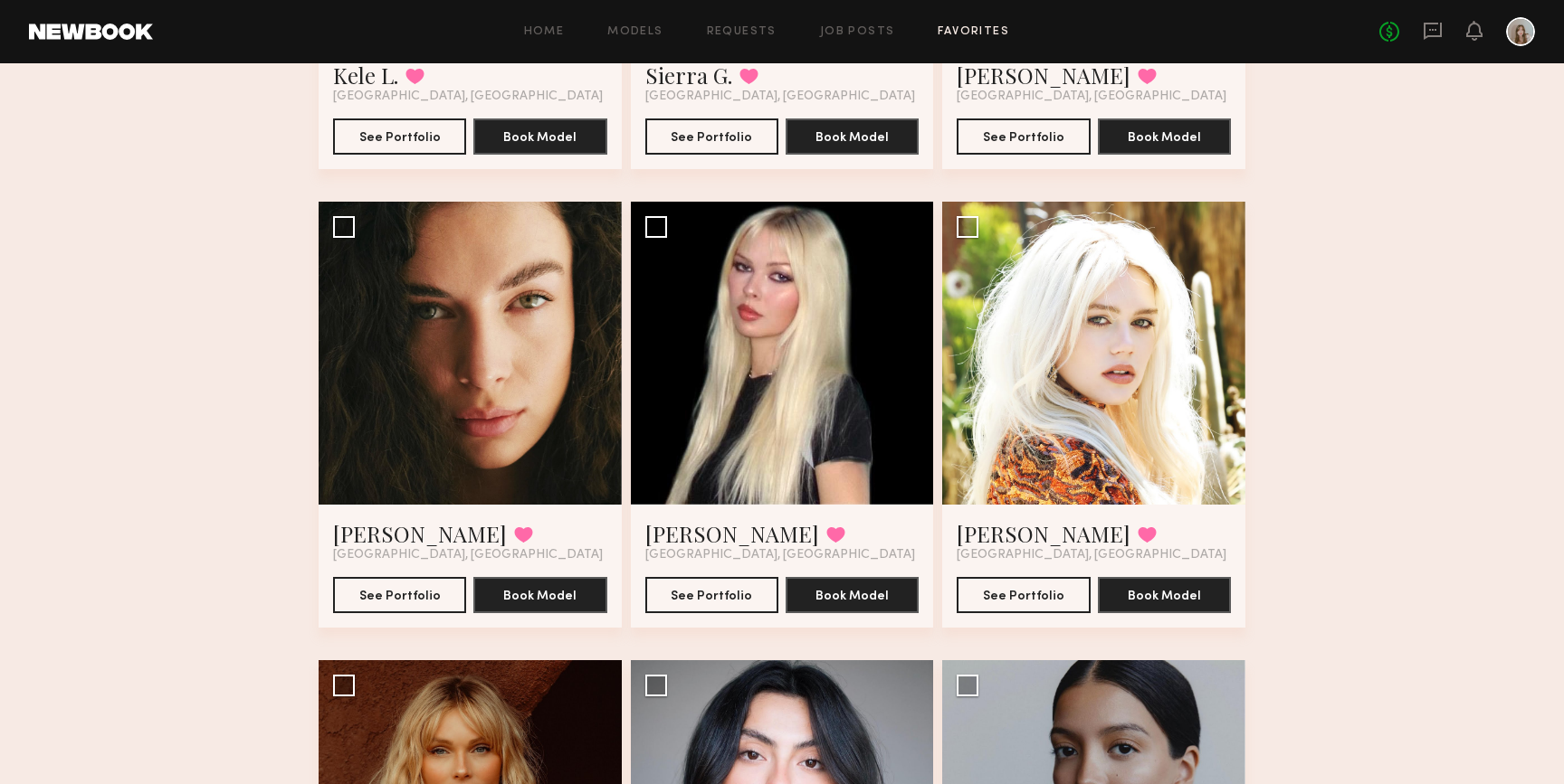
scroll to position [2854, 0]
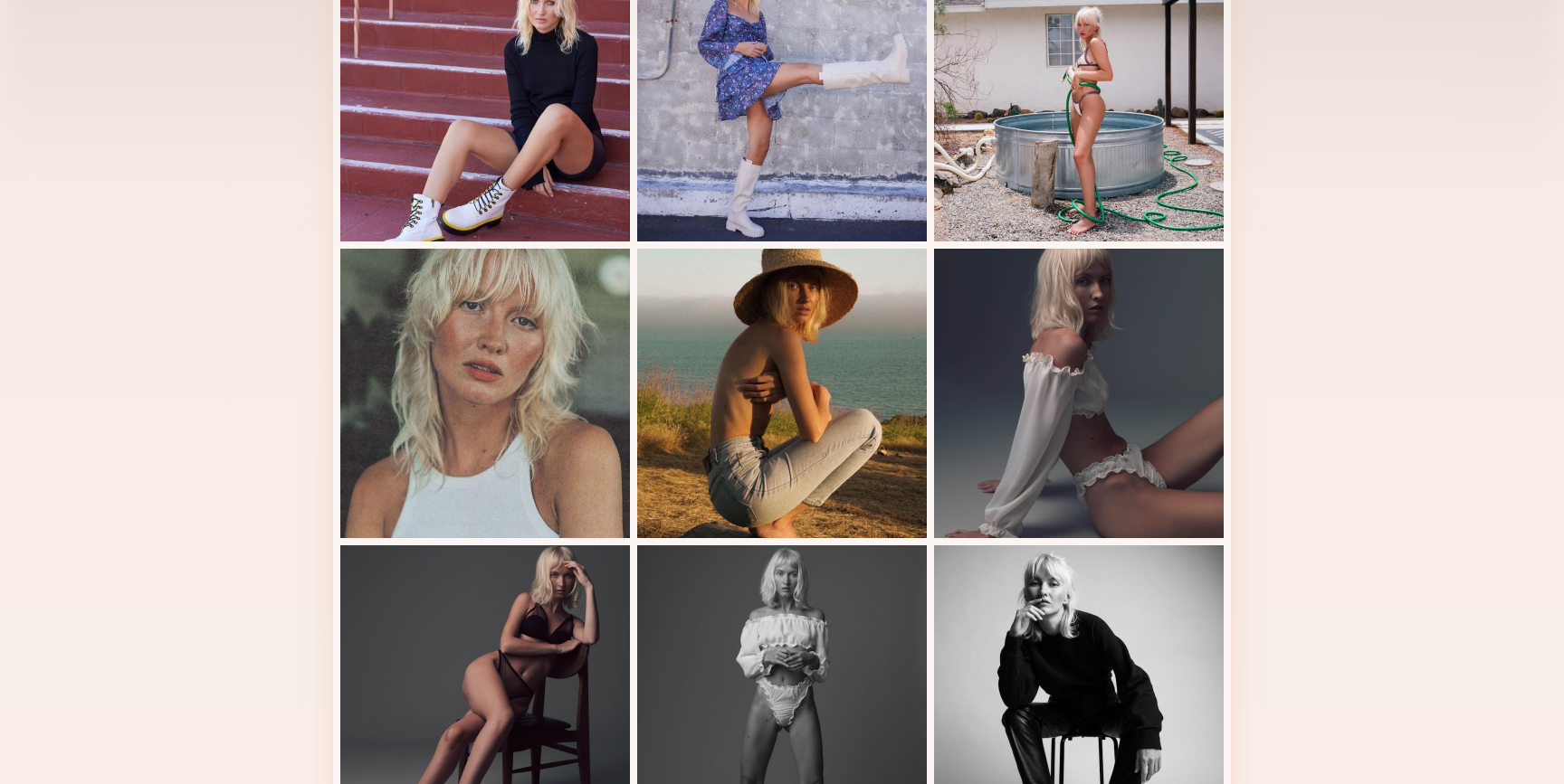
scroll to position [479, 0]
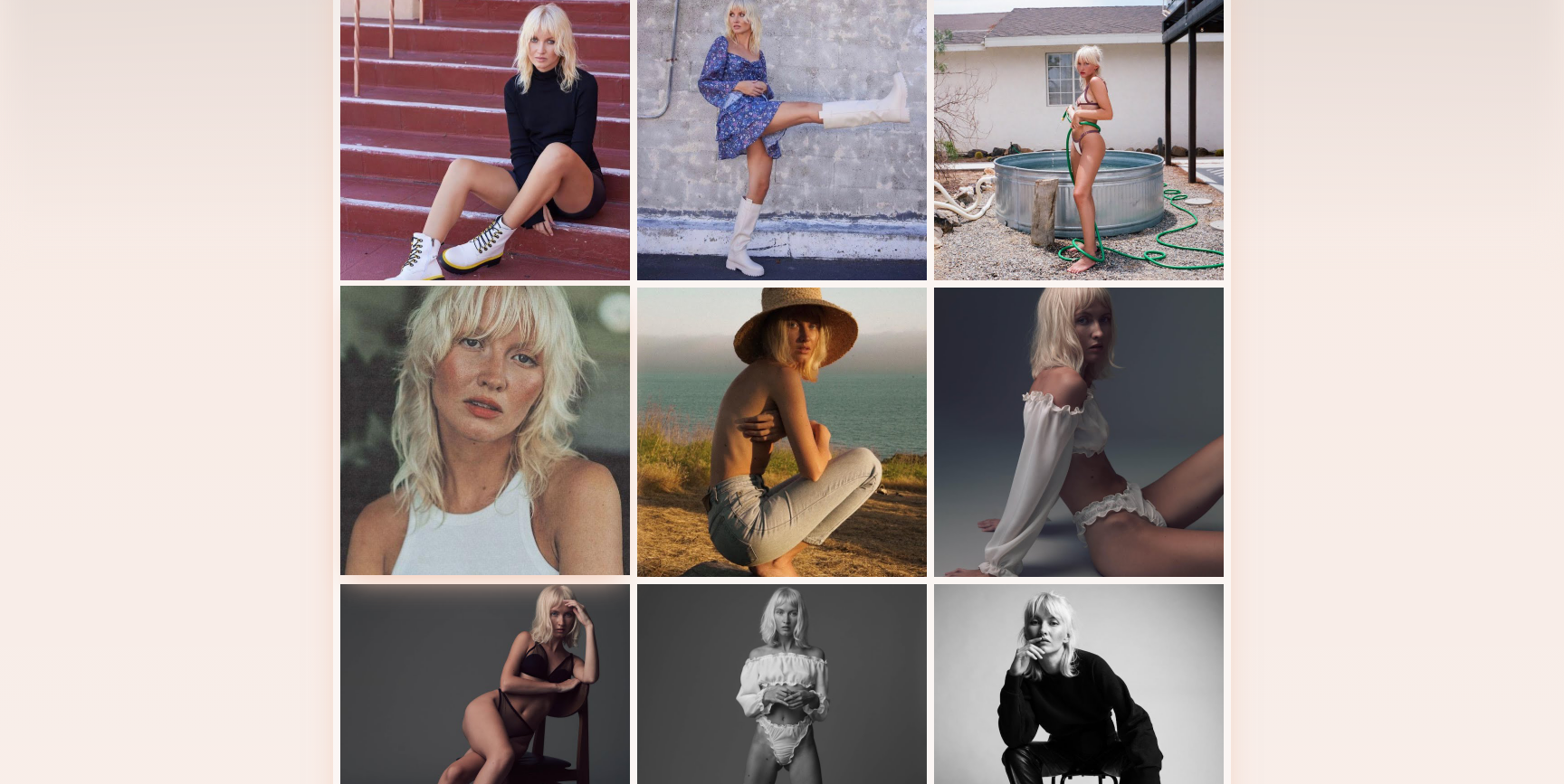
click at [445, 361] on div at bounding box center [485, 431] width 290 height 290
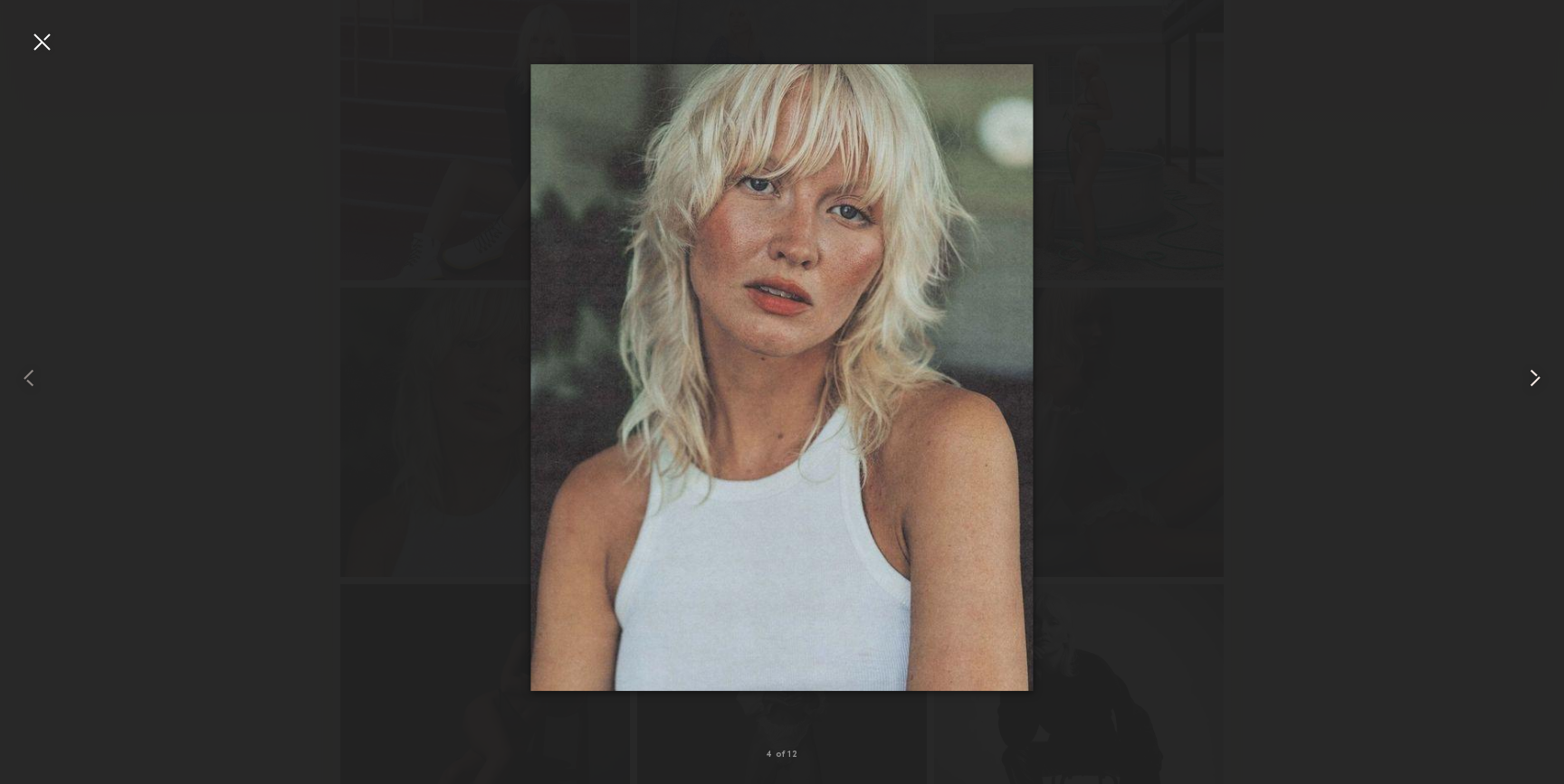
click at [1543, 389] on common-icon at bounding box center [1534, 378] width 29 height 29
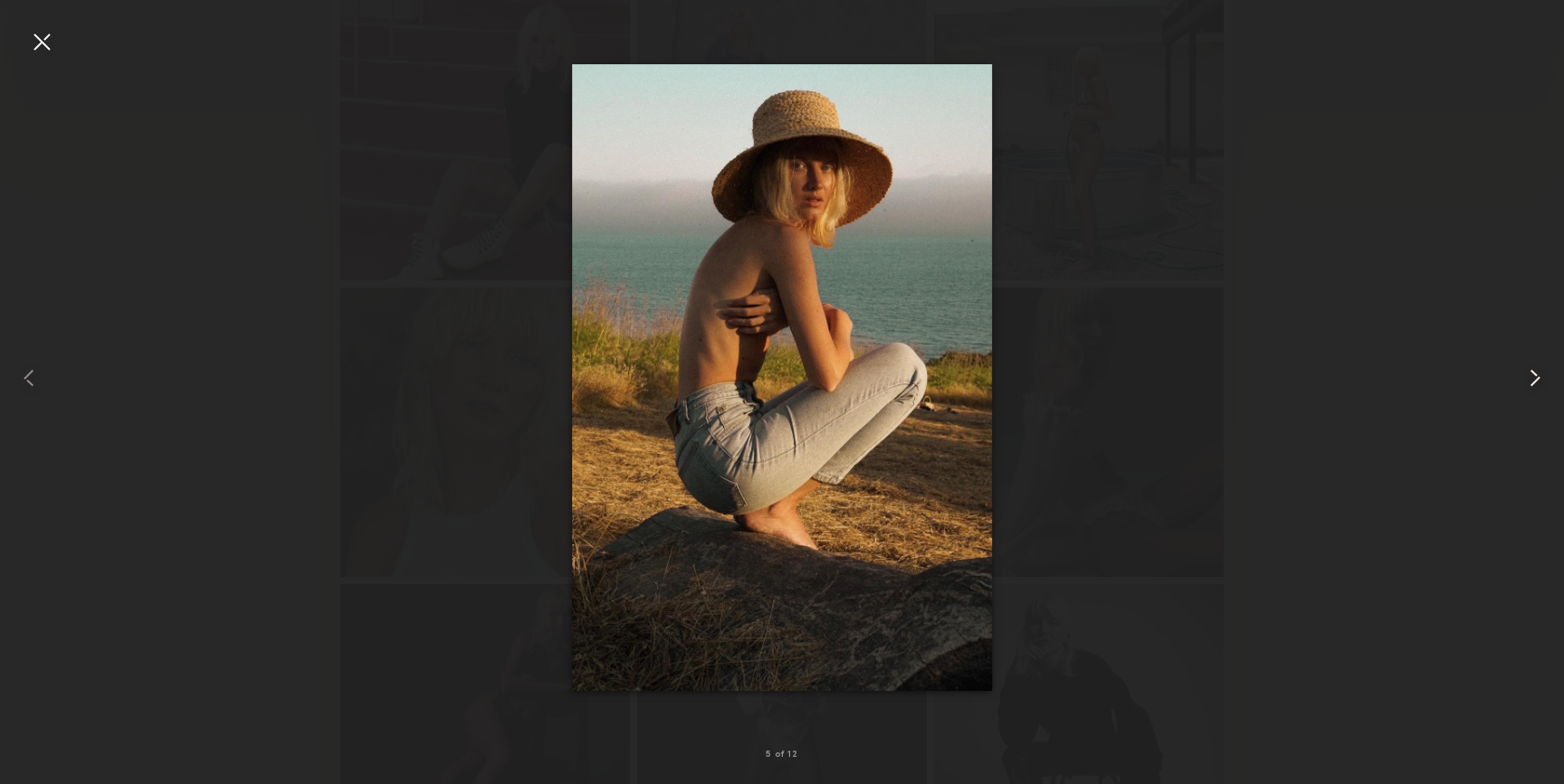
click at [1543, 390] on common-icon at bounding box center [1534, 378] width 29 height 29
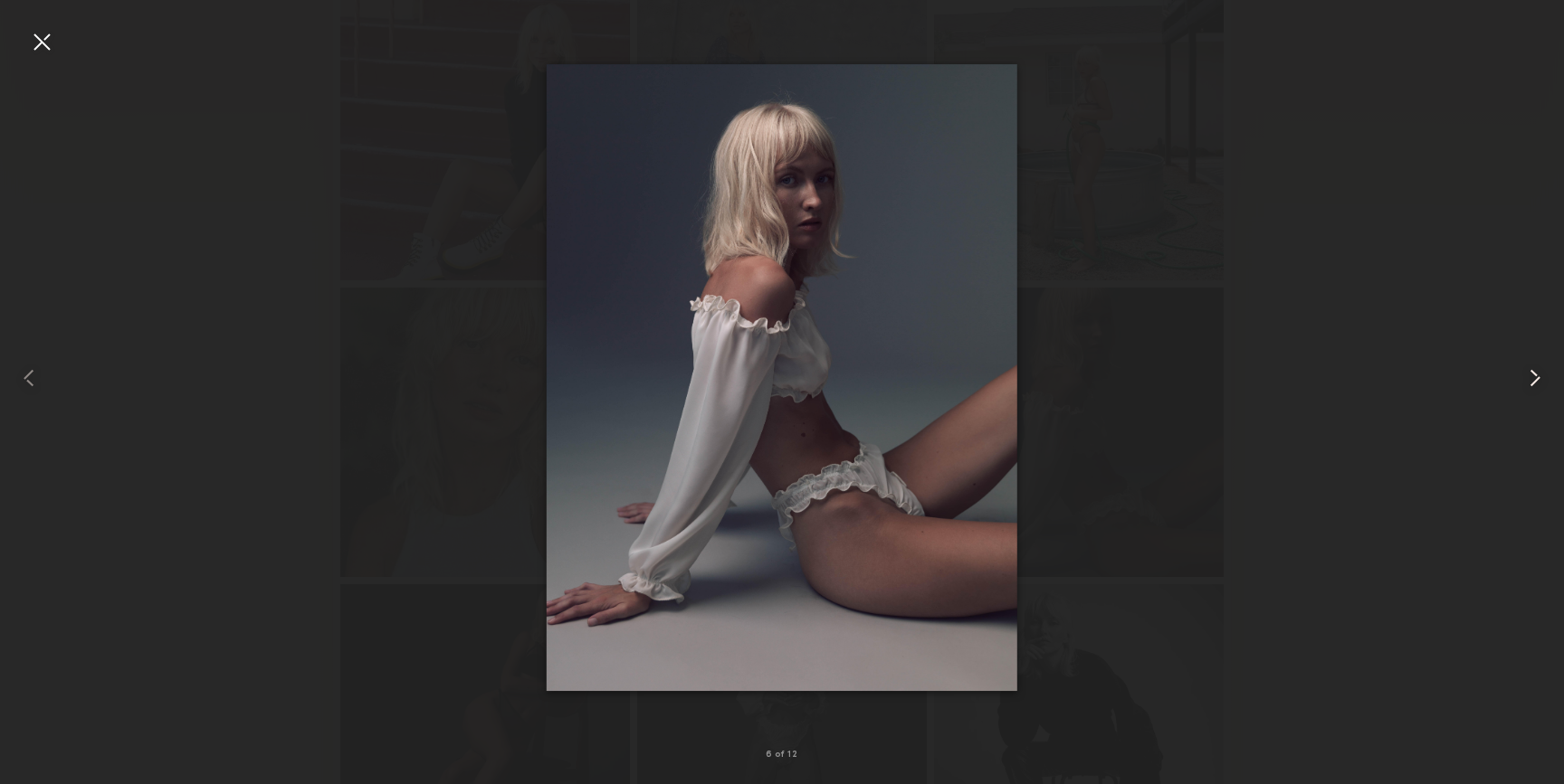
click at [1543, 391] on common-icon at bounding box center [1534, 378] width 29 height 29
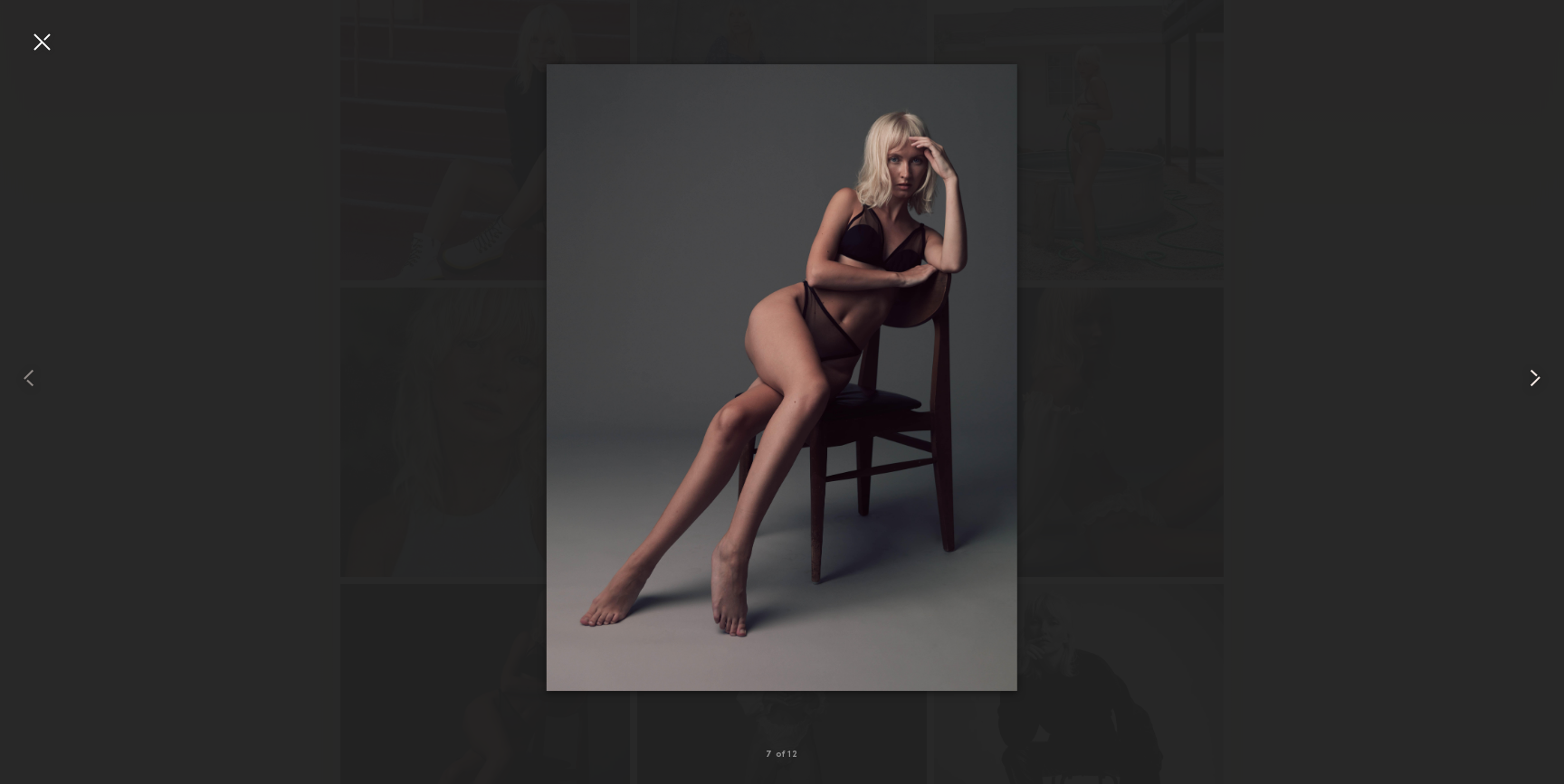
click at [1543, 391] on common-icon at bounding box center [1534, 378] width 29 height 29
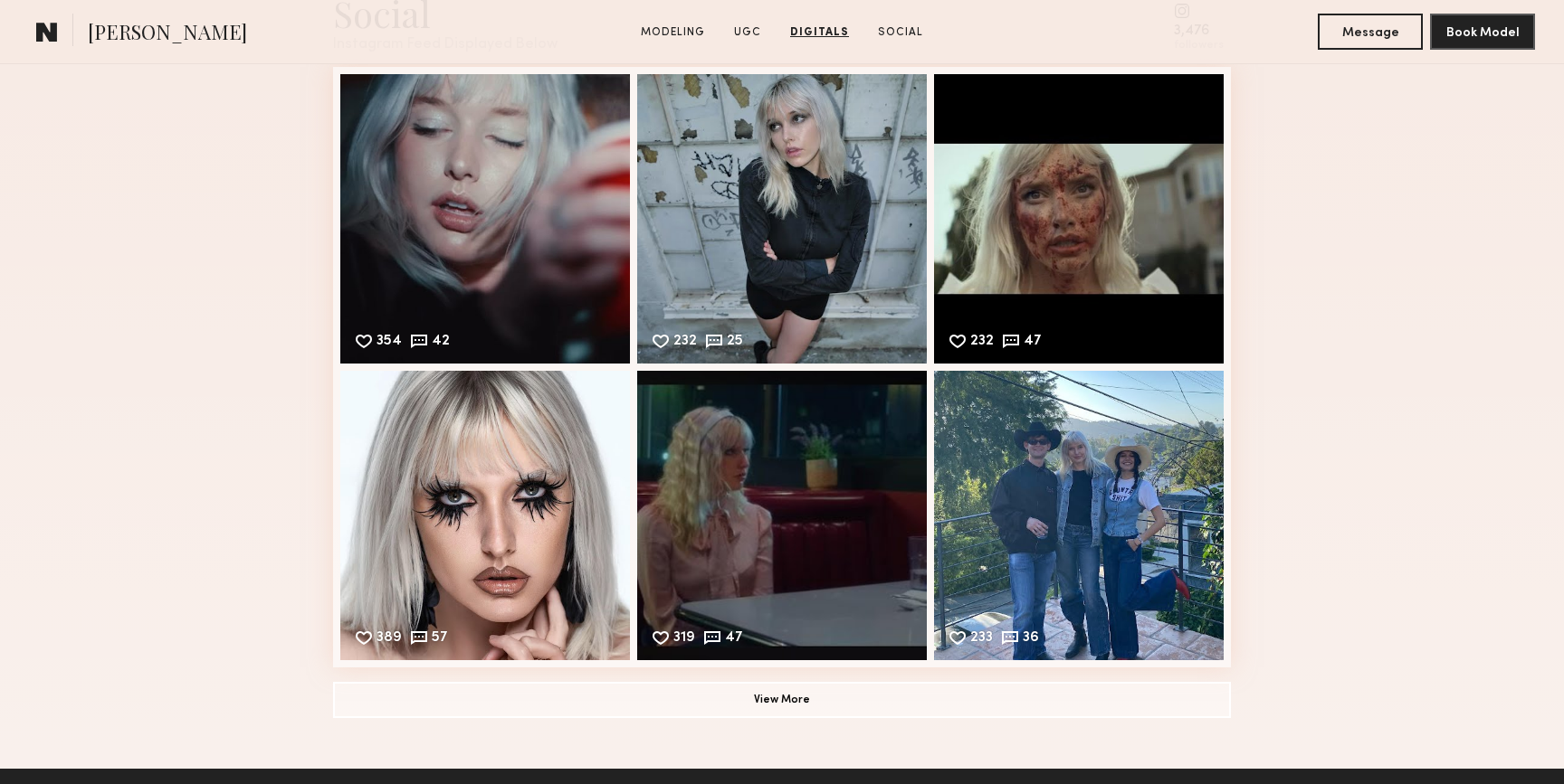
scroll to position [3256, 0]
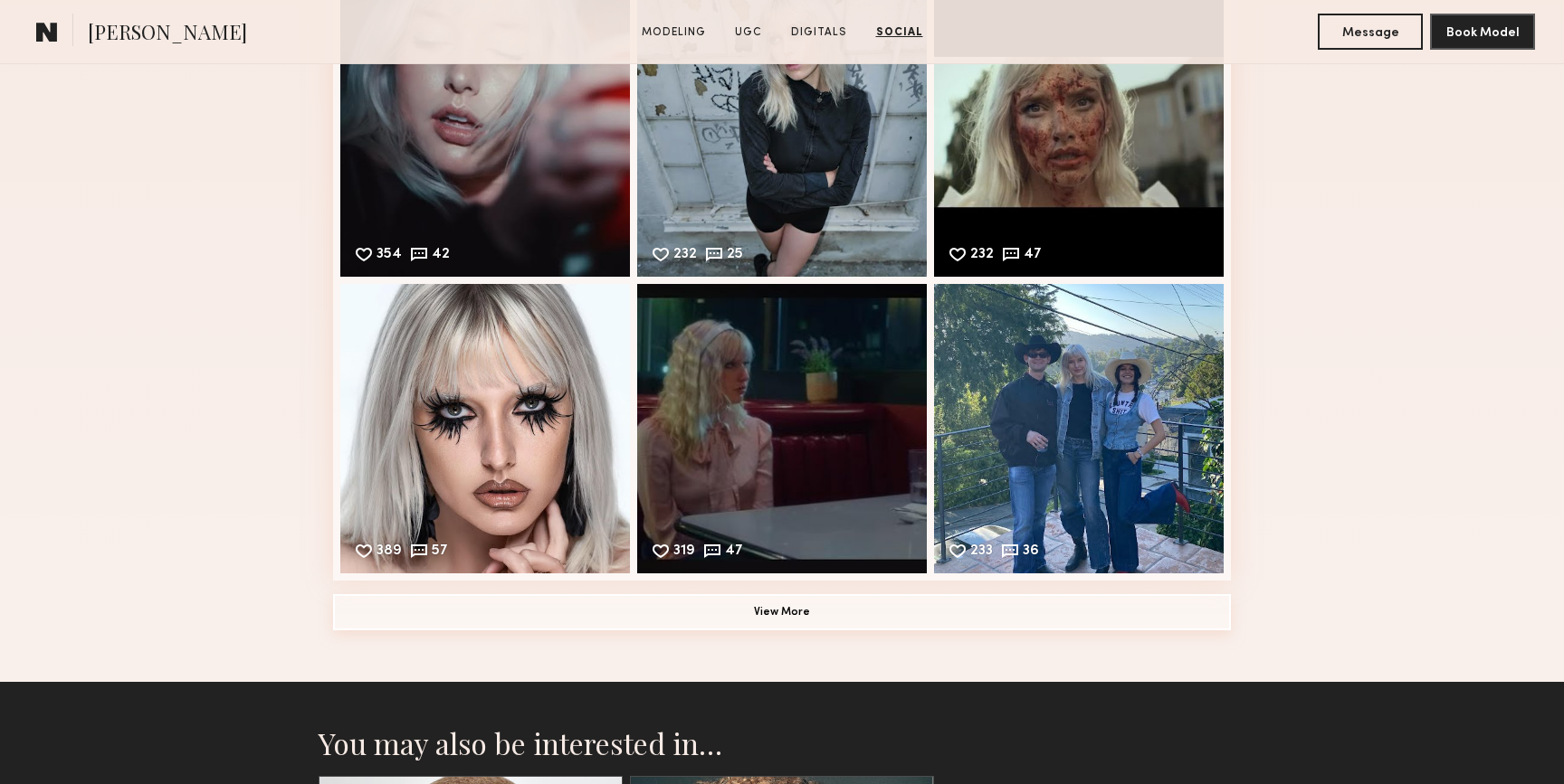
click at [461, 619] on button "View More" at bounding box center [782, 612] width 898 height 36
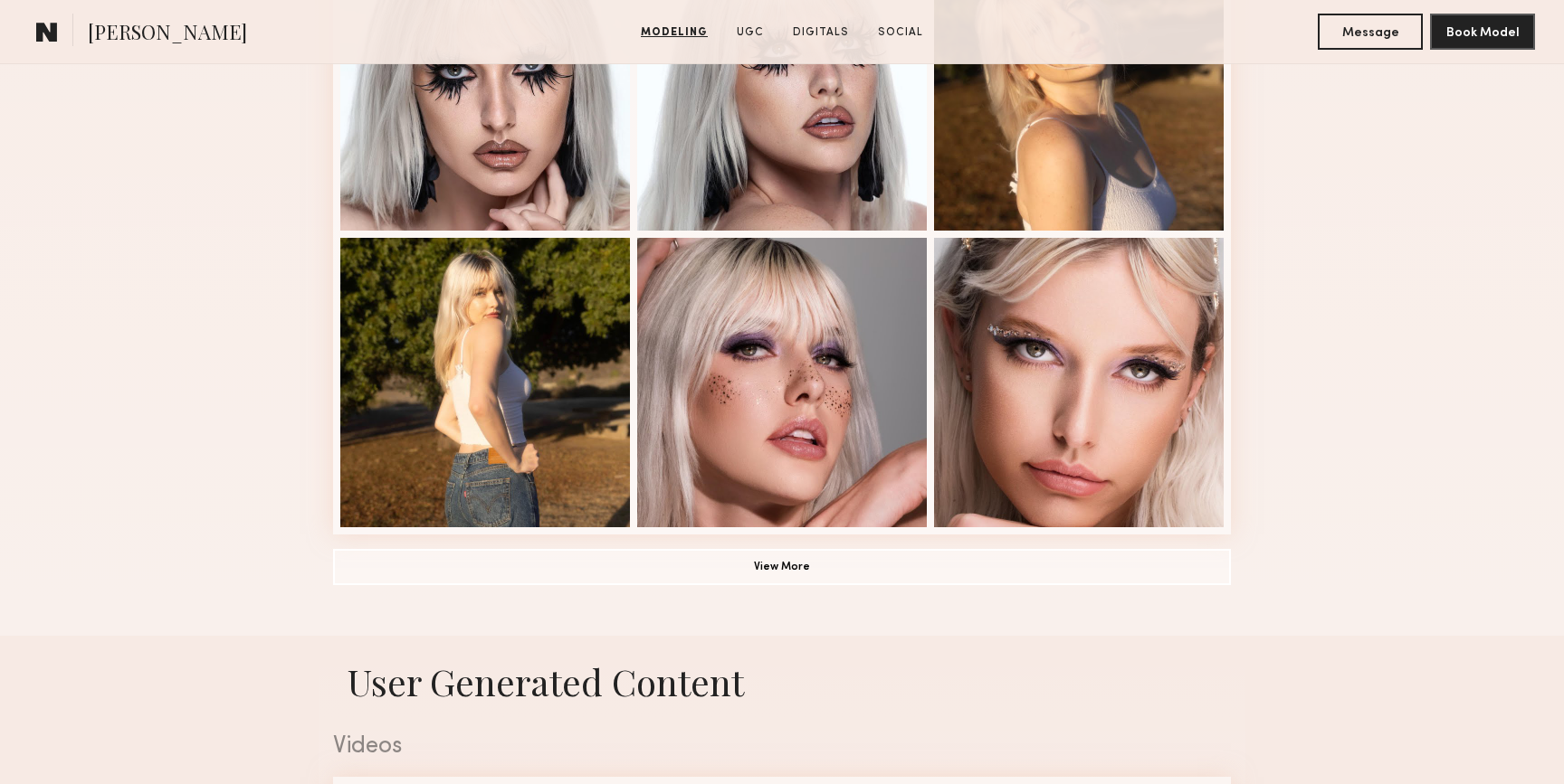
scroll to position [1044, 0]
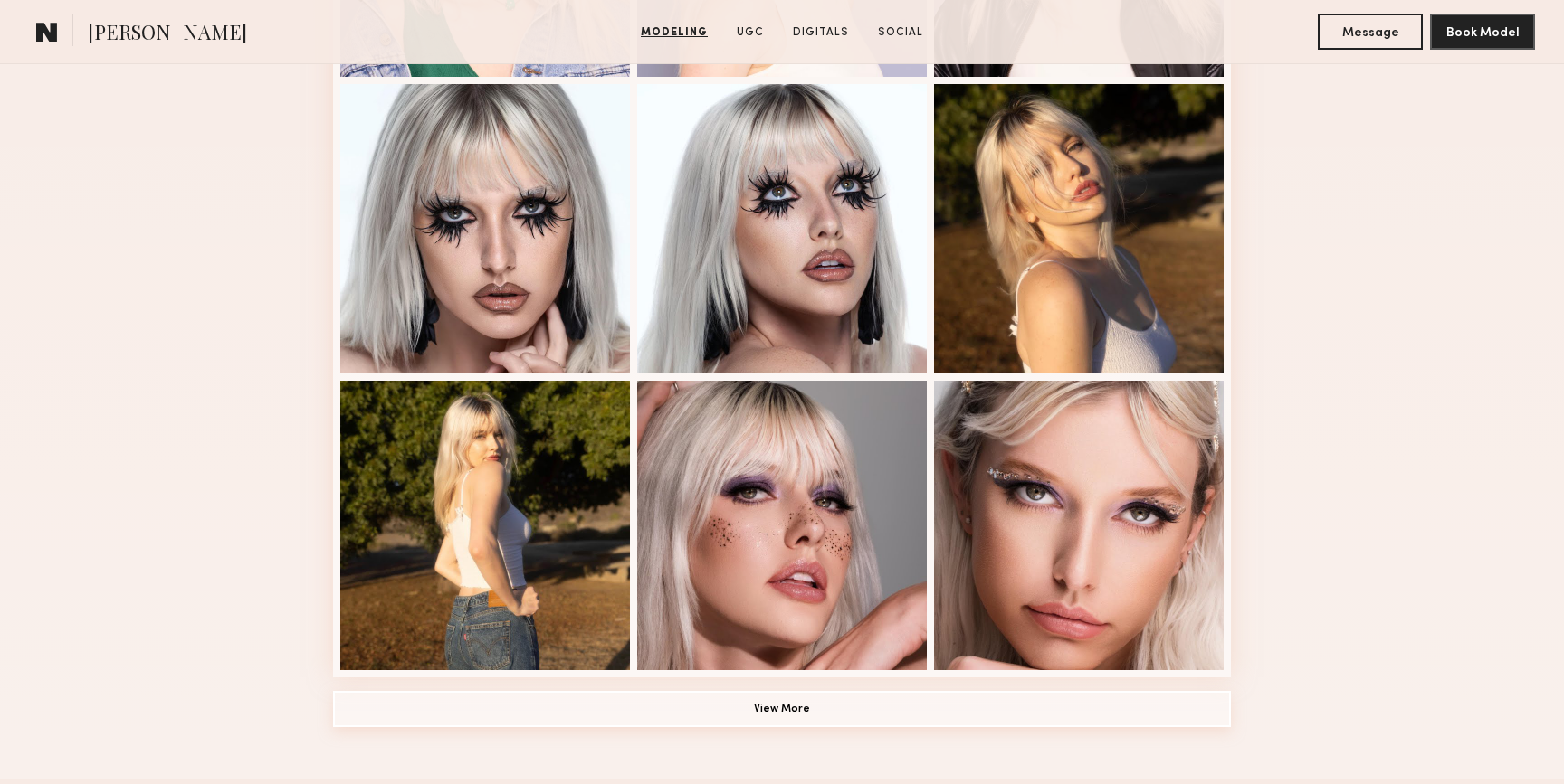
click at [777, 706] on button "View More" at bounding box center [782, 709] width 898 height 36
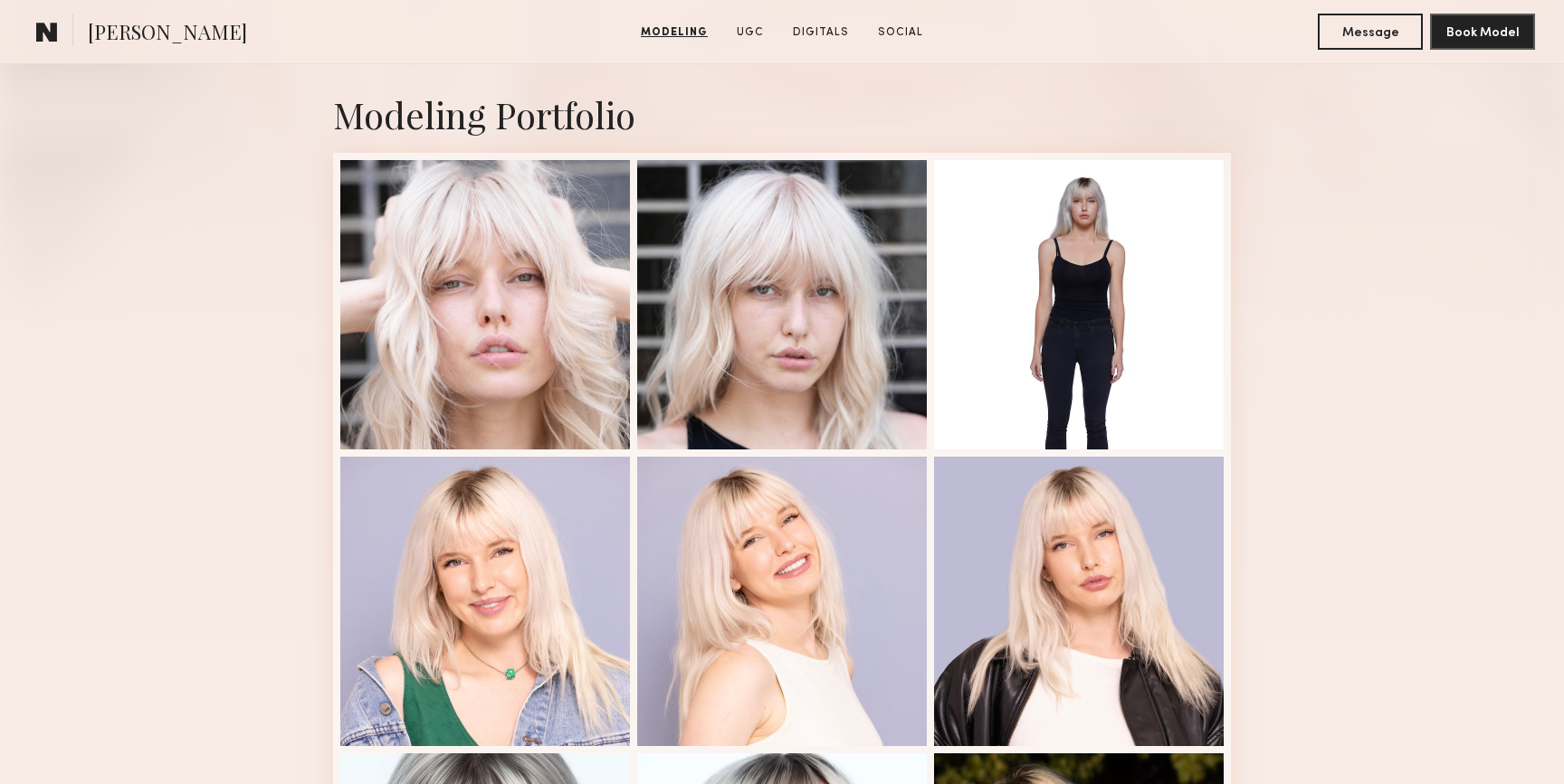
scroll to position [0, 0]
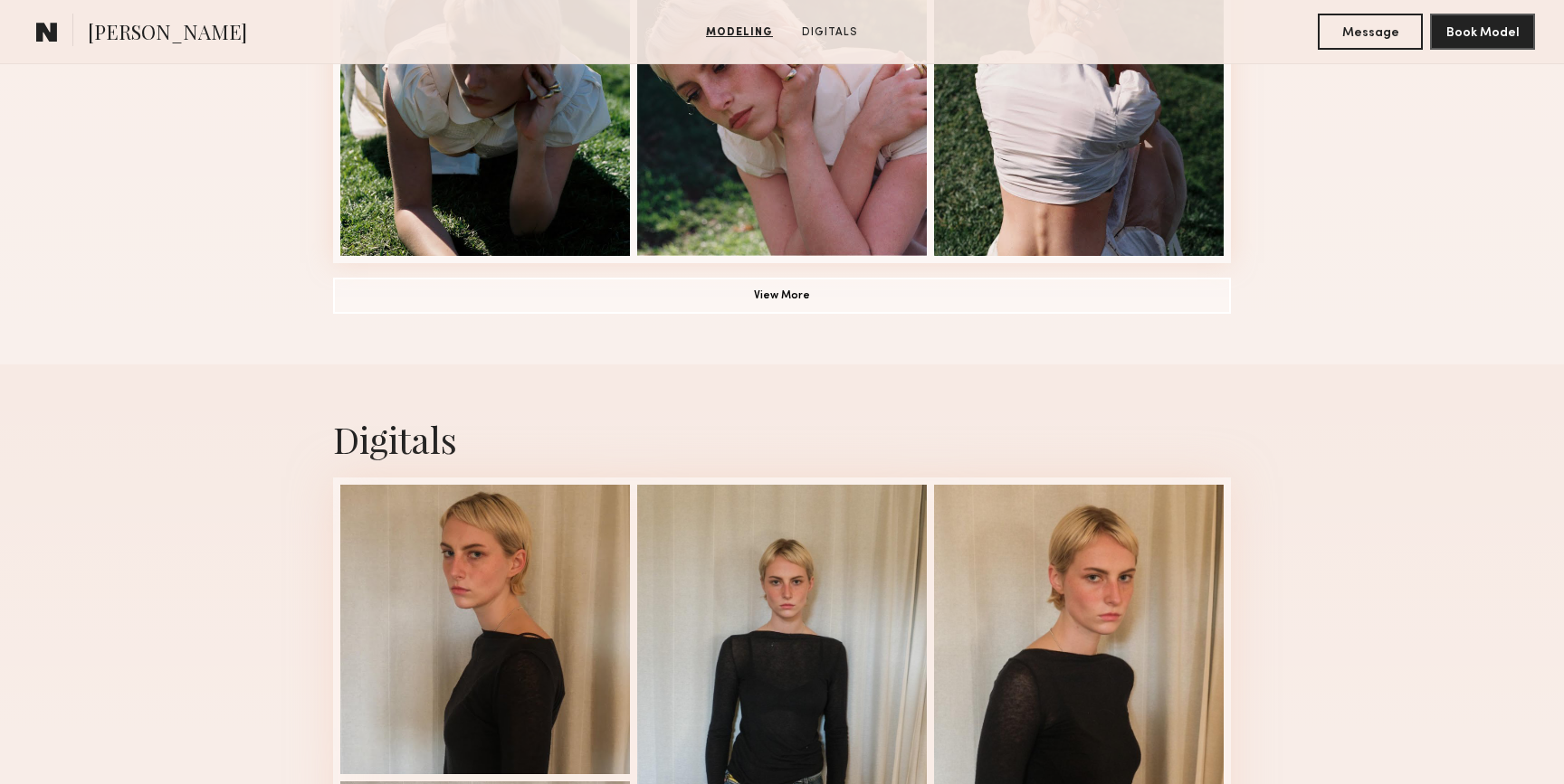
scroll to position [1460, 0]
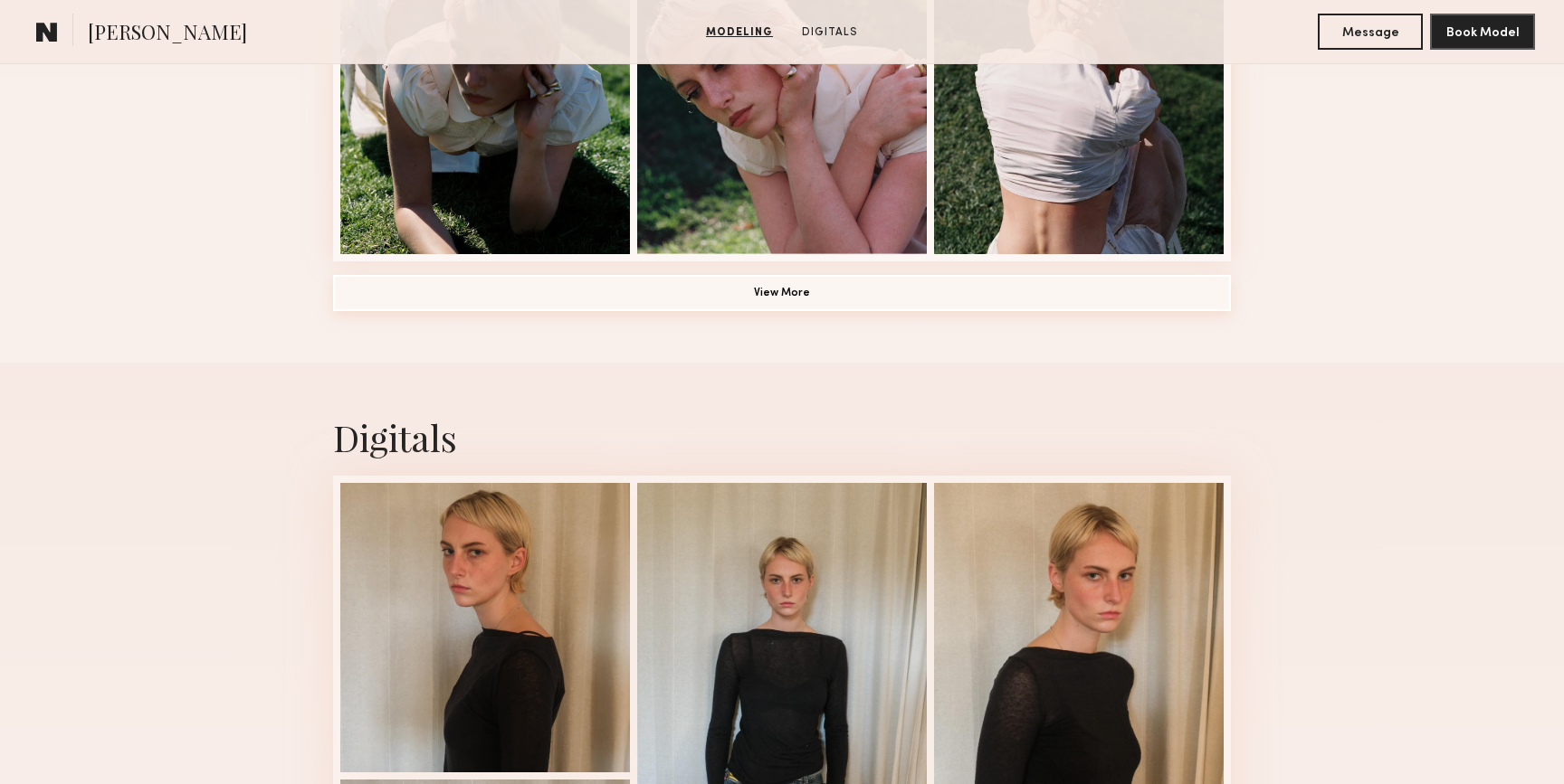
click at [517, 301] on button "View More" at bounding box center [782, 293] width 898 height 36
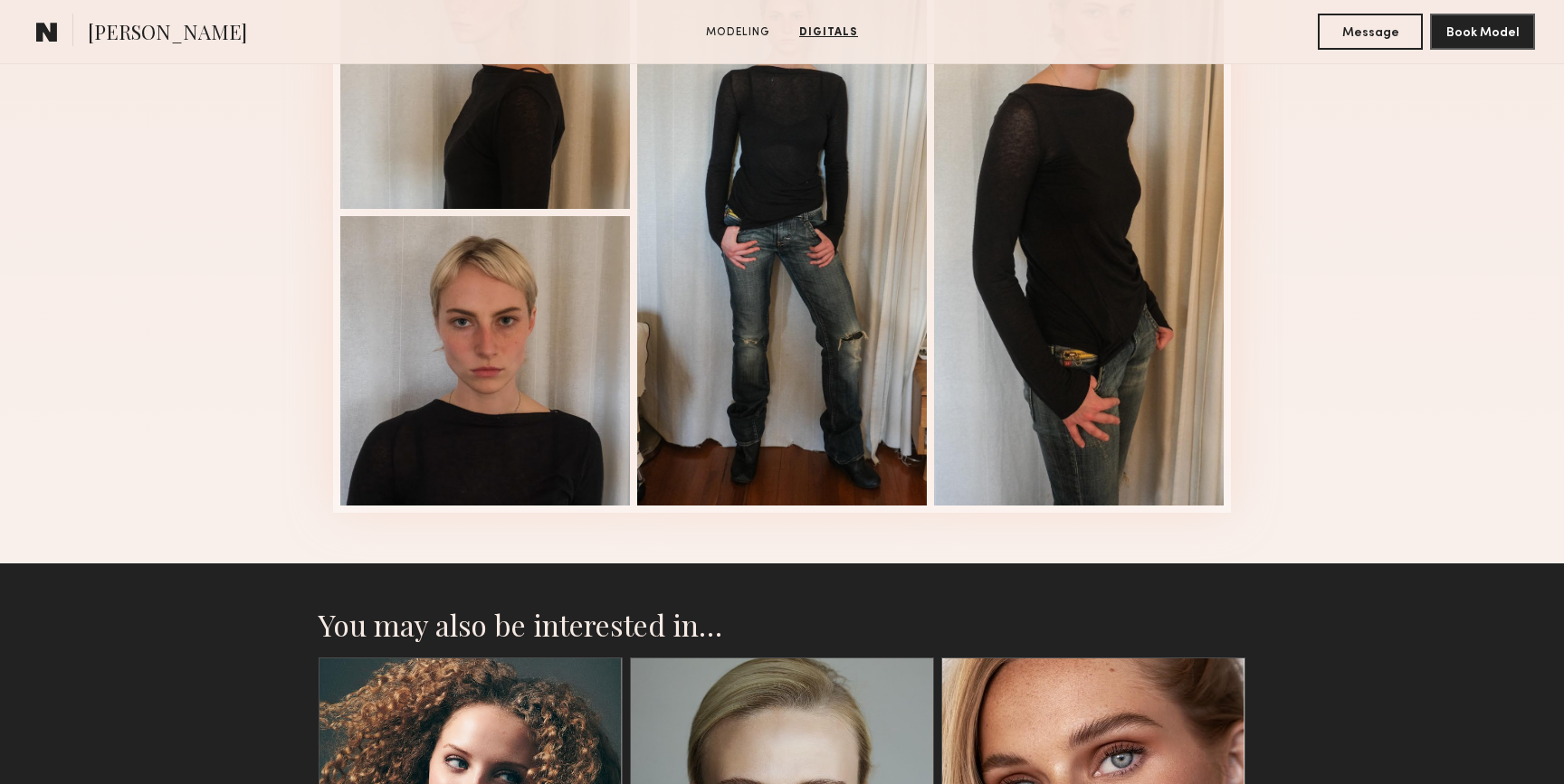
scroll to position [3612, 0]
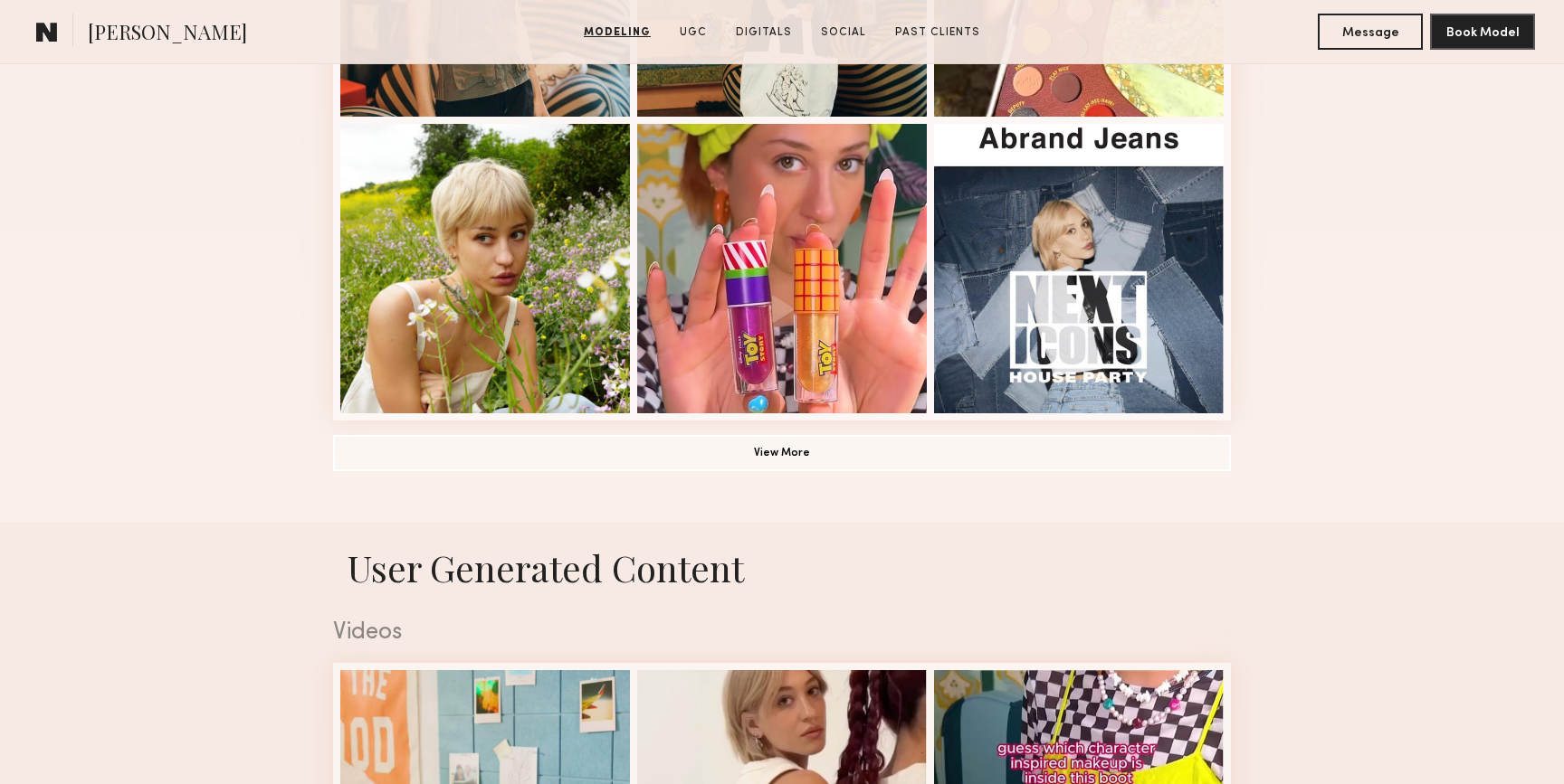
scroll to position [1304, 0]
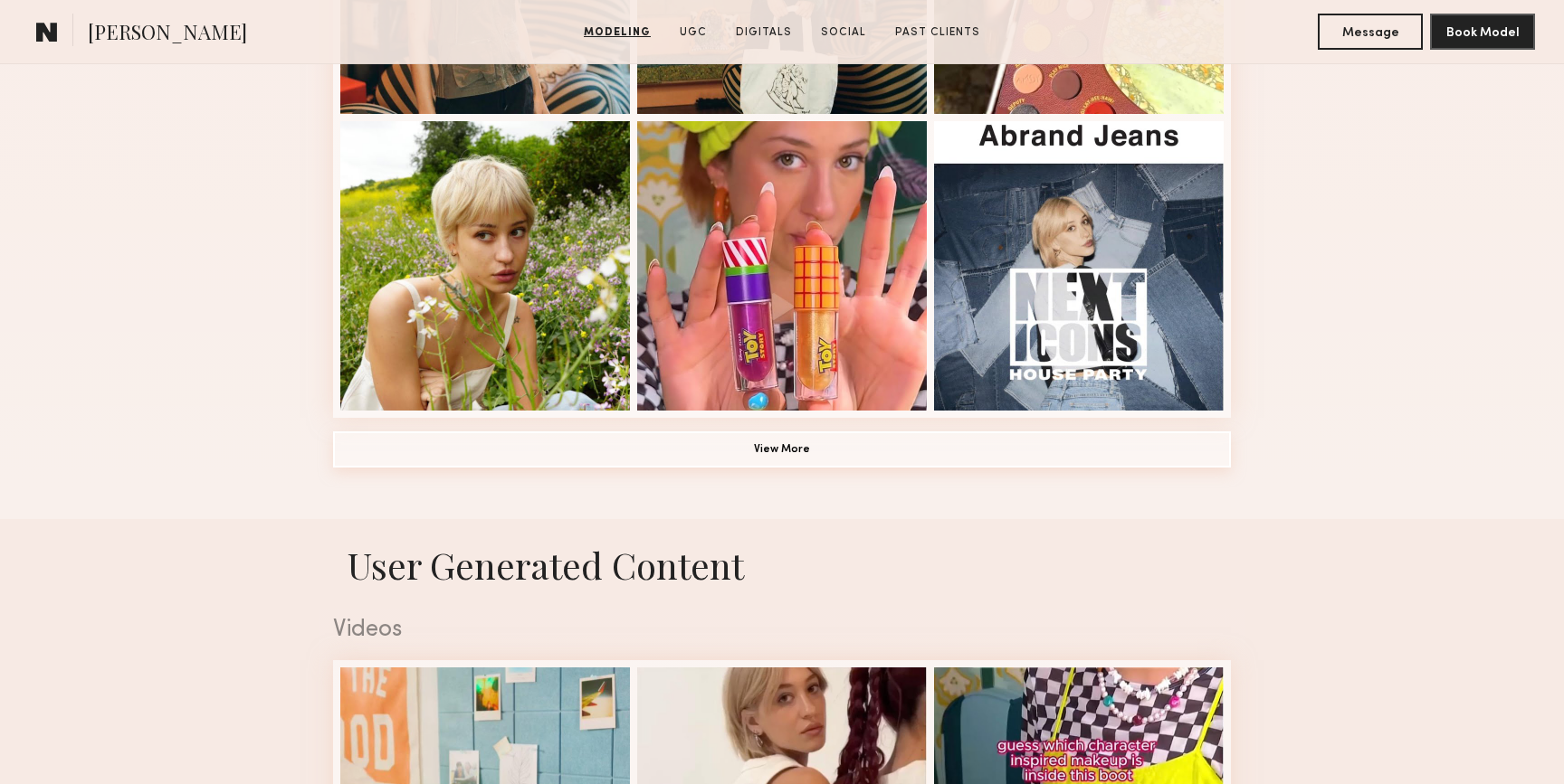
click at [374, 450] on button "View More" at bounding box center [782, 450] width 898 height 36
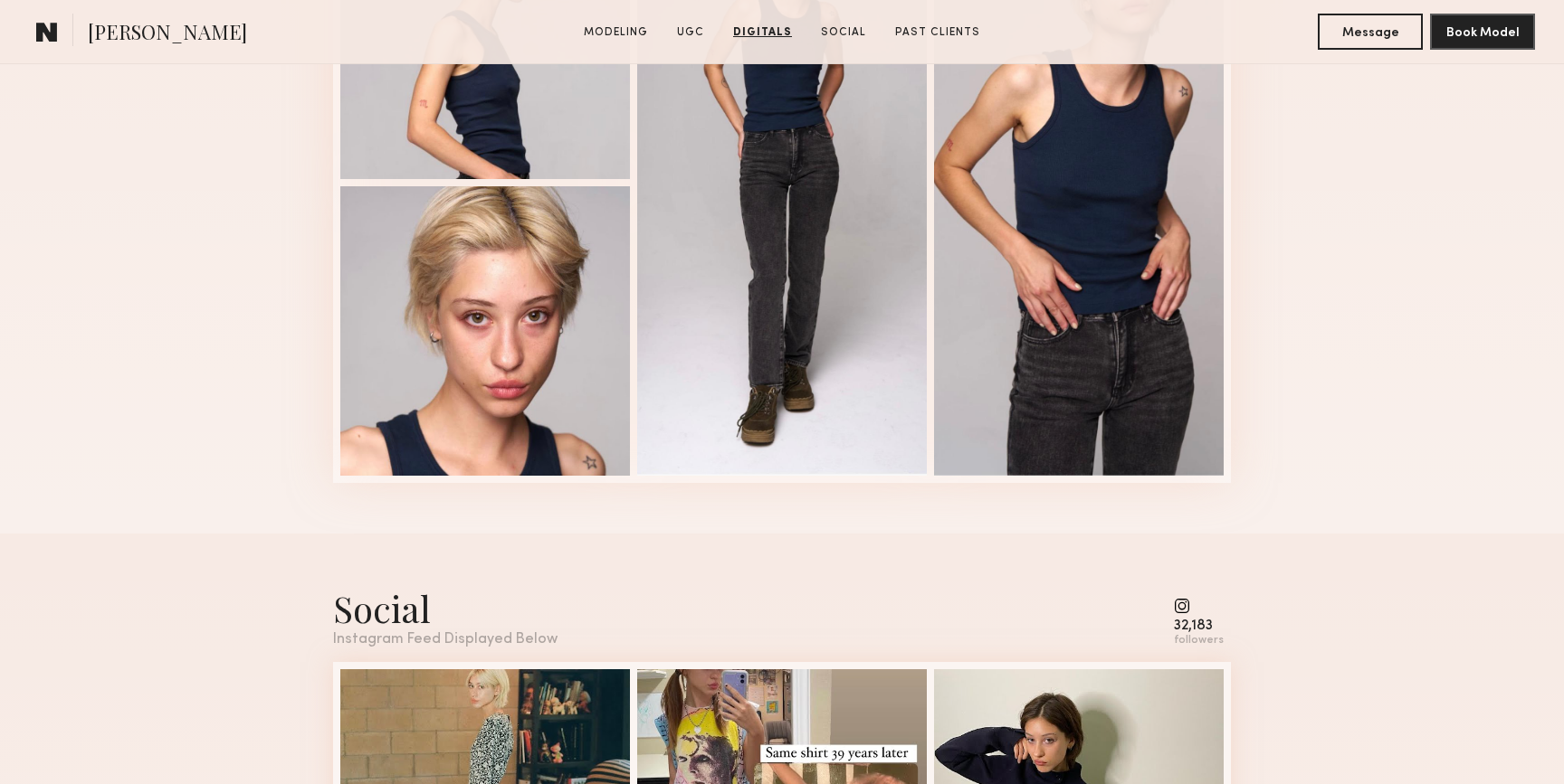
scroll to position [4665, 0]
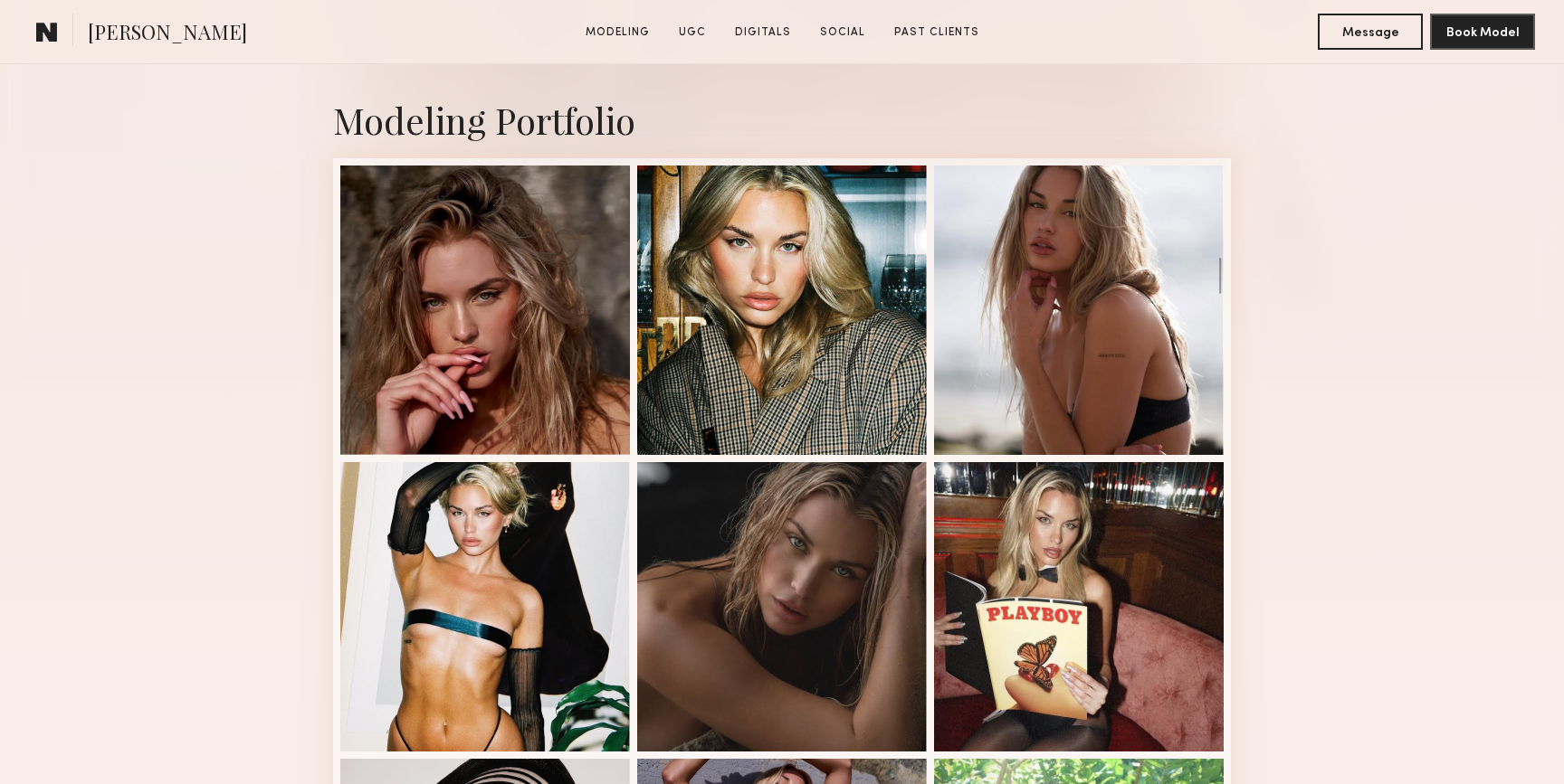
scroll to position [455, 0]
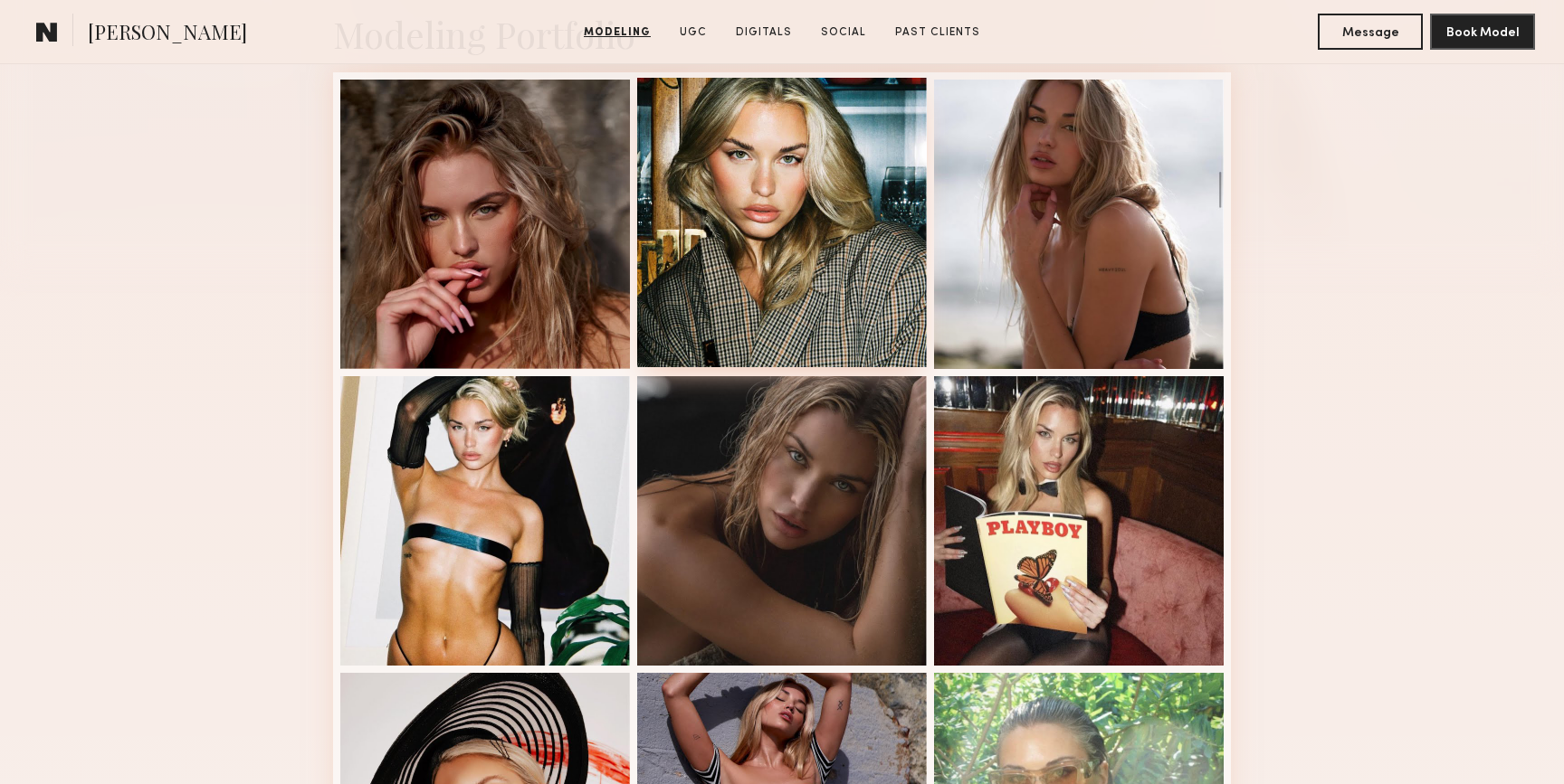
click at [758, 233] on div at bounding box center [782, 223] width 290 height 290
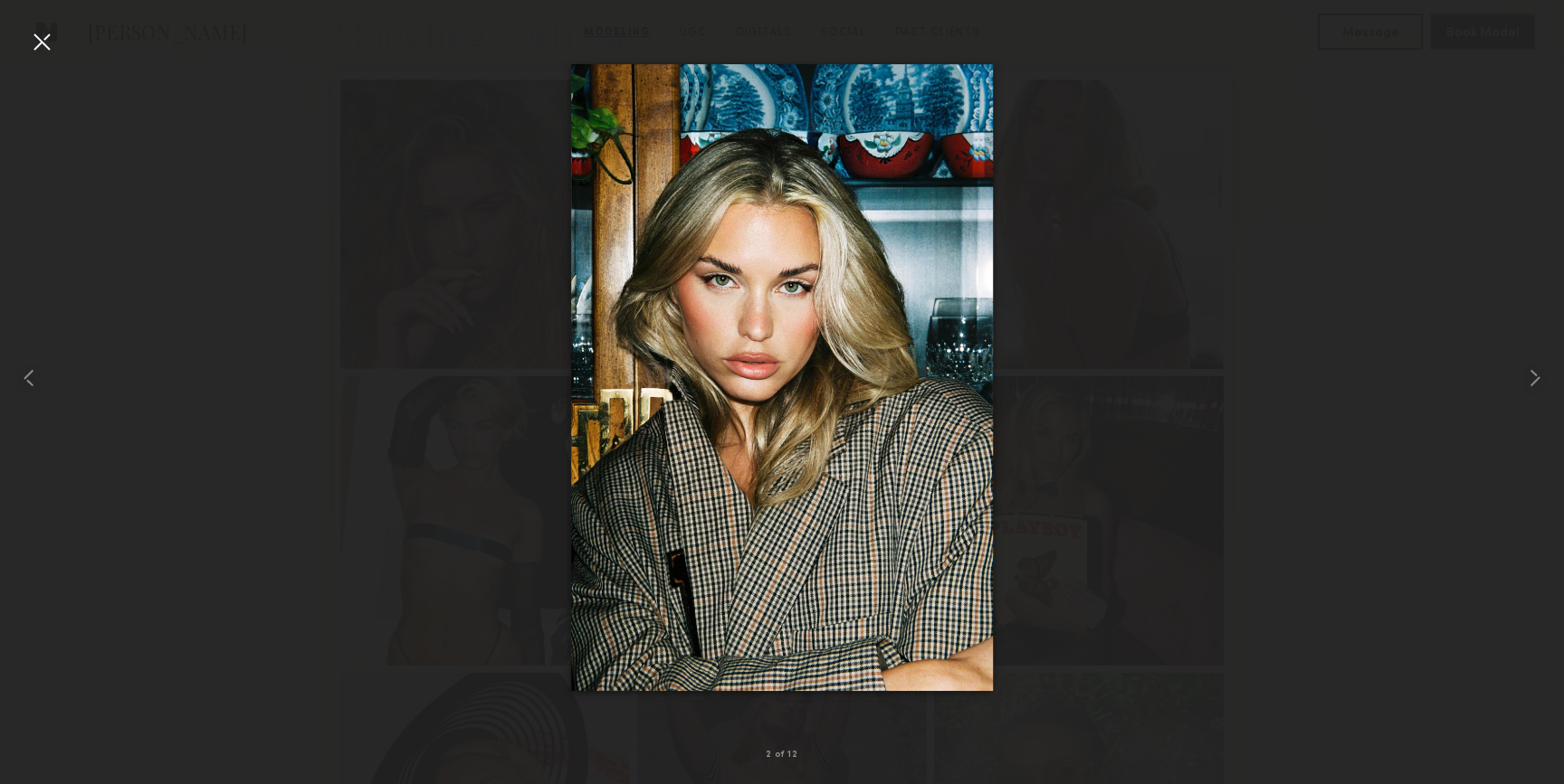
click at [39, 46] on div at bounding box center [41, 41] width 29 height 29
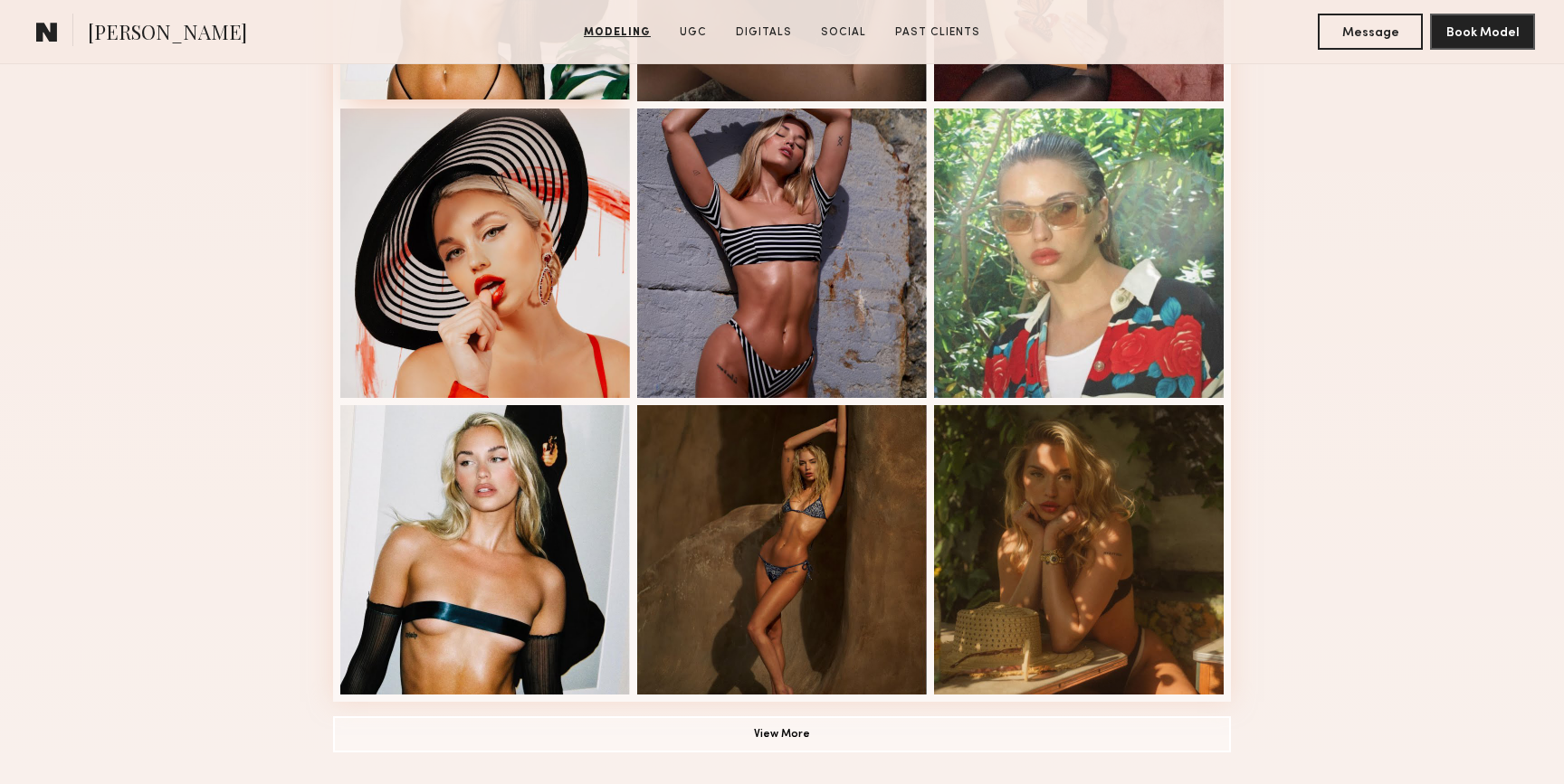
scroll to position [1460, 0]
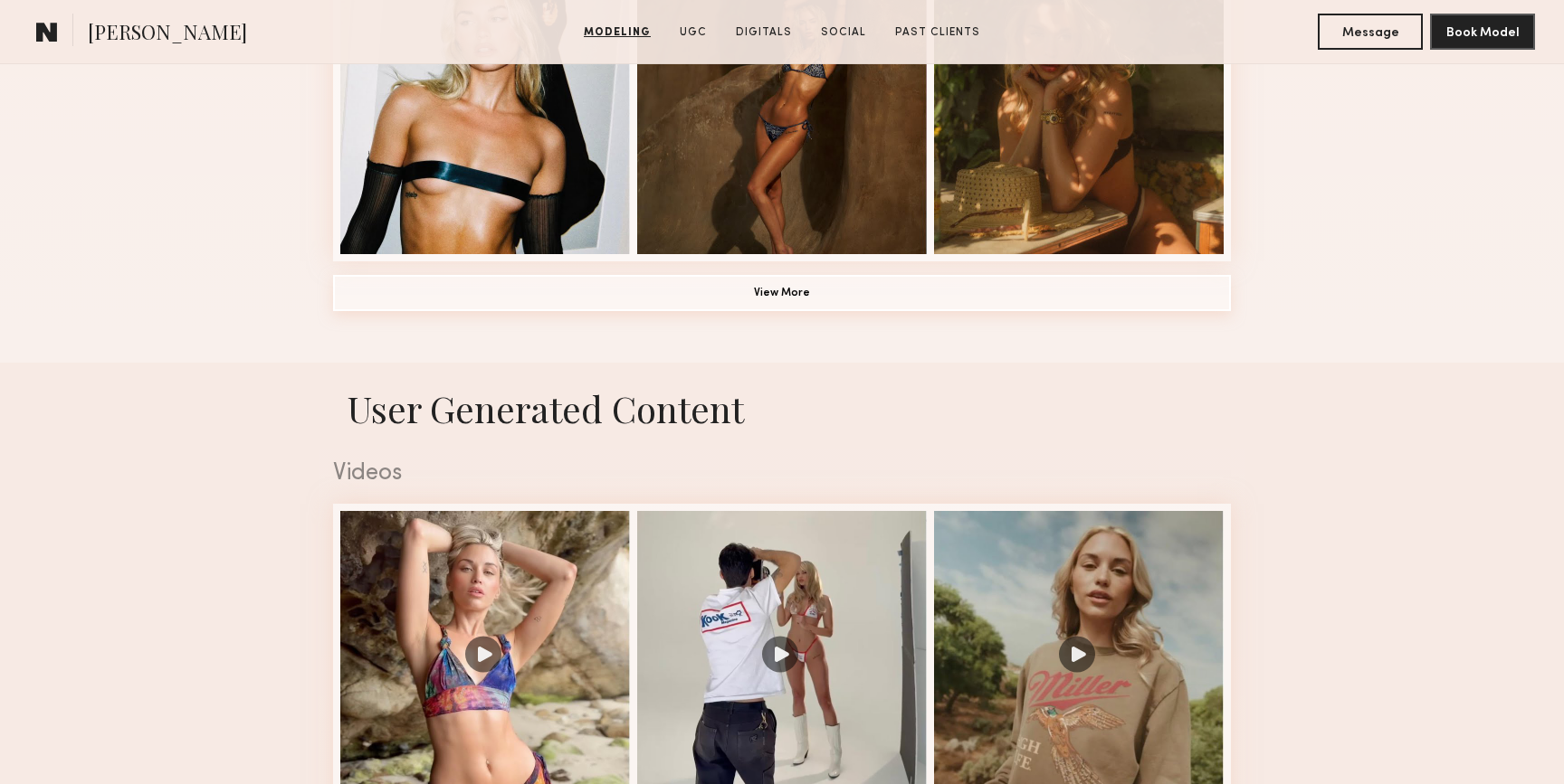
click at [713, 303] on button "View More" at bounding box center [782, 293] width 898 height 36
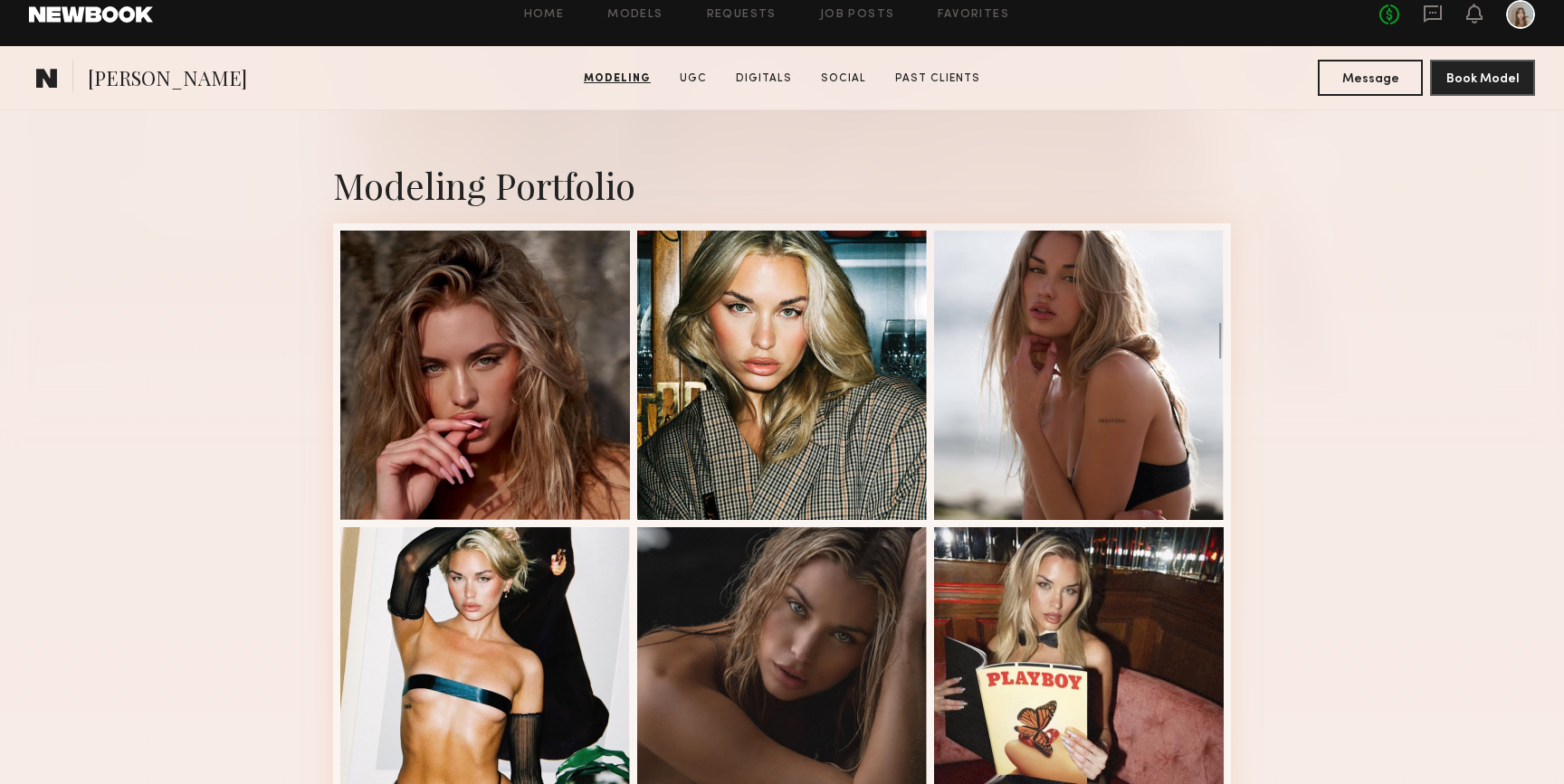
scroll to position [298, 0]
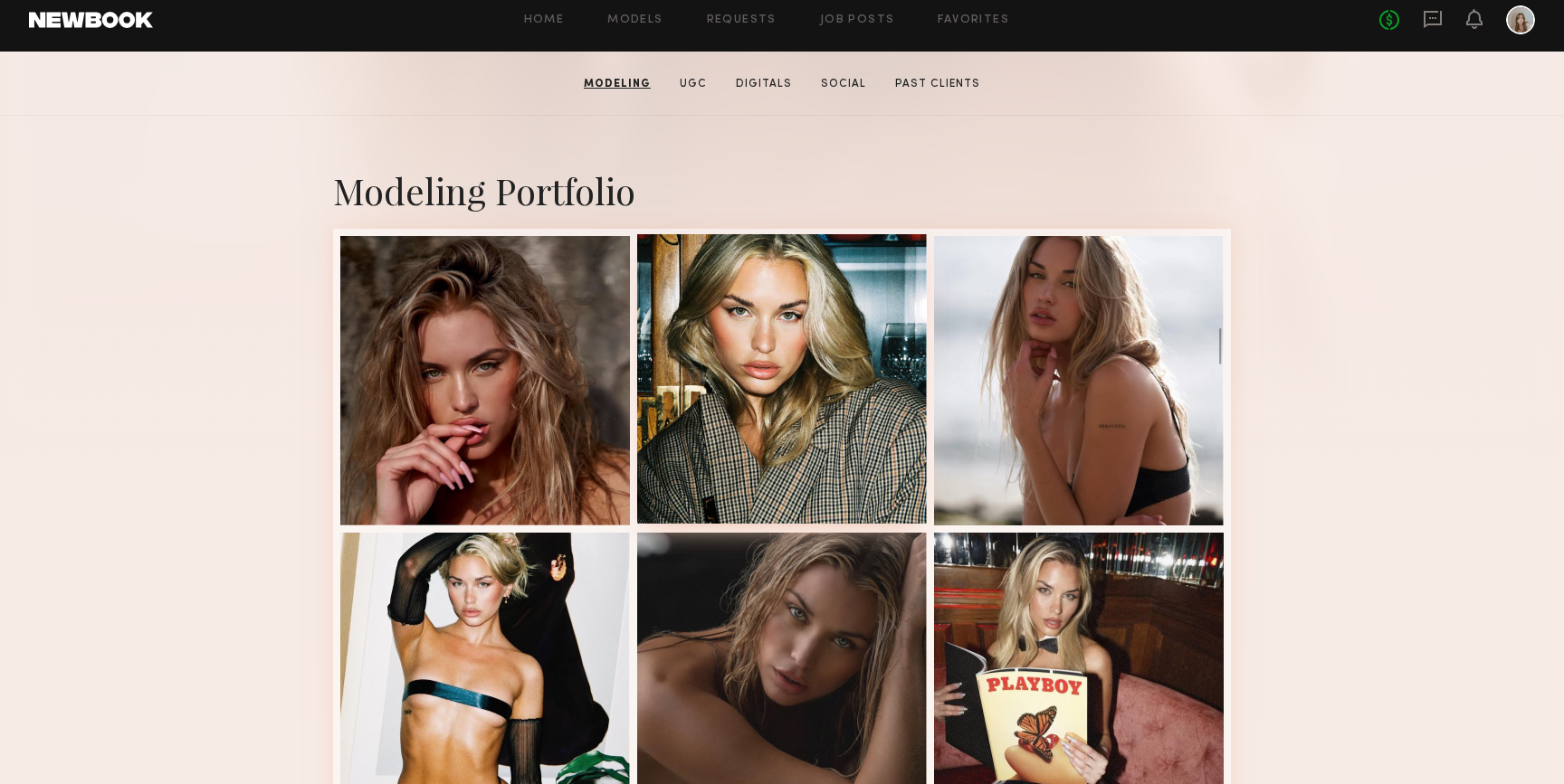
click at [752, 373] on div at bounding box center [782, 379] width 290 height 290
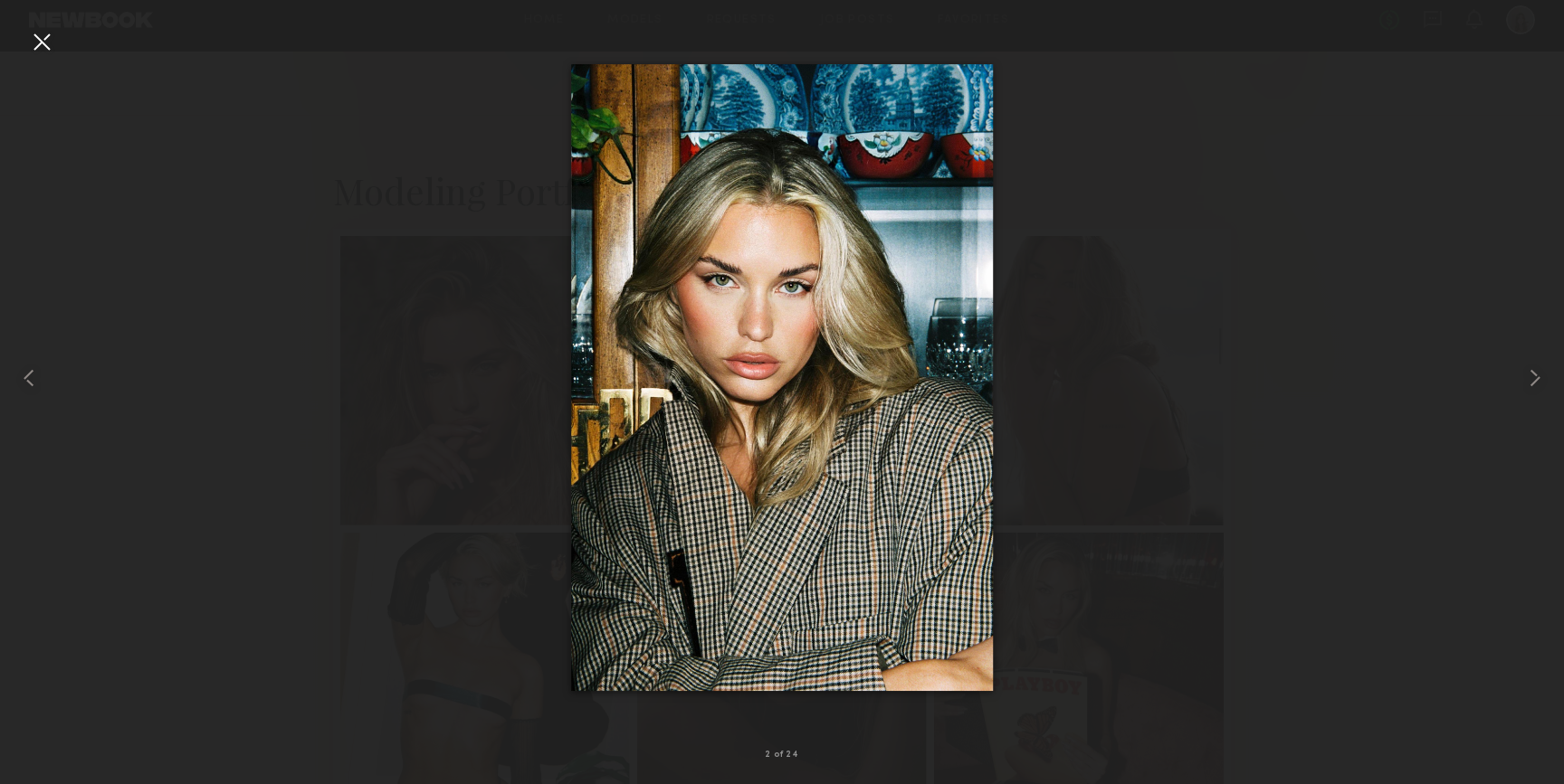
click at [46, 36] on div at bounding box center [41, 41] width 29 height 29
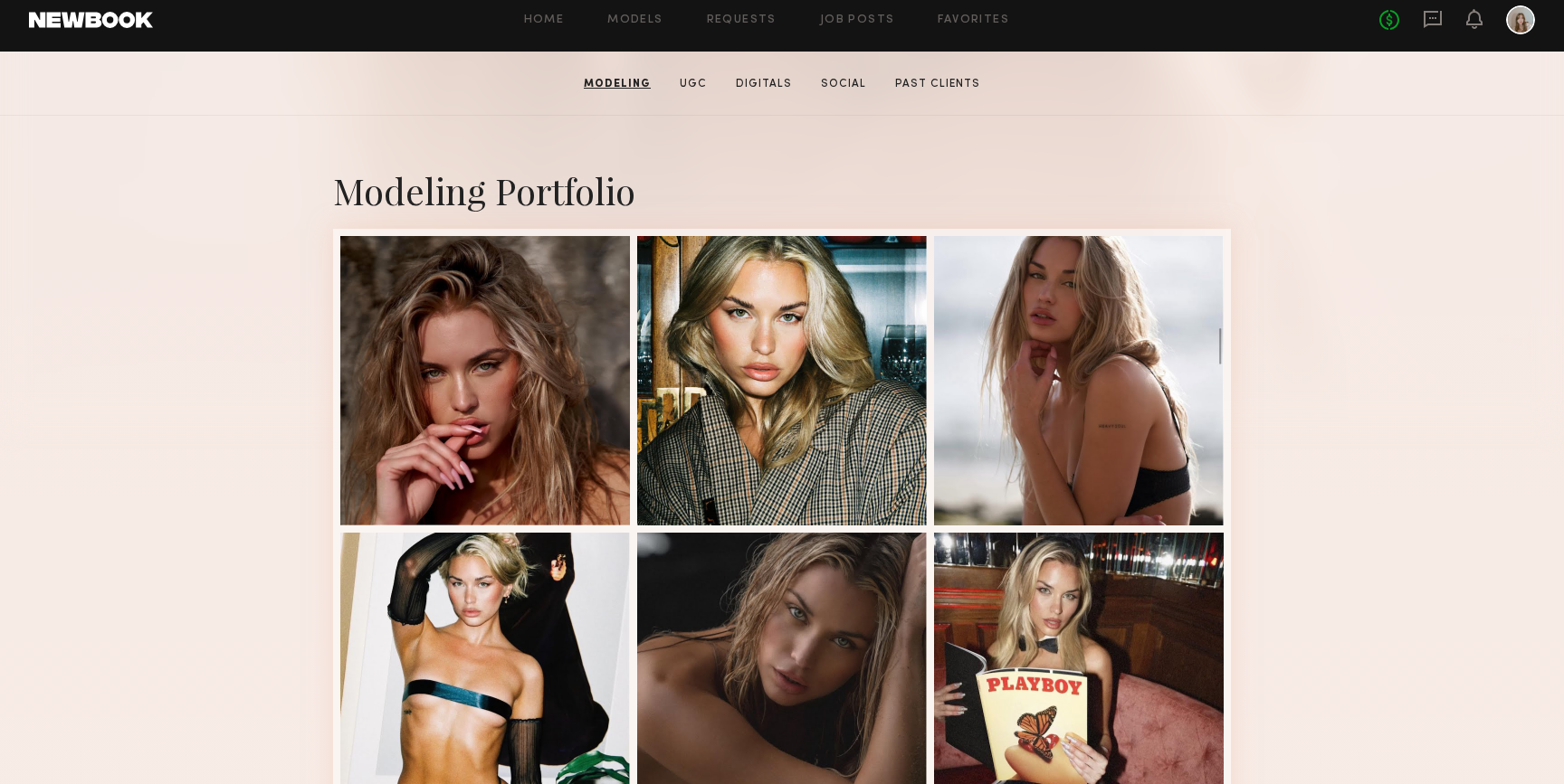
scroll to position [0, 0]
